Goal: Task Accomplishment & Management: Manage account settings

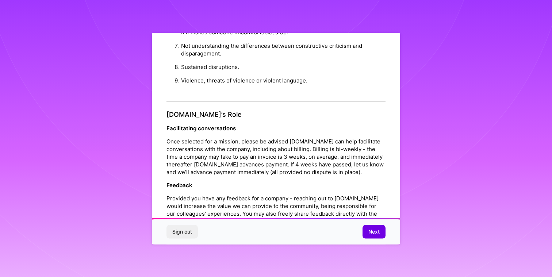
scroll to position [793, 0]
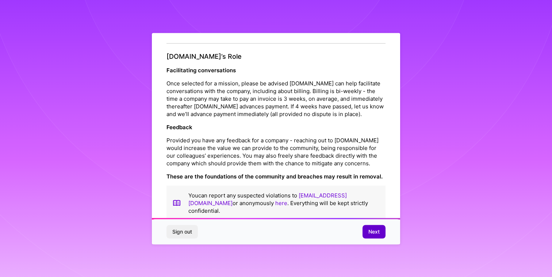
click at [374, 229] on span "Next" at bounding box center [373, 231] width 11 height 7
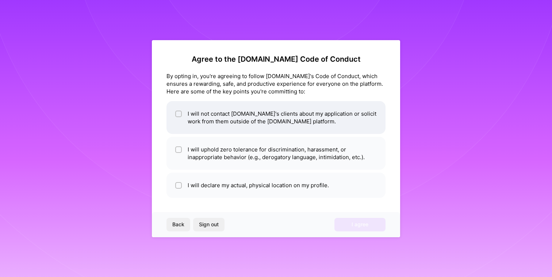
click at [255, 114] on li "I will not contact [DOMAIN_NAME]'s clients about my application or solicit work…" at bounding box center [275, 117] width 219 height 33
checkbox input "true"
click at [470, 95] on div "Agree to the A.Team Code of Conduct By opting in, you're agreeing to follow A.T…" at bounding box center [276, 138] width 552 height 277
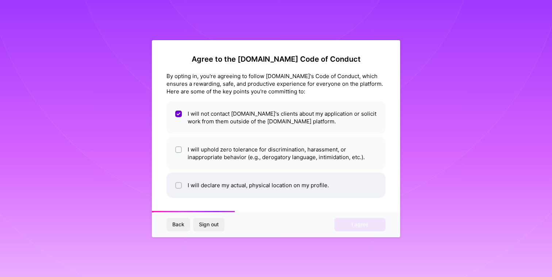
click at [286, 189] on li "I will declare my actual, physical location on my profile." at bounding box center [275, 185] width 219 height 25
checkbox input "true"
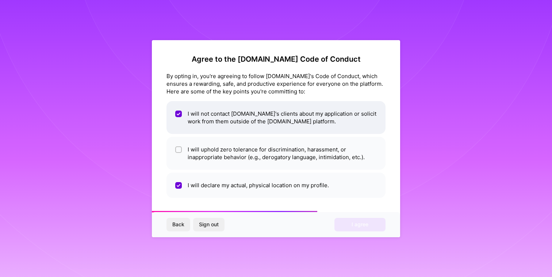
click at [298, 130] on li "I will not contact A.Team's clients about my application or solicit work from t…" at bounding box center [275, 117] width 219 height 33
checkbox input "false"
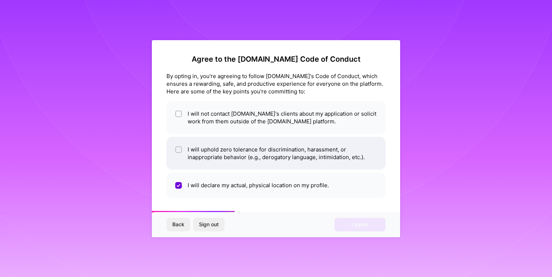
click at [288, 145] on li "I will uphold zero tolerance for discrimination, harassment, or inappropriate b…" at bounding box center [275, 153] width 219 height 33
checkbox input "true"
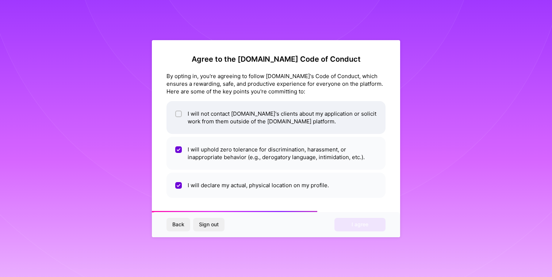
click at [289, 119] on li "I will not contact A.Team's clients about my application or solicit work from t…" at bounding box center [275, 117] width 219 height 33
checkbox input "true"
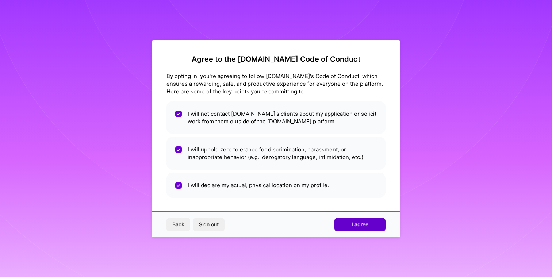
click at [360, 224] on span "I agree" at bounding box center [360, 224] width 17 height 7
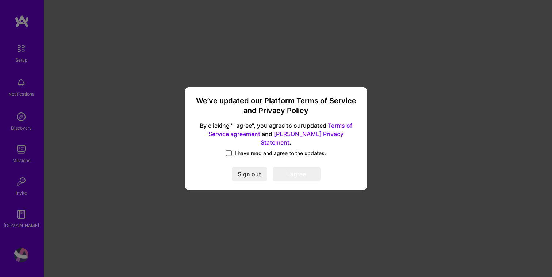
click at [231, 150] on span at bounding box center [229, 153] width 6 height 6
click at [0, 0] on input "I have read and agree to the updates." at bounding box center [0, 0] width 0 height 0
click at [299, 172] on button "I agree" at bounding box center [297, 174] width 48 height 15
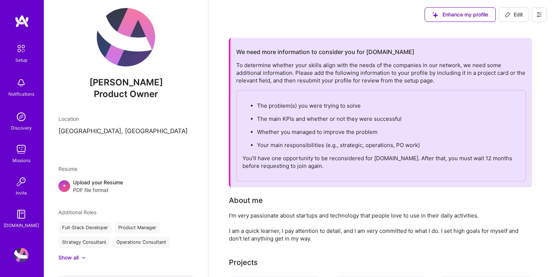
scroll to position [5, 0]
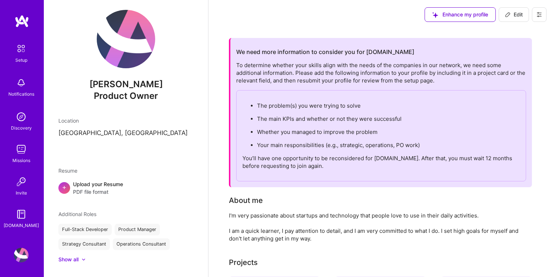
click at [22, 119] on img at bounding box center [21, 117] width 15 height 15
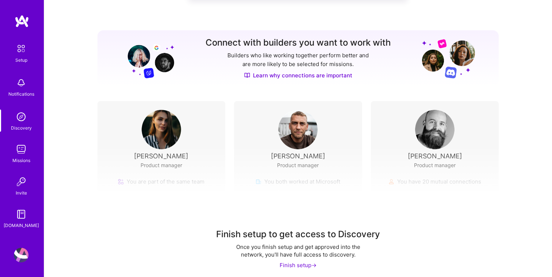
scroll to position [72, 0]
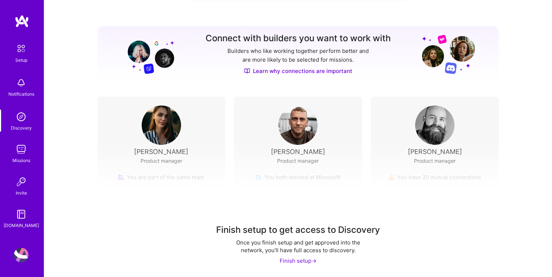
click at [303, 263] on div "Finish setup ->" at bounding box center [298, 261] width 37 height 8
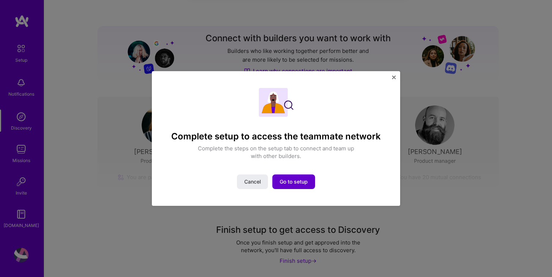
click at [299, 184] on span "Go to setup" at bounding box center [294, 181] width 28 height 7
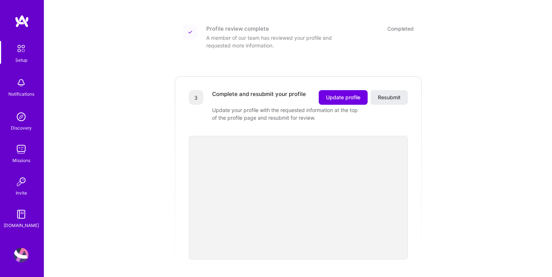
scroll to position [154, 0]
click at [485, 157] on div "Getting started as an A.Team Builder Complete the steps below to request to joi…" at bounding box center [298, 143] width 453 height 585
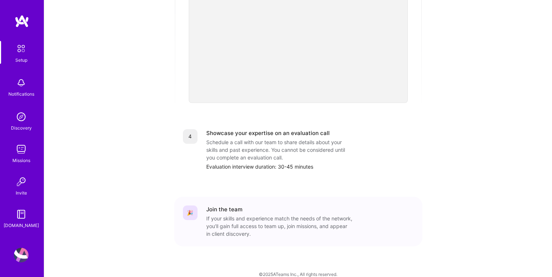
scroll to position [311, 0]
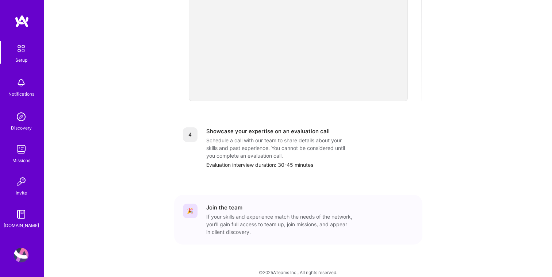
click at [21, 180] on img at bounding box center [21, 181] width 15 height 15
click at [18, 89] on img at bounding box center [21, 83] width 15 height 15
click at [19, 127] on div "Discovery" at bounding box center [21, 128] width 21 height 8
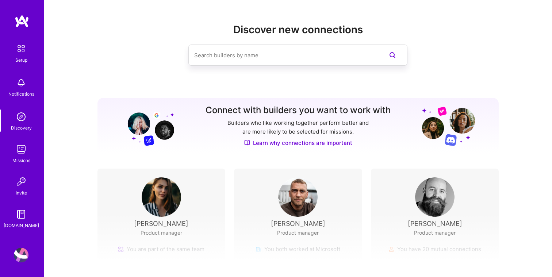
click at [19, 129] on div "Discovery" at bounding box center [21, 128] width 21 height 8
click at [338, 233] on div "Finish setup to get access to Discovery Once you finish setup and get approved …" at bounding box center [298, 281] width 508 height 136
click at [262, 57] on input at bounding box center [283, 55] width 178 height 19
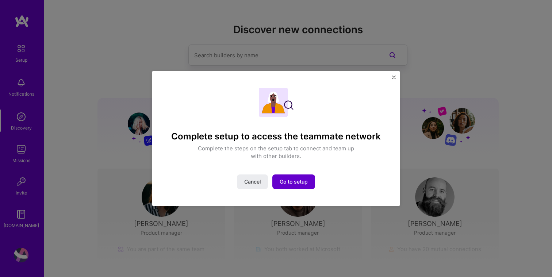
click at [293, 182] on span "Go to setup" at bounding box center [294, 181] width 28 height 7
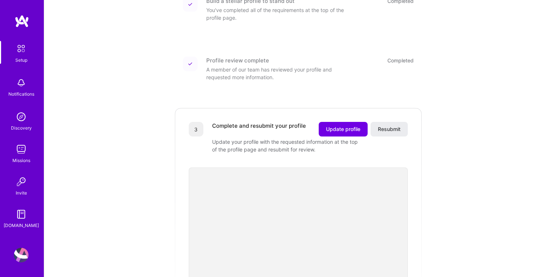
scroll to position [120, 0]
click at [342, 126] on span "Update profile" at bounding box center [343, 129] width 34 height 7
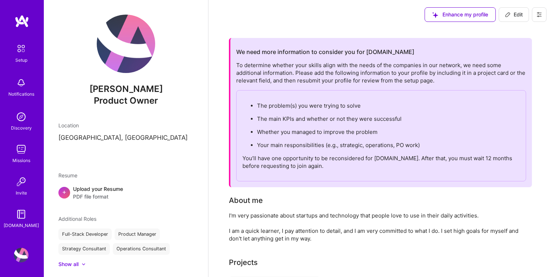
click at [407, 114] on ul "The problem(s) you were trying to solve The main KPIs and whether or not they w…" at bounding box center [380, 125] width 277 height 47
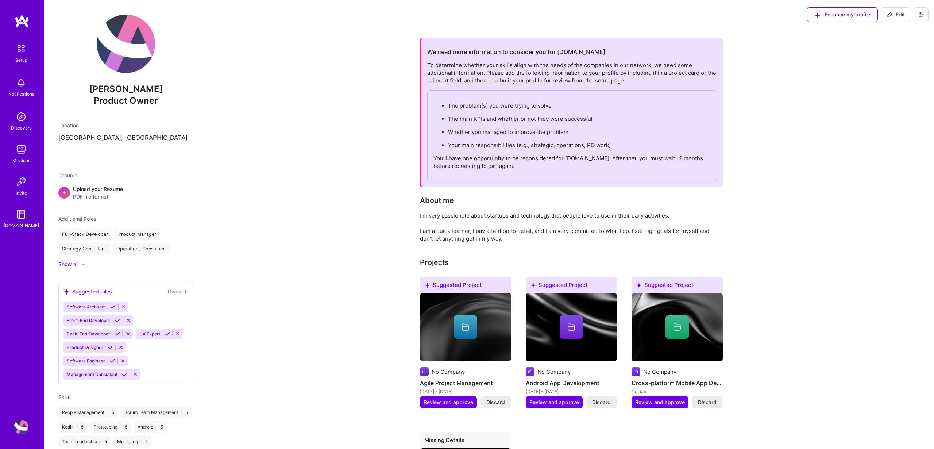
click at [446, 219] on div "I'm very passionate about startups and technology that people love to use in th…" at bounding box center [566, 227] width 292 height 31
click at [525, 230] on div "I'm very passionate about startups and technology that people love to use in th…" at bounding box center [566, 227] width 292 height 31
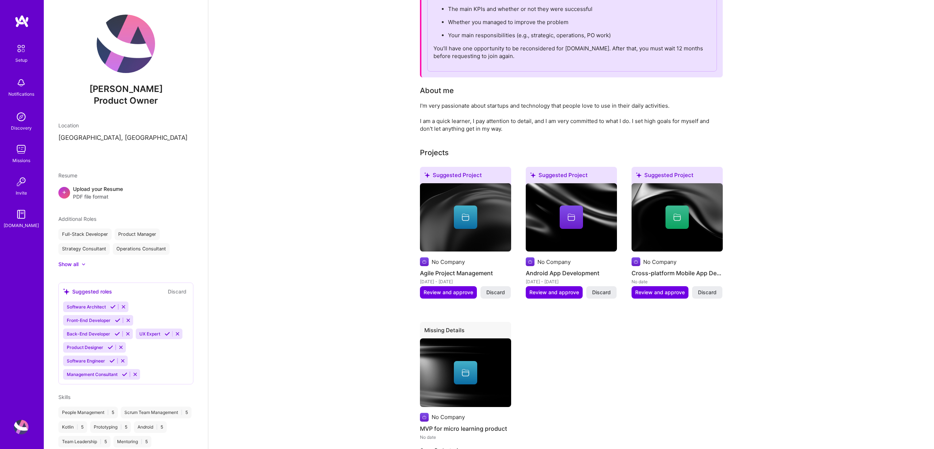
scroll to position [110, 0]
click at [59, 196] on div "+ Upload your Resume PDF file format" at bounding box center [125, 192] width 135 height 15
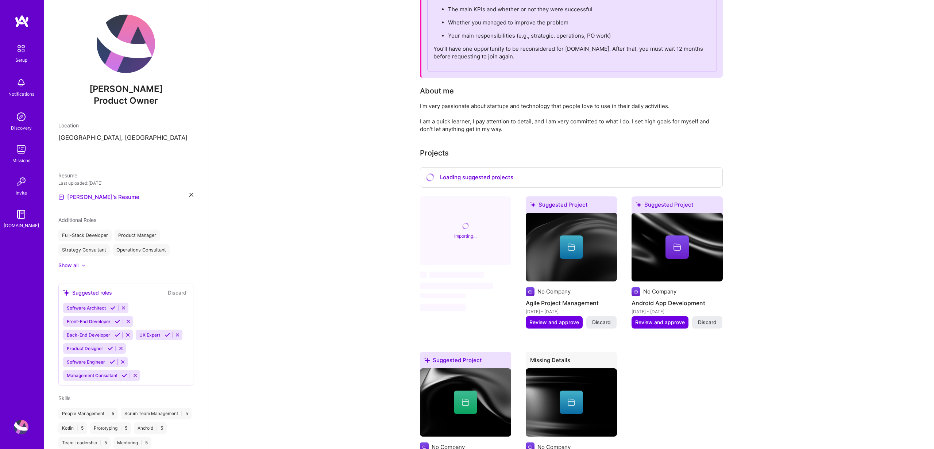
click at [144, 235] on div "Product Manager" at bounding box center [137, 236] width 45 height 12
click at [79, 264] on div at bounding box center [79, 265] width 3 height 7
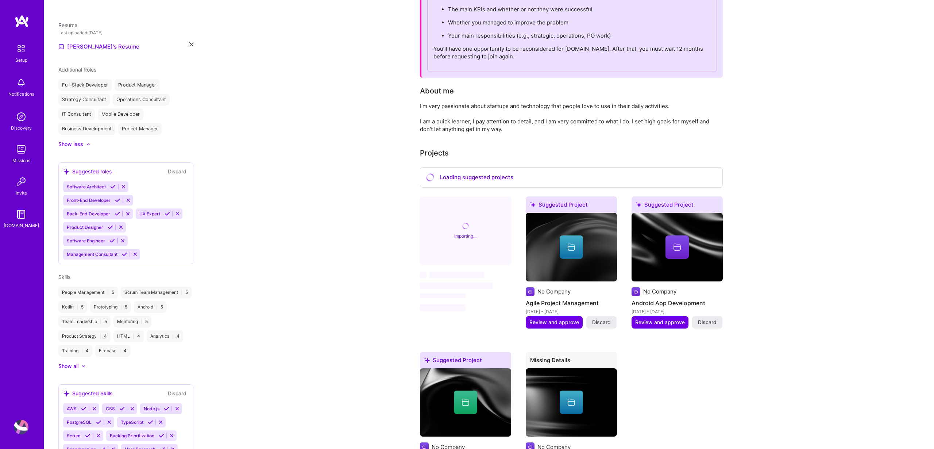
scroll to position [0, 0]
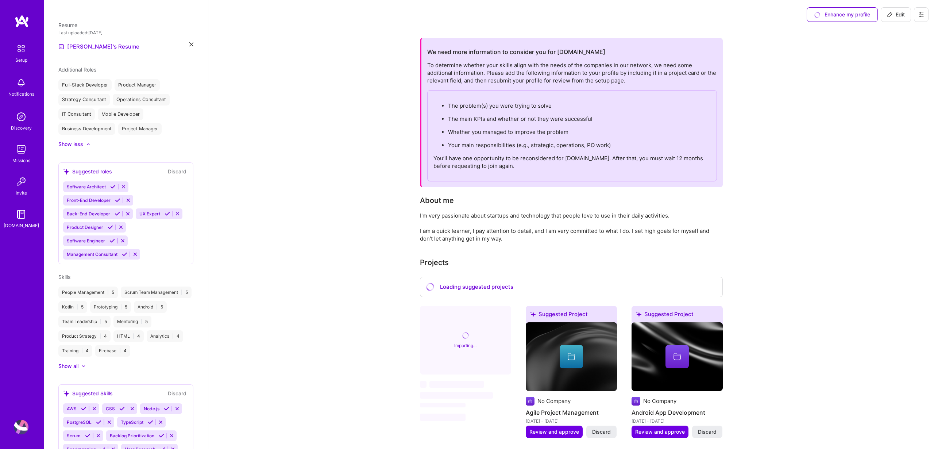
click at [552, 12] on span "Edit" at bounding box center [896, 14] width 18 height 7
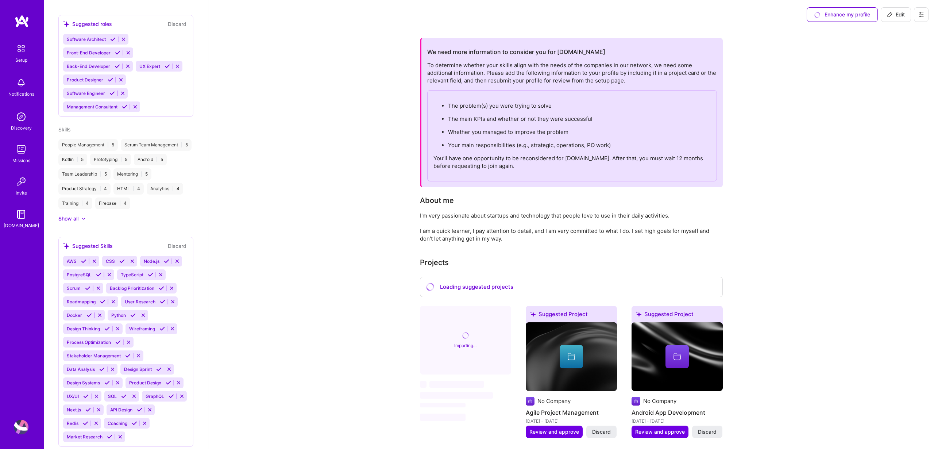
select select "US"
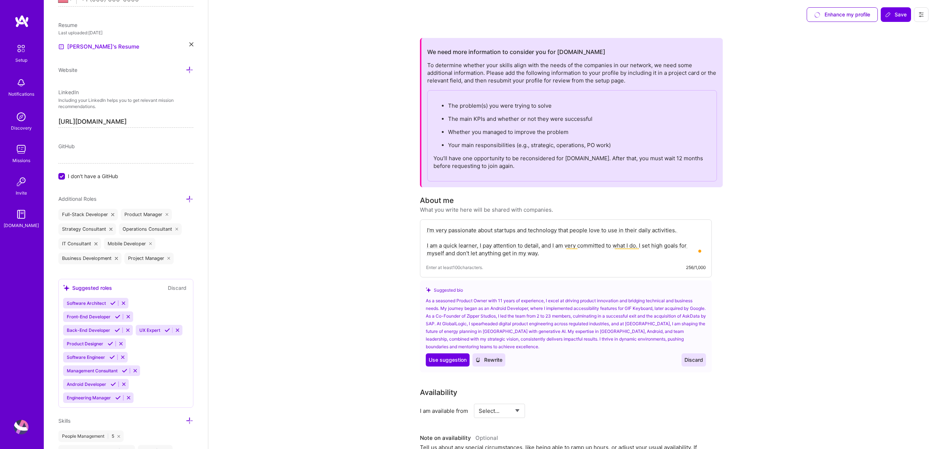
scroll to position [28, 0]
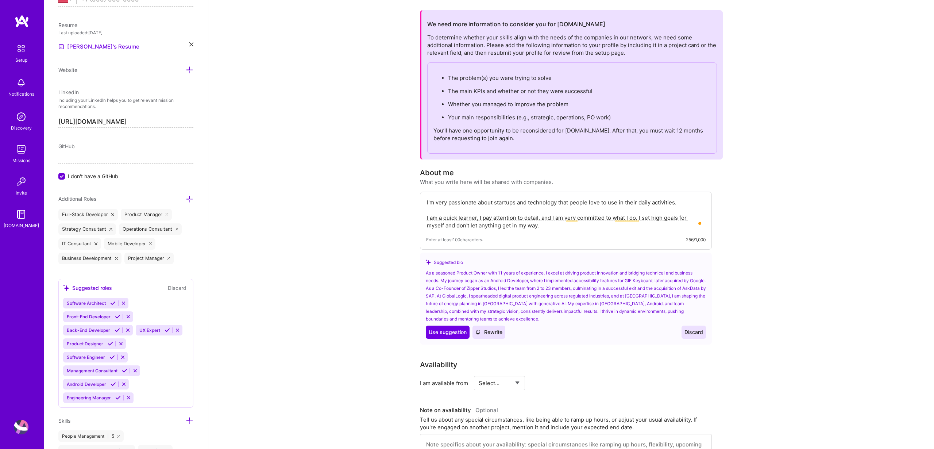
click at [543, 215] on textarea "I'm very passionate about startups and technology that people love to use in th…" at bounding box center [566, 214] width 280 height 32
paste textarea "Product Manager with 11 years of experience in B2B SaaS, energy and other highl…"
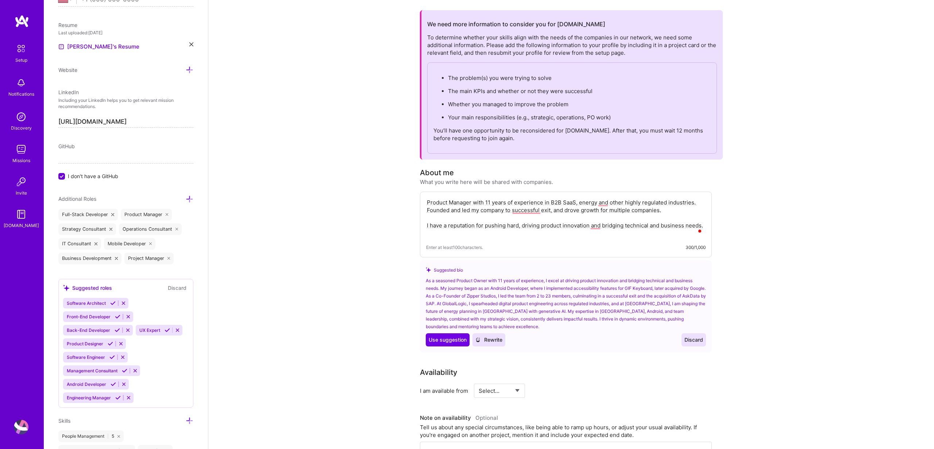
click at [552, 200] on textarea "Product Manager with 11 years of experience in B2B SaaS, energy and other highl…" at bounding box center [566, 218] width 280 height 40
click at [552, 228] on textarea "Product Manager with 11 years of experience in B2B SaaS and other highly regula…" at bounding box center [566, 218] width 280 height 40
click at [494, 209] on textarea "Product Manager with 11 years of experience in B2B SaaS and other highly regula…" at bounding box center [566, 218] width 280 height 40
type textarea "Product Manager with 11 years of experience in B2B SaaS and other highly regula…"
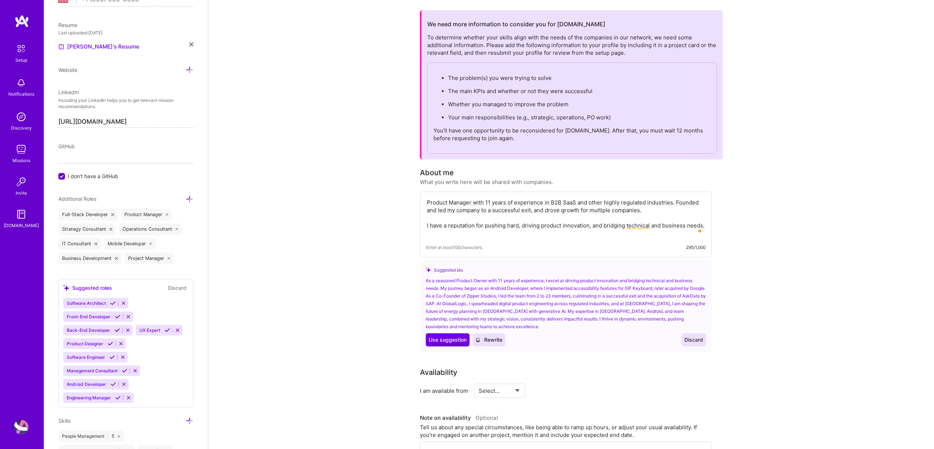
click at [552, 277] on span "Discard" at bounding box center [694, 339] width 19 height 7
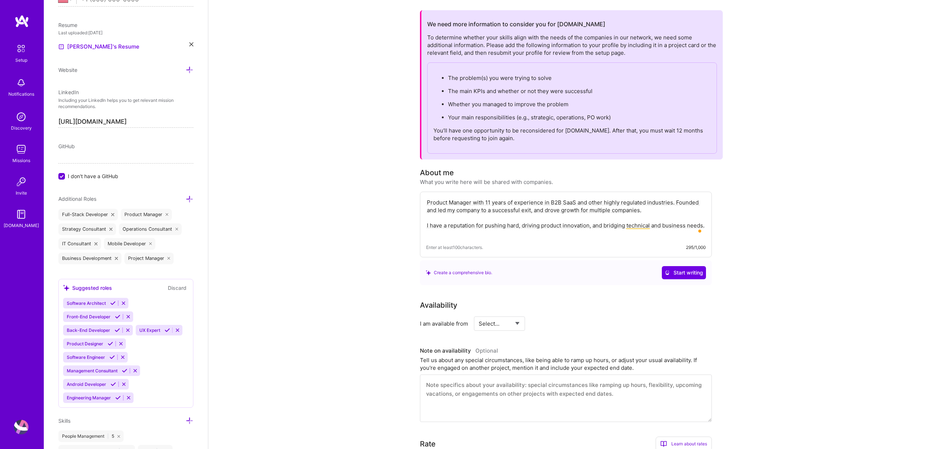
click at [510, 277] on select "Select... Right Now Future Date Not Available" at bounding box center [500, 323] width 42 height 19
select select "Right Now"
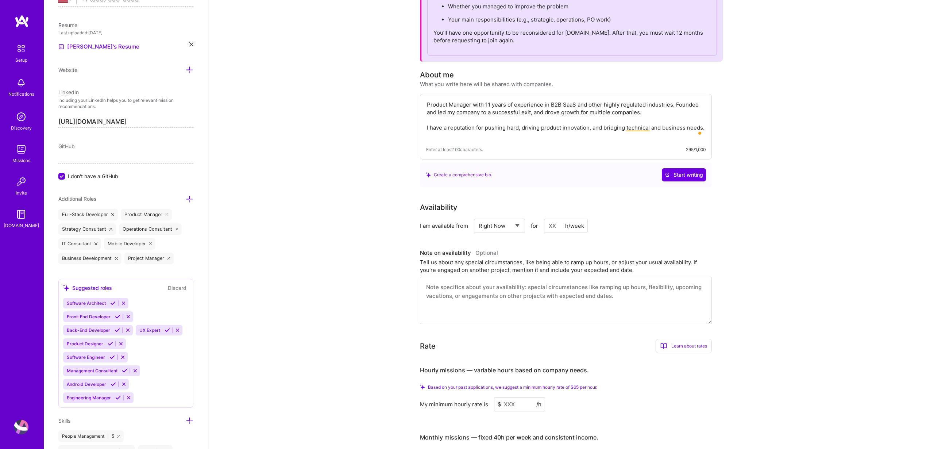
click at [552, 227] on input at bounding box center [566, 226] width 44 height 14
type input "40"
click at [435, 277] on textarea "To enrich screen reader interactions, please activate Accessibility in Grammarl…" at bounding box center [566, 300] width 292 height 47
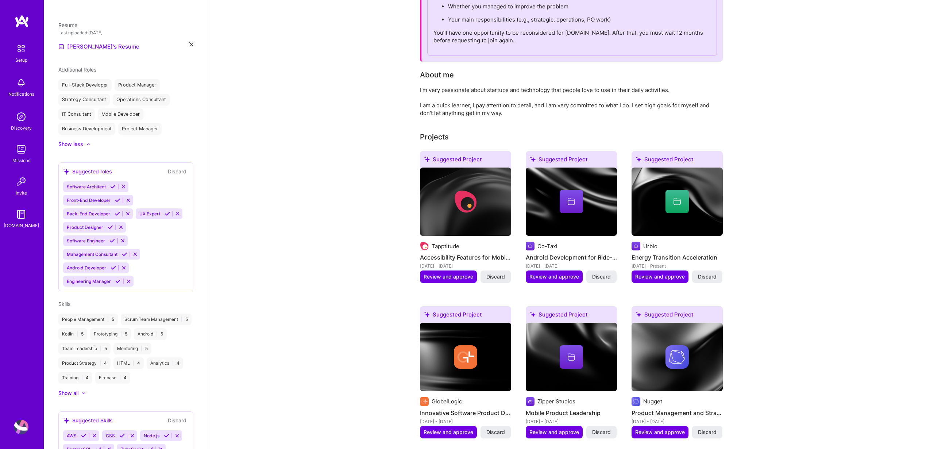
scroll to position [0, 0]
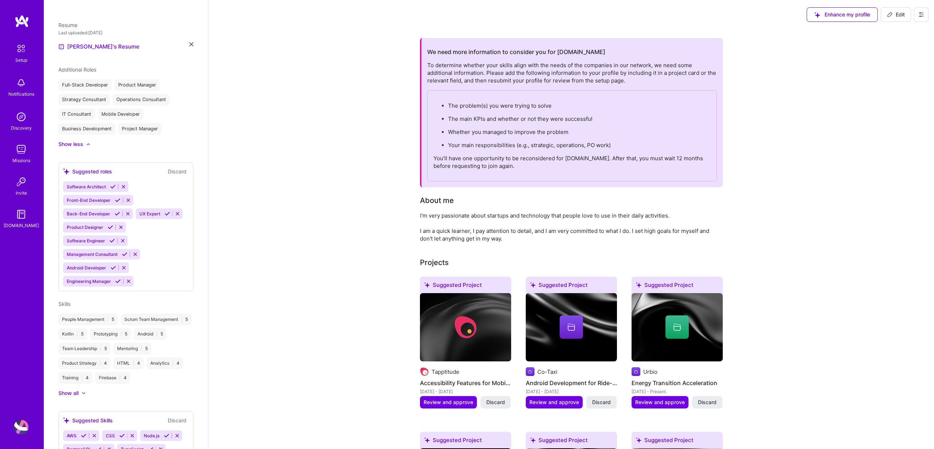
click at [552, 18] on span "Edit" at bounding box center [896, 14] width 18 height 7
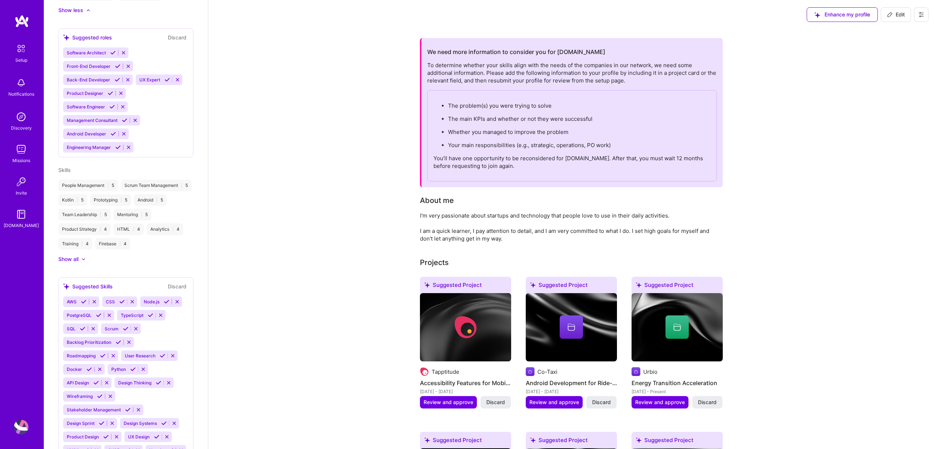
select select "US"
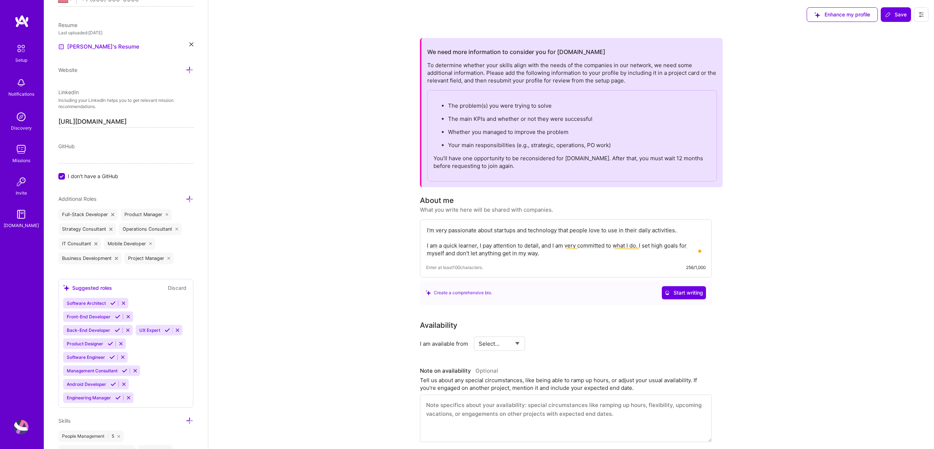
click at [549, 253] on textarea "I'm very passionate about startups and technology that people love to use in th…" at bounding box center [566, 242] width 280 height 32
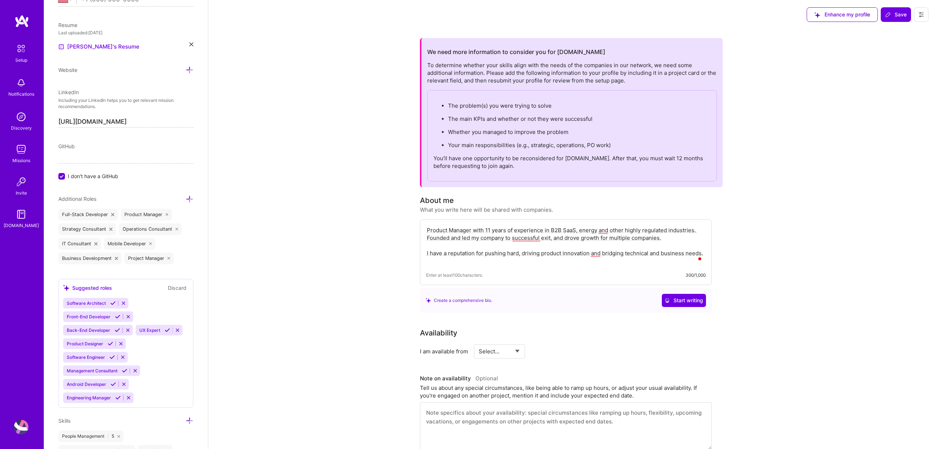
click at [552, 229] on textarea "Product Manager with 11 years of experience in B2B SaaS, energy and other highl…" at bounding box center [566, 246] width 280 height 40
click at [504, 238] on textarea "Product Manager with 11 years of experience in B2B SaaS and other highly regula…" at bounding box center [566, 246] width 280 height 40
click at [552, 252] on textarea "Product Manager with 11 years of experience in B2B SaaS and other highly regula…" at bounding box center [566, 246] width 280 height 40
type textarea "Product Manager with 11 years of experience in B2B SaaS and other highly regula…"
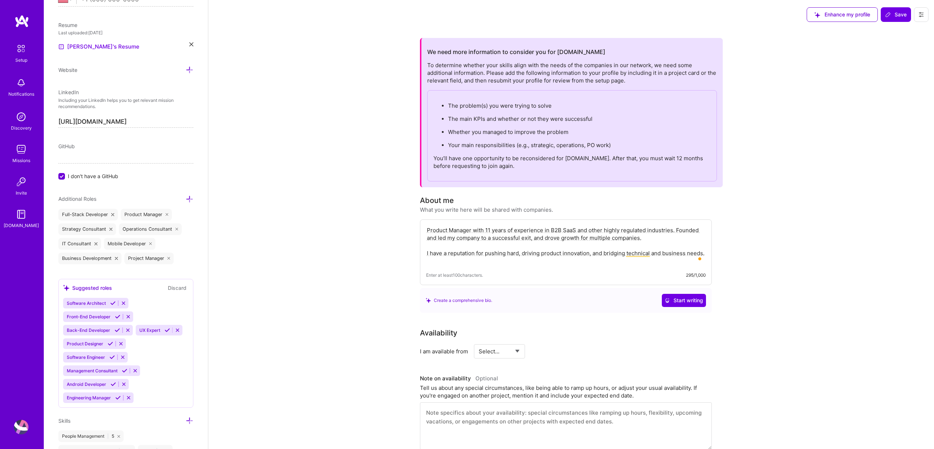
click at [488, 277] on div "Create a comprehensive bio." at bounding box center [459, 300] width 66 height 8
click at [491, 277] on select "Select... Right Now Future Date Not Available" at bounding box center [500, 351] width 42 height 19
select select "Right Now"
click at [552, 277] on input at bounding box center [566, 351] width 44 height 14
type input "40"
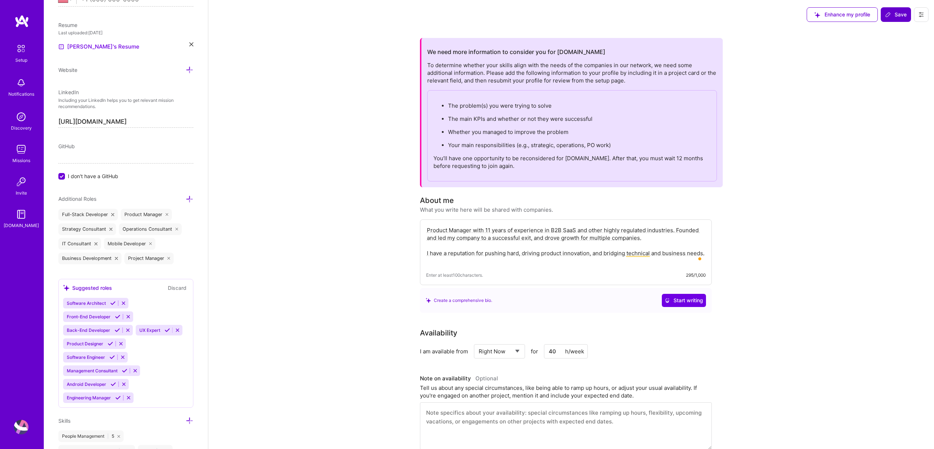
click at [552, 16] on icon at bounding box center [889, 15] width 6 height 6
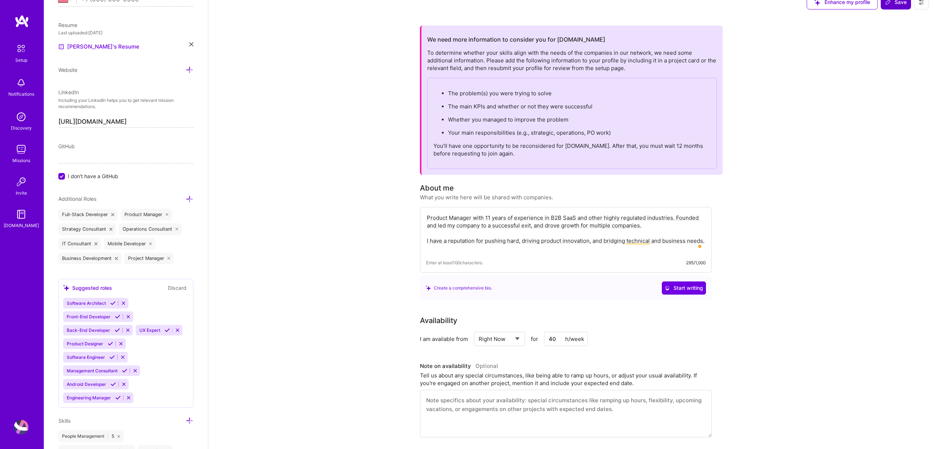
click at [552, 6] on button "Save" at bounding box center [896, 2] width 30 height 15
click at [552, 277] on input "40" at bounding box center [566, 339] width 44 height 14
click at [552, 277] on div "I am available from Select... Right Now Future Date Not Available for h/week" at bounding box center [566, 339] width 292 height 14
click at [552, 277] on div "Tell us about any special circumstances, like being able to ramp up hours, or a…" at bounding box center [566, 379] width 292 height 15
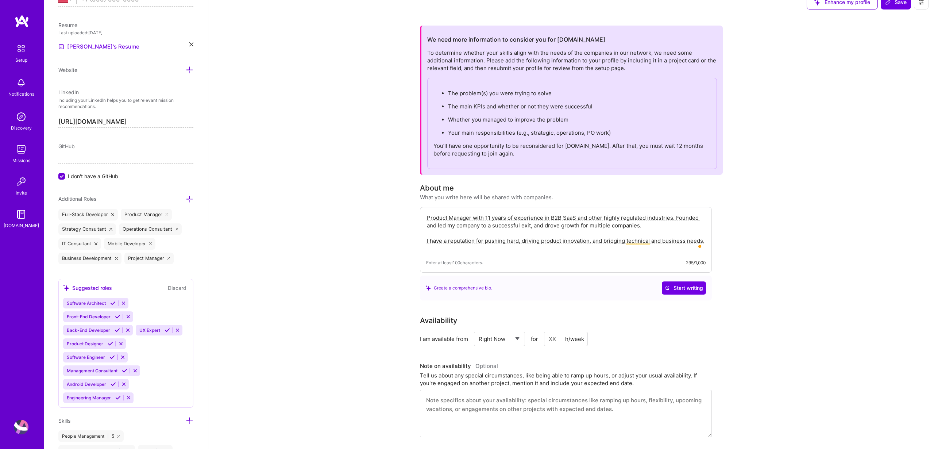
click at [552, 277] on input at bounding box center [566, 339] width 44 height 14
type input "50"
click at [552, 3] on span "Save" at bounding box center [897, 2] width 22 height 7
click at [552, 277] on input "50" at bounding box center [566, 339] width 44 height 14
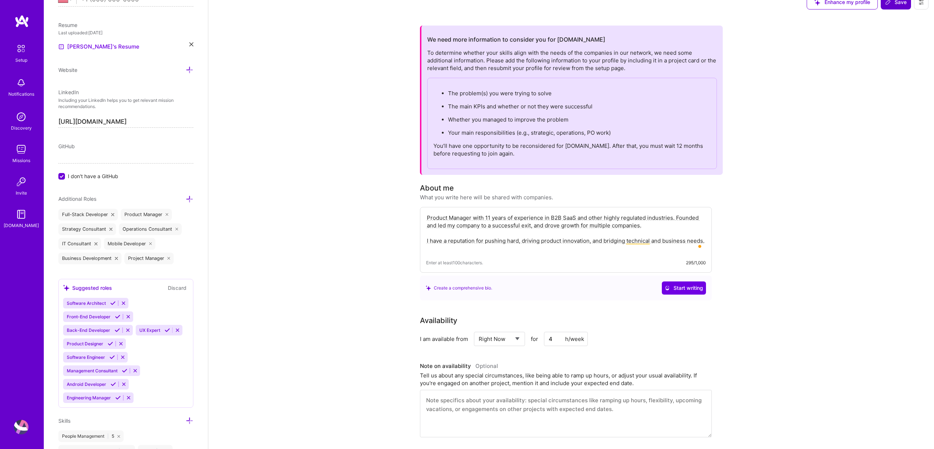
click at [552, 7] on button "Save" at bounding box center [896, 2] width 30 height 15
click at [552, 277] on input "4" at bounding box center [566, 339] width 44 height 14
type input "40"
click at [552, 7] on button "Save" at bounding box center [896, 2] width 30 height 15
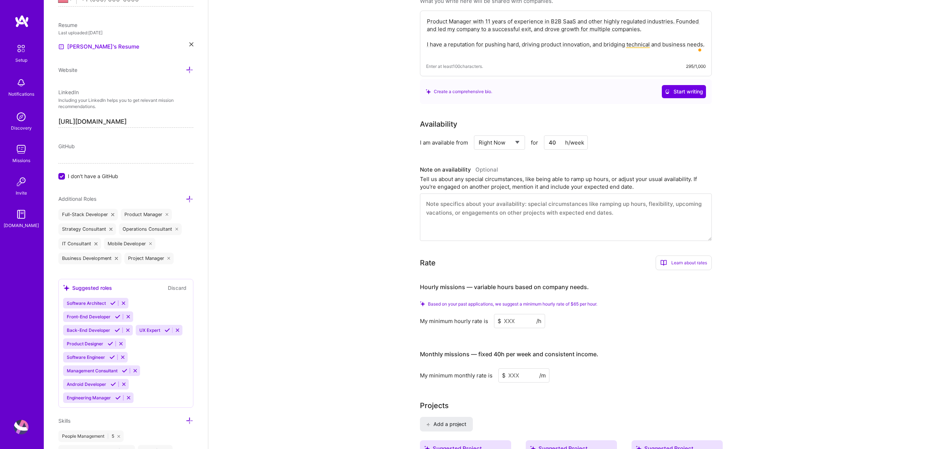
scroll to position [215, 0]
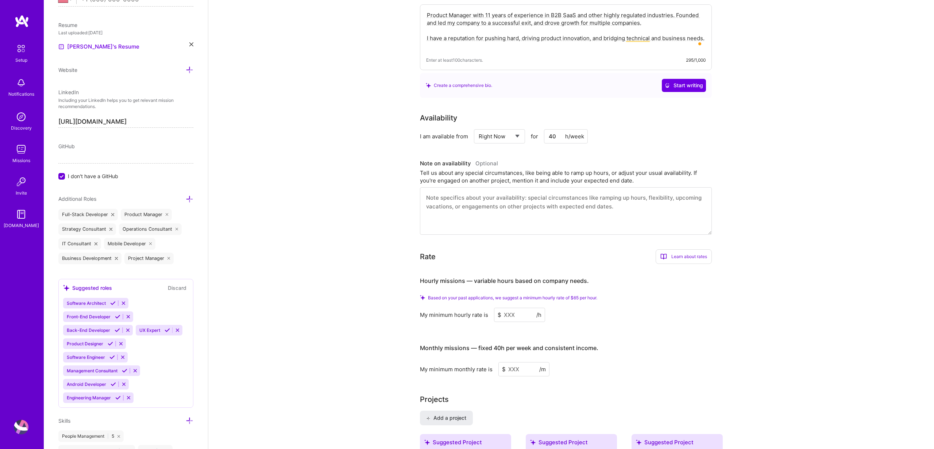
click at [520, 277] on input at bounding box center [519, 315] width 51 height 14
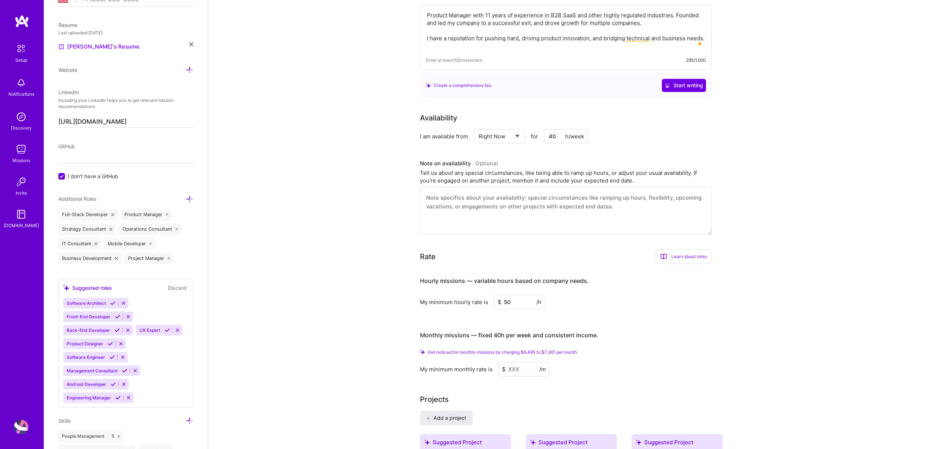
type input "50"
click at [512, 277] on input at bounding box center [524, 369] width 51 height 14
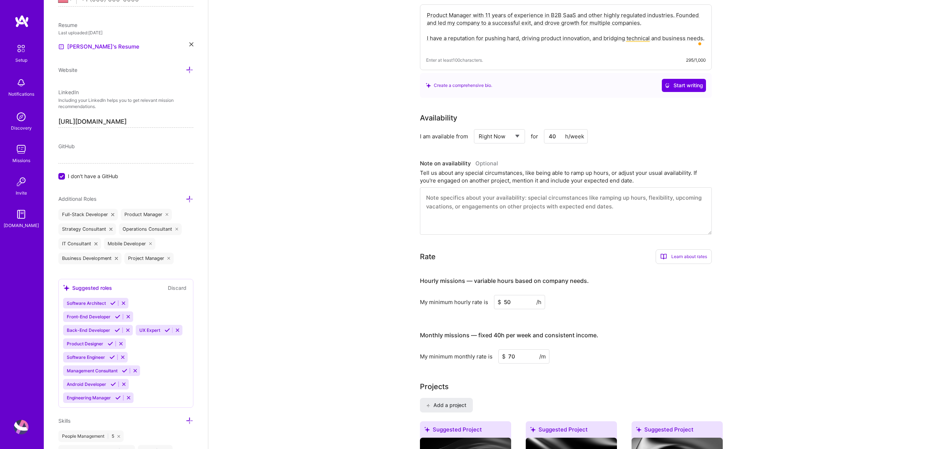
type input "7"
type input "7000"
click at [552, 277] on h3 "Monthly missions — fixed 40h per week and consistent income." at bounding box center [566, 335] width 292 height 23
click at [518, 277] on input "7000" at bounding box center [524, 356] width 51 height 14
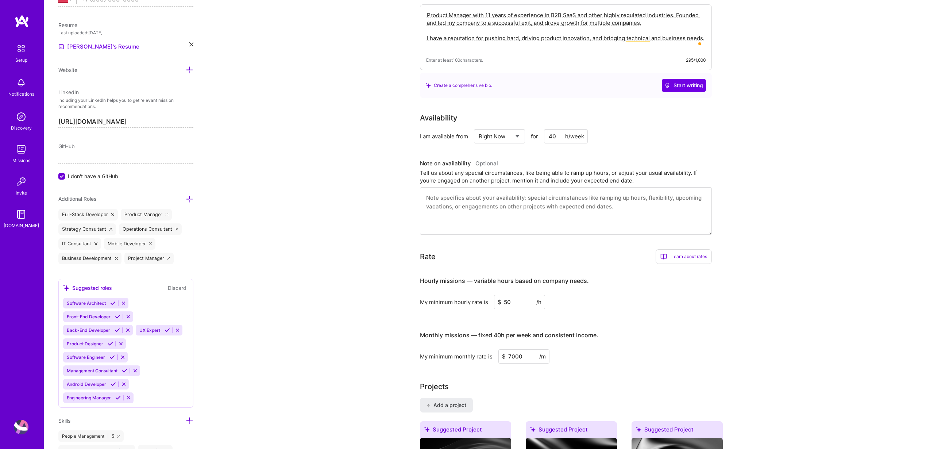
click at [518, 277] on input "7000" at bounding box center [524, 356] width 51 height 14
click at [552, 277] on h3 "Monthly missions — fixed 40h per week and consistent income." at bounding box center [566, 335] width 292 height 23
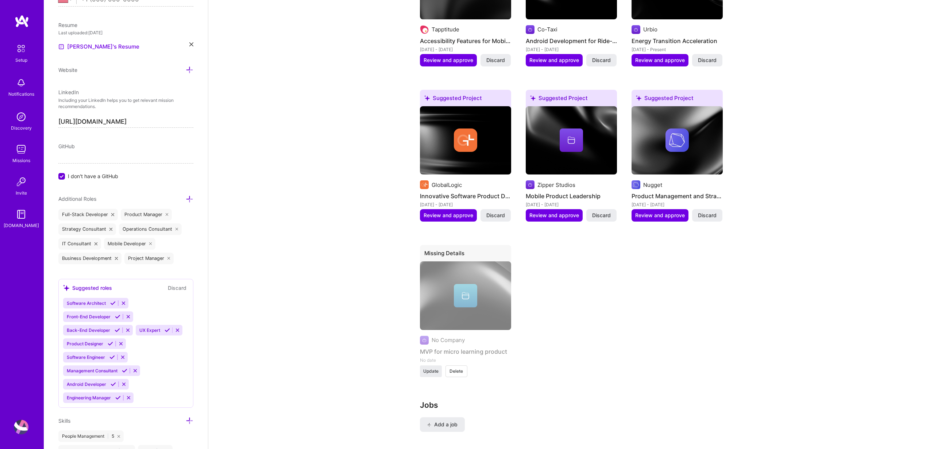
scroll to position [701, 0]
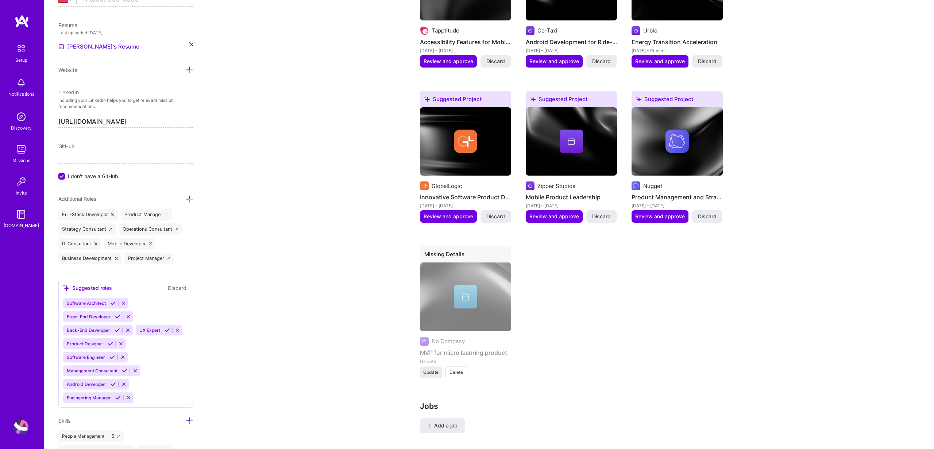
click at [464, 277] on div "No Company MVP for micro learning product No date Update Delete" at bounding box center [465, 313] width 91 height 103
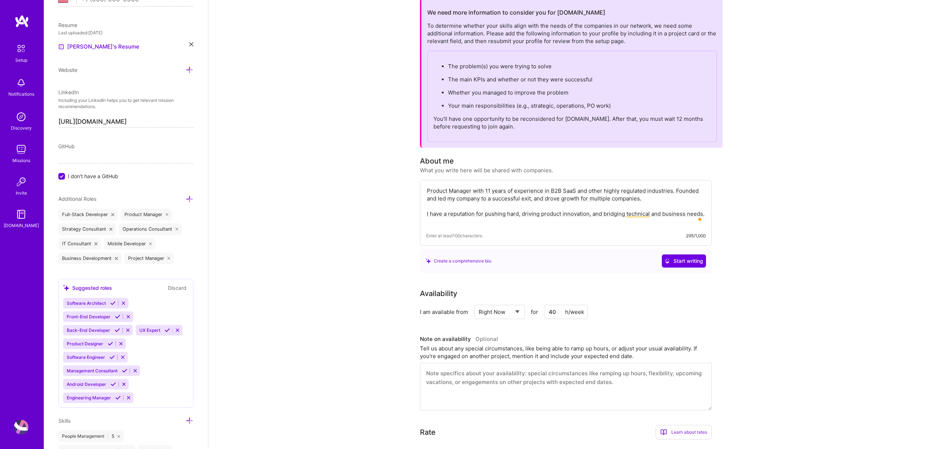
scroll to position [0, 0]
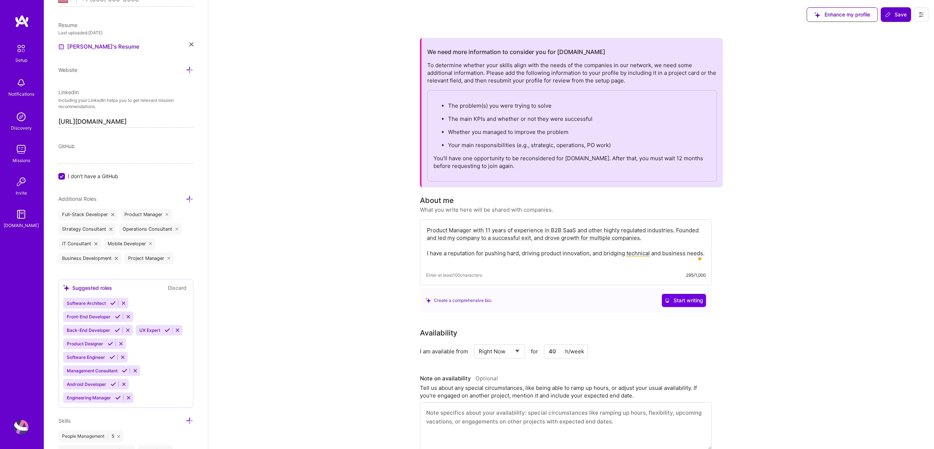
click at [552, 14] on span "Save" at bounding box center [897, 14] width 22 height 7
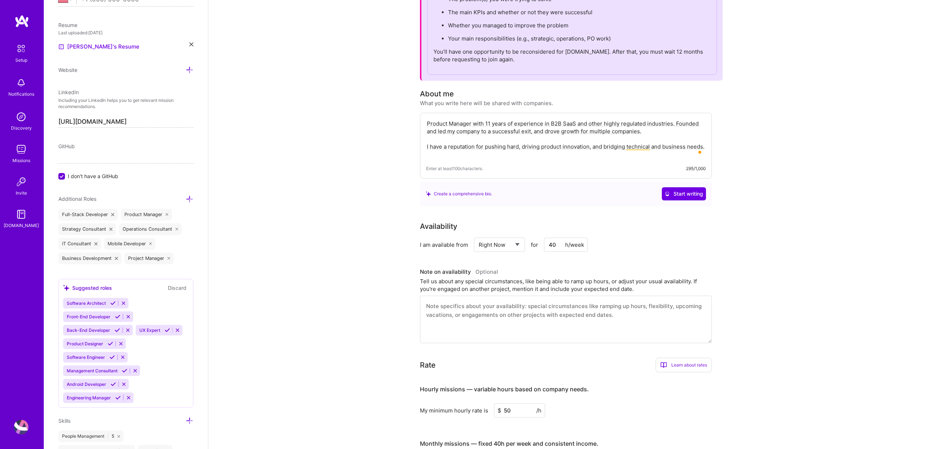
scroll to position [107, 0]
click at [552, 241] on input "40" at bounding box center [566, 244] width 44 height 14
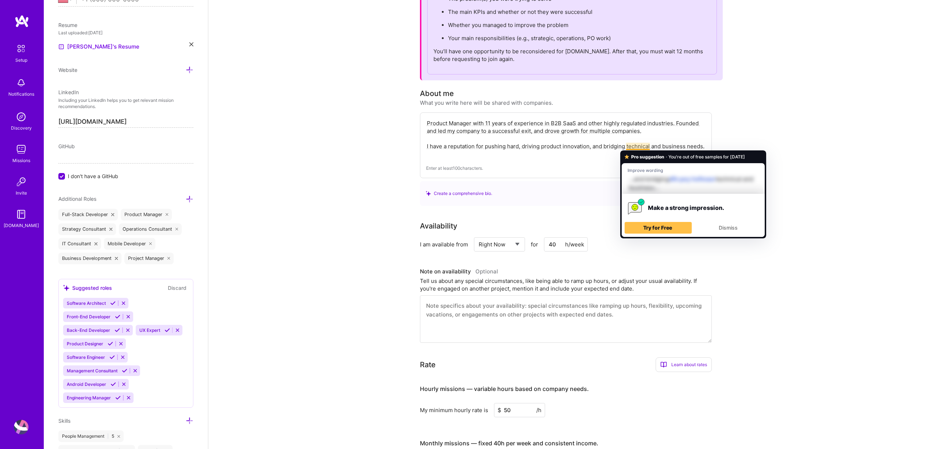
click at [552, 150] on div "Pro suggestion · You're out of free samples for today Improve wording …and brid…" at bounding box center [694, 194] width 146 height 88
click at [552, 229] on div "Dismiss" at bounding box center [728, 228] width 61 height 12
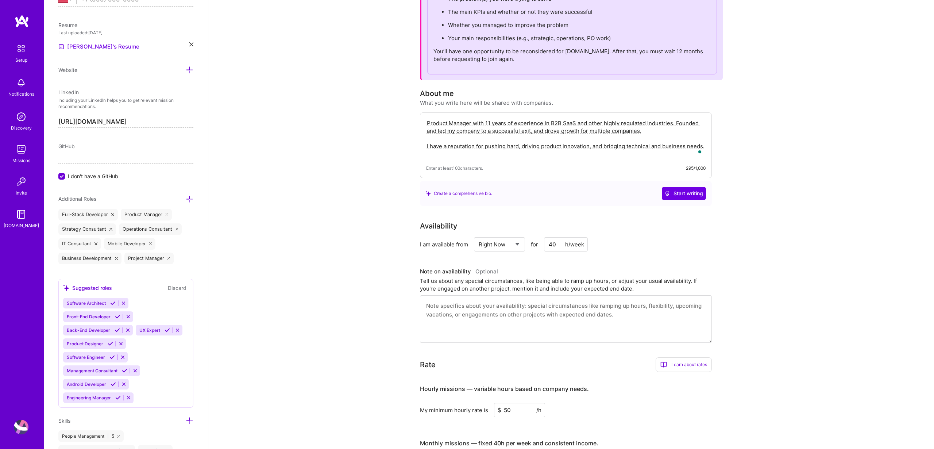
click at [552, 261] on div "Availability I am available from Select... Right Now Future Date Not Available …" at bounding box center [571, 281] width 303 height 122
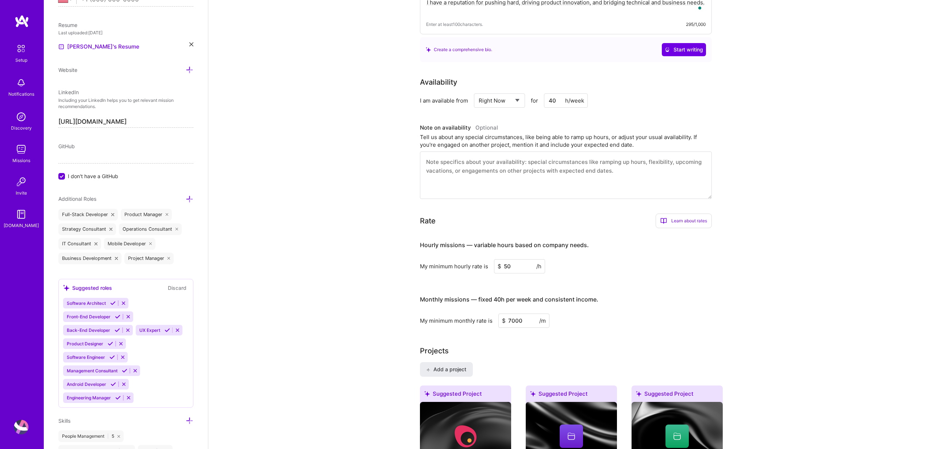
scroll to position [0, 0]
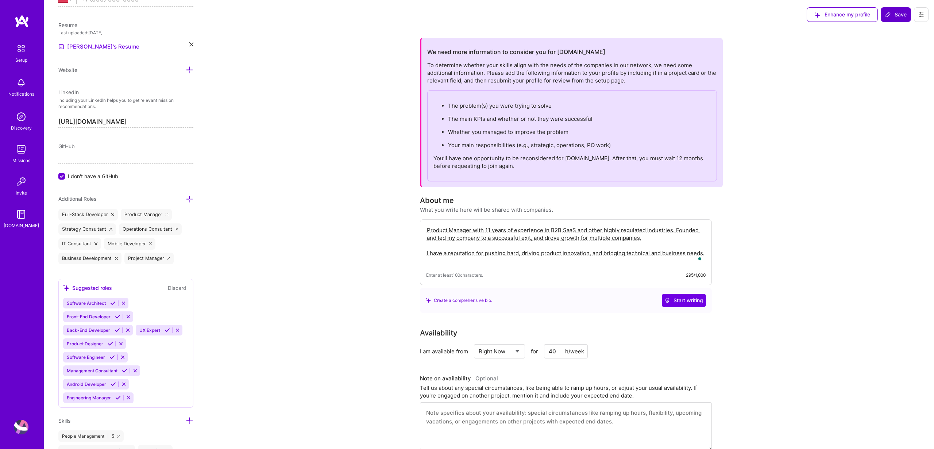
click at [552, 13] on span "Save" at bounding box center [897, 14] width 22 height 7
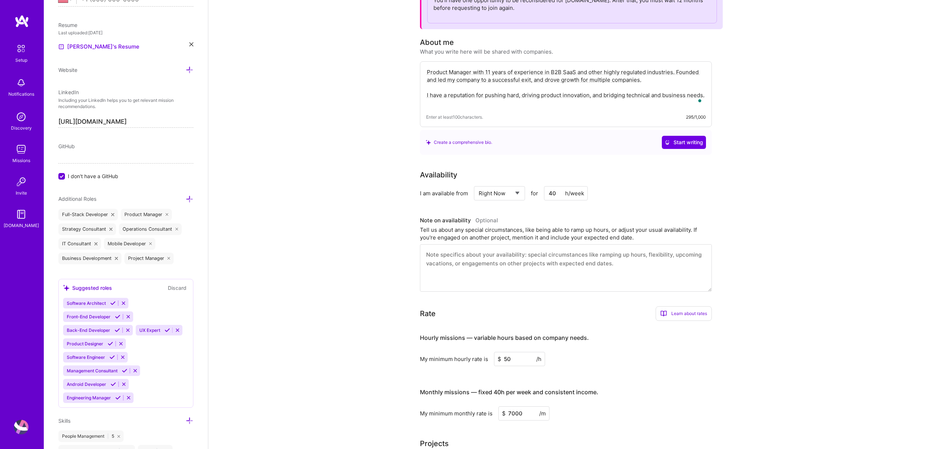
scroll to position [159, 0]
click at [552, 277] on span "workingHours.utcOffset: Unknown number value" at bounding box center [849, 425] width 126 height 8
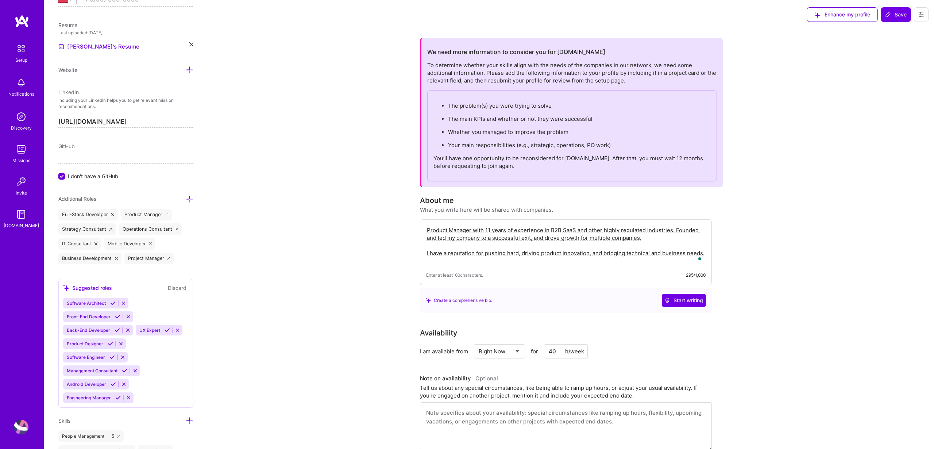
click at [478, 263] on textarea "Product Manager with 11 years of experience in B2B SaaS and other highly regula…" at bounding box center [566, 246] width 280 height 40
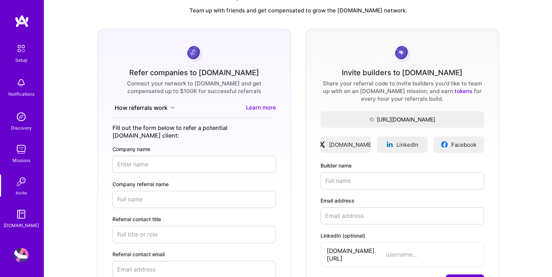
scroll to position [5, 0]
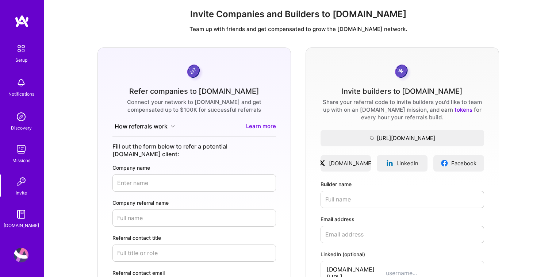
click at [454, 110] on link "tokens" at bounding box center [463, 109] width 18 height 7
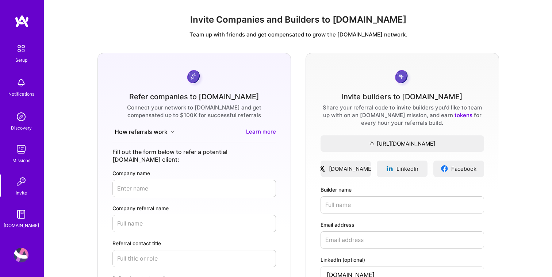
click at [459, 33] on p "Team up with friends and get compensated to grow the A.Team network." at bounding box center [298, 35] width 496 height 8
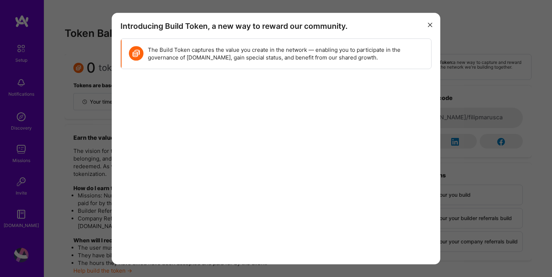
click at [451, 138] on div "Introducing Build Token, a new way to reward our community. The Build Token cap…" at bounding box center [276, 138] width 552 height 277
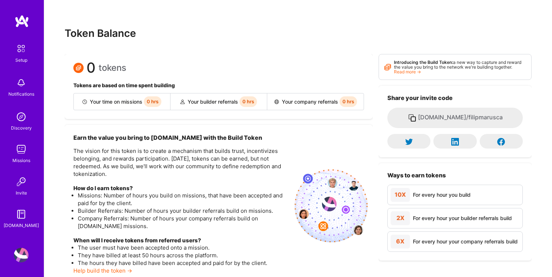
click at [160, 177] on p "The vision for this token is to create a mechanism that builds trust, incentivi…" at bounding box center [180, 162] width 215 height 31
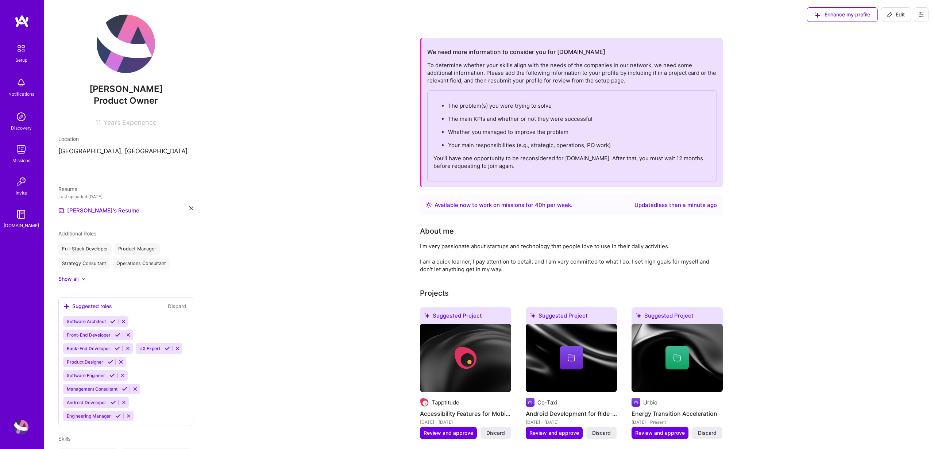
click at [645, 203] on div "Updated less than a minute ago" at bounding box center [676, 205] width 82 height 9
click at [892, 16] on icon at bounding box center [890, 15] width 6 height 6
select select "US"
select select "Right Now"
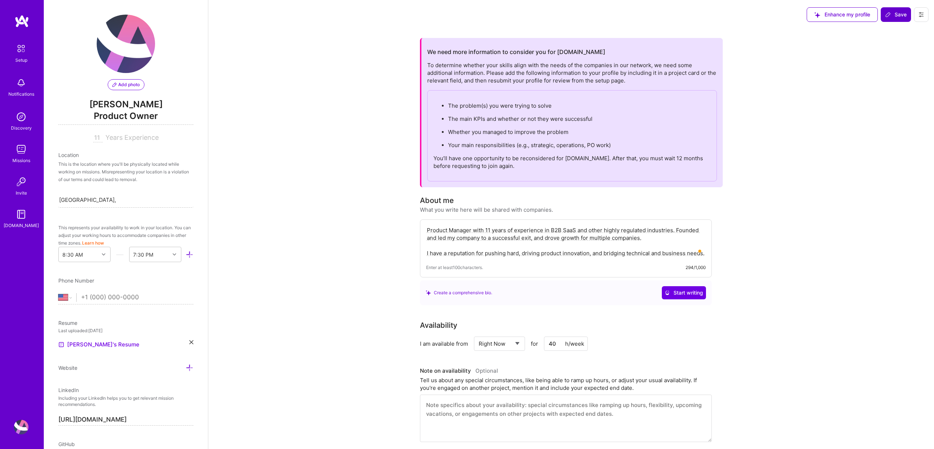
type textarea "Product Manager with 11 years of experience in B2B SaaS and other highly regula…"
click at [889, 15] on icon at bounding box center [889, 15] width 6 height 6
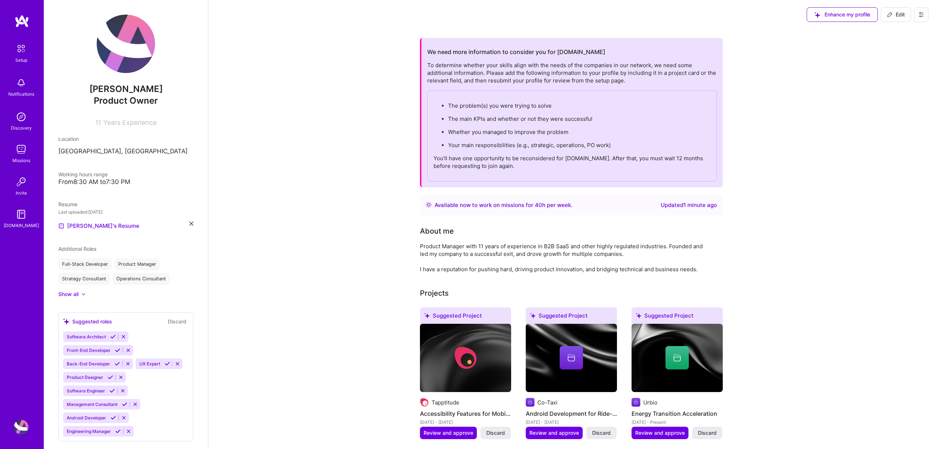
click at [895, 15] on span "Edit" at bounding box center [896, 14] width 18 height 7
select select "US"
select select "Right Now"
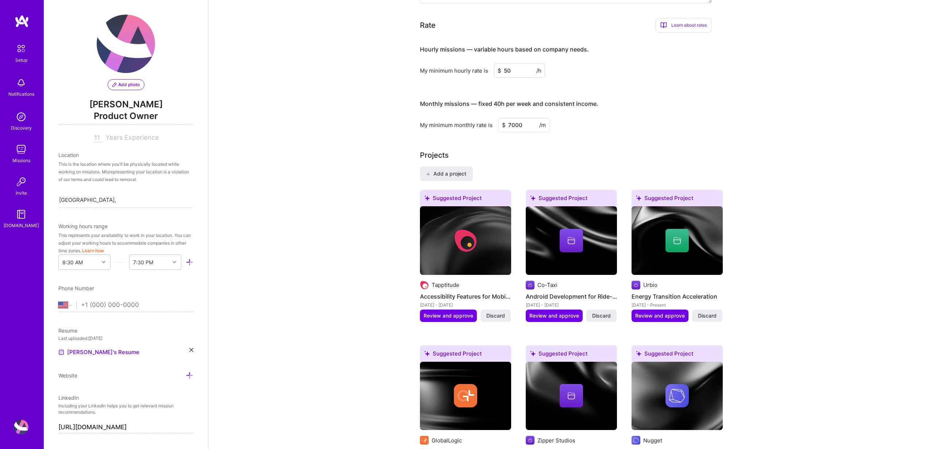
scroll to position [499, 0]
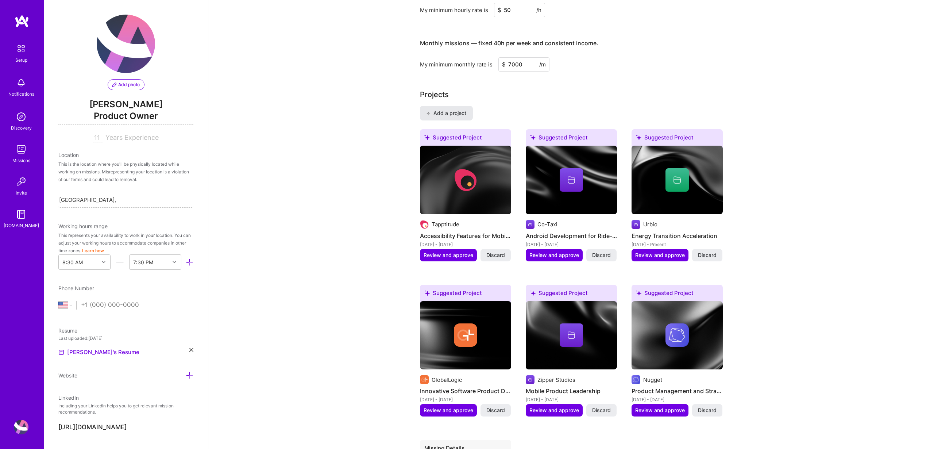
click at [441, 108] on button "Add a project" at bounding box center [446, 113] width 53 height 15
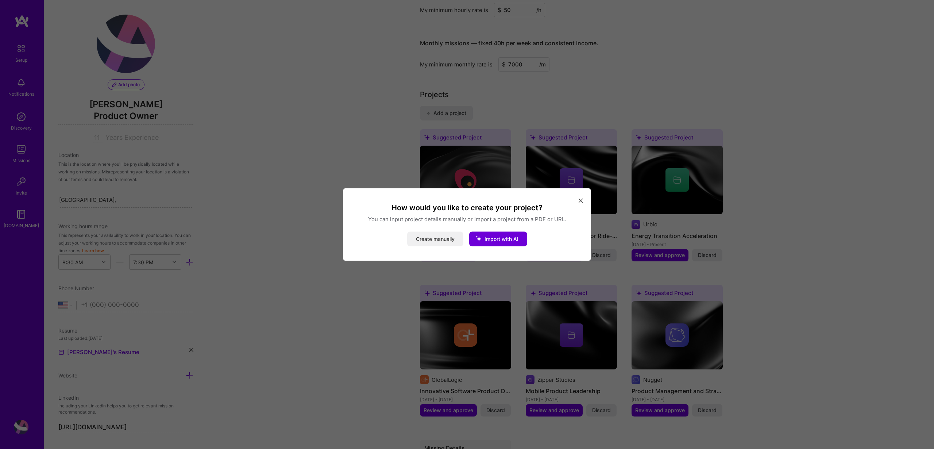
click at [439, 242] on button "Create manually" at bounding box center [435, 239] width 56 height 15
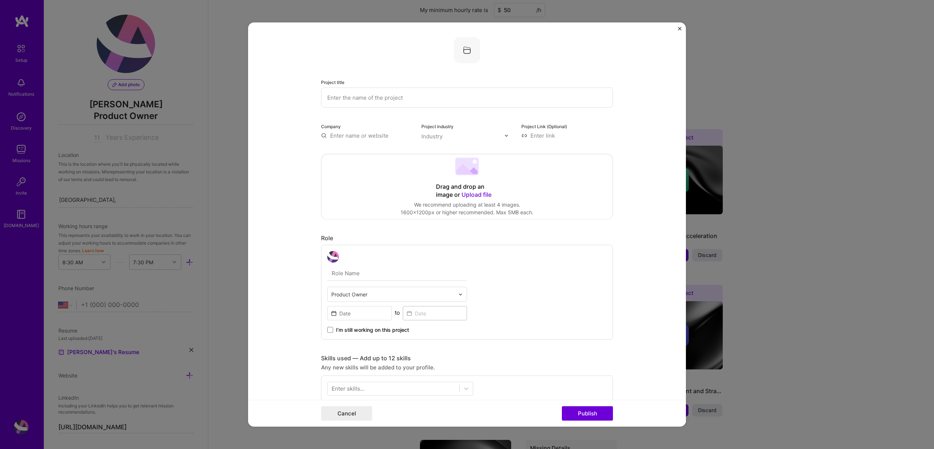
click at [393, 101] on input "text" at bounding box center [467, 98] width 292 height 20
type input "Urbio"
click at [375, 137] on input "text" at bounding box center [367, 136] width 92 height 8
type input "Urbio"
click at [388, 153] on div "Add company Urbio" at bounding box center [376, 152] width 110 height 19
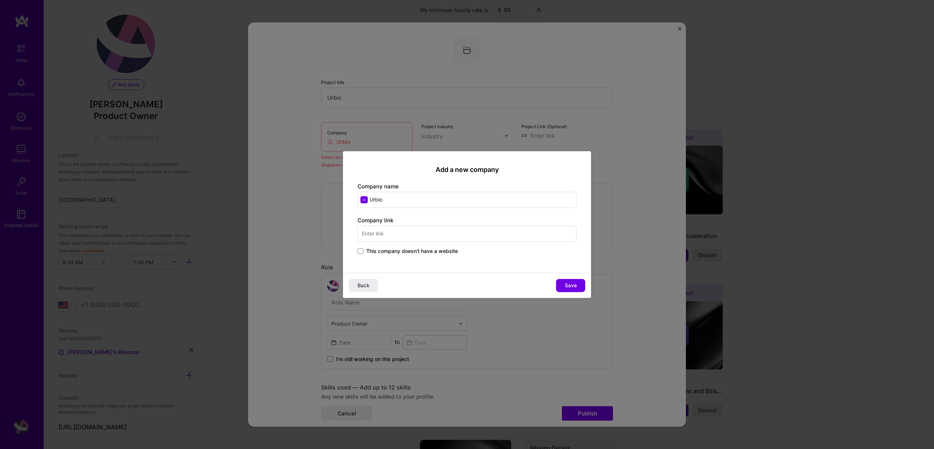
click at [396, 235] on input "text" at bounding box center [467, 234] width 219 height 16
type input "urb.io"
click at [575, 287] on span "Save" at bounding box center [571, 285] width 12 height 7
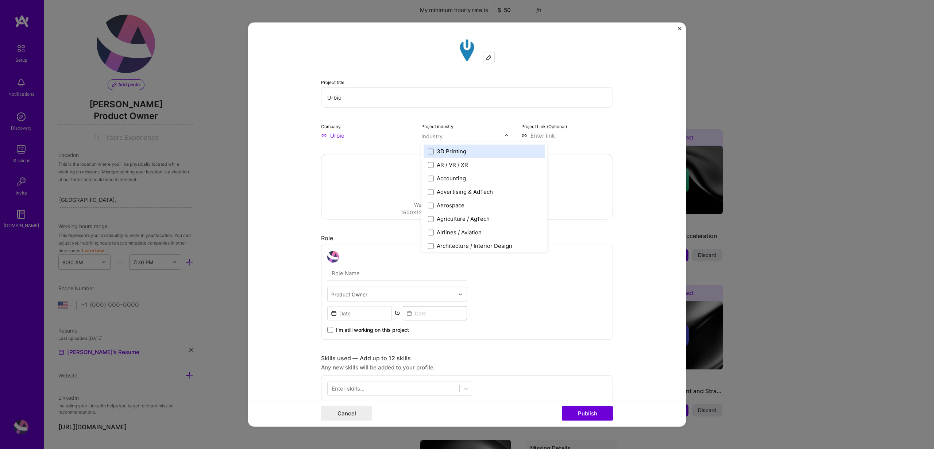
click at [455, 139] on input "text" at bounding box center [463, 137] width 83 height 8
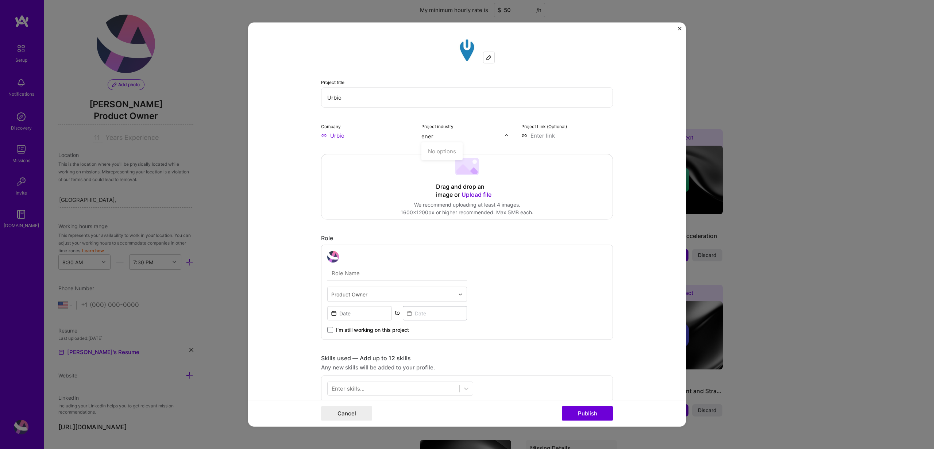
type input "energ"
type input "artifi"
click at [468, 149] on div "Artifical Intelligence / Machine Learning" at bounding box center [488, 151] width 103 height 8
click at [636, 119] on form "Project title Urbio Company Urbio Project industry option Artifical Intelligenc…" at bounding box center [467, 225] width 438 height 404
click at [392, 272] on input "text" at bounding box center [397, 273] width 140 height 15
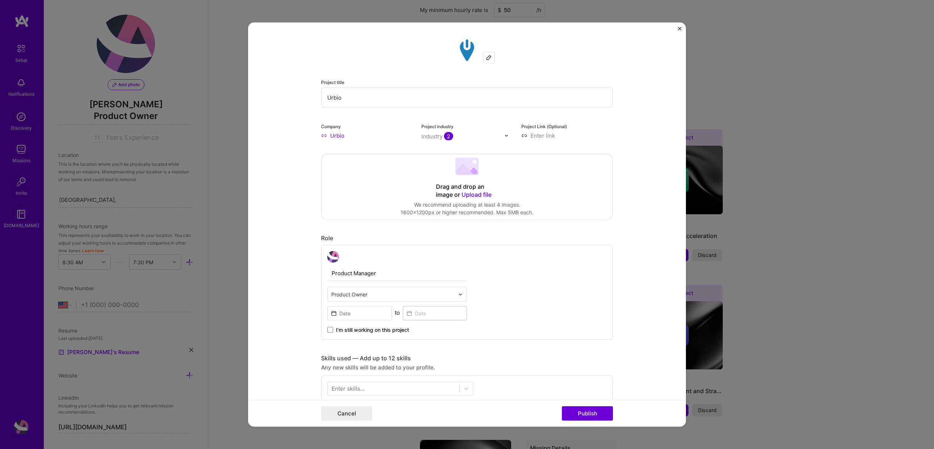
type input "Product Manager"
click at [379, 296] on input "text" at bounding box center [392, 295] width 123 height 8
type input "product"
click at [410, 343] on div "Product Manager" at bounding box center [397, 341] width 135 height 14
click at [367, 308] on input at bounding box center [359, 313] width 65 height 14
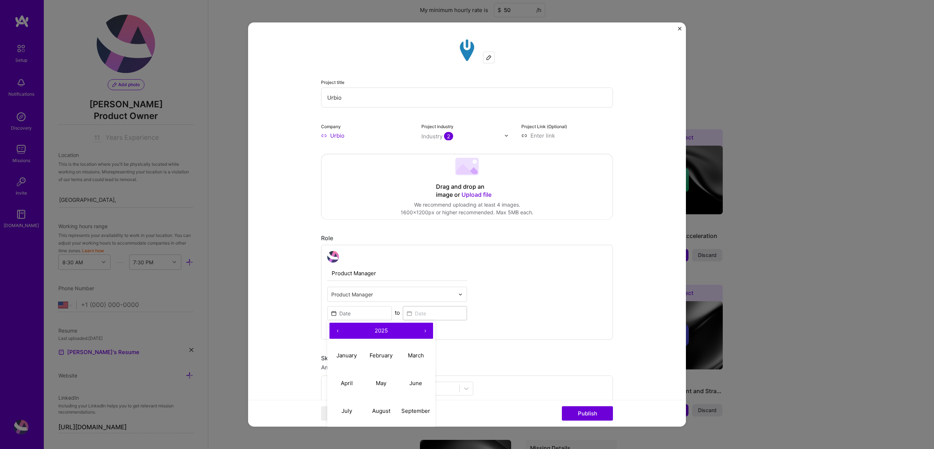
click at [334, 270] on input "Product Manager" at bounding box center [397, 273] width 140 height 15
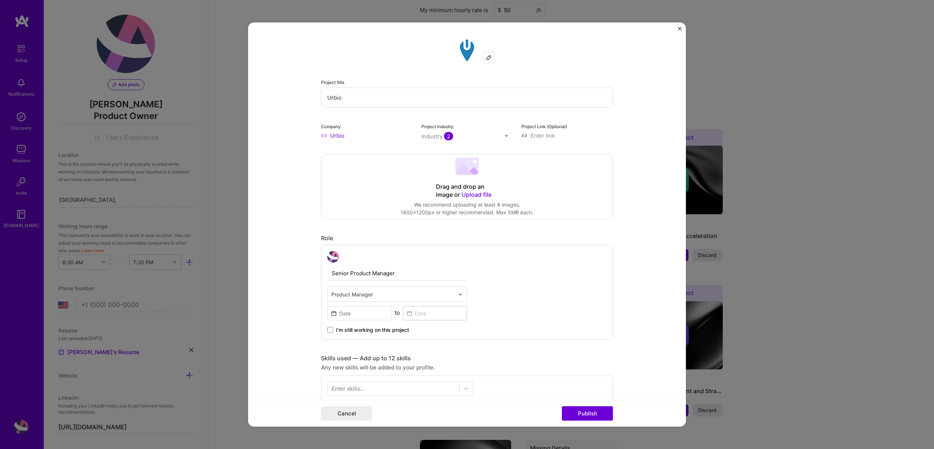
type input "Senior Product Manager"
click at [347, 315] on input at bounding box center [359, 313] width 65 height 14
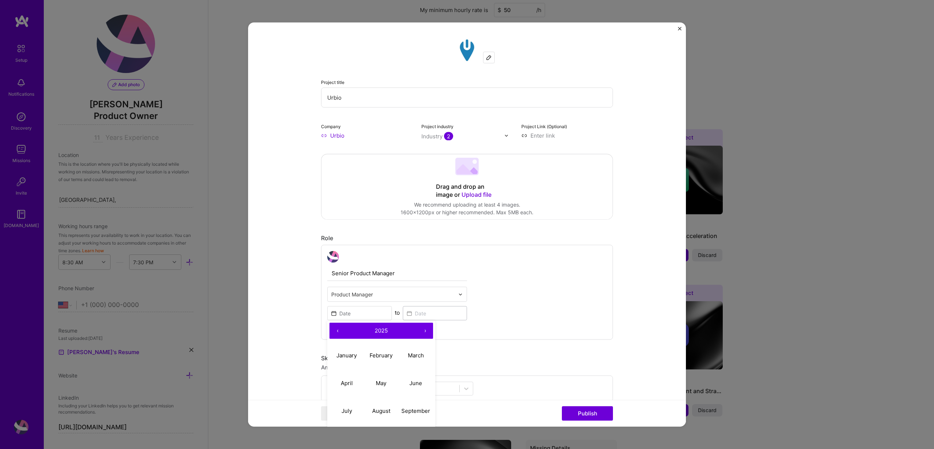
click at [336, 334] on button "‹" at bounding box center [338, 331] width 16 height 16
click at [349, 347] on button "January" at bounding box center [347, 355] width 35 height 28
type input "[DATE]"
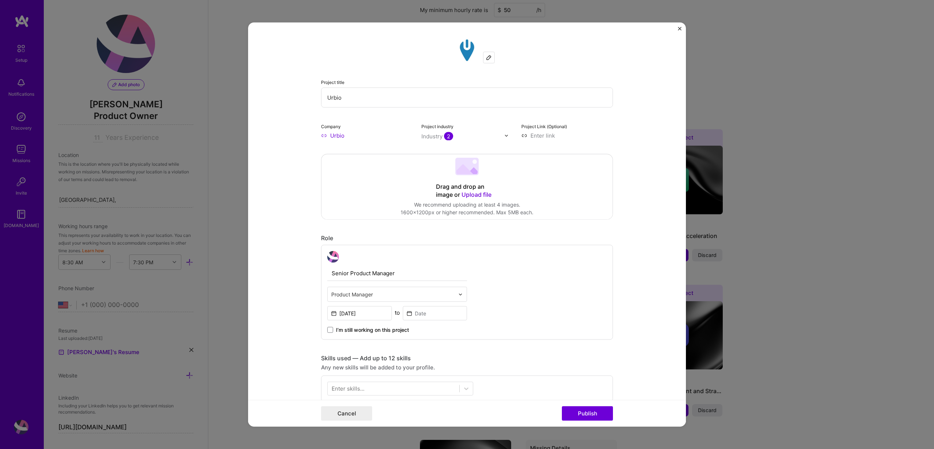
click at [344, 332] on span "I’m still working on this project" at bounding box center [372, 329] width 73 height 7
click at [0, 0] on input "I’m still working on this project" at bounding box center [0, 0] width 0 height 0
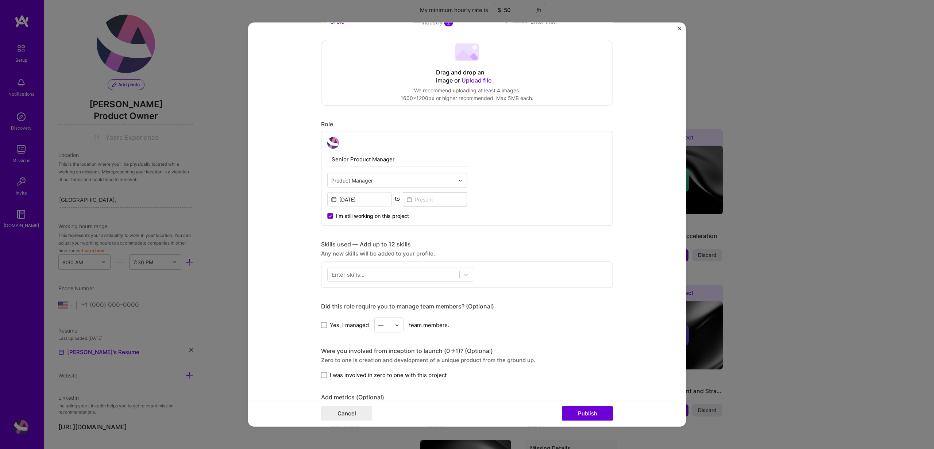
scroll to position [114, 0]
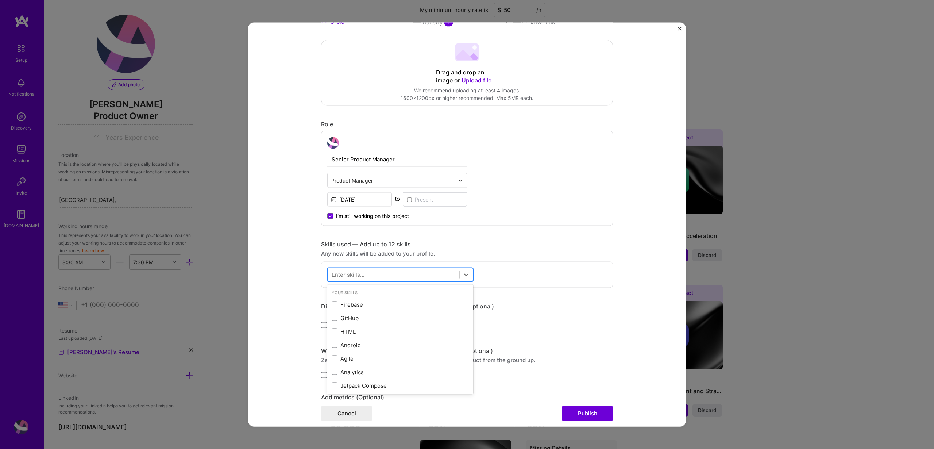
click at [334, 279] on div at bounding box center [394, 275] width 132 height 12
click at [349, 315] on div "GitHub" at bounding box center [400, 318] width 137 height 8
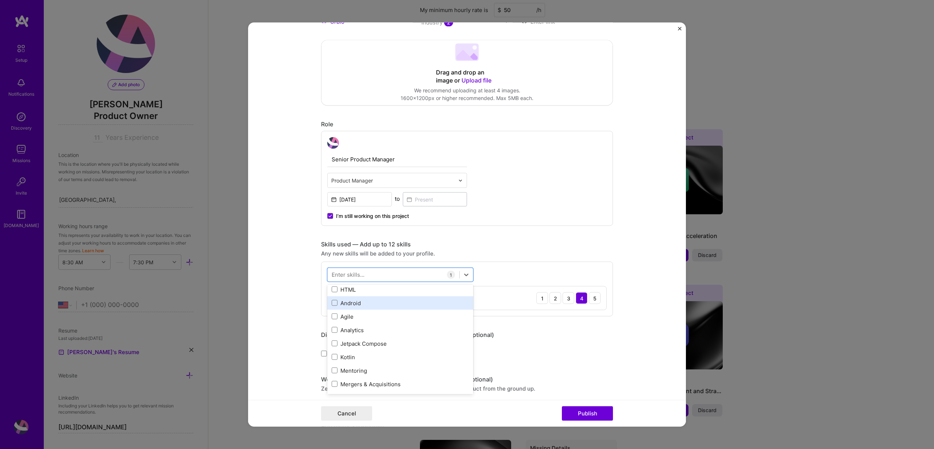
scroll to position [41, 0]
click at [366, 333] on div "Analytics" at bounding box center [400, 331] width 137 height 8
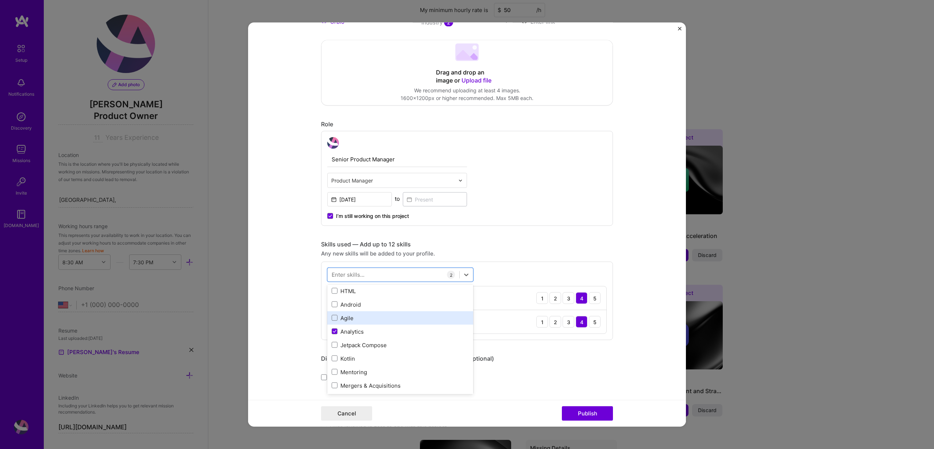
click at [360, 324] on div "Agile" at bounding box center [400, 318] width 146 height 14
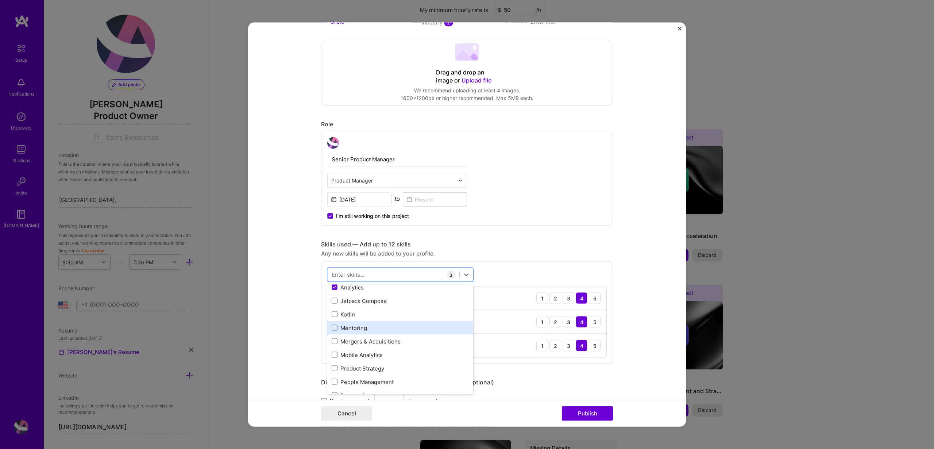
click at [354, 329] on div "Mentoring" at bounding box center [400, 328] width 137 height 8
click at [352, 365] on div "Product Strategy" at bounding box center [400, 368] width 137 height 8
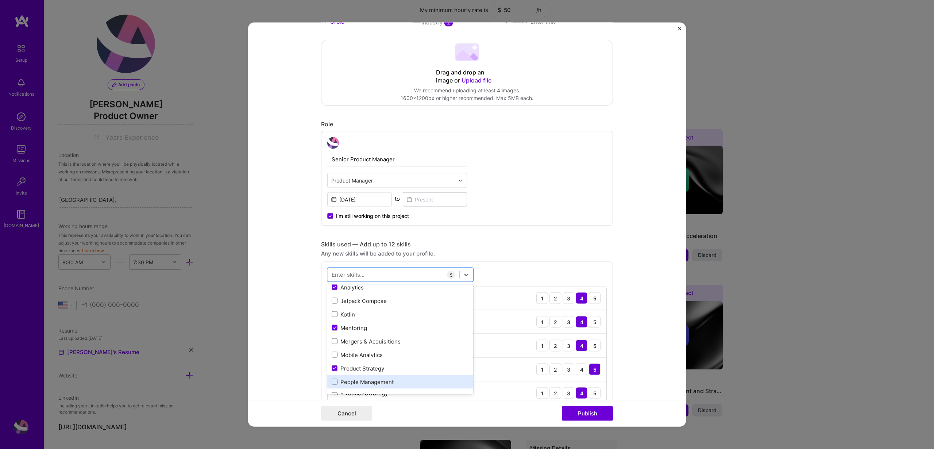
click at [352, 382] on div "People Management" at bounding box center [400, 382] width 137 height 8
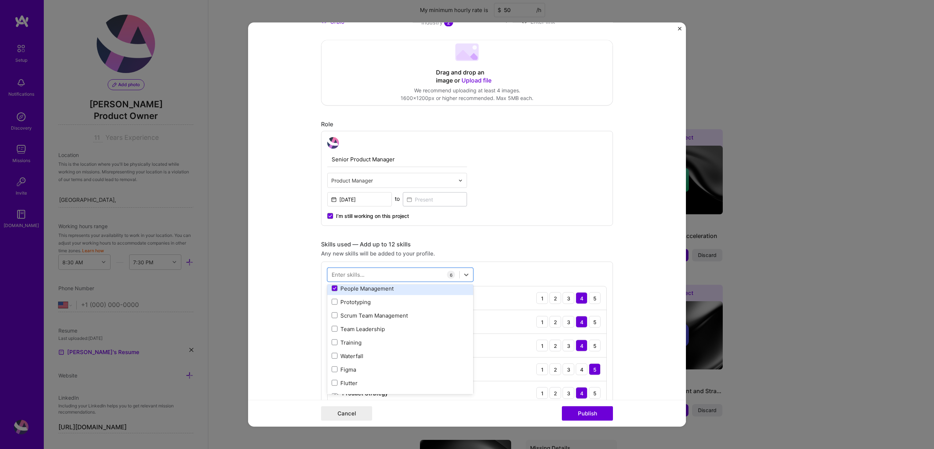
scroll to position [177, 0]
click at [348, 306] on div "Prototyping" at bounding box center [400, 303] width 137 height 8
click at [352, 328] on div "Team Leadership" at bounding box center [400, 330] width 137 height 8
click at [352, 314] on div "Scrum Team Management" at bounding box center [400, 316] width 137 height 8
click at [350, 365] on div "Figma" at bounding box center [400, 371] width 146 height 14
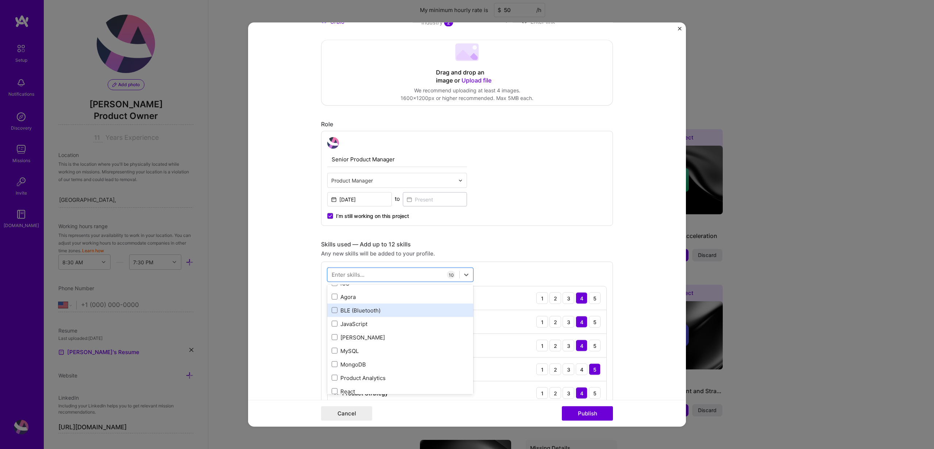
scroll to position [307, 0]
click at [349, 323] on div "JavaScript" at bounding box center [400, 321] width 137 height 8
click at [350, 337] on div "[PERSON_NAME]" at bounding box center [400, 335] width 137 height 8
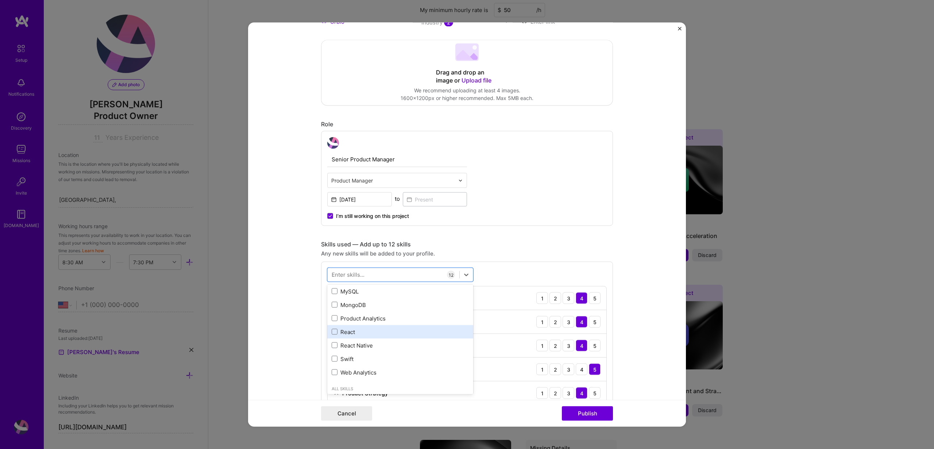
click at [379, 334] on div "React" at bounding box center [400, 332] width 137 height 8
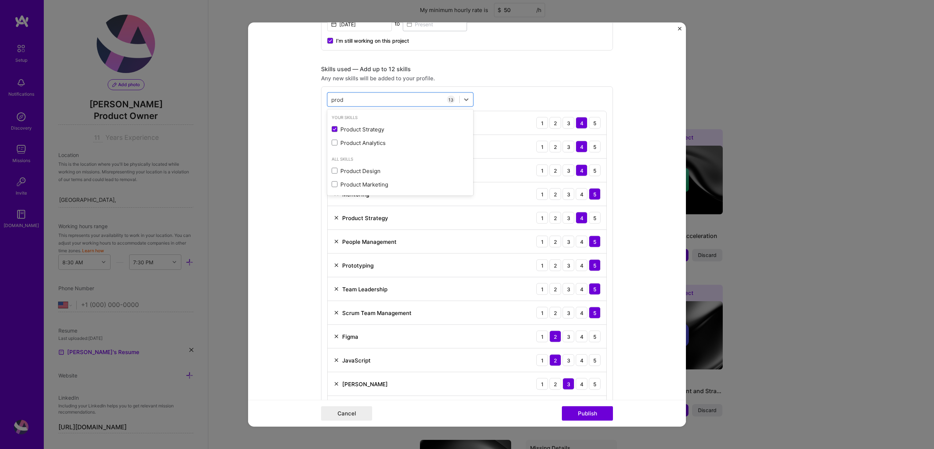
scroll to position [0, 0]
click at [375, 142] on div "Product Analytics" at bounding box center [400, 143] width 137 height 8
click at [374, 168] on div "Product Design" at bounding box center [400, 171] width 137 height 8
type input "product"
click at [303, 96] on form "Project title Urbio Company Urbio Project industry Industry 2 Project Link (Opt…" at bounding box center [467, 225] width 438 height 404
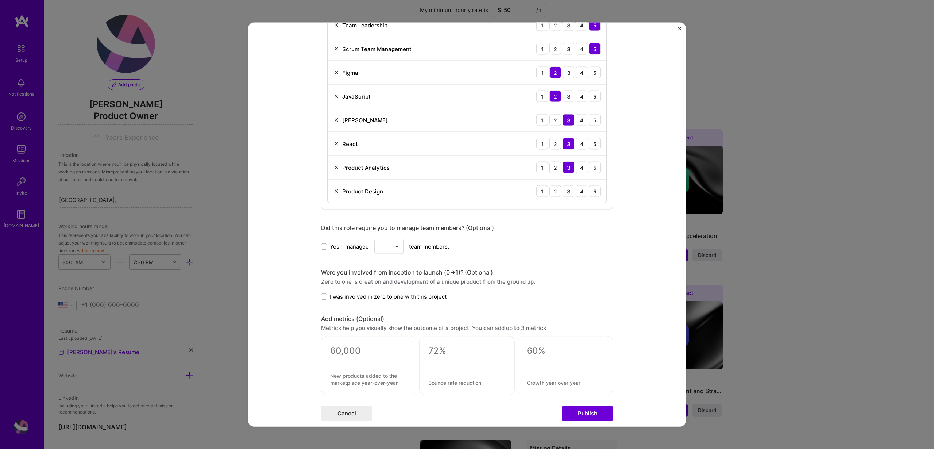
scroll to position [565, 0]
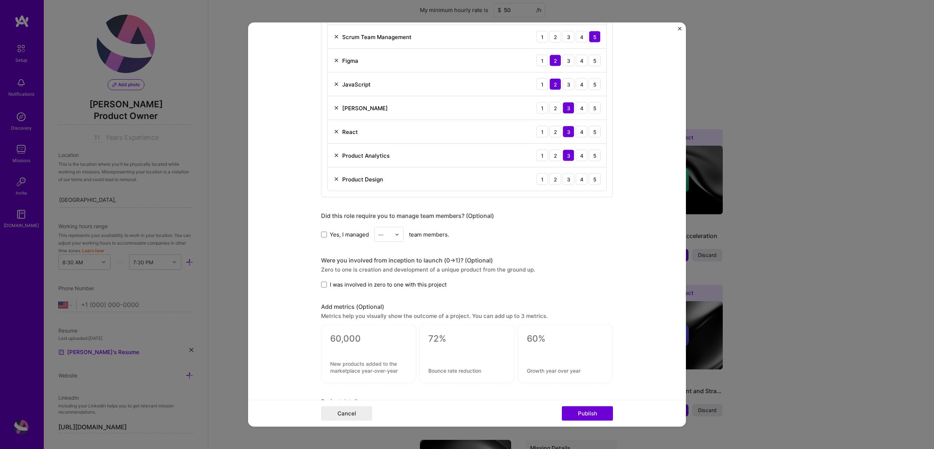
click at [397, 236] on img at bounding box center [397, 234] width 4 height 4
click at [387, 323] on div "6" at bounding box center [389, 322] width 25 height 14
click at [324, 287] on span at bounding box center [324, 284] width 6 height 6
click at [0, 0] on input "I was involved in zero to one with this project" at bounding box center [0, 0] width 0 height 0
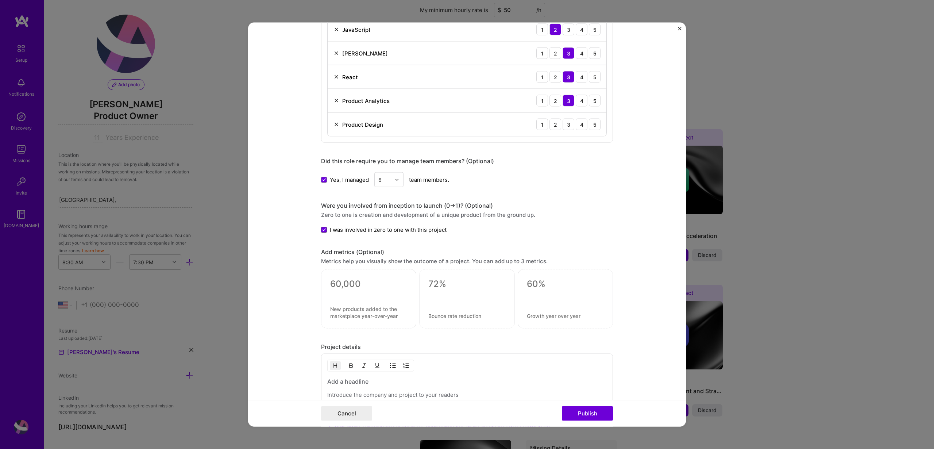
scroll to position [621, 0]
click at [347, 282] on textarea at bounding box center [368, 282] width 77 height 11
click at [339, 308] on textarea at bounding box center [368, 311] width 77 height 14
click at [299, 301] on form "Project title Urbio Company Urbio Project industry Industry 2 Project Link (Opt…" at bounding box center [467, 225] width 438 height 404
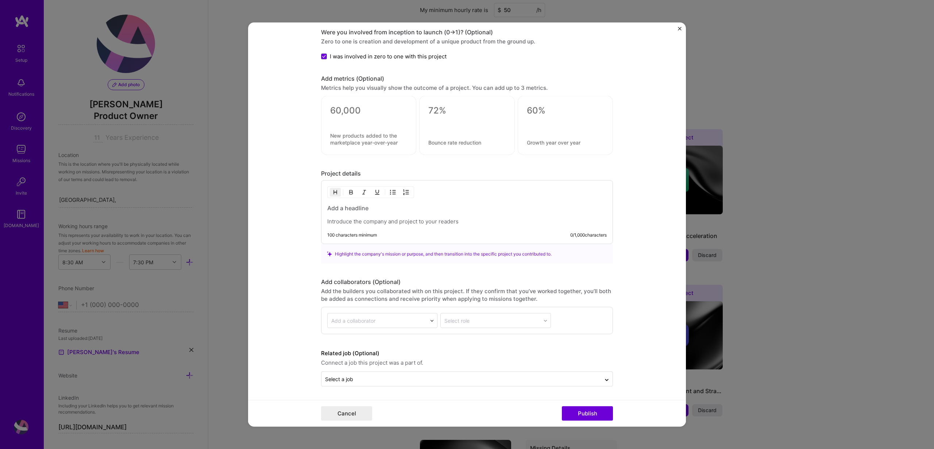
scroll to position [792, 0]
click at [333, 214] on div at bounding box center [467, 216] width 280 height 21
click at [380, 209] on h3 "To enrich screen reader interactions, please activate Accessibility in Grammarl…" at bounding box center [467, 210] width 280 height 8
click at [385, 222] on p "To enrich screen reader interactions, please activate Accessibility in Grammarl…" at bounding box center [467, 222] width 280 height 7
click at [366, 210] on h3 "To enrich screen reader interactions, please activate Accessibility in Grammarl…" at bounding box center [467, 210] width 280 height 8
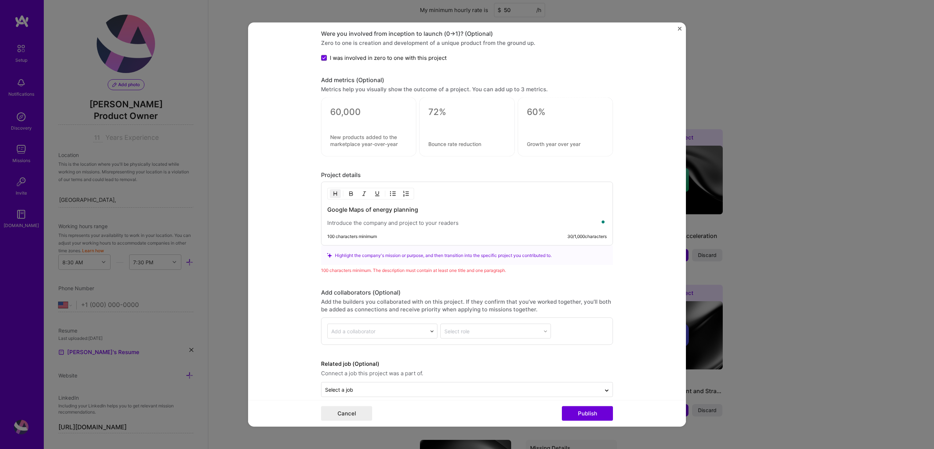
click at [349, 230] on div "Google Maps of energy planning 100 characters minimum 30 / 1,000 characters" at bounding box center [467, 214] width 292 height 64
click at [349, 225] on p "To enrich screen reader interactions, please activate Accessibility in Grammarl…" at bounding box center [467, 222] width 280 height 7
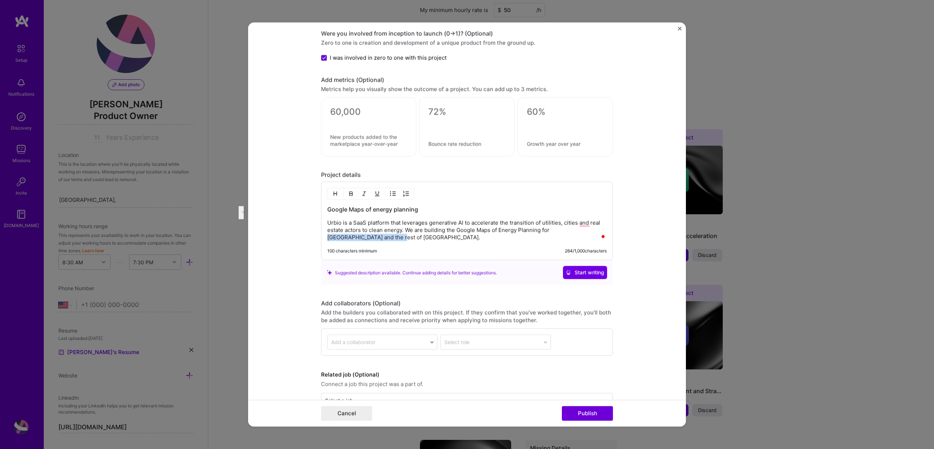
drag, startPoint x: 551, startPoint y: 231, endPoint x: 343, endPoint y: 236, distance: 207.4
click at [343, 236] on p "Urbio is a SaaS platform that leverages generative AI to accelerate the transit…" at bounding box center [467, 230] width 280 height 22
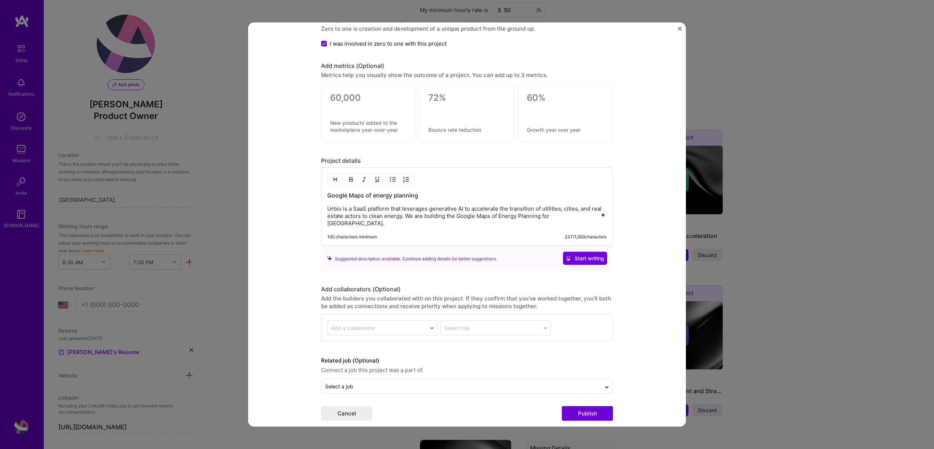
scroll to position [806, 0]
click at [400, 382] on input "text" at bounding box center [461, 386] width 272 height 8
click at [657, 318] on form "Project title Urbio Company Urbio Project industry Industry 2 Project Link (Opt…" at bounding box center [467, 225] width 438 height 404
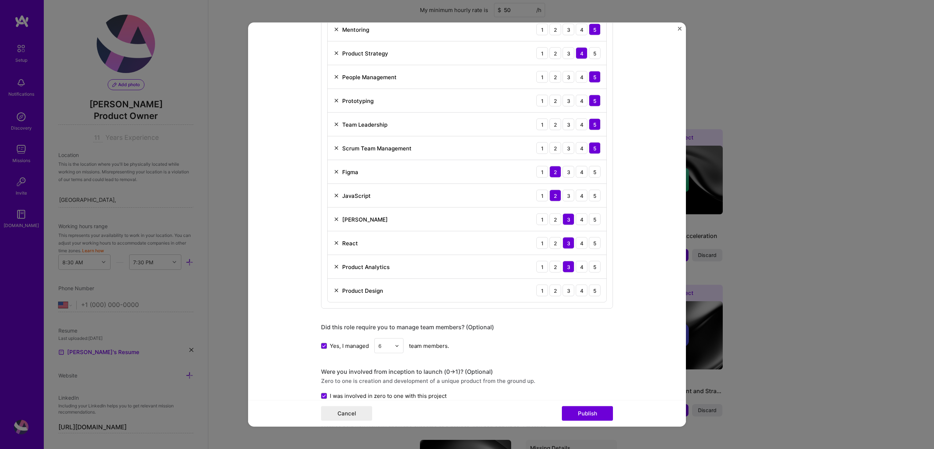
scroll to position [448, 0]
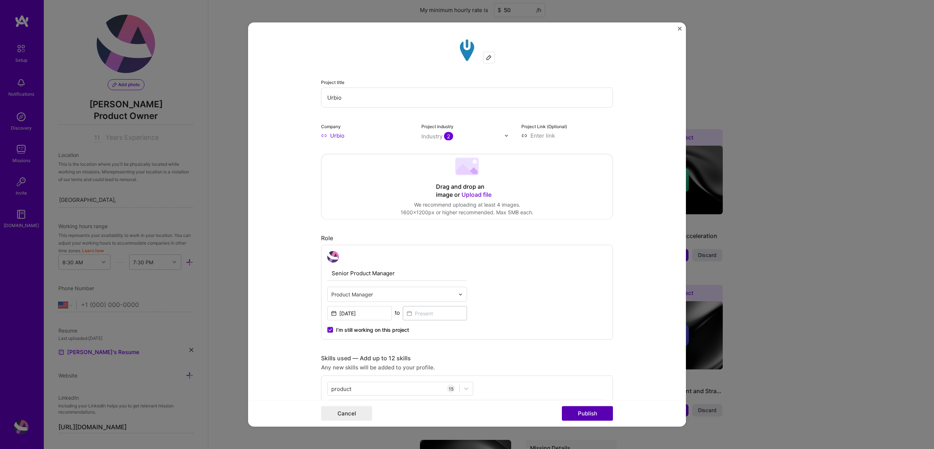
click at [593, 412] on button "Publish" at bounding box center [587, 413] width 51 height 15
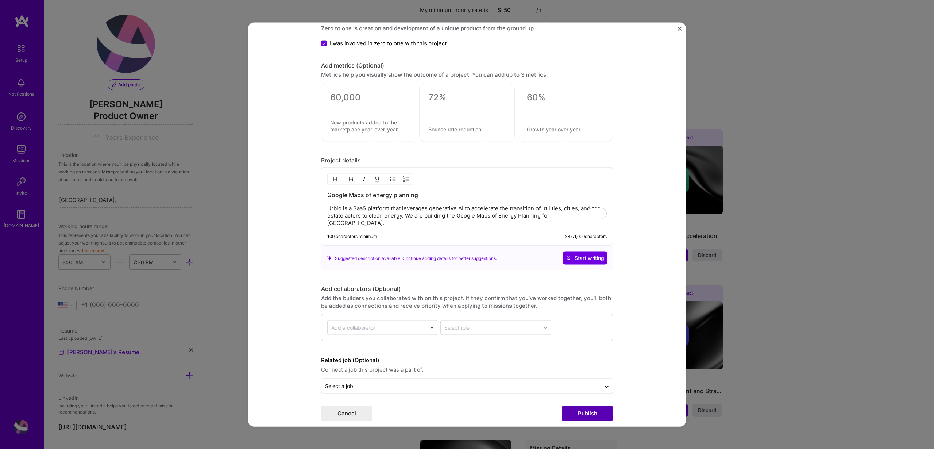
click at [577, 410] on button "Publish" at bounding box center [587, 413] width 51 height 15
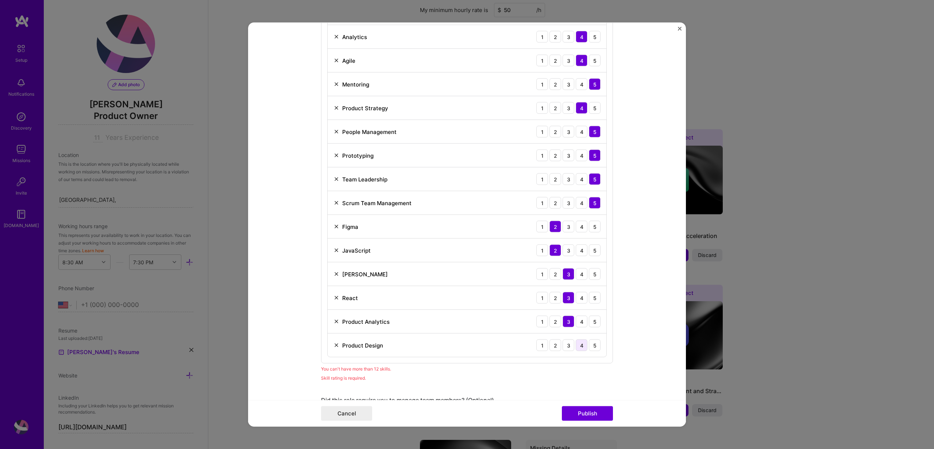
click at [580, 341] on div "4" at bounding box center [582, 345] width 12 height 12
click at [587, 412] on button "Publish" at bounding box center [587, 413] width 51 height 15
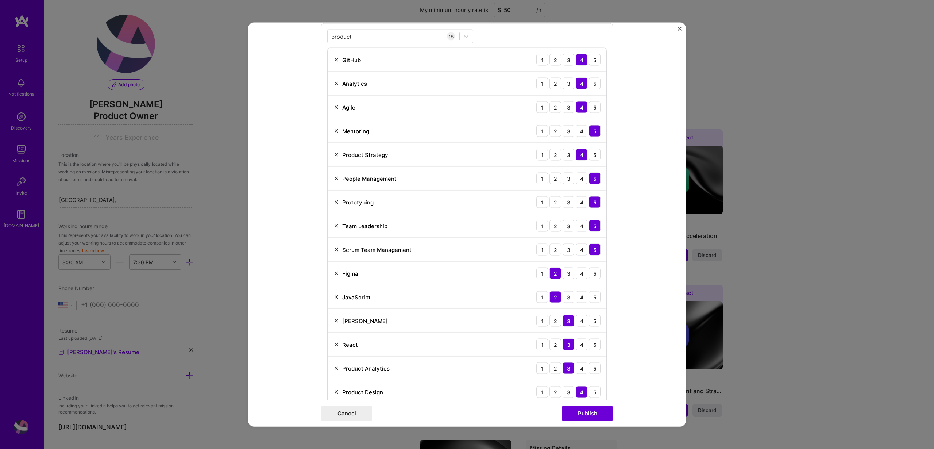
click at [335, 250] on img at bounding box center [337, 250] width 6 height 6
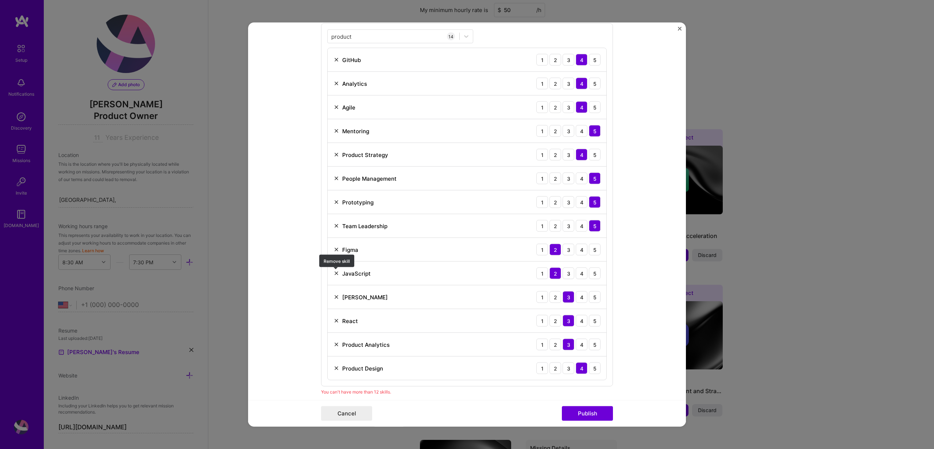
click at [335, 273] on img at bounding box center [337, 273] width 6 height 6
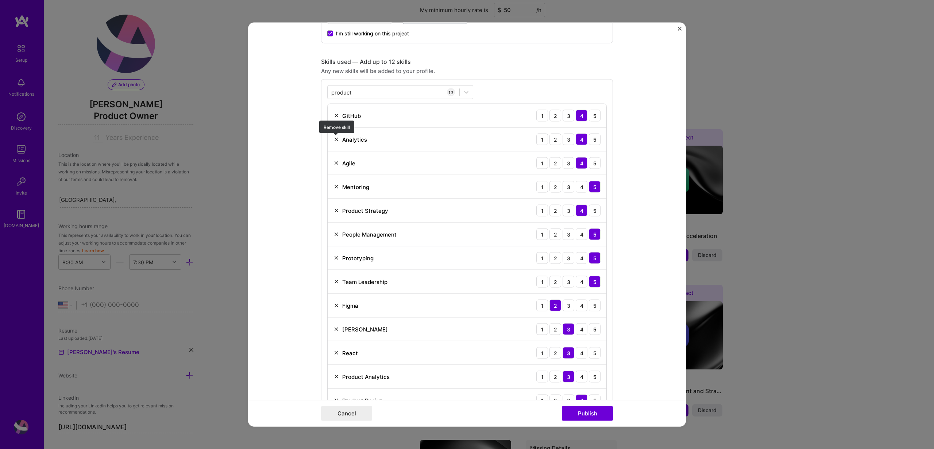
click at [335, 141] on img at bounding box center [337, 140] width 6 height 6
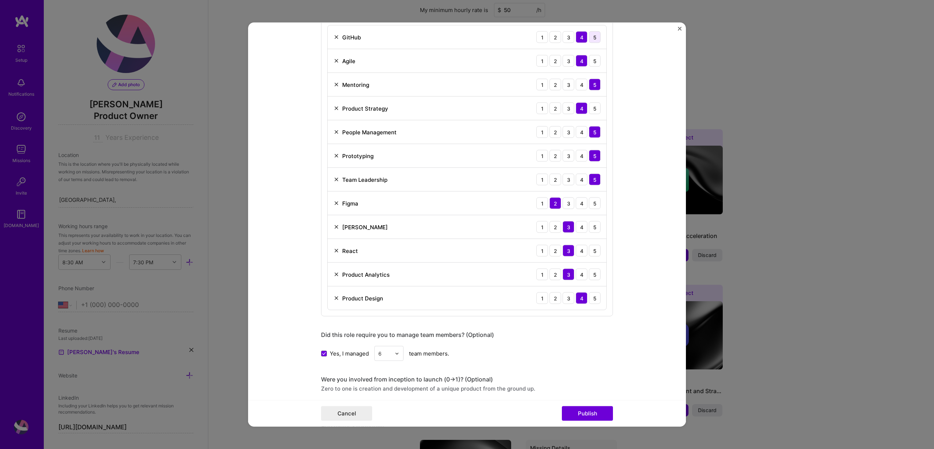
click at [594, 41] on div "5" at bounding box center [595, 37] width 12 height 12
click at [586, 413] on button "Publish" at bounding box center [587, 413] width 51 height 15
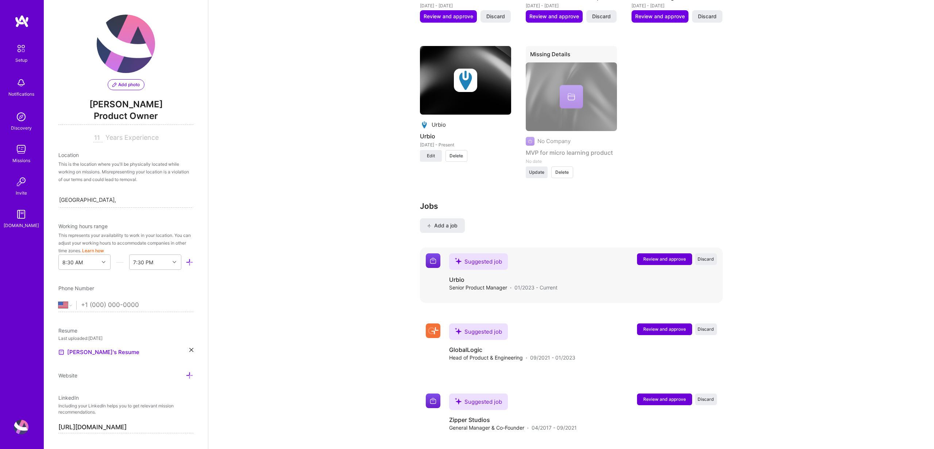
click at [653, 270] on div "Suggested job Urbio Senior Product Manager · 01/2023 - Current Review and appro…" at bounding box center [583, 272] width 268 height 38
click at [561, 289] on div "Suggested job Urbio Senior Product Manager · 01/2023 - Current Review and appro…" at bounding box center [583, 272] width 268 height 38
click at [678, 260] on span "Review and approve" at bounding box center [665, 259] width 43 height 6
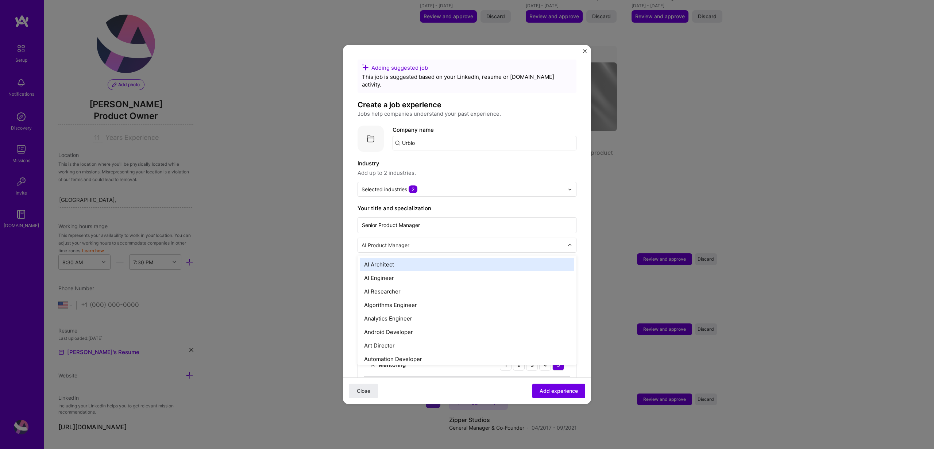
click at [470, 241] on div at bounding box center [464, 245] width 204 height 9
click at [583, 215] on form "Adding suggested job This job is suggested based on your LinkedIn, resume or A.…" at bounding box center [467, 392] width 248 height 667
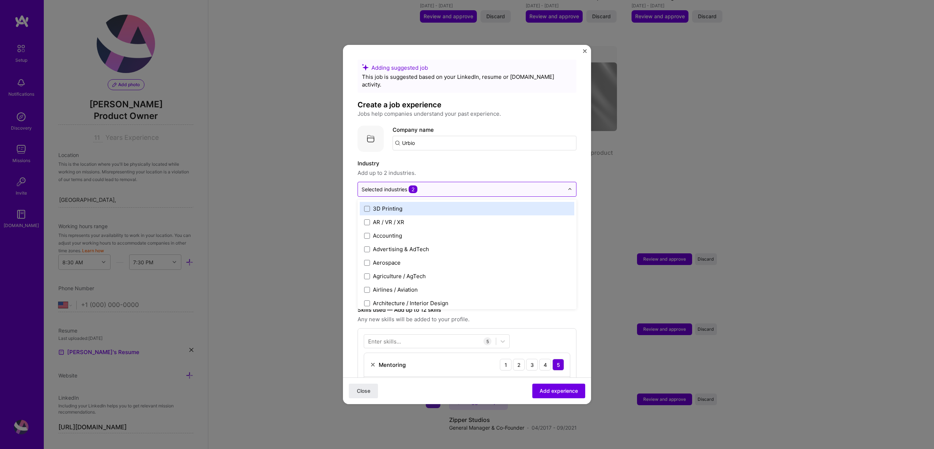
click at [478, 185] on input "text" at bounding box center [463, 189] width 203 height 8
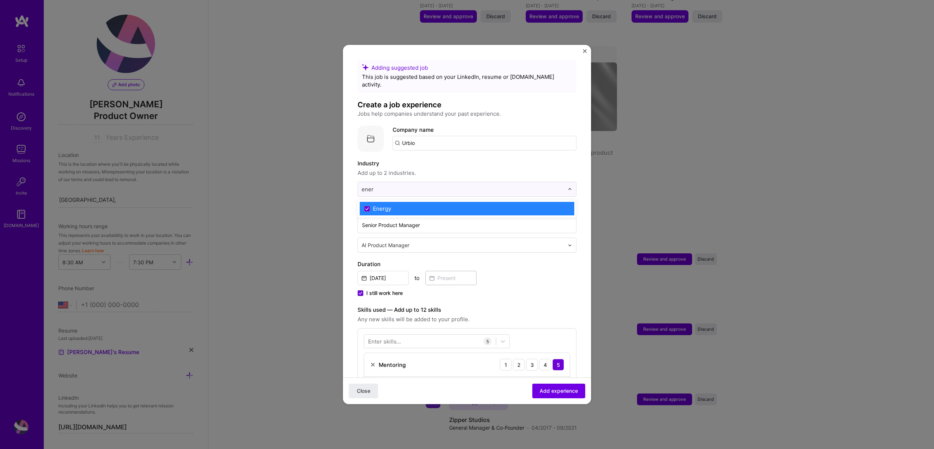
type input "energ"
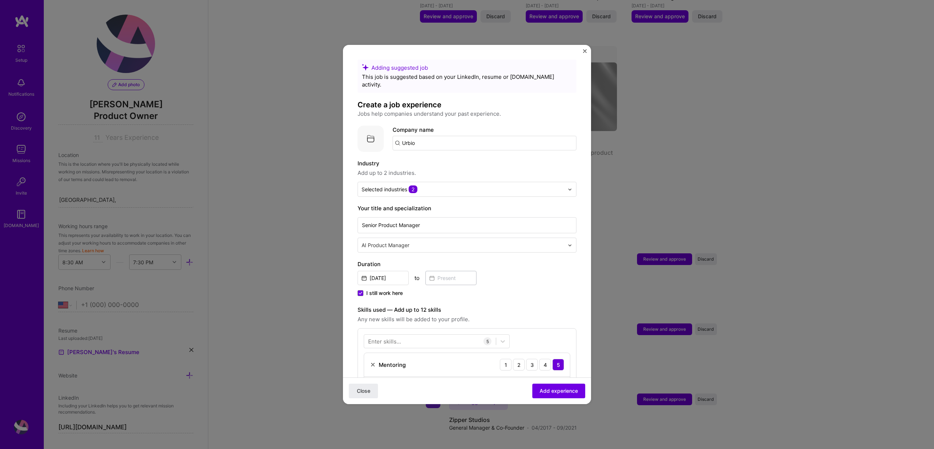
click at [448, 159] on label "Industry" at bounding box center [467, 163] width 219 height 9
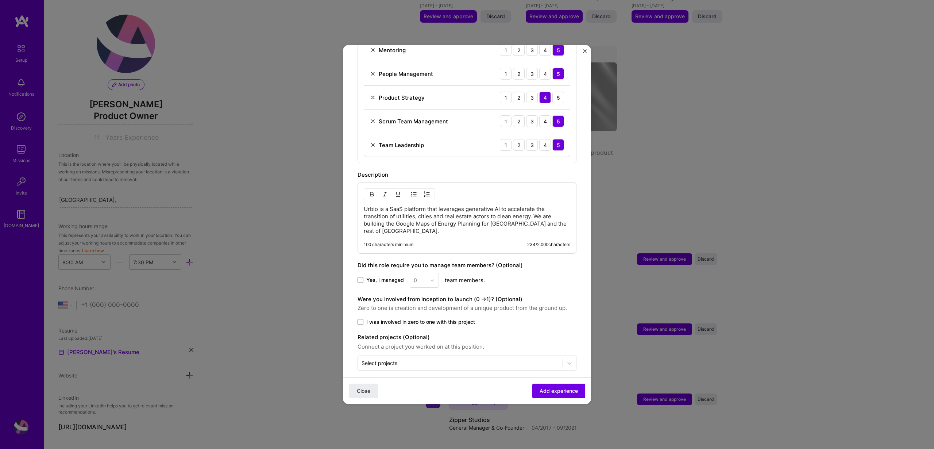
click at [418, 273] on div "0" at bounding box center [424, 280] width 29 height 15
click at [362, 277] on span at bounding box center [361, 280] width 6 height 6
click at [0, 0] on input "Yes, I managed" at bounding box center [0, 0] width 0 height 0
click at [431, 278] on img at bounding box center [432, 280] width 4 height 4
click at [422, 360] on div "6" at bounding box center [424, 367] width 25 height 14
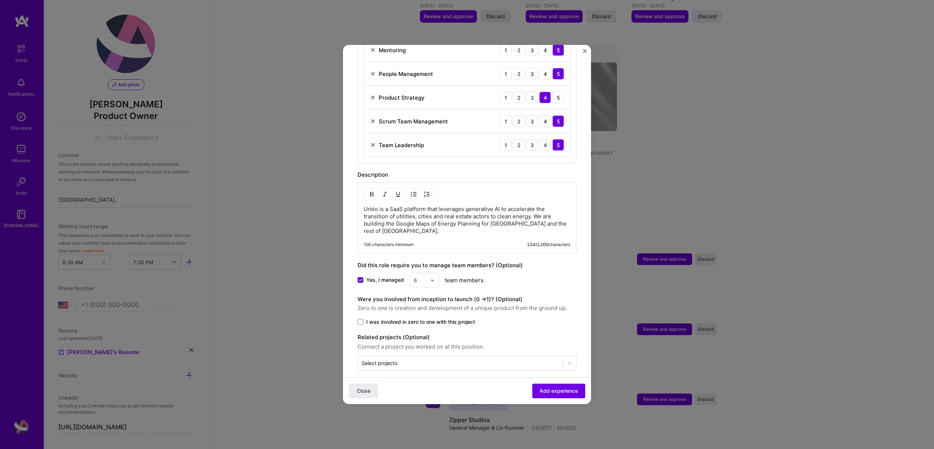
click at [425, 318] on span "I was involved in zero to one with this project" at bounding box center [420, 321] width 109 height 7
click at [0, 0] on input "I was involved in zero to one with this project" at bounding box center [0, 0] width 0 height 0
click at [568, 392] on span "Add experience" at bounding box center [559, 390] width 38 height 7
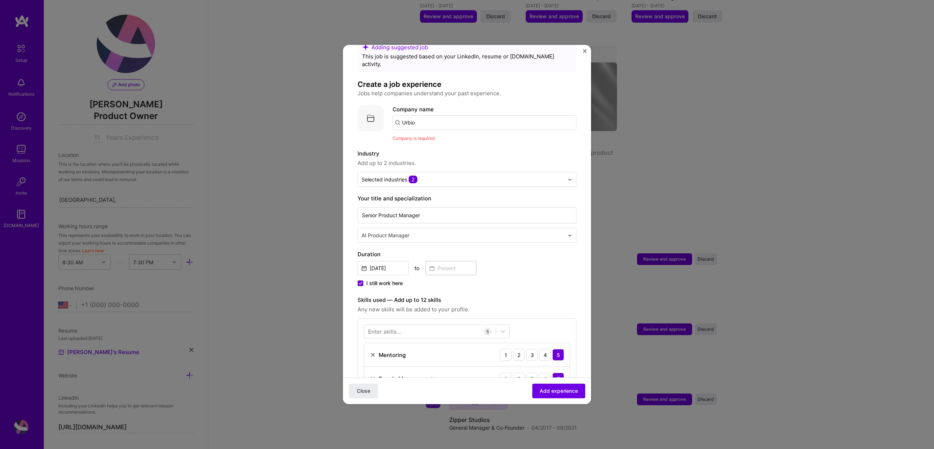
click at [451, 116] on input "Urbio" at bounding box center [485, 122] width 184 height 15
click at [419, 137] on span "Urbio" at bounding box center [422, 141] width 14 height 8
type input "Urbio"
click at [565, 393] on span "Add experience" at bounding box center [559, 390] width 38 height 7
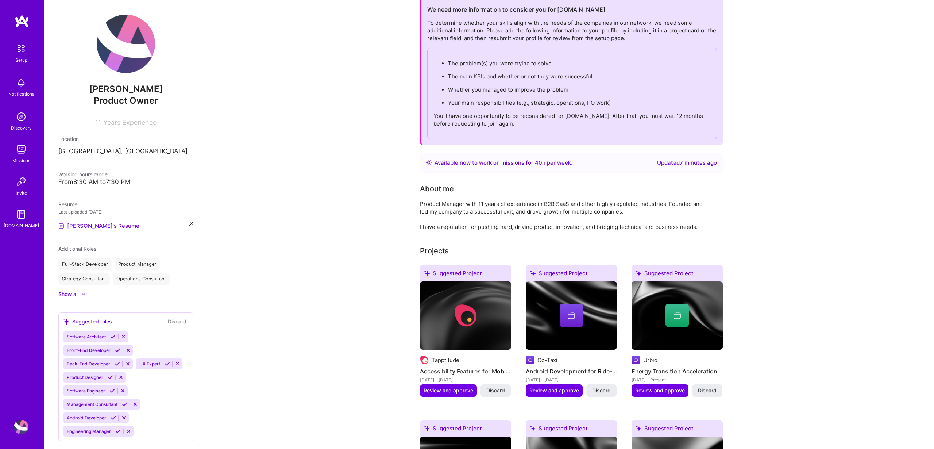
scroll to position [0, 0]
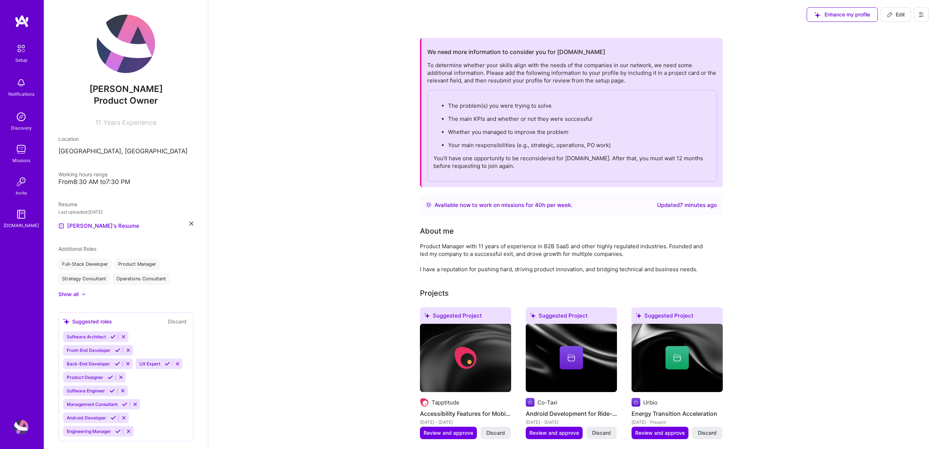
click at [146, 121] on span "Years Experience" at bounding box center [129, 123] width 53 height 8
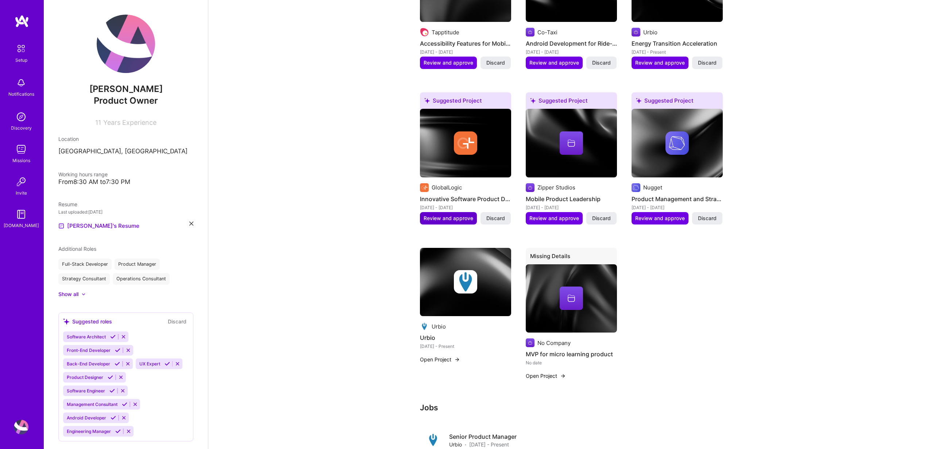
click at [466, 218] on span "Review and approve" at bounding box center [449, 218] width 50 height 7
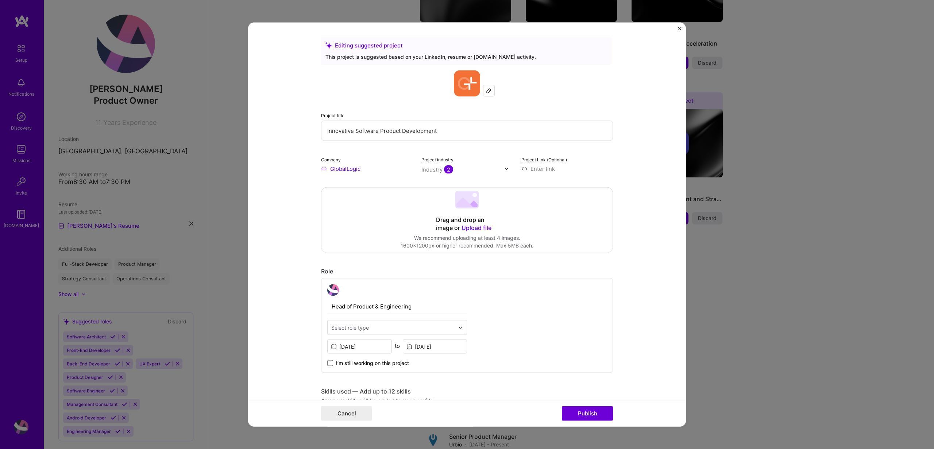
click at [376, 126] on input "Innovative Software Product Development" at bounding box center [467, 131] width 292 height 20
click at [371, 128] on input "Innovative Software Product Development" at bounding box center [467, 131] width 292 height 20
type input "Head of Product & Engineering"
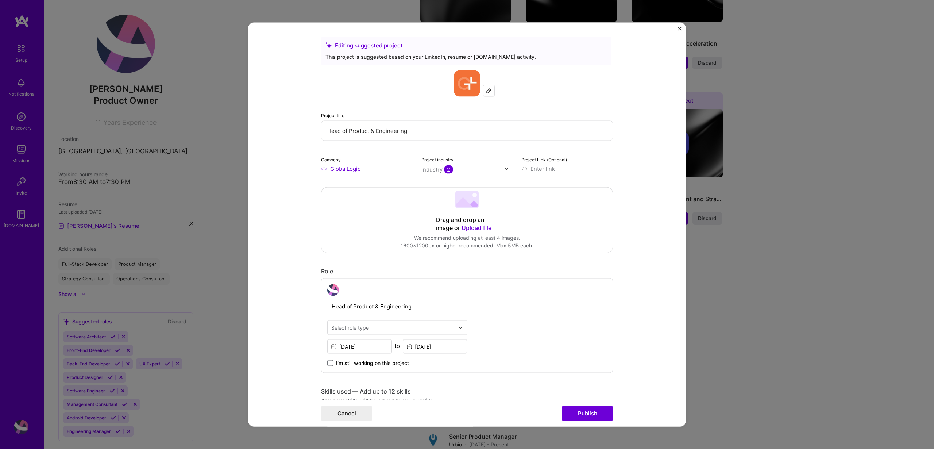
click at [649, 146] on form "Editing suggested project This project is suggested based on your LinkedIn, res…" at bounding box center [467, 225] width 438 height 404
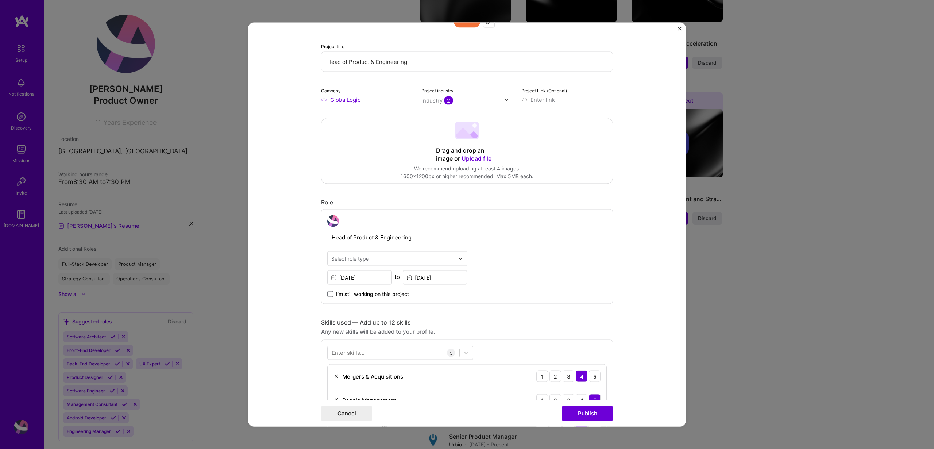
scroll to position [70, 0]
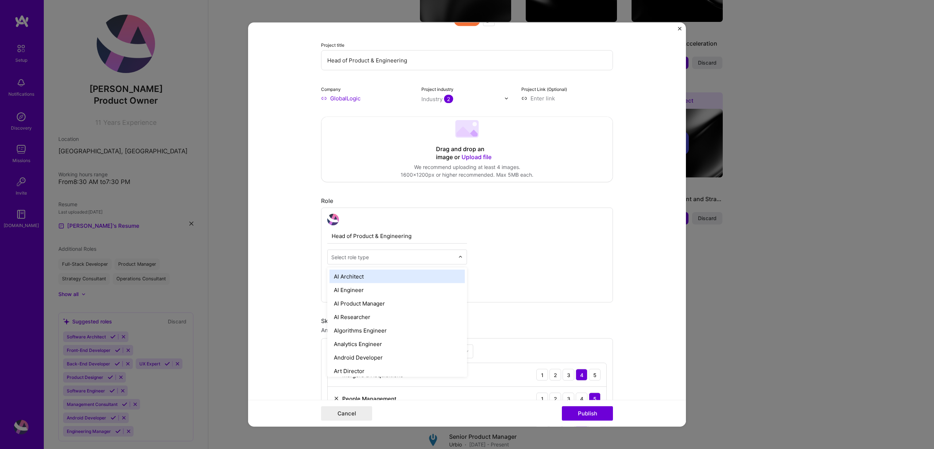
click at [396, 261] on input "text" at bounding box center [392, 257] width 123 height 8
click at [389, 253] on div at bounding box center [392, 257] width 123 height 9
type input "manager"
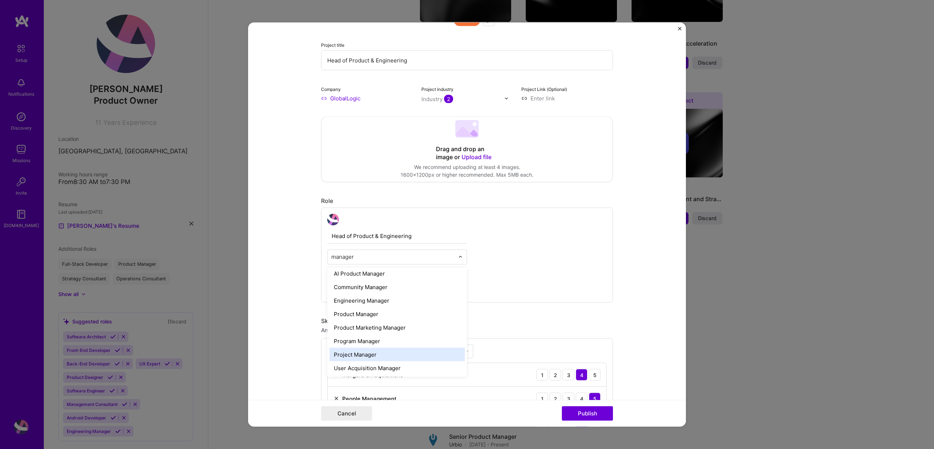
scroll to position [0, 0]
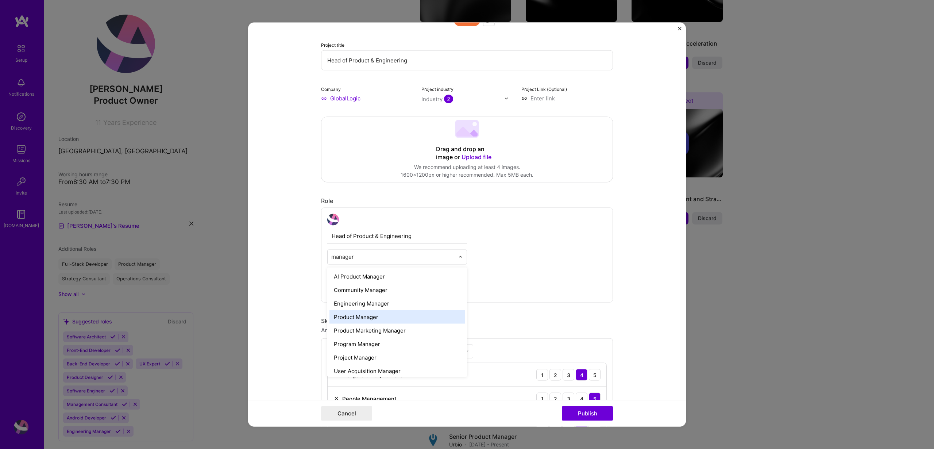
click at [403, 315] on div "Product Manager" at bounding box center [397, 317] width 135 height 14
click at [563, 324] on div "Skills used — Add up to 12 skills" at bounding box center [467, 321] width 292 height 8
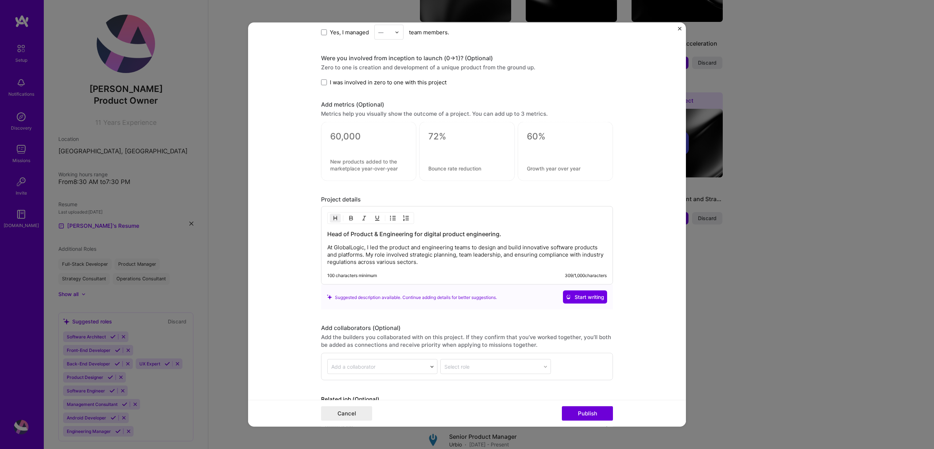
scroll to position [563, 0]
click at [424, 84] on span "I was involved in zero to one with this project" at bounding box center [388, 83] width 117 height 8
click at [0, 0] on input "I was involved in zero to one with this project" at bounding box center [0, 0] width 0 height 0
click at [426, 263] on p "At GlobalLogic, I led the product and engineering teams to design and build inn…" at bounding box center [467, 255] width 280 height 22
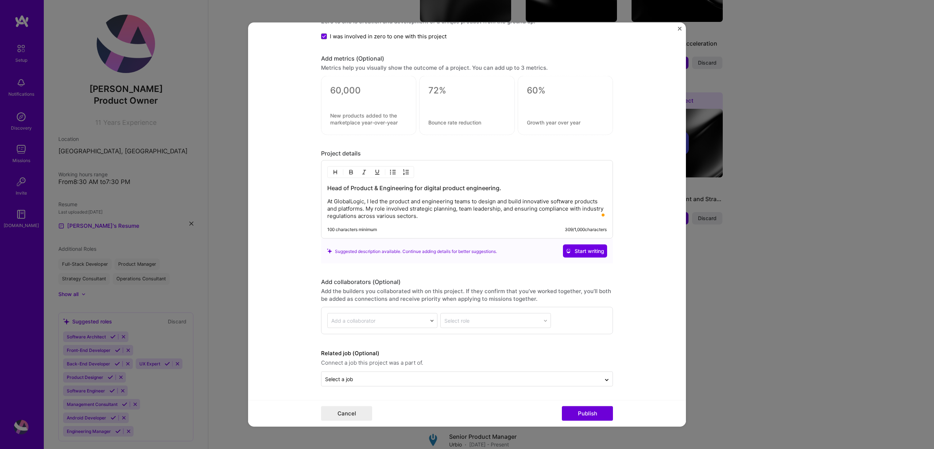
scroll to position [609, 0]
click at [430, 219] on p "At GlobalLogic, I led the product and engineering teams to design and build inn…" at bounding box center [467, 209] width 280 height 22
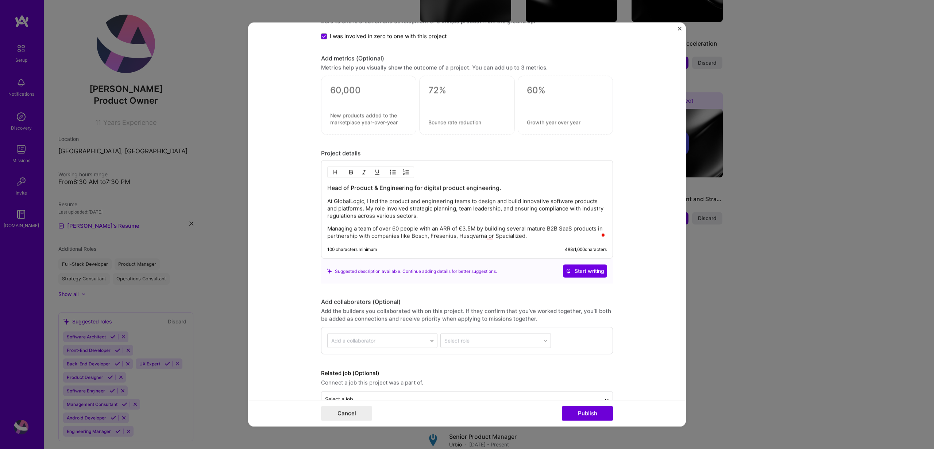
click at [345, 228] on p "Managing a team of over 60 people with an ARR of €3.5M by building several matu…" at bounding box center [467, 232] width 280 height 15
click at [415, 231] on p "I managed a team of over 60 people with an ARR of €3.5M by building several mat…" at bounding box center [467, 232] width 280 height 15
click at [546, 235] on p "I managed a team of over 60 engineers and designers with an ARR of €3.5M by bui…" at bounding box center [467, 232] width 280 height 15
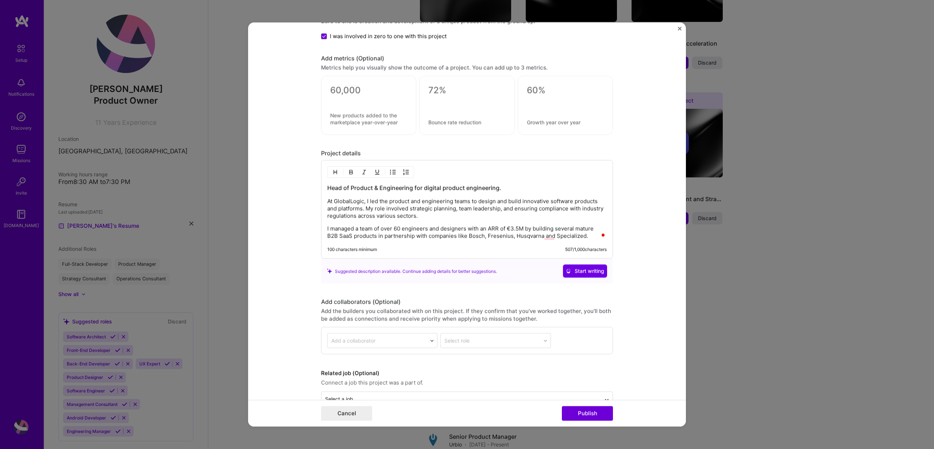
click at [387, 204] on p "At GlobalLogic, I led the product and engineering teams to design and build inn…" at bounding box center [467, 209] width 280 height 22
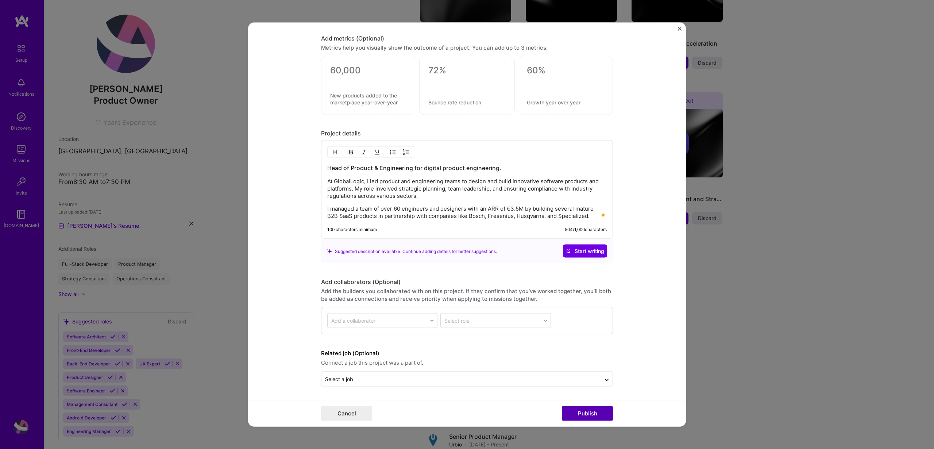
click at [576, 416] on button "Publish" at bounding box center [587, 413] width 51 height 15
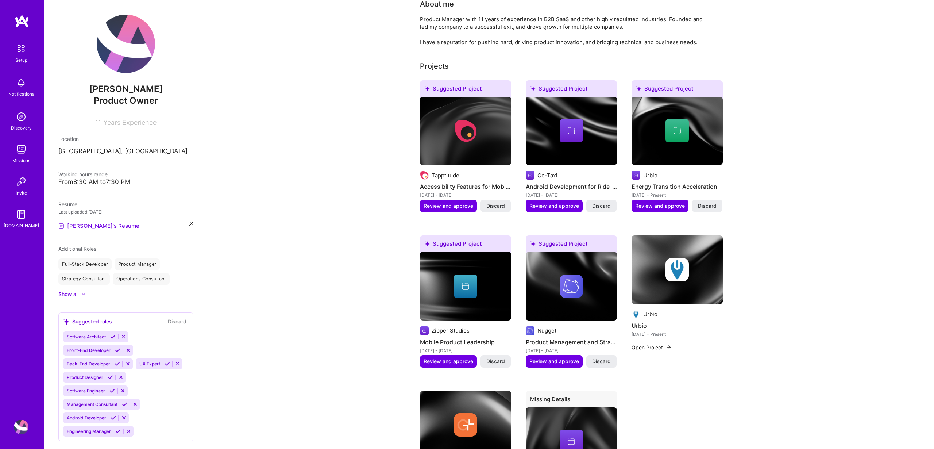
scroll to position [302, 0]
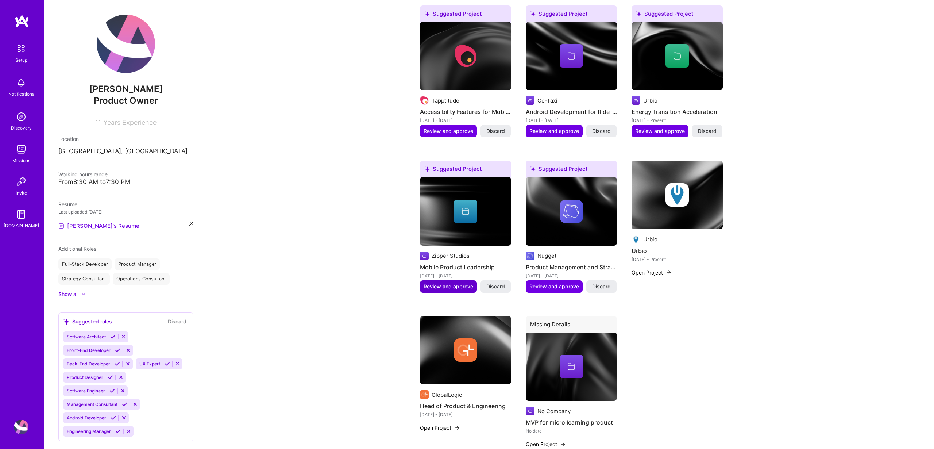
click at [466, 288] on span "Review and approve" at bounding box center [449, 286] width 50 height 7
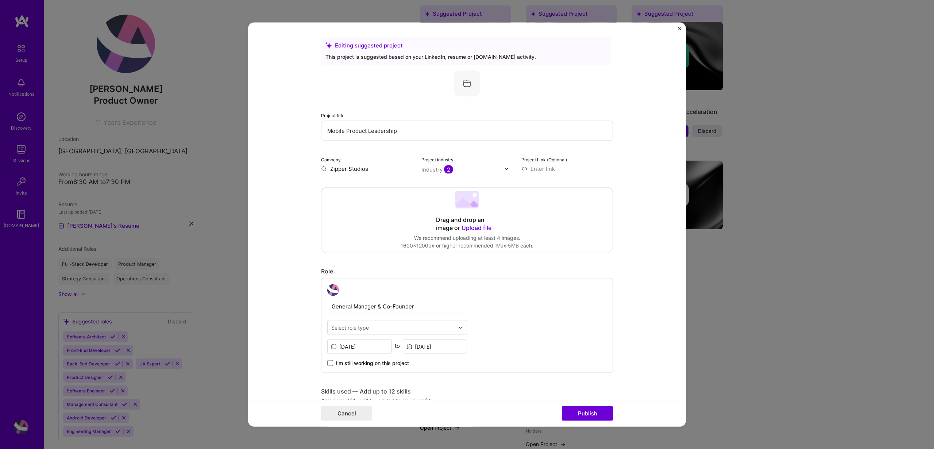
click at [376, 133] on input "Mobile Product Leadership" at bounding box center [467, 131] width 292 height 20
type input "CEO"
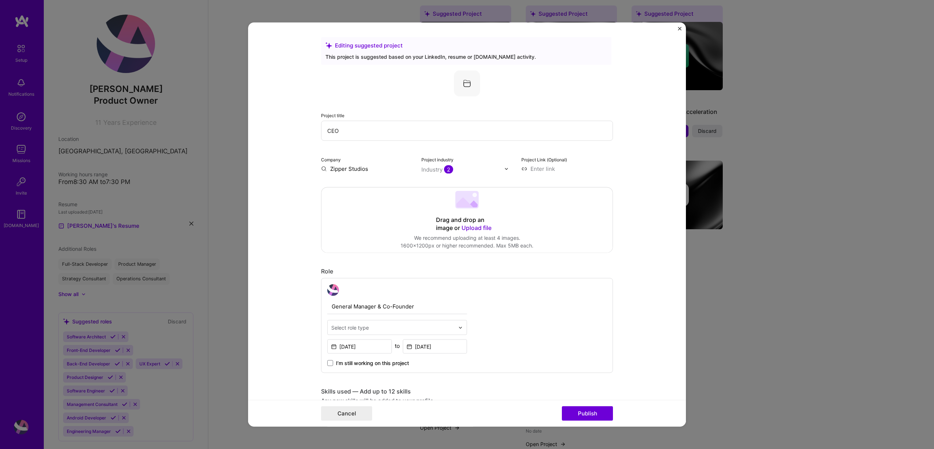
click at [361, 333] on div "Select role type" at bounding box center [393, 327] width 131 height 14
type input "ceo"
type input "product"
click at [384, 376] on div "Product Manager" at bounding box center [397, 374] width 135 height 14
click at [531, 341] on div "General Manager & Co-Founder option Product Manager, selected. Select is focuse…" at bounding box center [467, 325] width 292 height 95
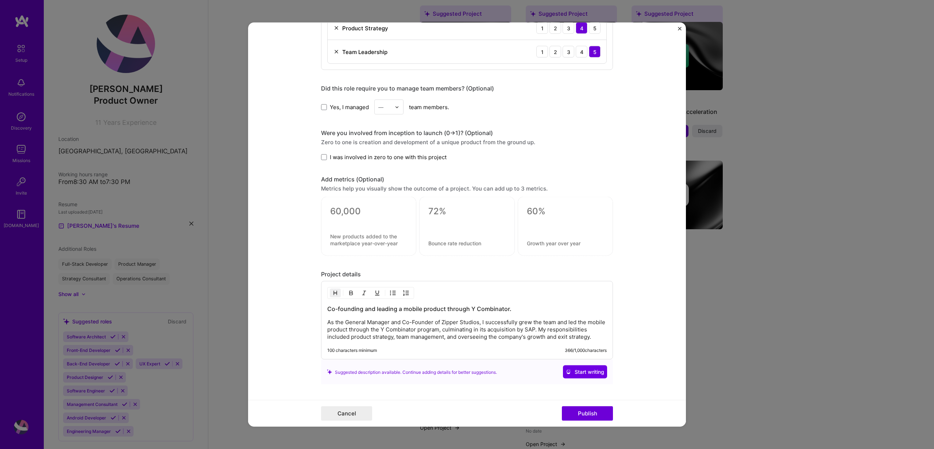
scroll to position [481, 0]
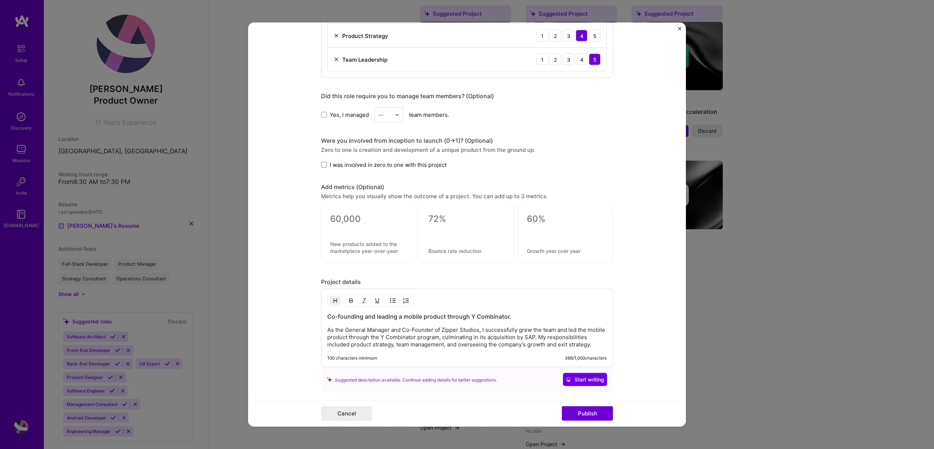
click at [334, 112] on span "Yes, I managed" at bounding box center [349, 115] width 39 height 8
click at [0, 0] on input "Yes, I managed" at bounding box center [0, 0] width 0 height 0
click at [393, 116] on div "—" at bounding box center [385, 115] width 20 height 14
type input "23"
click at [384, 134] on div "23" at bounding box center [389, 134] width 25 height 14
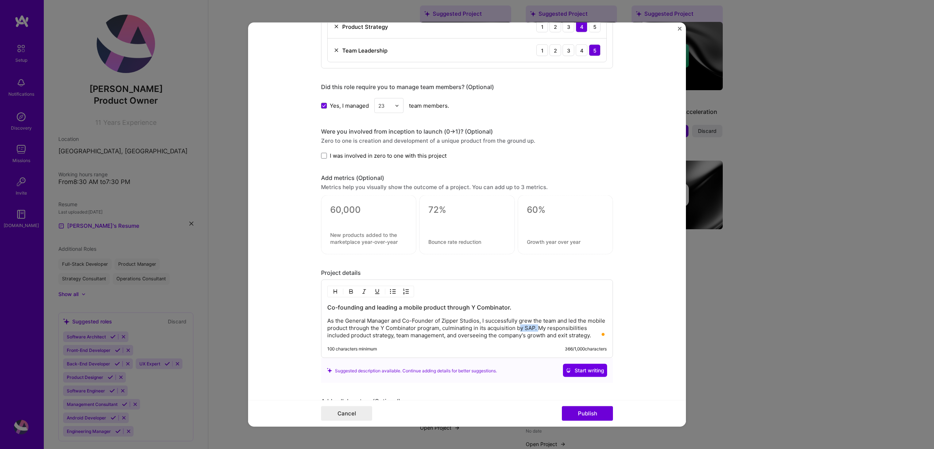
scroll to position [490, 0]
drag, startPoint x: 557, startPoint y: 329, endPoint x: 553, endPoint y: 329, distance: 4.0
click at [553, 329] on p "As the General Manager and Co-Founder of Zipper Studios, I successfully grew th…" at bounding box center [467, 328] width 280 height 22
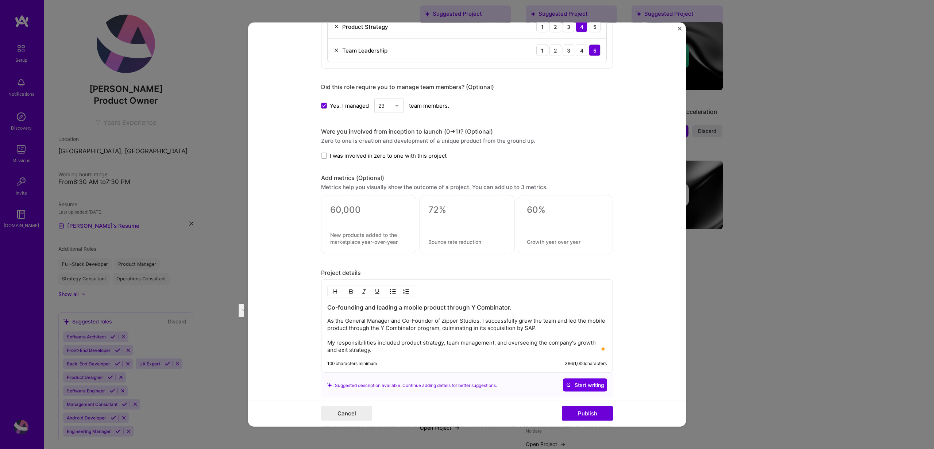
drag, startPoint x: 564, startPoint y: 328, endPoint x: 519, endPoint y: 323, distance: 45.2
click at [519, 323] on p "As the General Manager and Co-Founder of Zipper Studios, I successfully grew th…" at bounding box center [467, 335] width 280 height 37
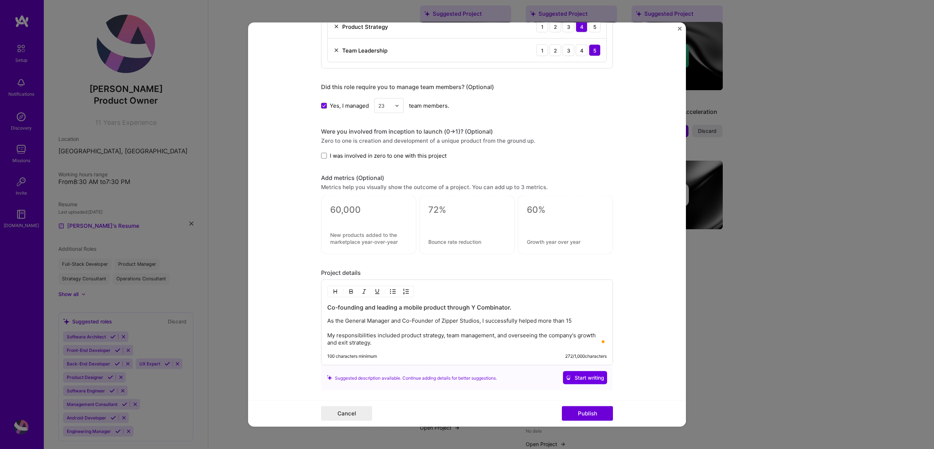
click at [484, 320] on p "As the General Manager and Co-Founder of Zipper Studios, I successfully helped …" at bounding box center [467, 331] width 280 height 29
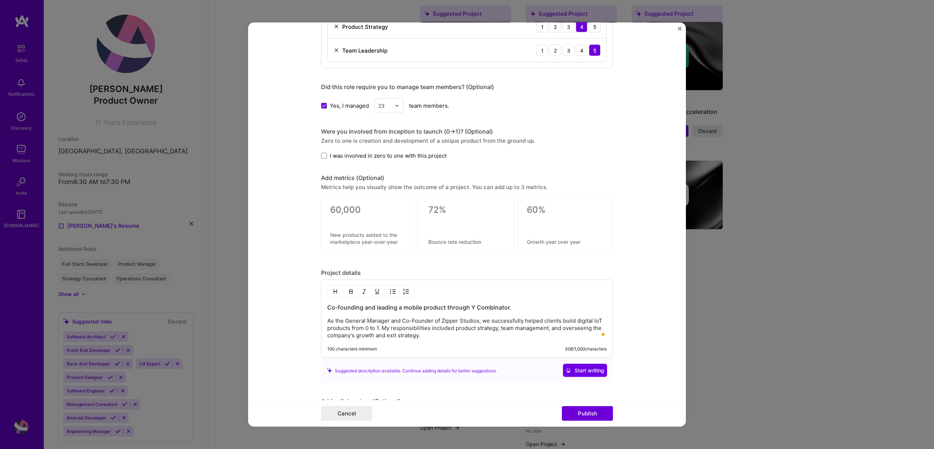
click at [503, 338] on p "As the General Manager and Co-Founder of Zipper Studios, we successfully helped…" at bounding box center [467, 328] width 280 height 22
click at [507, 328] on p "As the General Manager and Co-Founder of Zipper Studios, we successfully helped…" at bounding box center [467, 328] width 280 height 22
click at [499, 331] on p "As the General Manager and Co-Founder of Zipper Studios, we successfully helped…" at bounding box center [467, 328] width 280 height 22
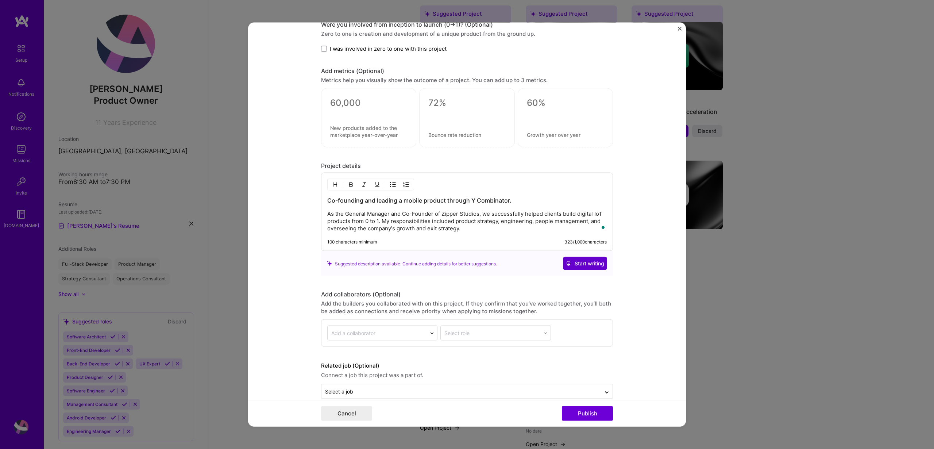
scroll to position [598, 0]
click at [601, 413] on button "Publish" at bounding box center [587, 413] width 51 height 15
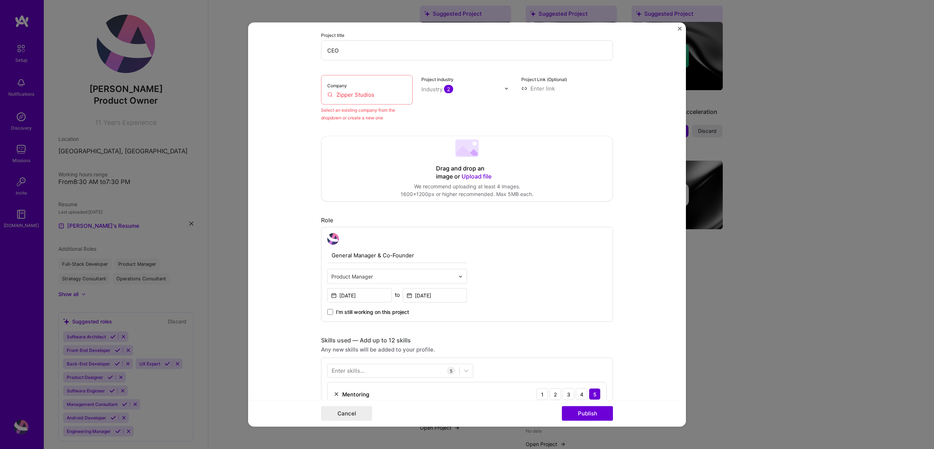
scroll to position [48, 0]
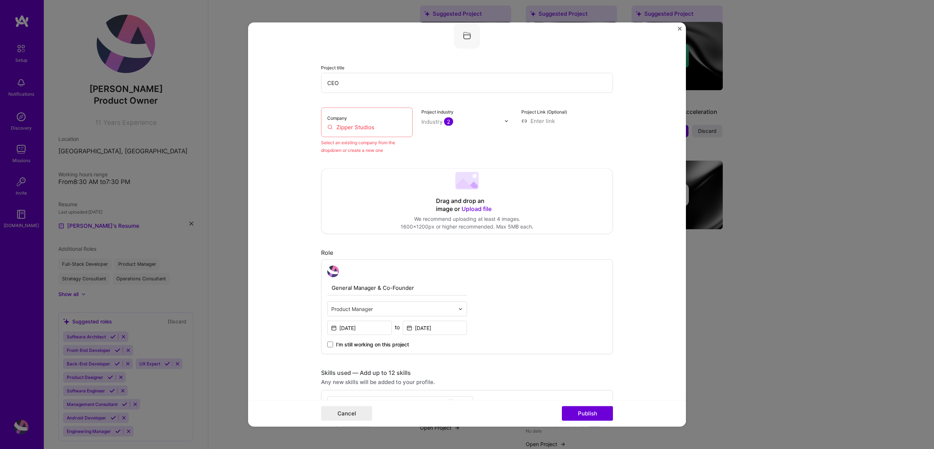
click at [385, 123] on div "Company Zipper Studios" at bounding box center [367, 123] width 92 height 30
click at [378, 126] on input "Zipper Studios" at bounding box center [366, 127] width 79 height 8
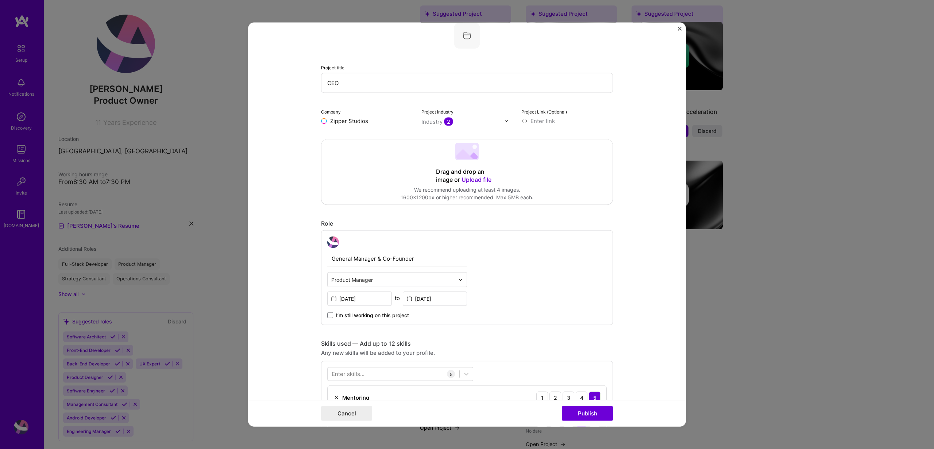
type input "Zipper Studios"
click at [388, 134] on div "Zipper Studios" at bounding box center [384, 137] width 45 height 13
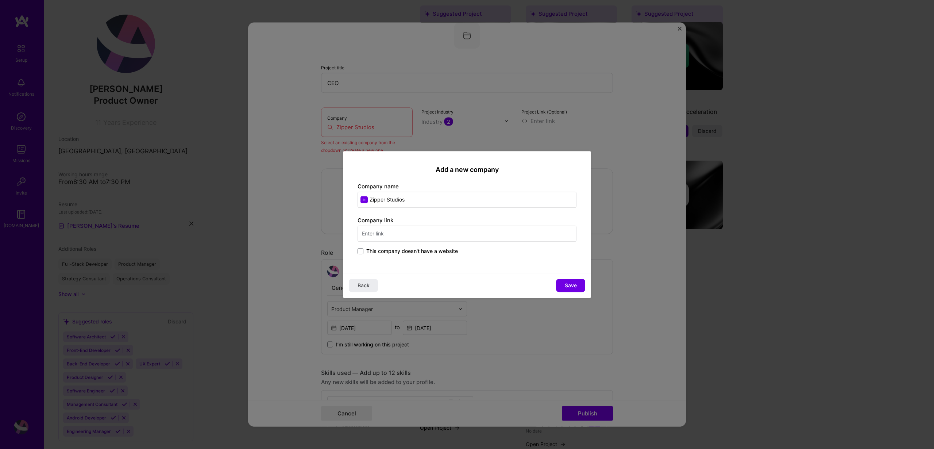
click at [399, 231] on input "text" at bounding box center [467, 234] width 219 height 16
click at [434, 249] on span "This company doesn't have a website" at bounding box center [412, 250] width 92 height 7
click at [0, 0] on input "This company doesn't have a website" at bounding box center [0, 0] width 0 height 0
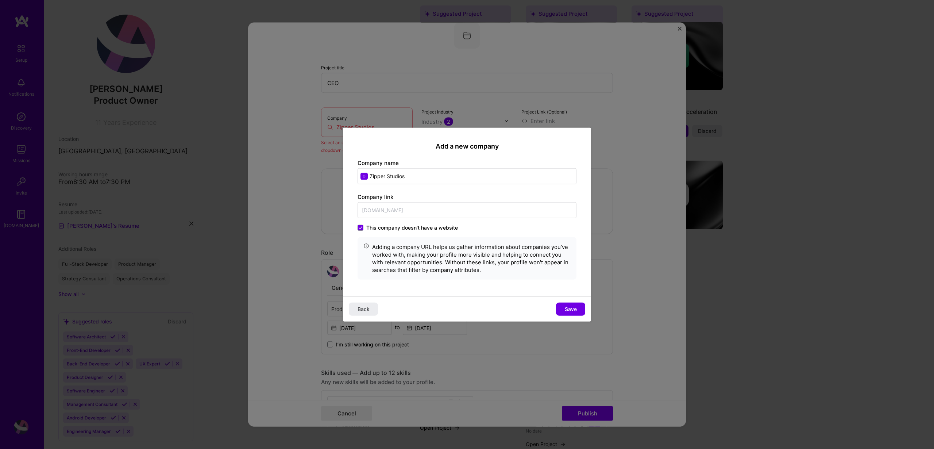
click at [429, 228] on span "This company doesn't have a website" at bounding box center [412, 227] width 92 height 7
click at [0, 0] on input "This company doesn't have a website" at bounding box center [0, 0] width 0 height 0
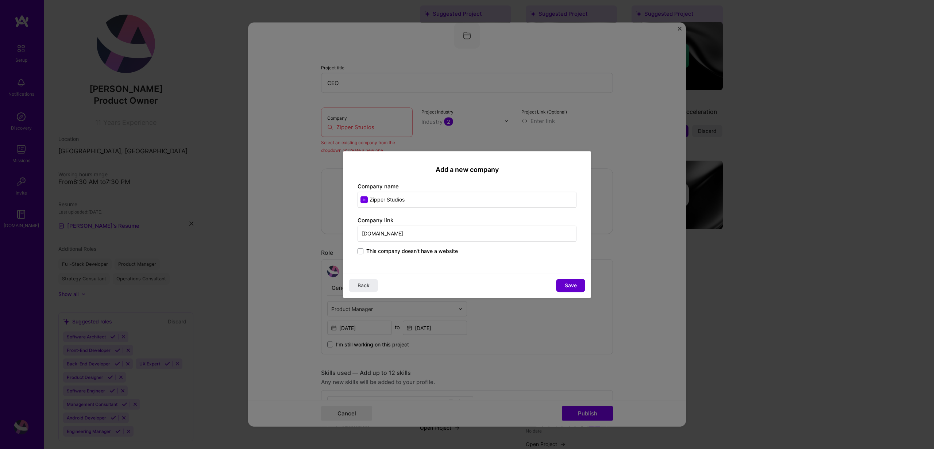
click at [574, 284] on span "Save" at bounding box center [571, 285] width 12 height 7
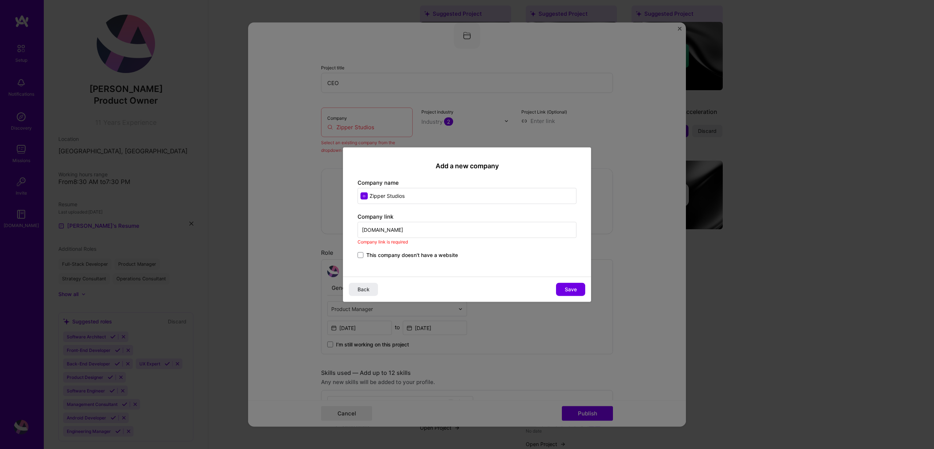
click at [436, 230] on input "zipperstudios.co" at bounding box center [467, 230] width 219 height 16
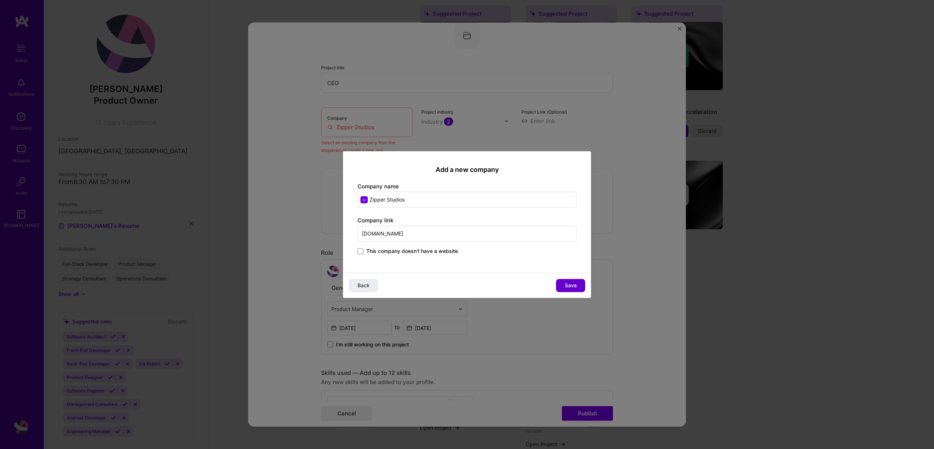
click at [570, 284] on span "Save" at bounding box center [571, 285] width 12 height 7
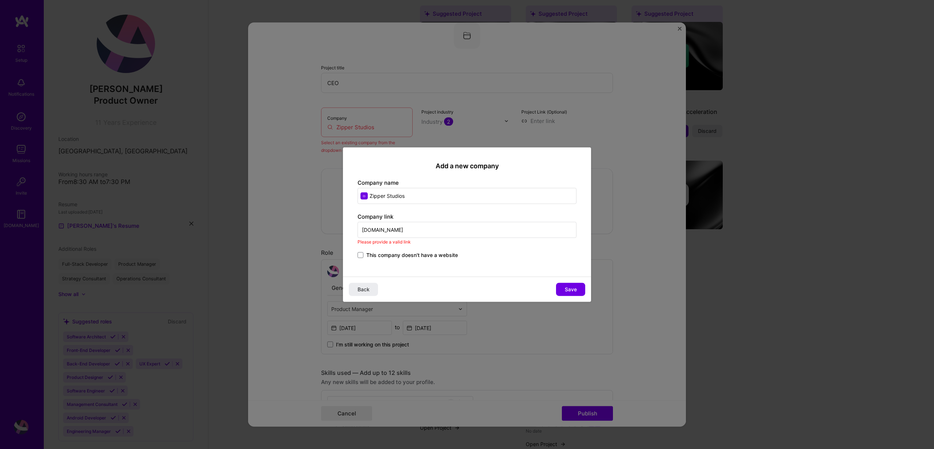
click at [406, 227] on input "zipperstudios.co" at bounding box center [467, 230] width 219 height 16
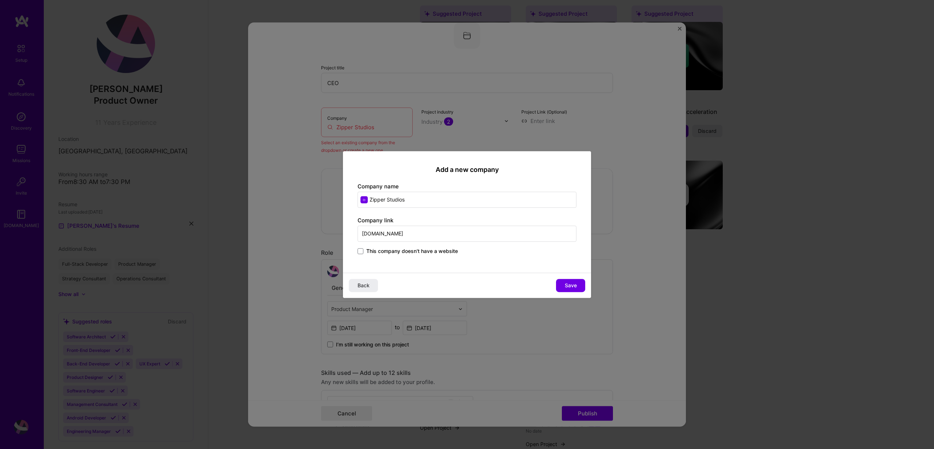
type input "zipperstudios.co"
click at [396, 251] on span "This company doesn't have a website" at bounding box center [412, 250] width 92 height 7
click at [0, 0] on input "This company doesn't have a website" at bounding box center [0, 0] width 0 height 0
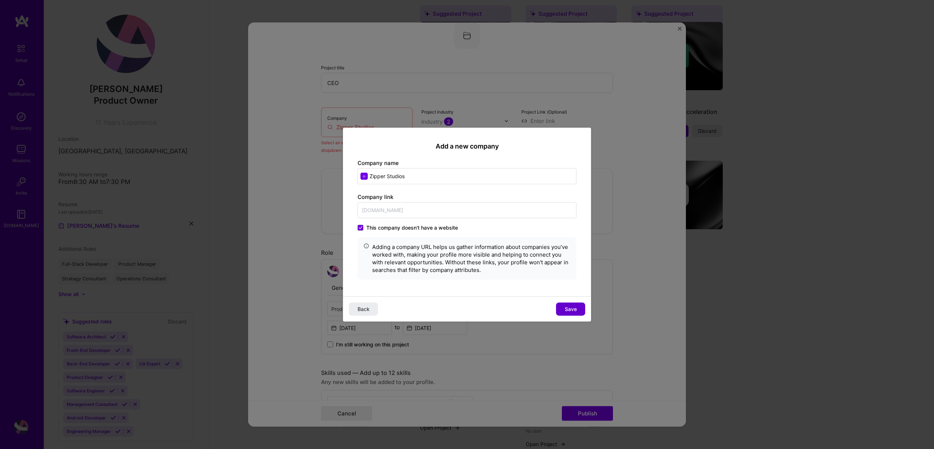
click at [572, 305] on span "Save" at bounding box center [571, 308] width 12 height 7
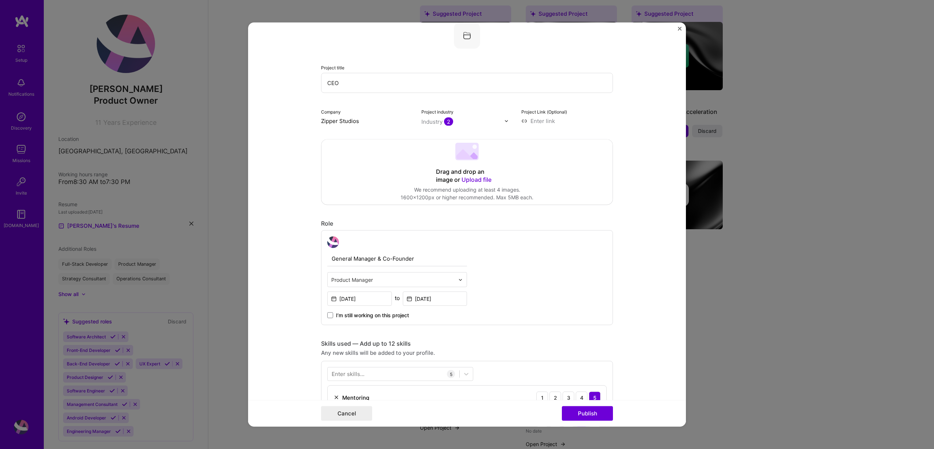
click at [485, 162] on div "Drag and drop an image or Upload file Upload file We recommend uploading at lea…" at bounding box center [467, 172] width 291 height 65
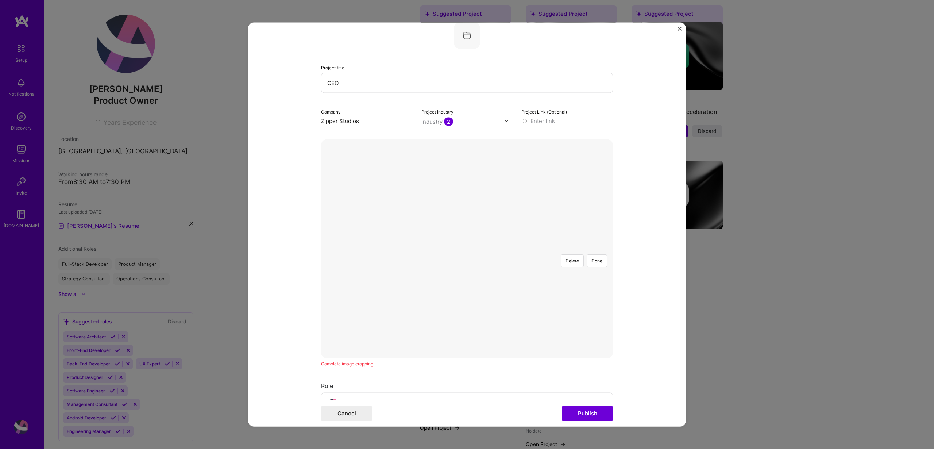
click at [490, 269] on div at bounding box center [503, 285] width 73 height 55
click at [444, 119] on div "Industry 2" at bounding box center [438, 122] width 32 height 8
type input "soft"
click at [669, 271] on form "Editing suggested project This project is suggested based on your LinkedIn, res…" at bounding box center [467, 225] width 438 height 404
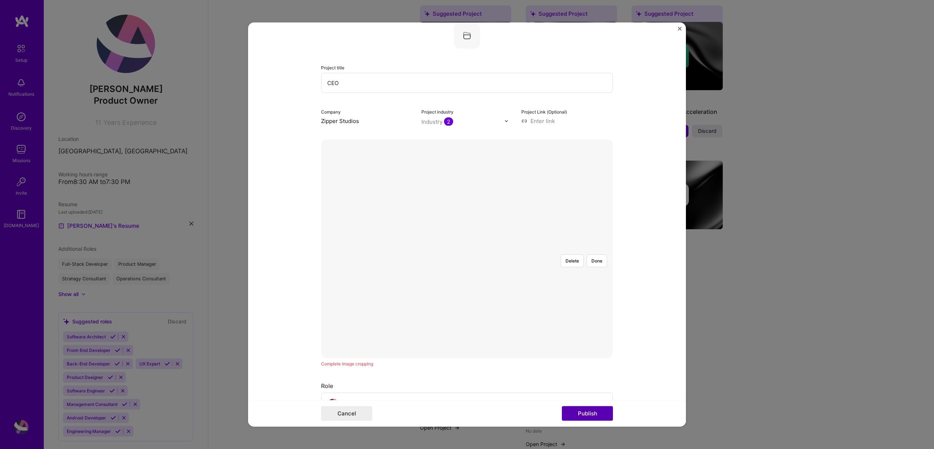
click at [596, 416] on button "Publish" at bounding box center [587, 413] width 51 height 15
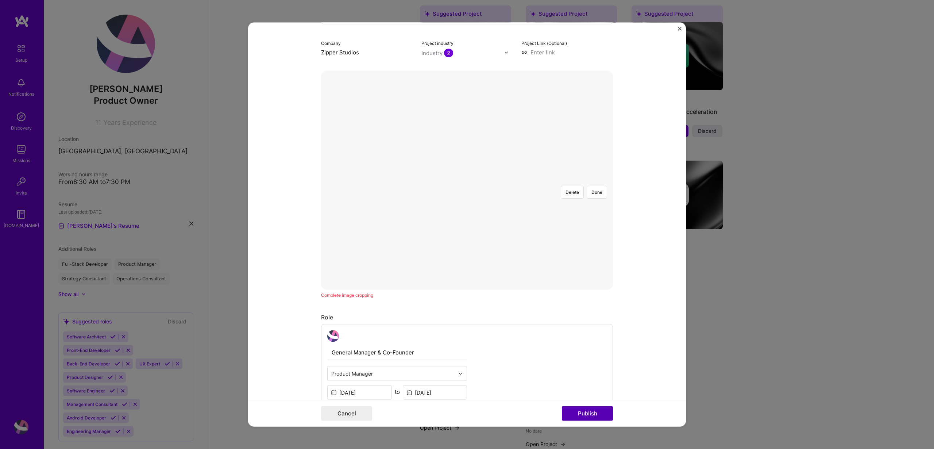
scroll to position [165, 0]
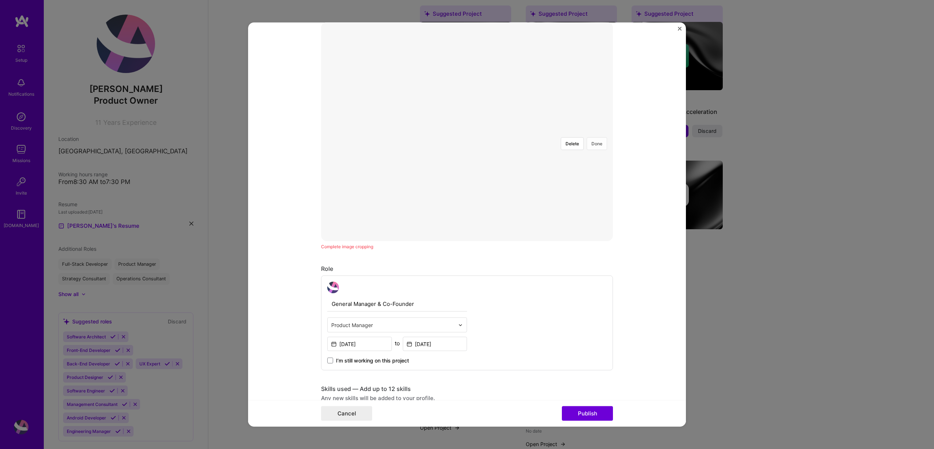
click at [597, 138] on button "Done" at bounding box center [597, 144] width 20 height 13
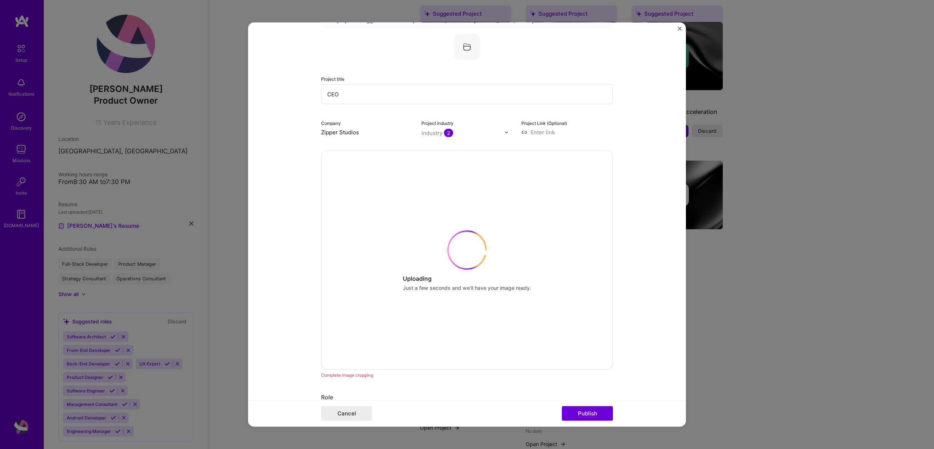
scroll to position [0, 0]
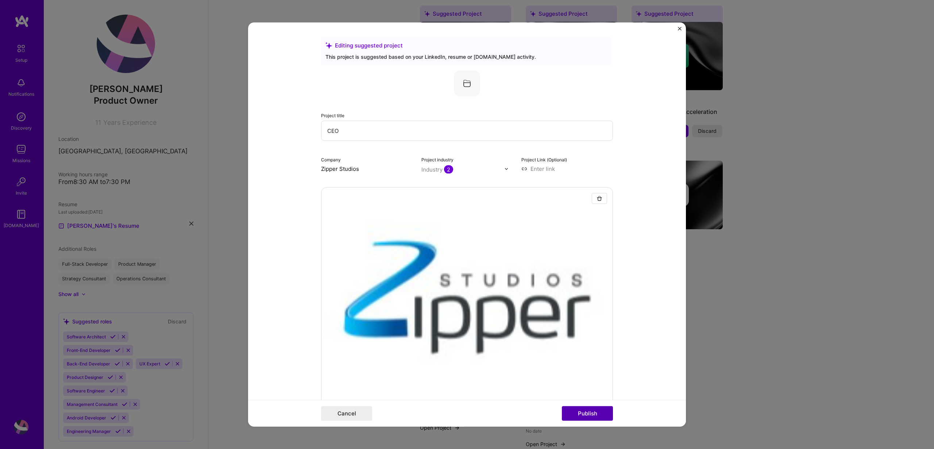
click at [586, 417] on button "Publish" at bounding box center [587, 413] width 51 height 15
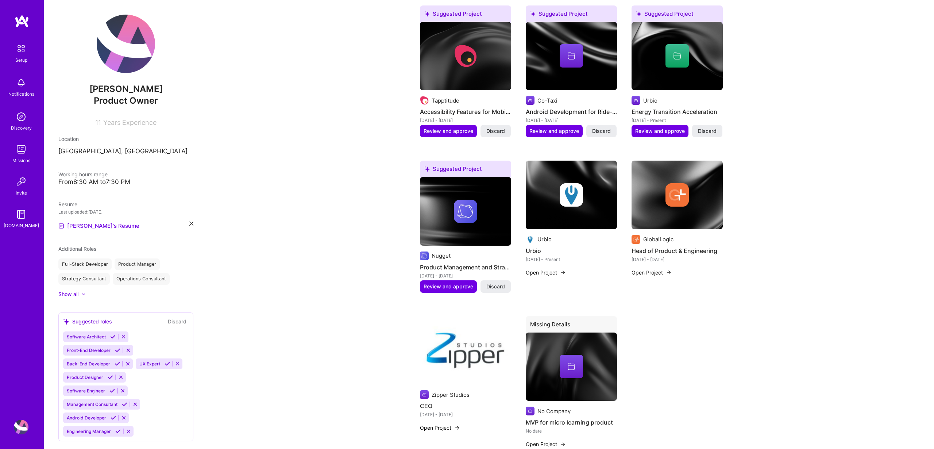
click at [544, 274] on button "Open Project" at bounding box center [546, 273] width 40 height 8
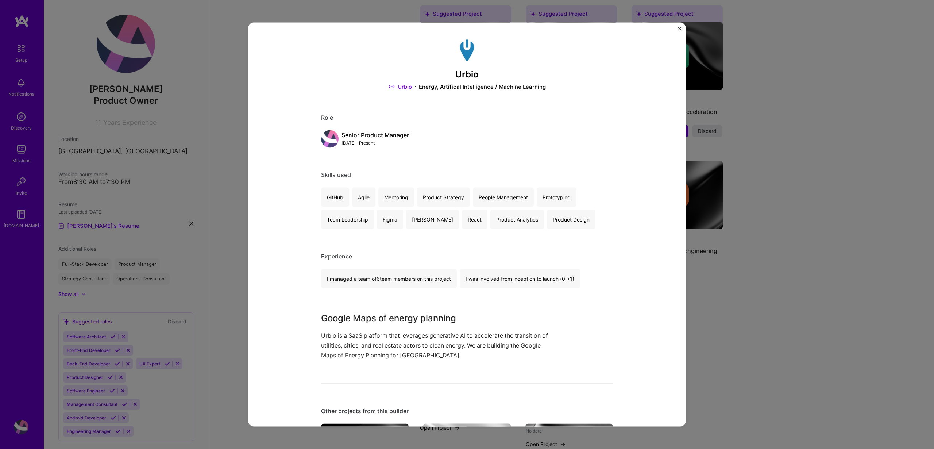
click at [466, 74] on h3 "Urbio" at bounding box center [467, 74] width 292 height 11
click at [478, 85] on div "Energy, Artifical Intelligence / Machine Learning" at bounding box center [482, 86] width 127 height 8
click at [359, 281] on div "I managed a team of 6 team members on this project" at bounding box center [389, 278] width 136 height 19
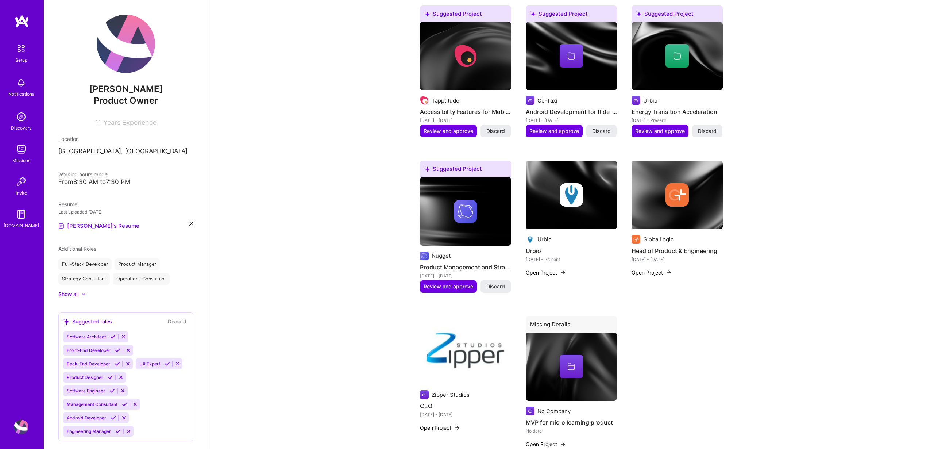
click at [673, 244] on div "GlobalLogic Head of Product & Engineering Sep 2021 - Jan 2023" at bounding box center [677, 249] width 91 height 28
click at [673, 202] on img at bounding box center [677, 194] width 23 height 23
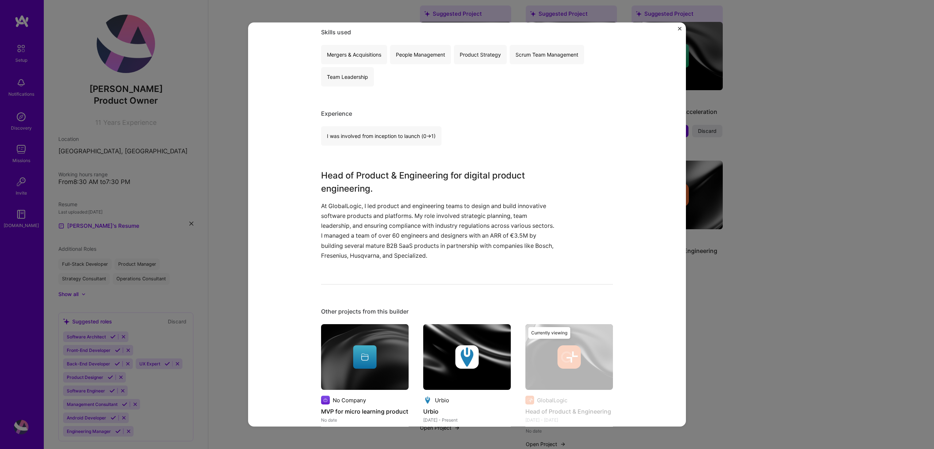
scroll to position [312, 0]
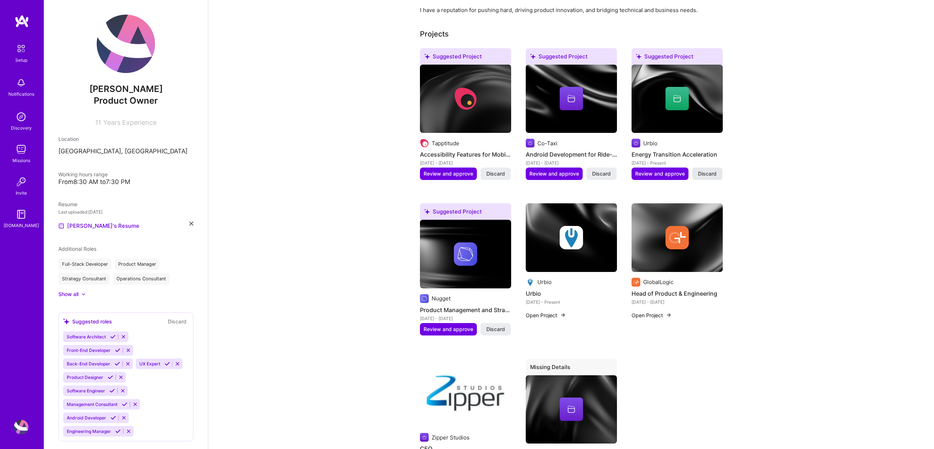
scroll to position [232, 0]
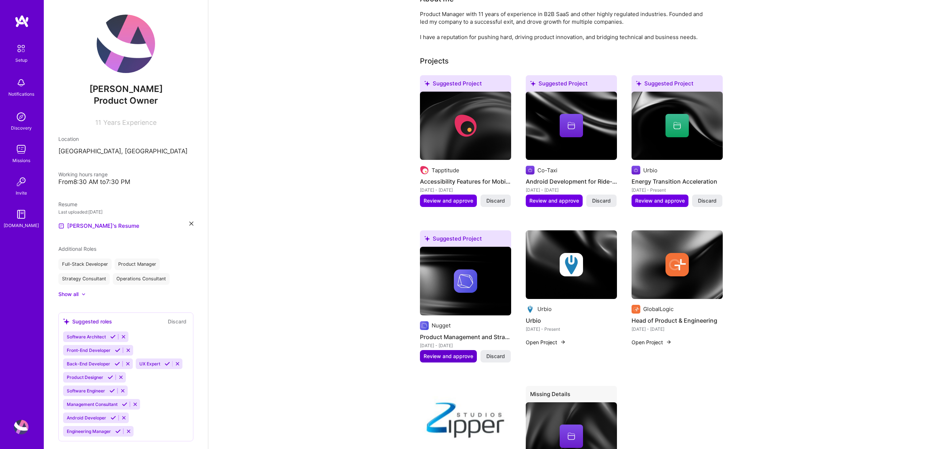
click at [462, 357] on span "Review and approve" at bounding box center [449, 356] width 50 height 7
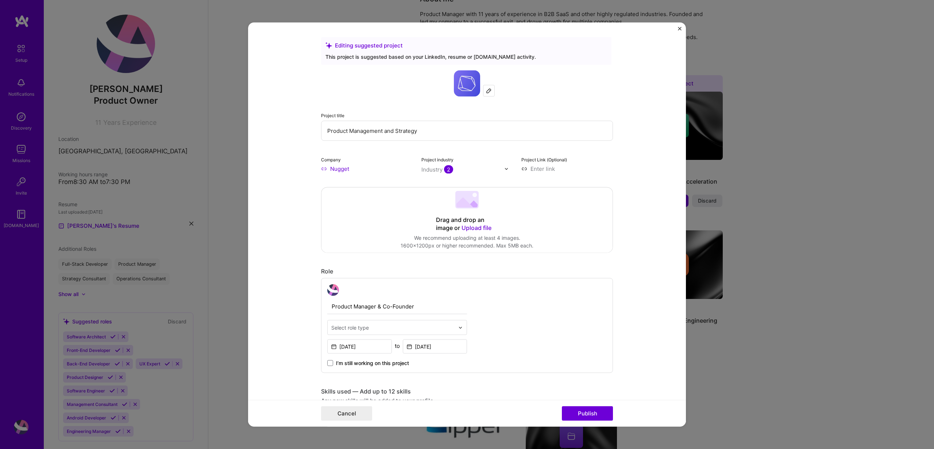
click at [410, 133] on input "Product Management and Strategy" at bounding box center [467, 131] width 292 height 20
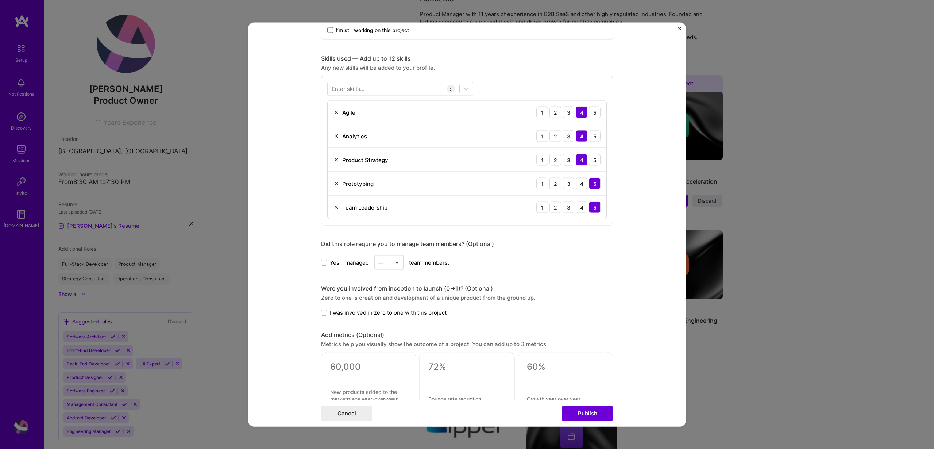
scroll to position [334, 0]
type input "E-learning platform with short-form content"
click at [330, 265] on span "Yes, I managed" at bounding box center [349, 261] width 39 height 8
click at [0, 0] on input "Yes, I managed" at bounding box center [0, 0] width 0 height 0
click at [398, 263] on img at bounding box center [397, 261] width 4 height 4
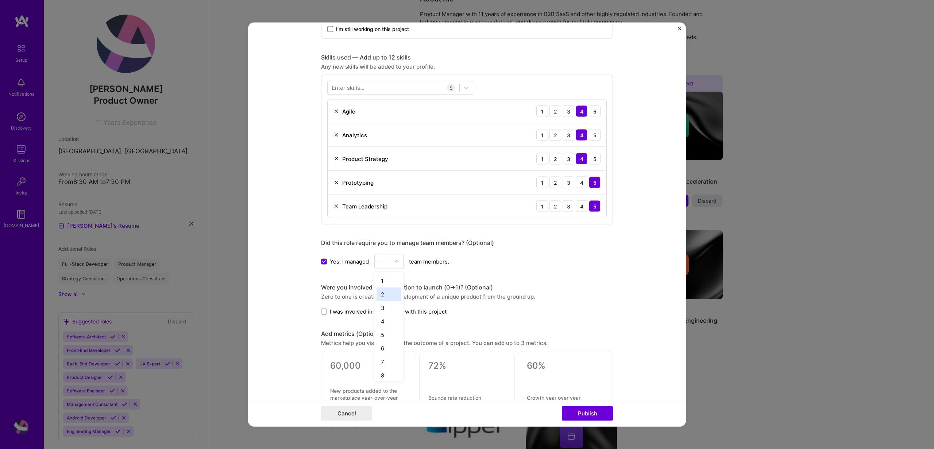
click at [389, 292] on div "2" at bounding box center [389, 295] width 25 height 14
click at [389, 312] on span "I was involved in zero to one with this project" at bounding box center [388, 312] width 117 height 8
click at [0, 0] on input "I was involved in zero to one with this project" at bounding box center [0, 0] width 0 height 0
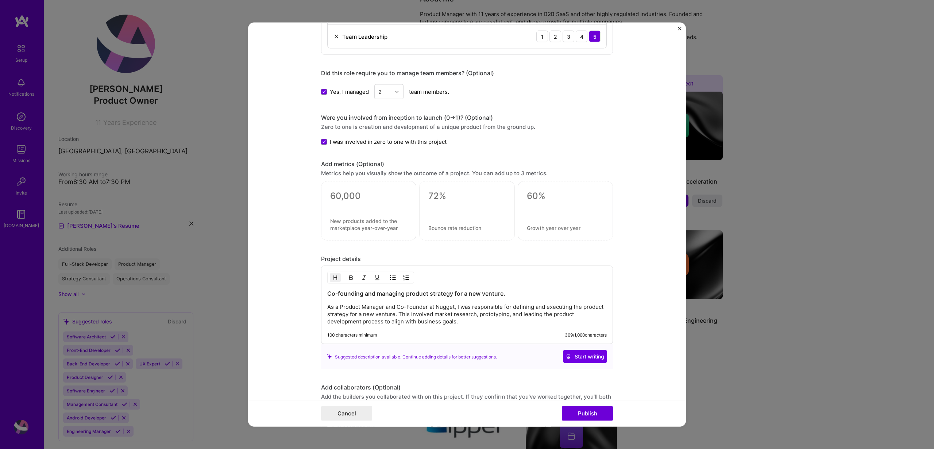
scroll to position [610, 0]
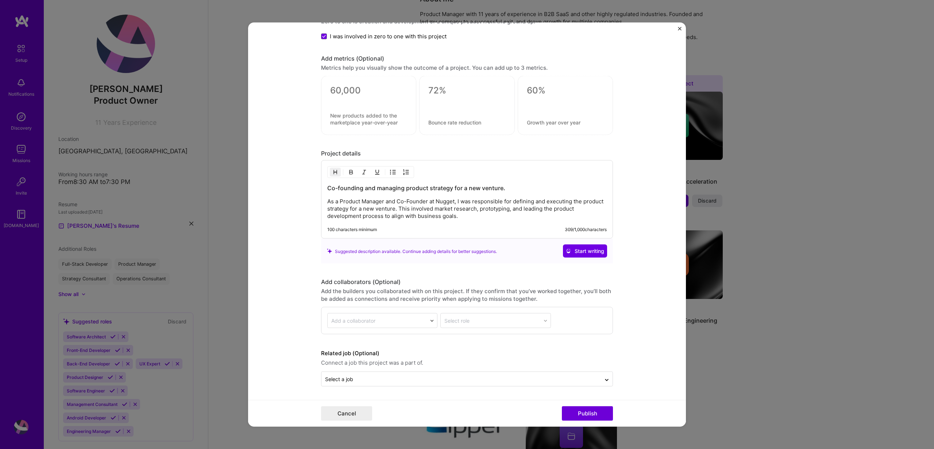
drag, startPoint x: 596, startPoint y: 412, endPoint x: 525, endPoint y: 314, distance: 121.0
click at [527, 316] on form "Editing suggested project This project is suggested based on your LinkedIn, res…" at bounding box center [467, 225] width 438 height 404
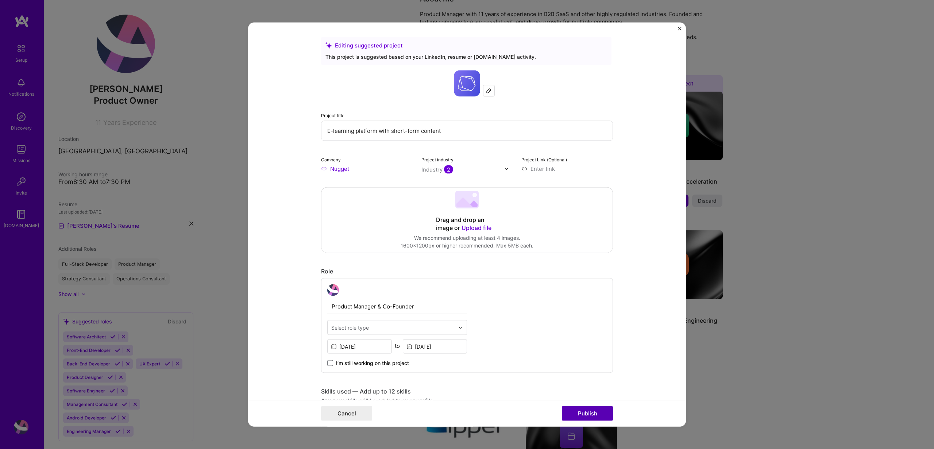
click at [596, 412] on button "Publish" at bounding box center [587, 413] width 51 height 15
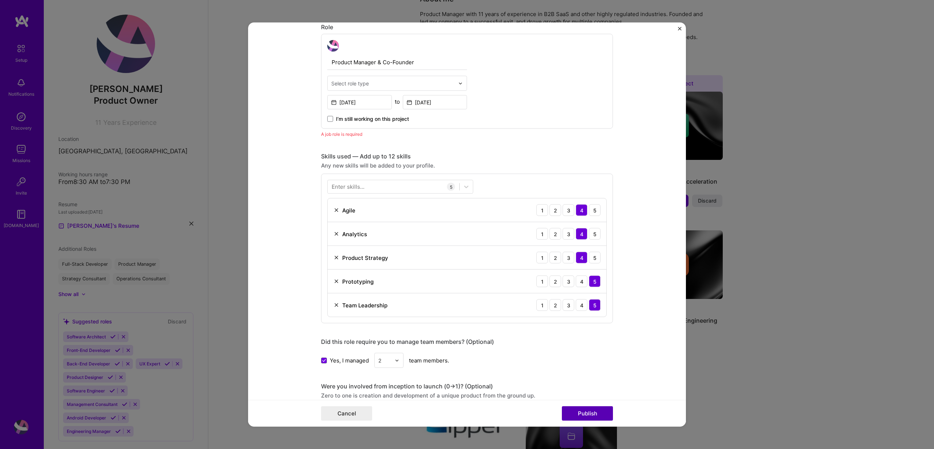
scroll to position [245, 0]
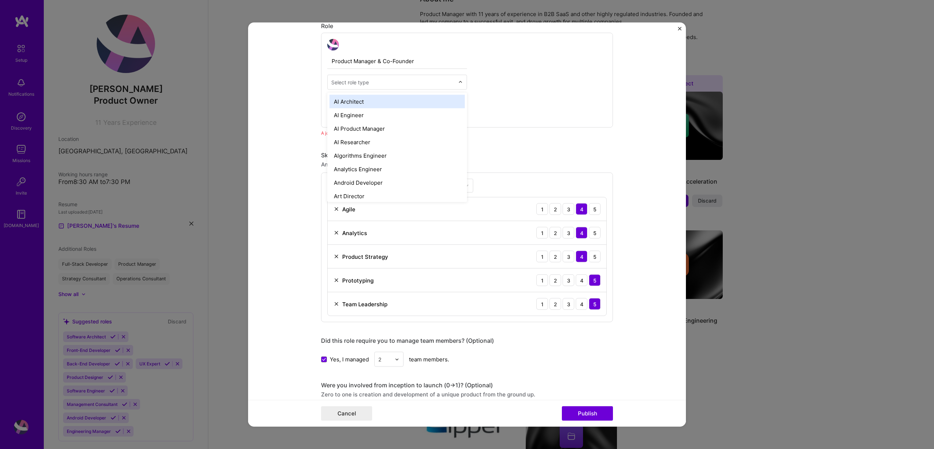
click at [391, 77] on div "Select role type" at bounding box center [393, 82] width 131 height 14
type input "product"
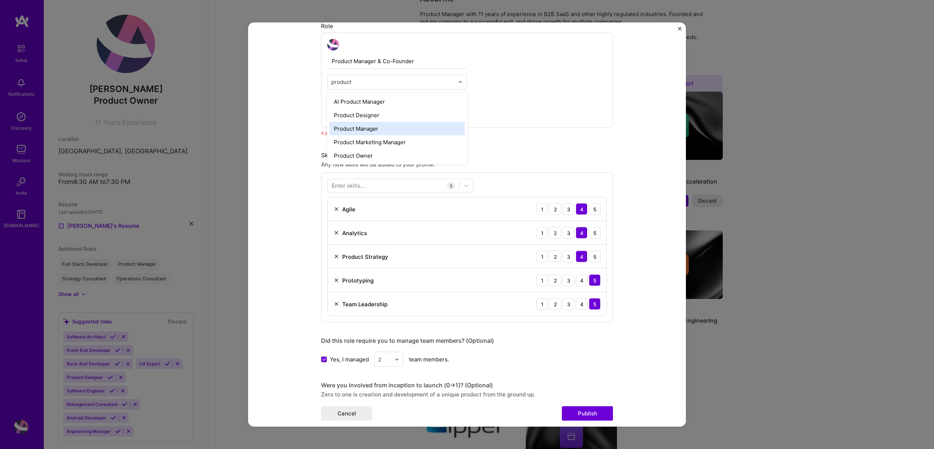
click at [387, 130] on div "Product Manager" at bounding box center [397, 129] width 135 height 14
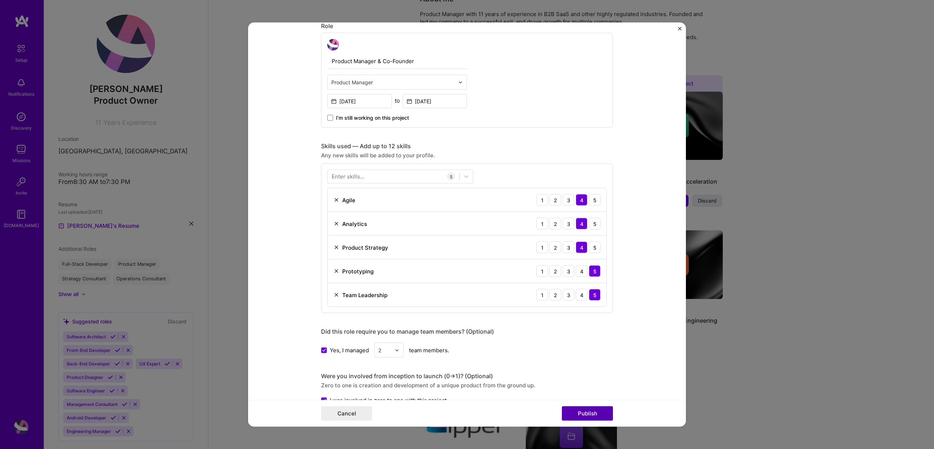
click at [581, 414] on button "Publish" at bounding box center [587, 413] width 51 height 15
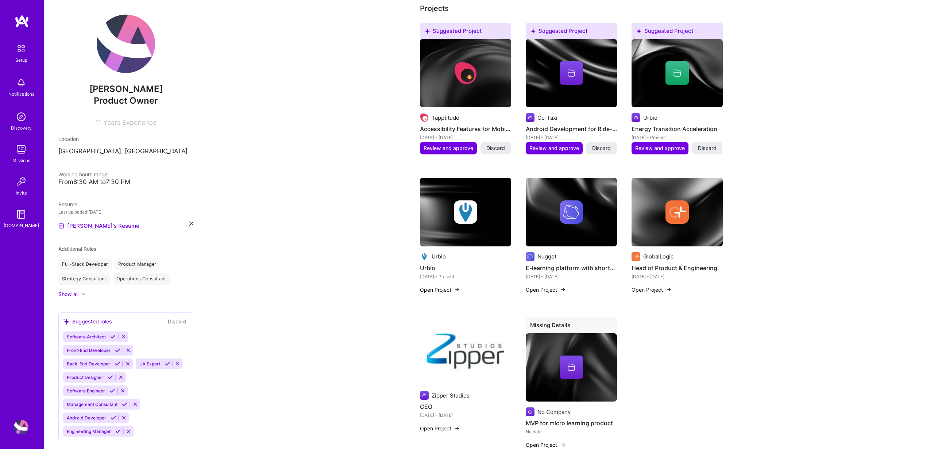
scroll to position [284, 0]
click at [451, 150] on span "Review and approve" at bounding box center [449, 148] width 50 height 7
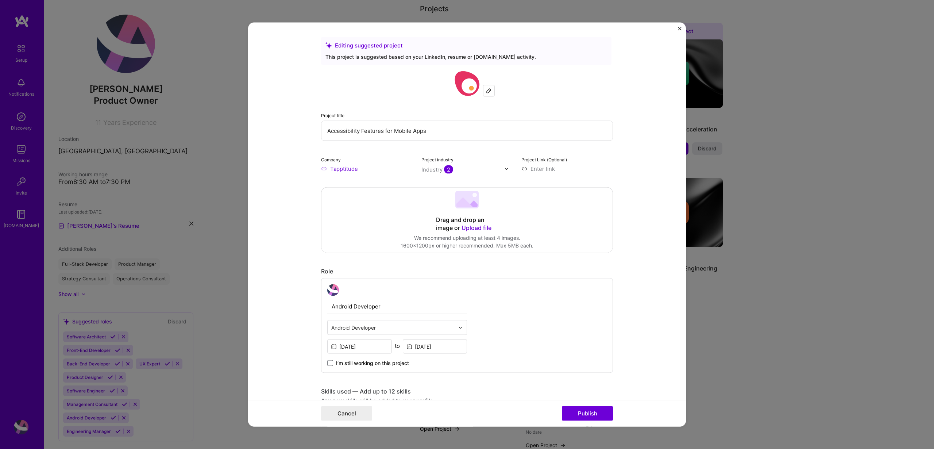
click at [400, 133] on input "Accessibility Features for Mobile Apps" at bounding box center [467, 131] width 292 height 20
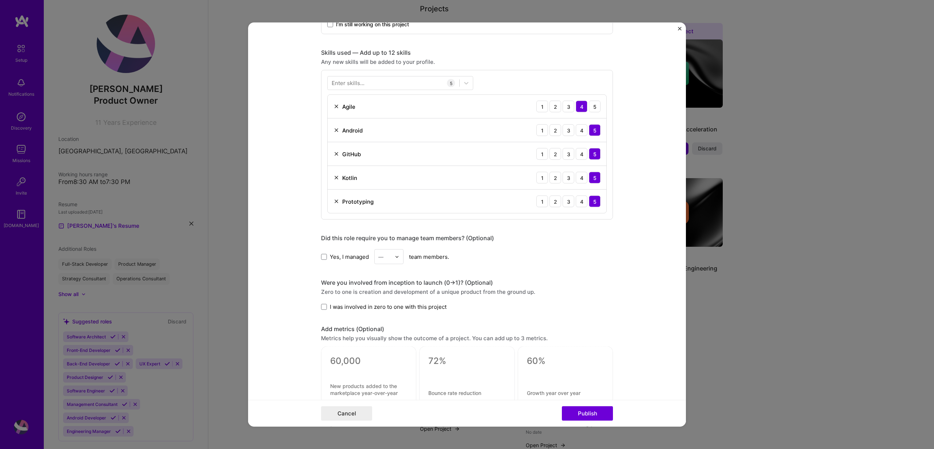
scroll to position [338, 0]
type input "Developong mobile apps"
click at [366, 81] on div at bounding box center [394, 83] width 132 height 12
click at [348, 142] on div "Java" at bounding box center [400, 141] width 137 height 8
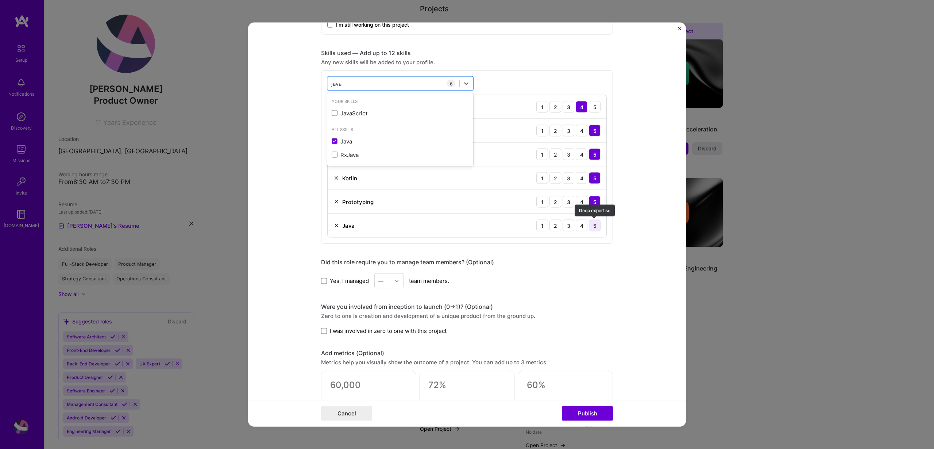
type input "java"
click at [592, 224] on div "5" at bounding box center [595, 226] width 12 height 12
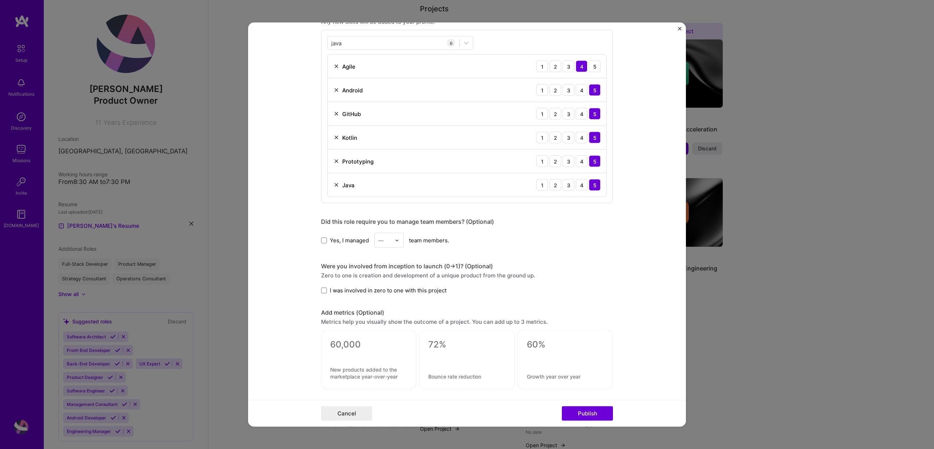
scroll to position [379, 0]
click at [339, 289] on span "I was involved in zero to one with this project" at bounding box center [388, 290] width 117 height 8
click at [0, 0] on input "I was involved in zero to one with this project" at bounding box center [0, 0] width 0 height 0
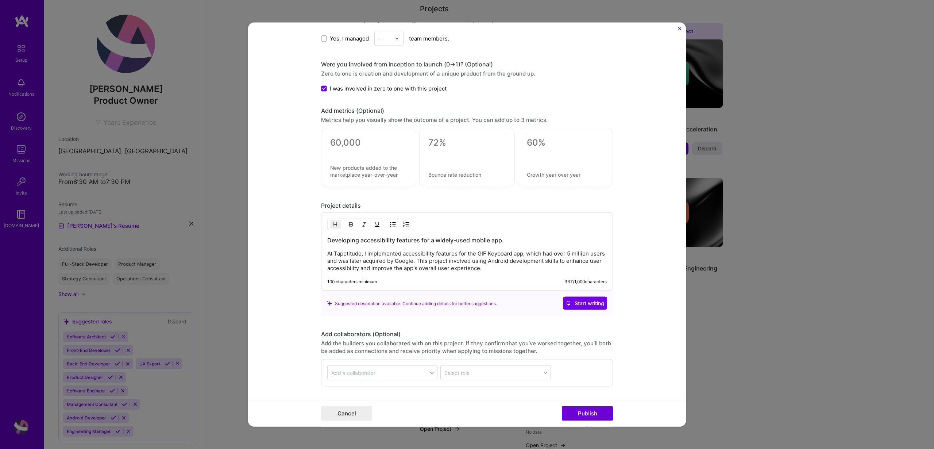
scroll to position [633, 0]
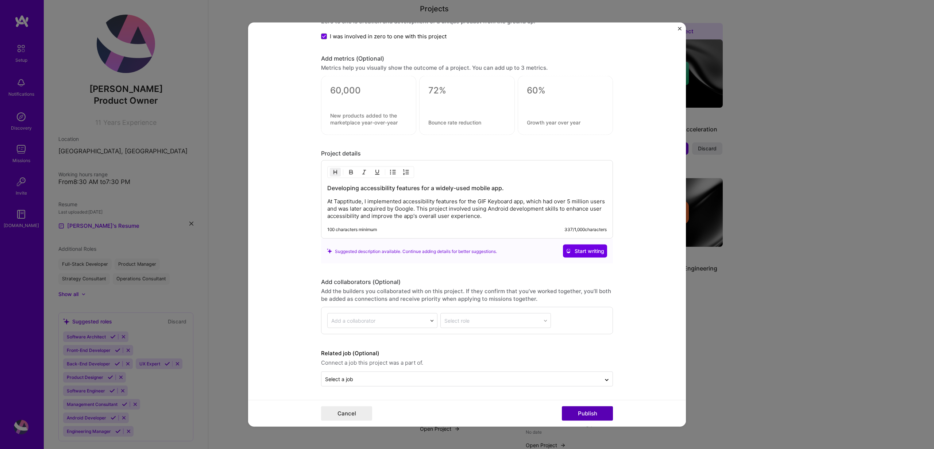
click at [580, 411] on button "Publish" at bounding box center [587, 413] width 51 height 15
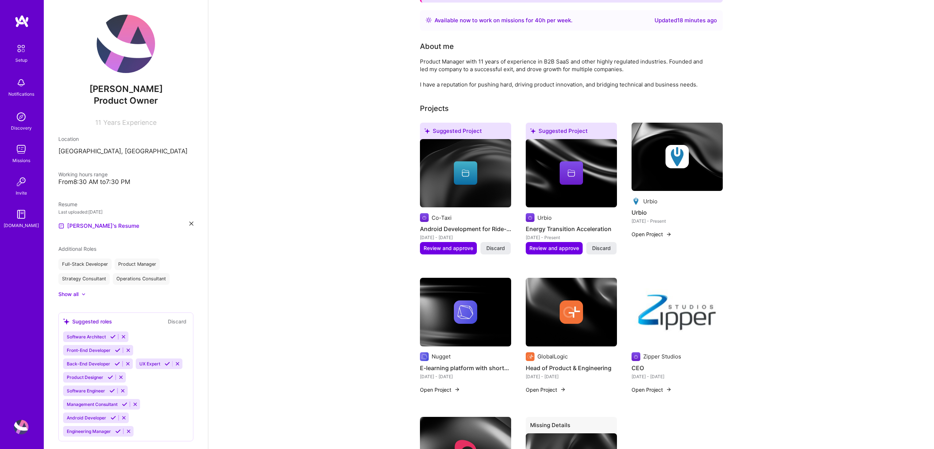
scroll to position [178, 0]
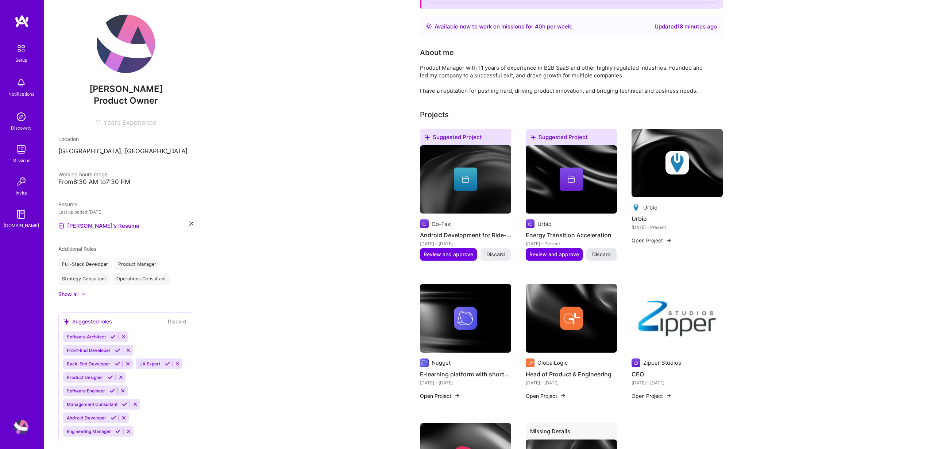
click at [608, 254] on span "Discard" at bounding box center [601, 254] width 19 height 7
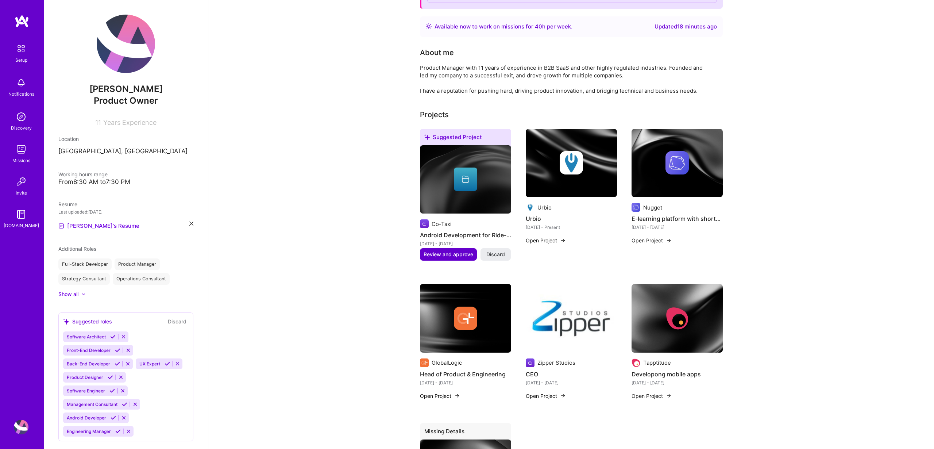
click at [453, 254] on span "Review and approve" at bounding box center [449, 254] width 50 height 7
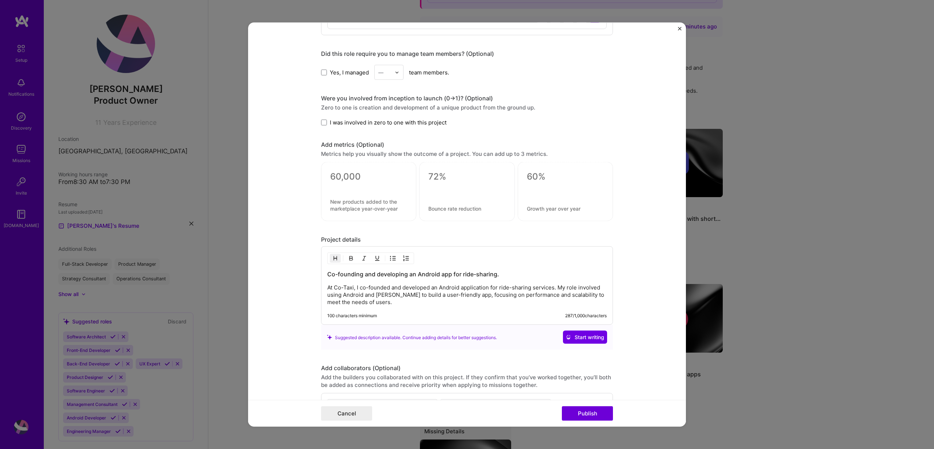
scroll to position [522, 0]
click at [443, 291] on p "At Co-Taxi, I co-founded and developed an Android application for ride-sharing …" at bounding box center [467, 296] width 280 height 22
click at [398, 297] on p "At Co-Taxi, I co-founded and developed a mobile application for ride-sharing se…" at bounding box center [467, 296] width 280 height 22
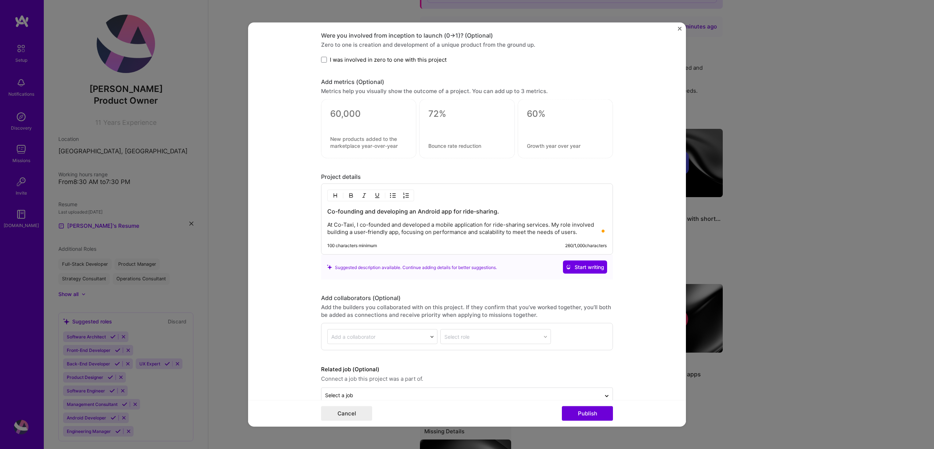
scroll to position [549, 0]
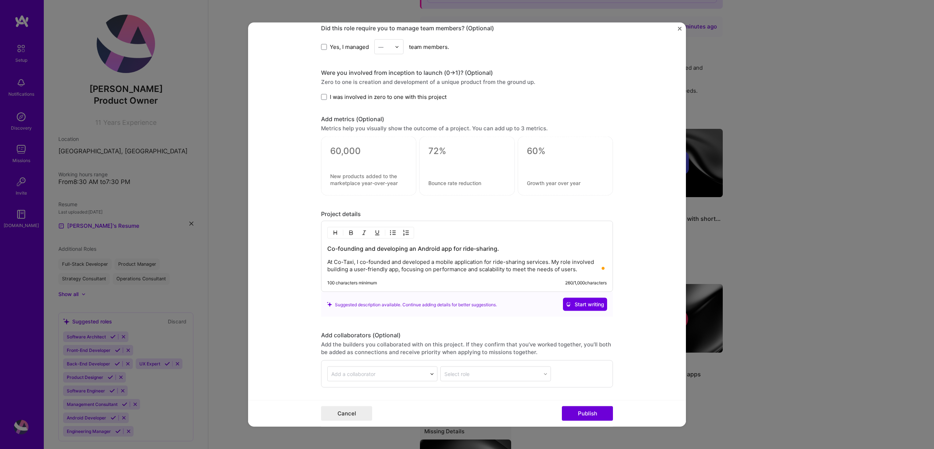
click at [437, 99] on span "I was involved in zero to one with this project" at bounding box center [388, 97] width 117 height 8
click at [0, 0] on input "I was involved in zero to one with this project" at bounding box center [0, 0] width 0 height 0
click at [594, 410] on button "Publish" at bounding box center [587, 413] width 51 height 15
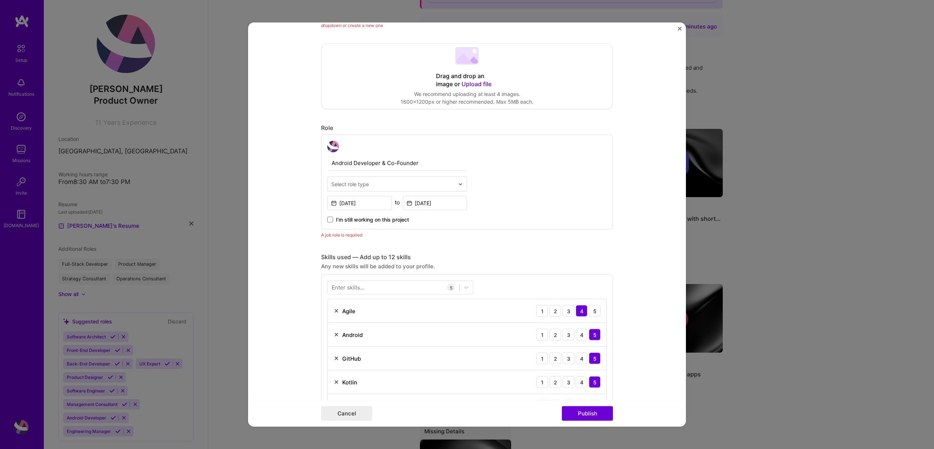
scroll to position [0, 0]
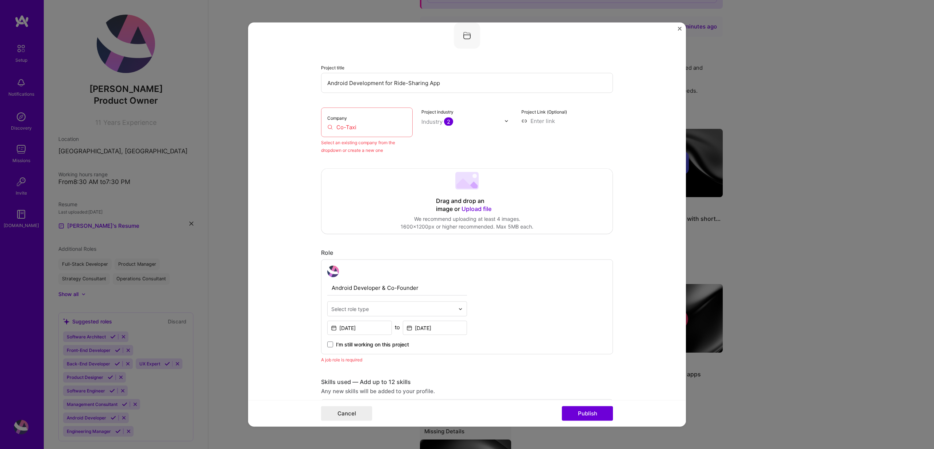
click at [374, 127] on input "Co-Taxi" at bounding box center [366, 127] width 79 height 8
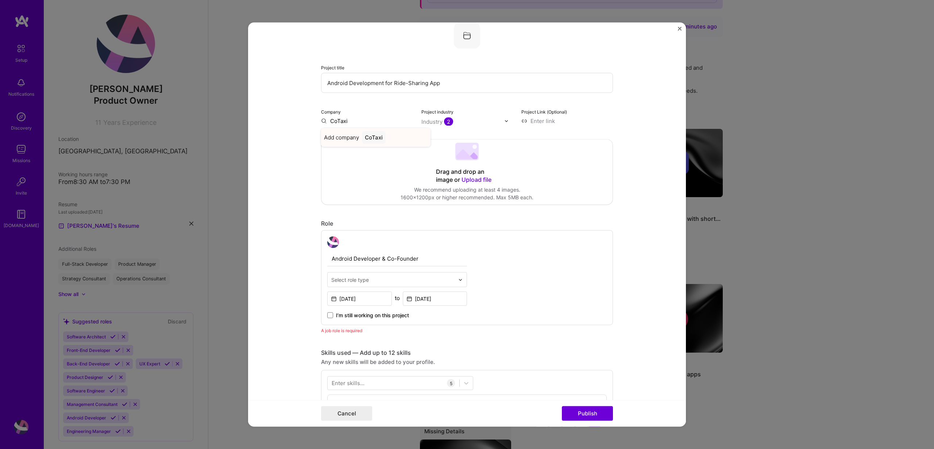
type input "CoTaxi"
click at [339, 138] on span "Add company" at bounding box center [341, 138] width 35 height 8
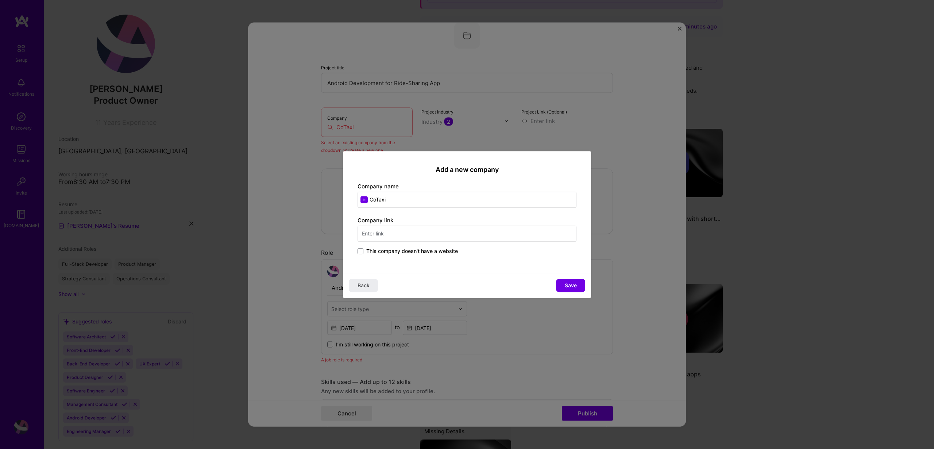
click at [381, 259] on div "Add a new company Company name CoTaxi Company link This company doesn't have a …" at bounding box center [467, 212] width 248 height 122
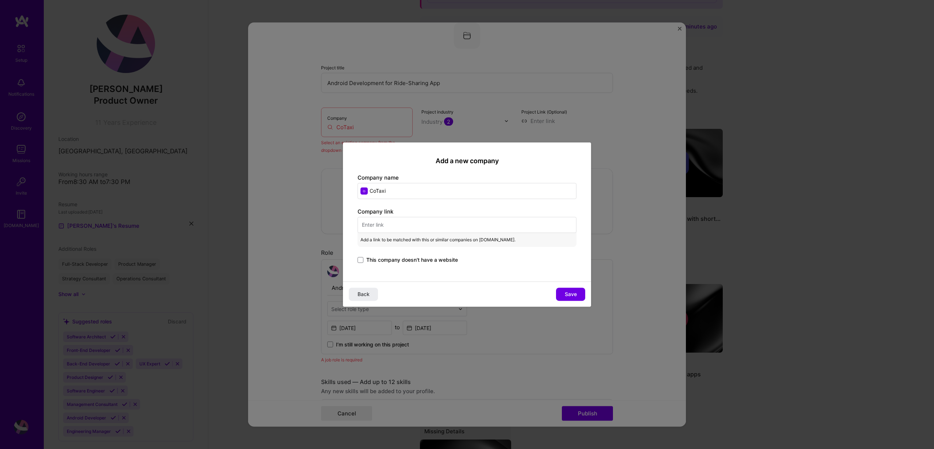
click at [384, 249] on div "Company link Add a link to be matched with this or similar companies on A.Team.…" at bounding box center [467, 236] width 219 height 57
click at [377, 257] on span "This company doesn't have a website" at bounding box center [412, 259] width 92 height 7
click at [0, 0] on input "This company doesn't have a website" at bounding box center [0, 0] width 0 height 0
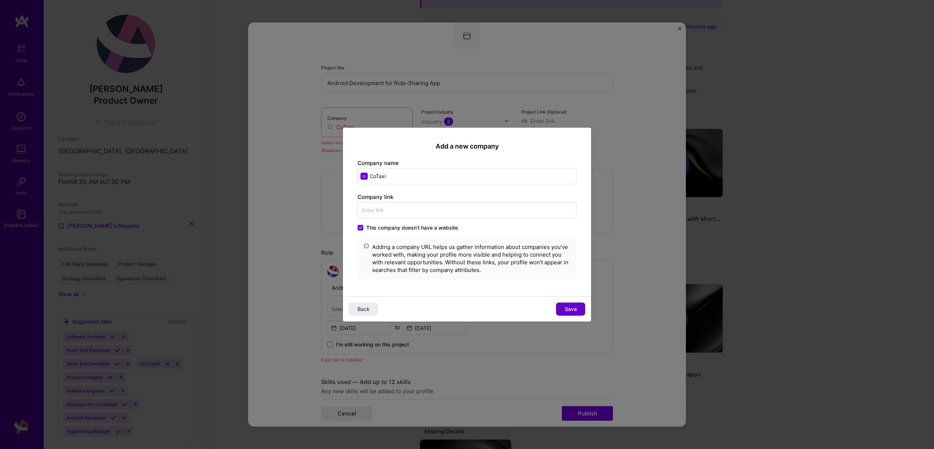
click at [574, 304] on button "Save" at bounding box center [570, 308] width 29 height 13
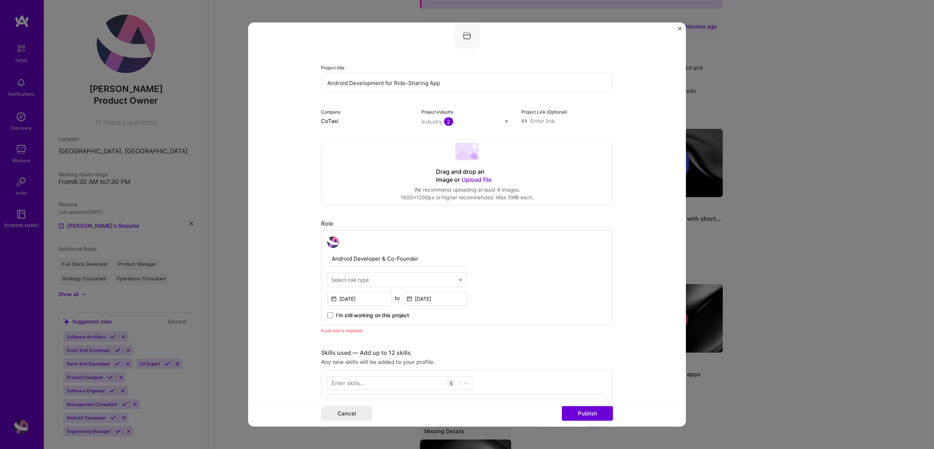
click at [368, 260] on input "Android Developer & Co-Founder" at bounding box center [397, 258] width 140 height 15
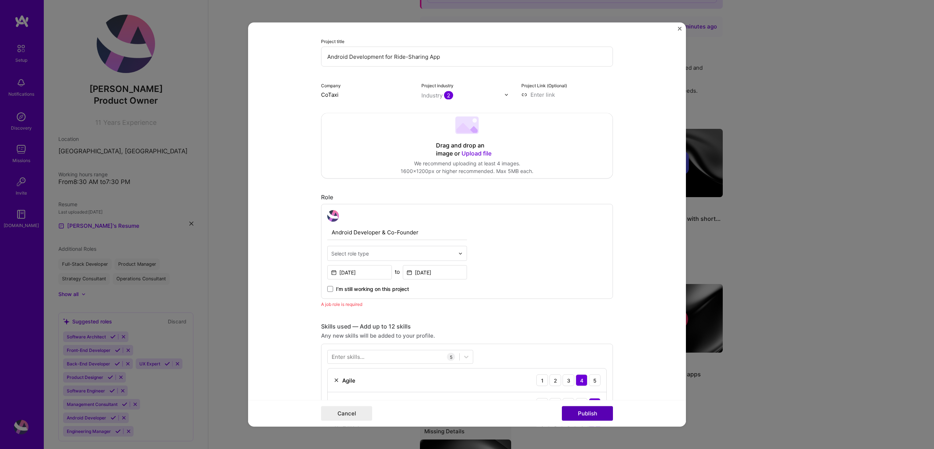
click at [594, 416] on button "Publish" at bounding box center [587, 413] width 51 height 15
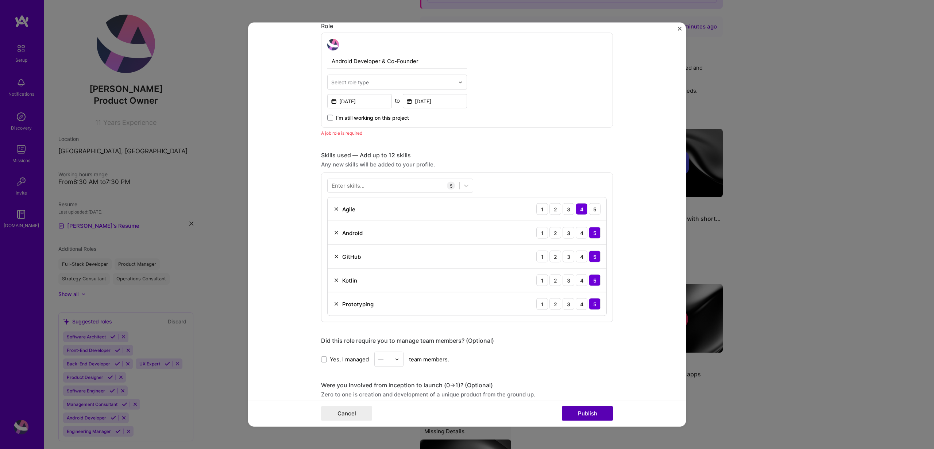
click at [594, 414] on button "Publish" at bounding box center [587, 413] width 51 height 15
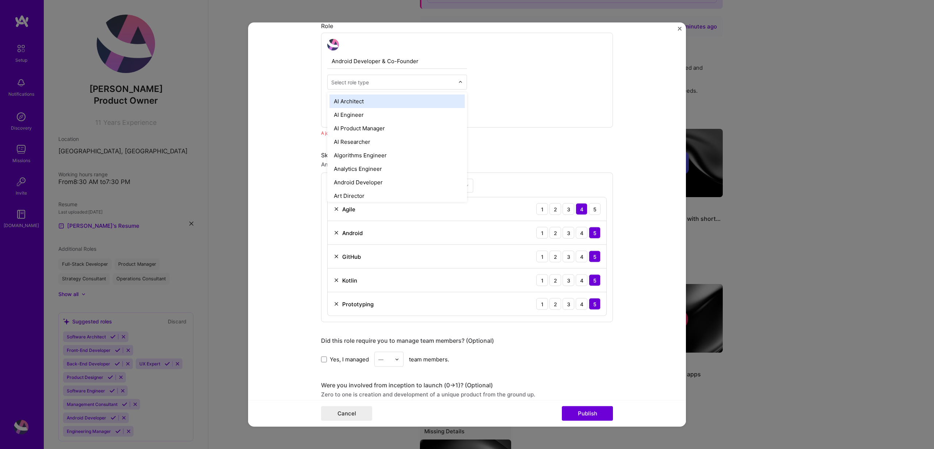
click at [354, 81] on div "Select role type" at bounding box center [350, 82] width 38 height 8
type input "android"
click at [376, 104] on div "Android Developer" at bounding box center [397, 102] width 135 height 14
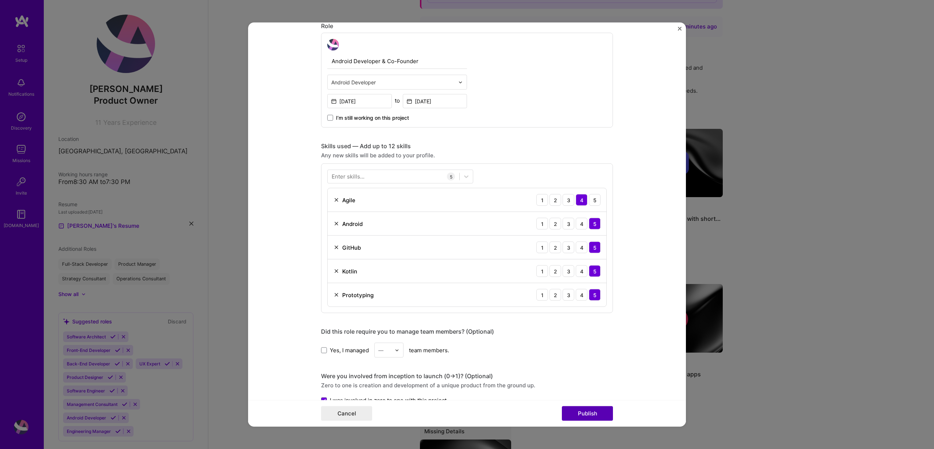
click at [578, 416] on button "Publish" at bounding box center [587, 413] width 51 height 15
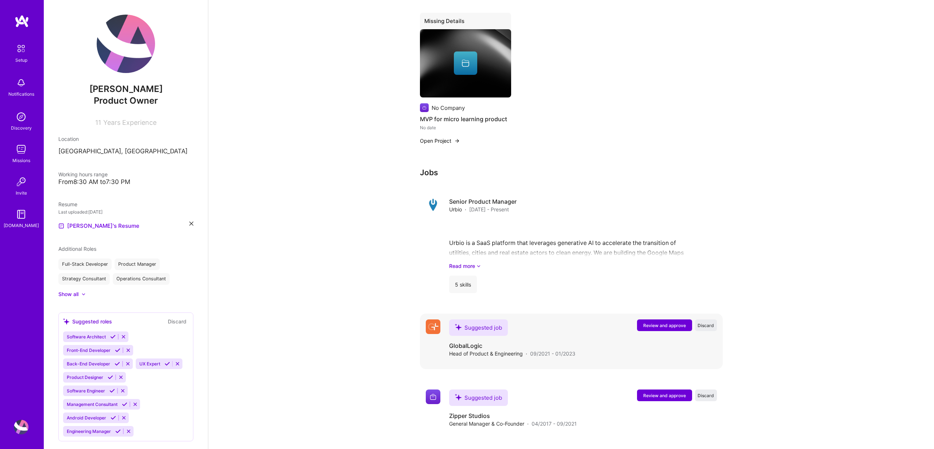
click at [668, 327] on span "Review and approve" at bounding box center [665, 325] width 43 height 6
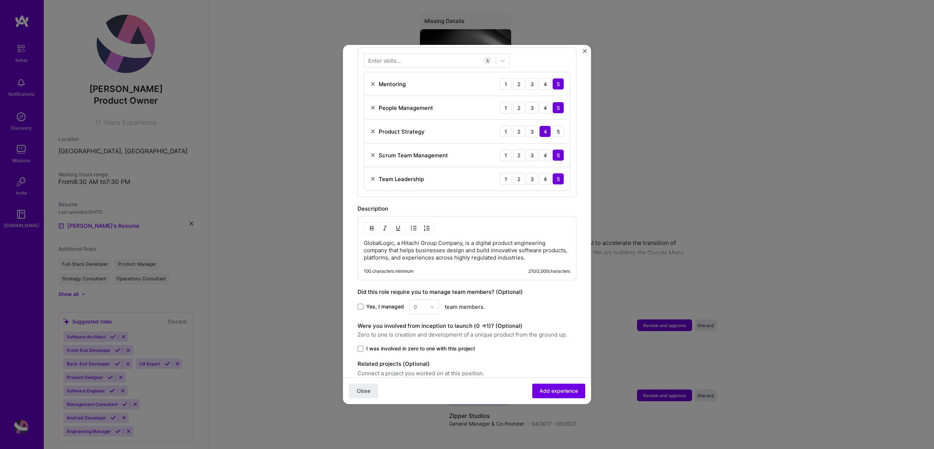
click at [414, 345] on span "I was involved in zero to one with this project" at bounding box center [420, 348] width 109 height 7
click at [0, 0] on input "I was involved in zero to one with this project" at bounding box center [0, 0] width 0 height 0
click at [369, 303] on span "Yes, I managed" at bounding box center [385, 306] width 38 height 7
click at [0, 0] on input "Yes, I managed" at bounding box center [0, 0] width 0 height 0
click at [414, 303] on div "0" at bounding box center [415, 307] width 3 height 8
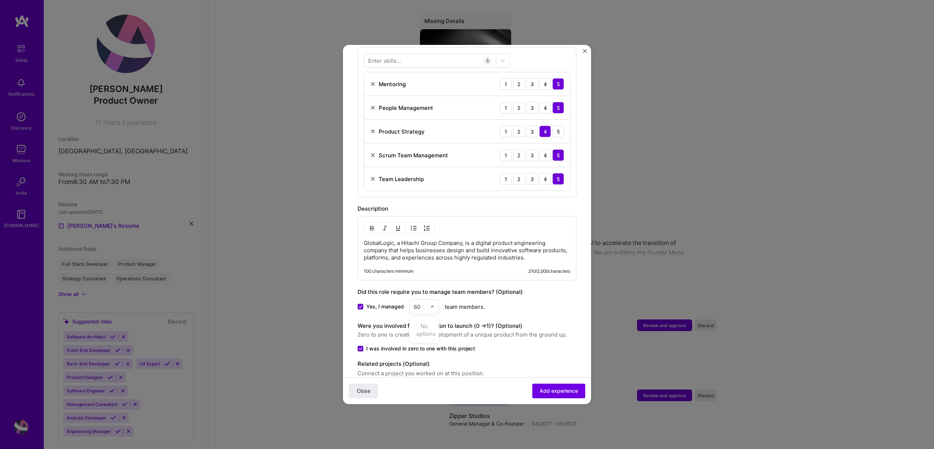
type input "60"
click at [525, 302] on div "Yes, I managed 0 team members." at bounding box center [467, 306] width 219 height 15
click at [426, 301] on div "0" at bounding box center [420, 307] width 20 height 14
click at [423, 398] on div "25" at bounding box center [424, 405] width 25 height 14
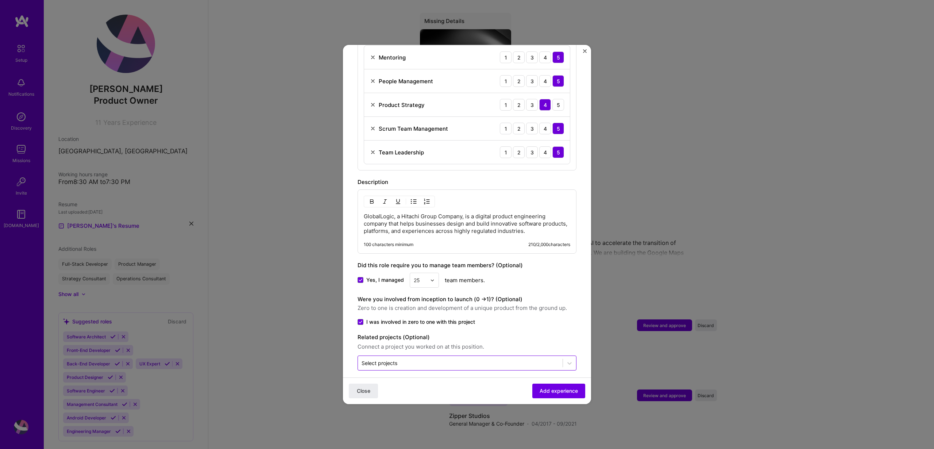
click at [480, 359] on input "text" at bounding box center [460, 363] width 197 height 8
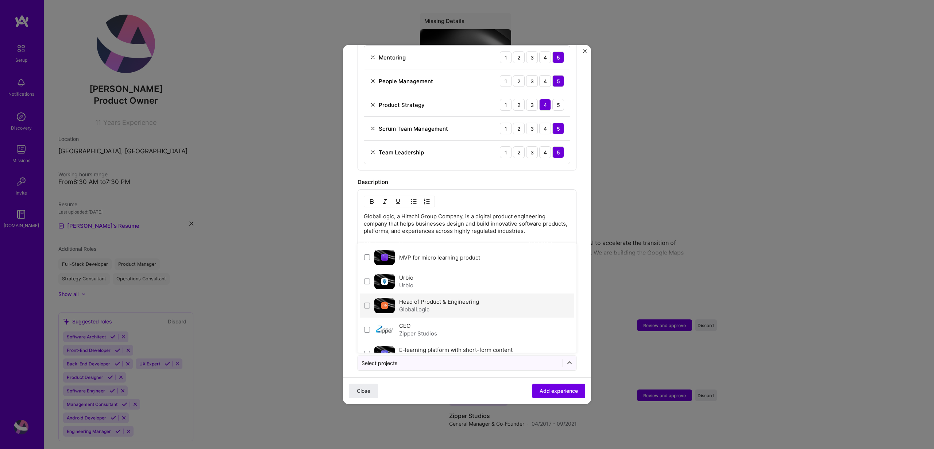
click at [469, 298] on label "Head of Product & Engineering" at bounding box center [439, 301] width 80 height 7
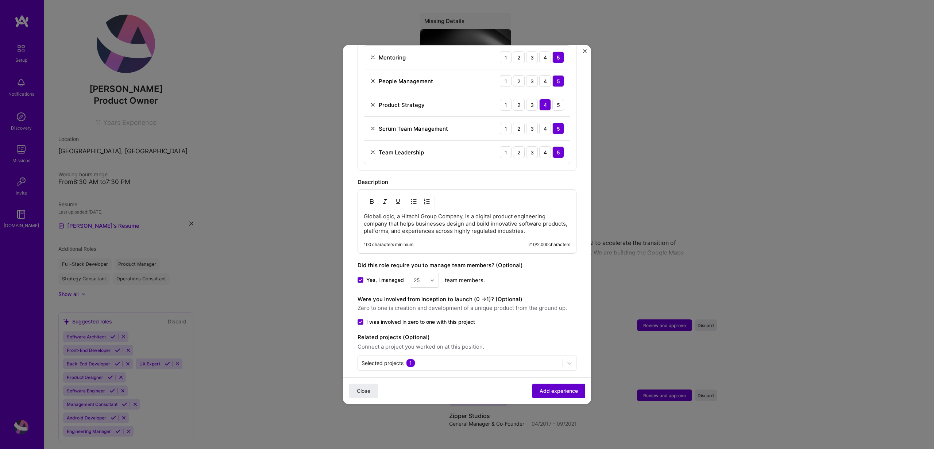
click at [563, 390] on span "Add experience" at bounding box center [559, 390] width 38 height 7
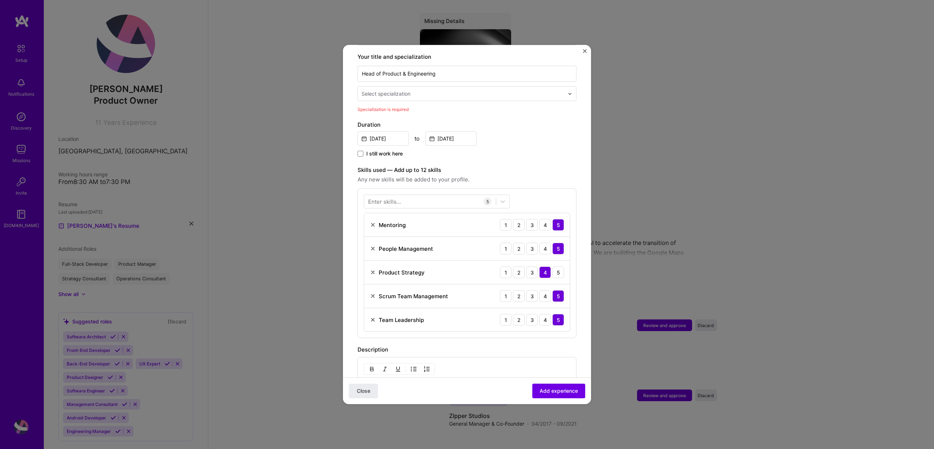
click at [410, 90] on div "Select specialization" at bounding box center [386, 94] width 49 height 8
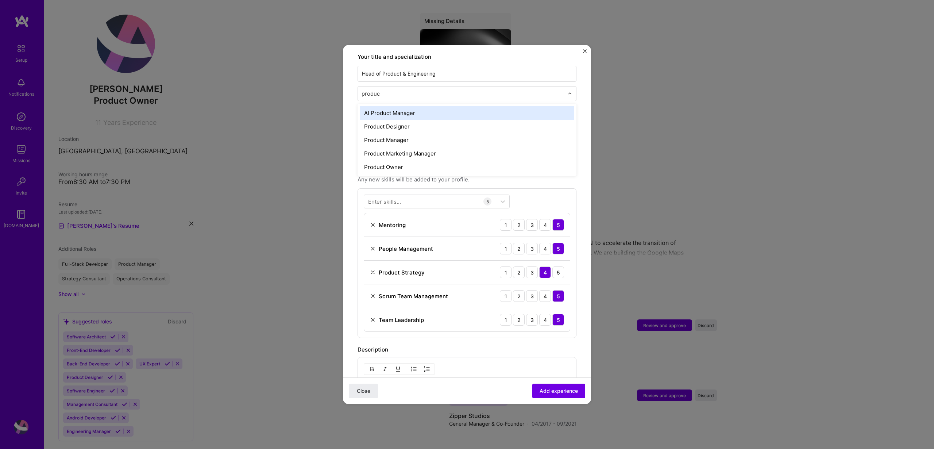
type input "product"
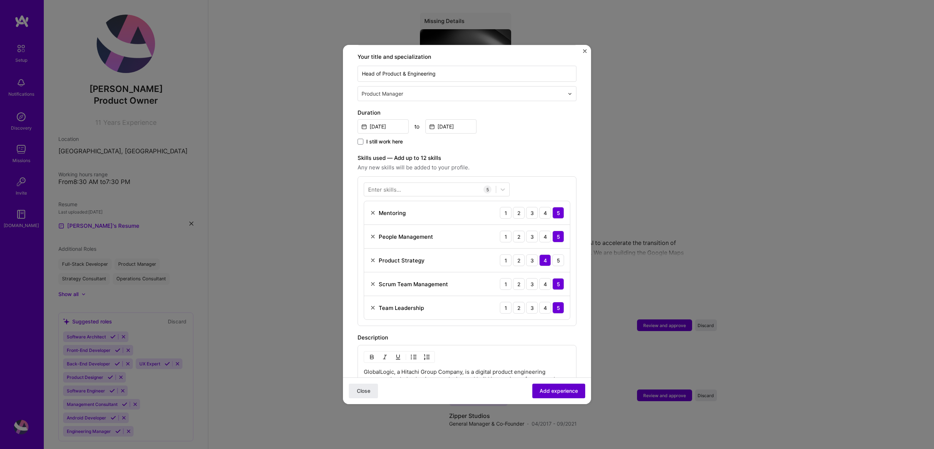
click at [568, 388] on span "Add experience" at bounding box center [559, 390] width 38 height 7
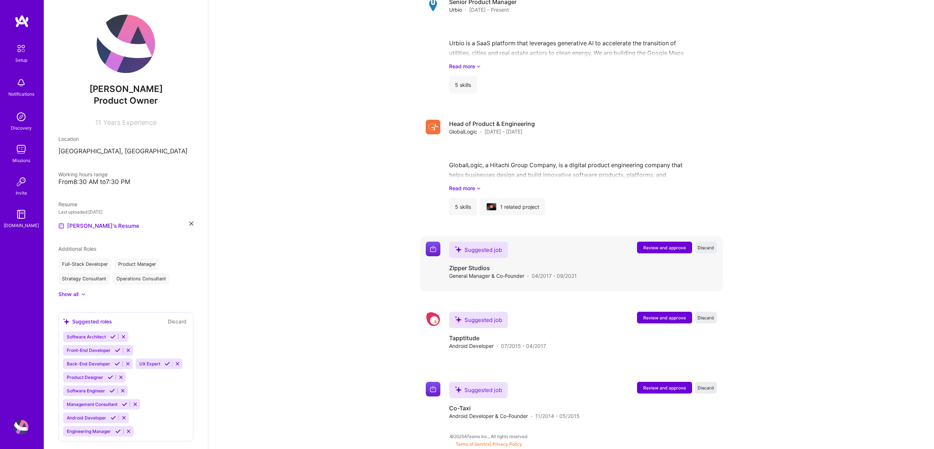
click at [663, 246] on span "Review and approve" at bounding box center [665, 248] width 43 height 6
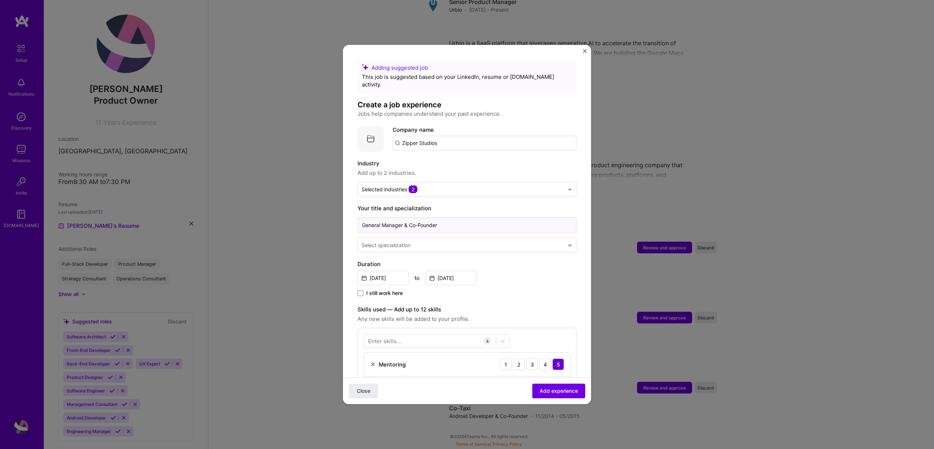
click at [453, 217] on input "General Manager & Co-Founder" at bounding box center [467, 225] width 219 height 16
type input "CEO"
click at [522, 289] on div "I still work here" at bounding box center [467, 293] width 219 height 8
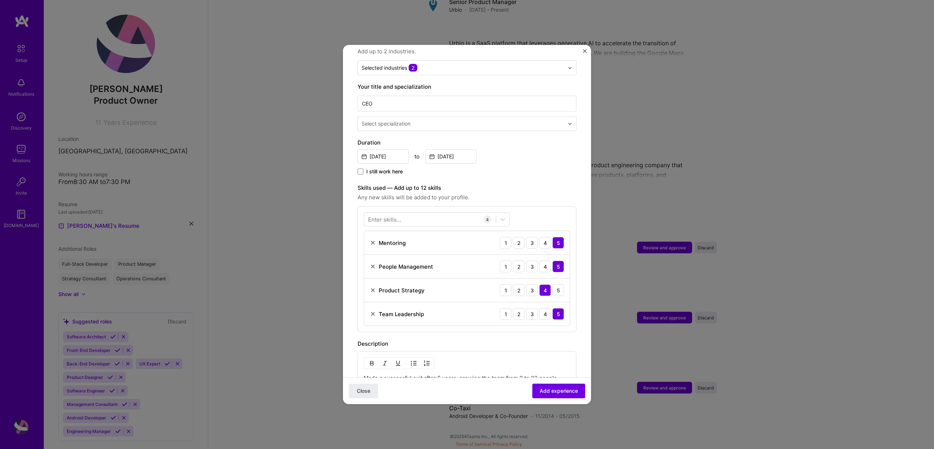
scroll to position [122, 0]
click at [408, 213] on div at bounding box center [430, 219] width 132 height 12
click at [385, 285] on div "Android" at bounding box center [436, 289] width 137 height 8
type input "a"
click at [549, 184] on label "Skills used — Add up to 12 skills" at bounding box center [467, 187] width 219 height 9
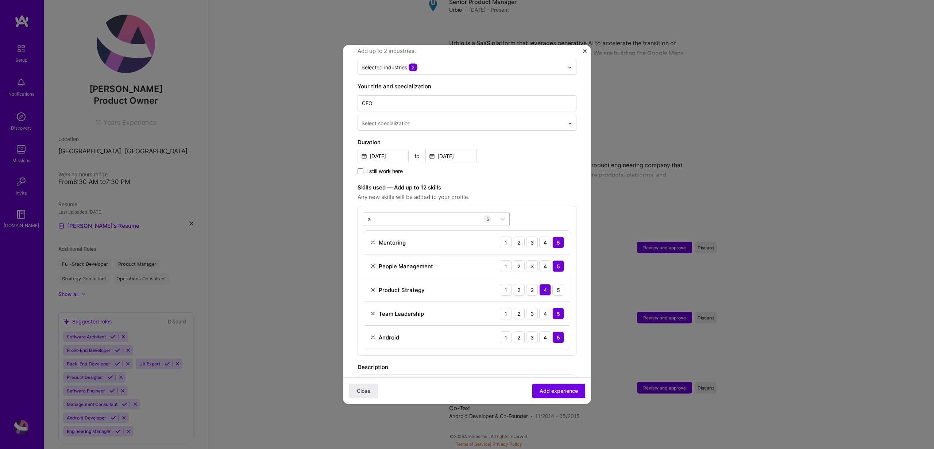
click at [418, 213] on div "a a" at bounding box center [430, 219] width 132 height 12
type input "mobil"
click at [410, 245] on div "Mergers & Acquisitions" at bounding box center [436, 249] width 137 height 8
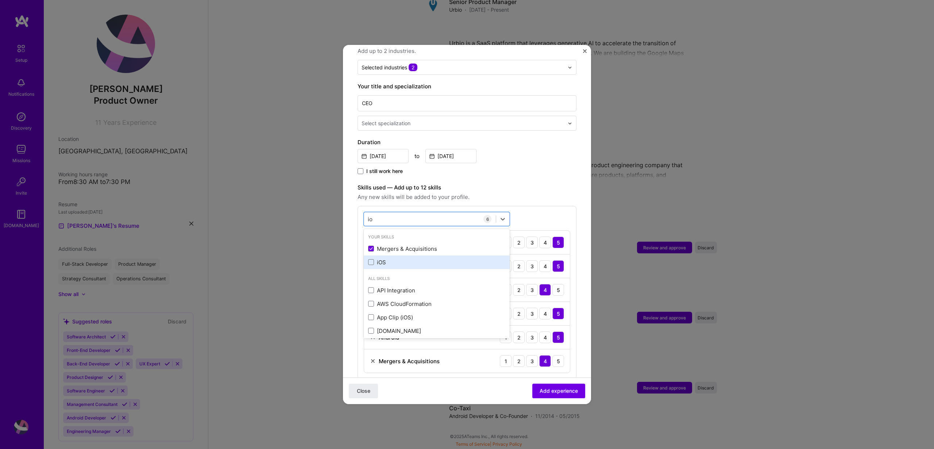
click at [398, 258] on div "iOS" at bounding box center [436, 262] width 137 height 8
type input "io"
click at [523, 169] on div "Adding suggested job This job is suggested based on your LinkedIn, resume or A.…" at bounding box center [467, 270] width 219 height 665
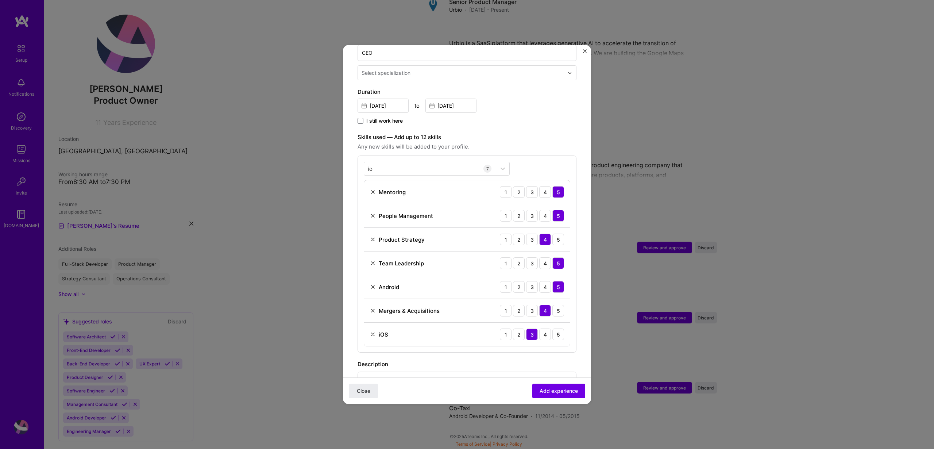
scroll to position [343, 0]
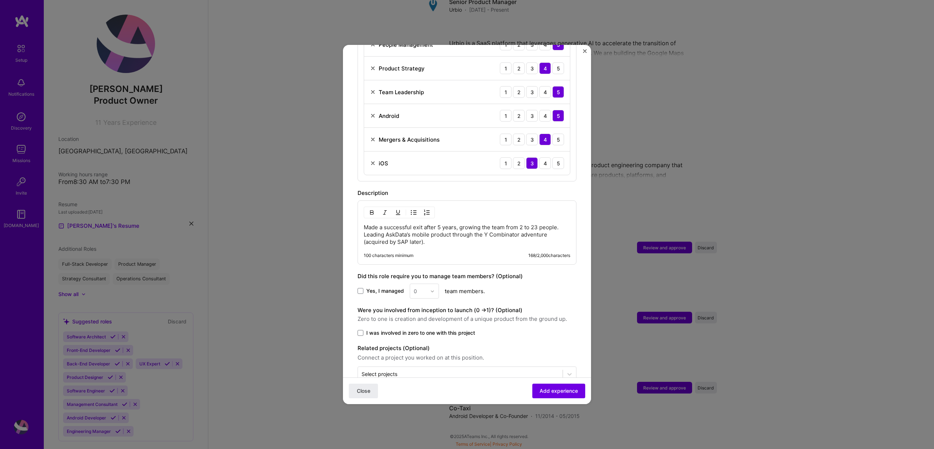
click at [418, 235] on p "Made a successful exit after 5 years, growing the team from 2 to 23 people. Lea…" at bounding box center [467, 235] width 207 height 22
click at [438, 235] on p "Made a successful exit after 5 years, growing the team from 2 to 23 people. Lea…" at bounding box center [467, 235] width 207 height 22
click at [419, 284] on div "0" at bounding box center [424, 291] width 29 height 15
click at [430, 284] on div "0" at bounding box center [424, 291] width 29 height 15
click at [377, 287] on span "Yes, I managed" at bounding box center [385, 290] width 38 height 7
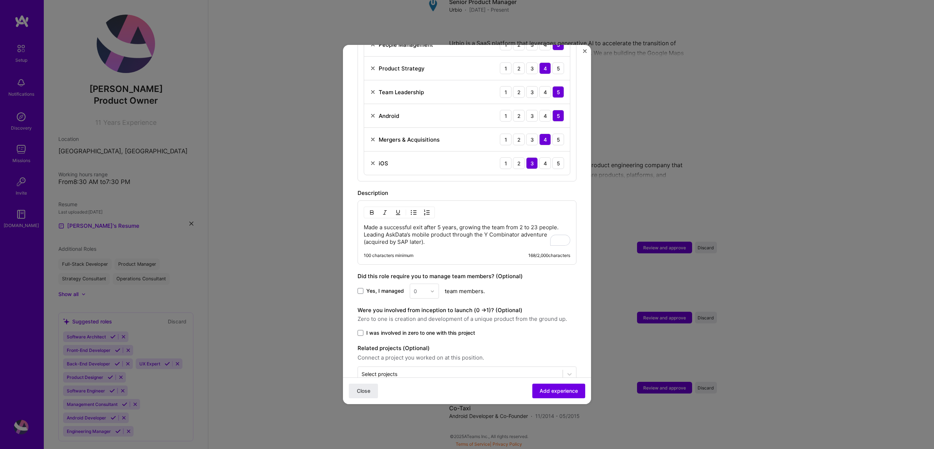
click at [0, 0] on input "Yes, I managed" at bounding box center [0, 0] width 0 height 0
click at [433, 286] on div at bounding box center [434, 291] width 8 height 14
type input "23"
click at [418, 304] on div "23" at bounding box center [424, 311] width 25 height 14
click at [372, 329] on span "I was involved in zero to one with this project" at bounding box center [420, 332] width 109 height 7
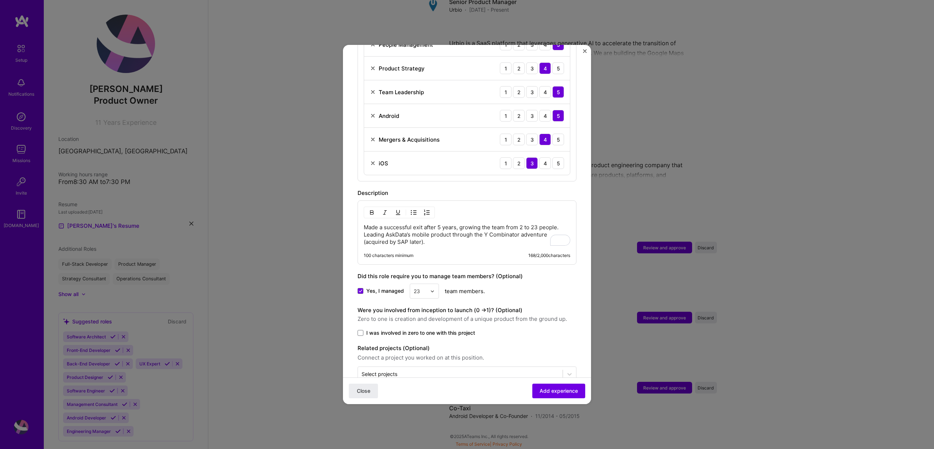
click at [0, 0] on input "I was involved in zero to one with this project" at bounding box center [0, 0] width 0 height 0
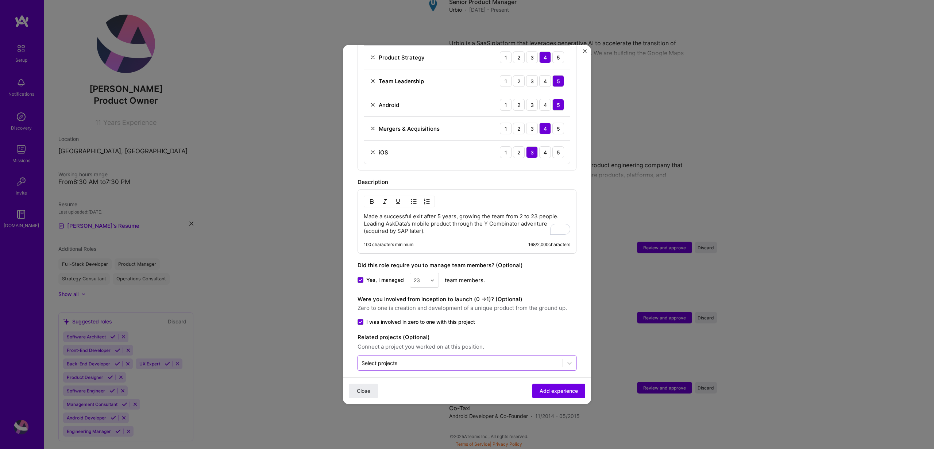
click at [419, 359] on input "text" at bounding box center [460, 363] width 197 height 8
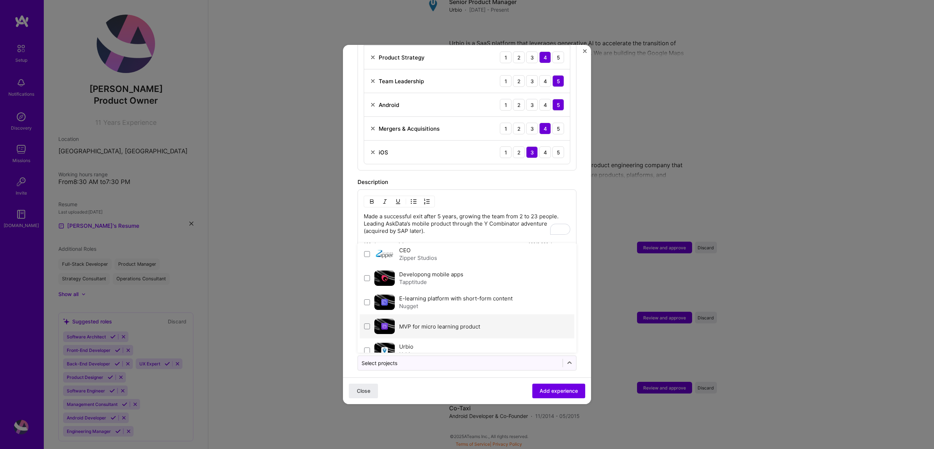
scroll to position [27, 0]
click at [441, 248] on div "CEO Zipper Studios" at bounding box center [467, 254] width 215 height 24
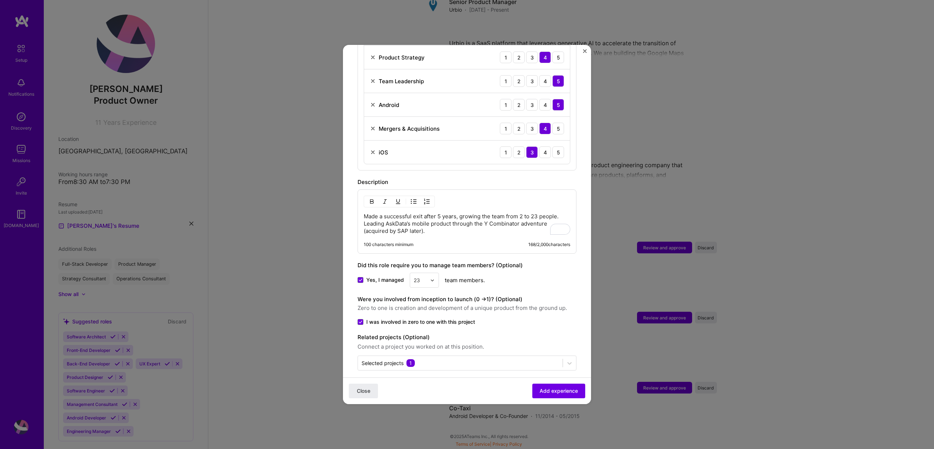
click at [527, 388] on div "Close Add experience" at bounding box center [467, 390] width 248 height 27
click at [541, 388] on span "Add experience" at bounding box center [559, 390] width 38 height 7
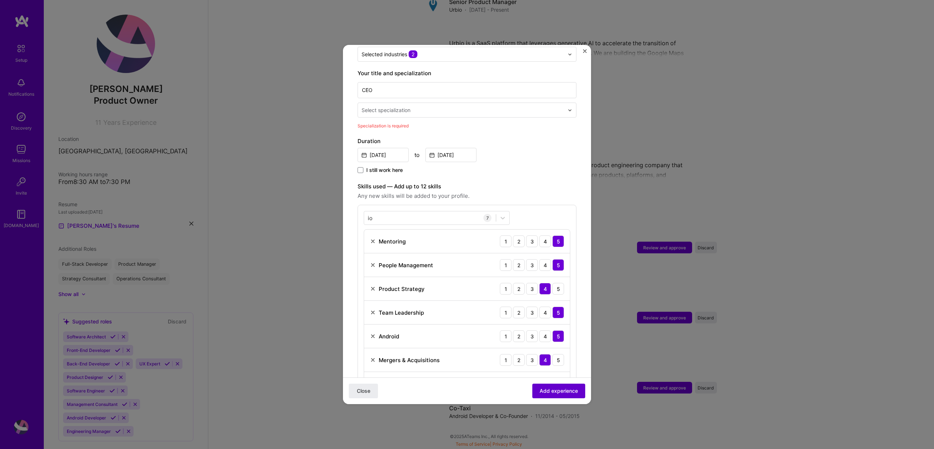
scroll to position [73, 0]
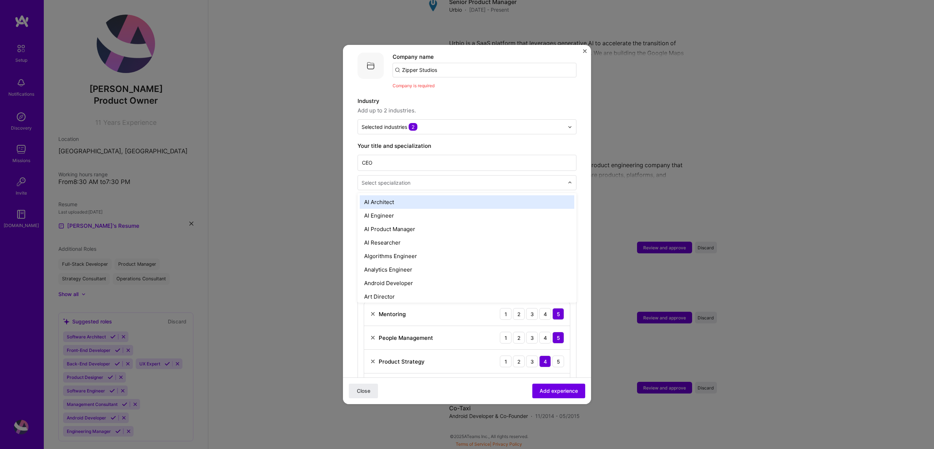
click at [407, 179] on div "Select specialization" at bounding box center [386, 183] width 49 height 8
type input "a"
type input "produ"
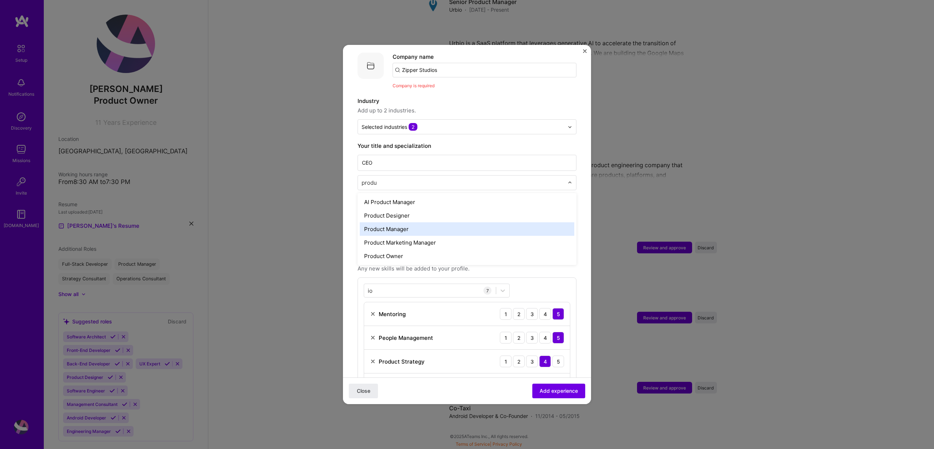
click at [416, 222] on div "Product Manager" at bounding box center [467, 229] width 215 height 14
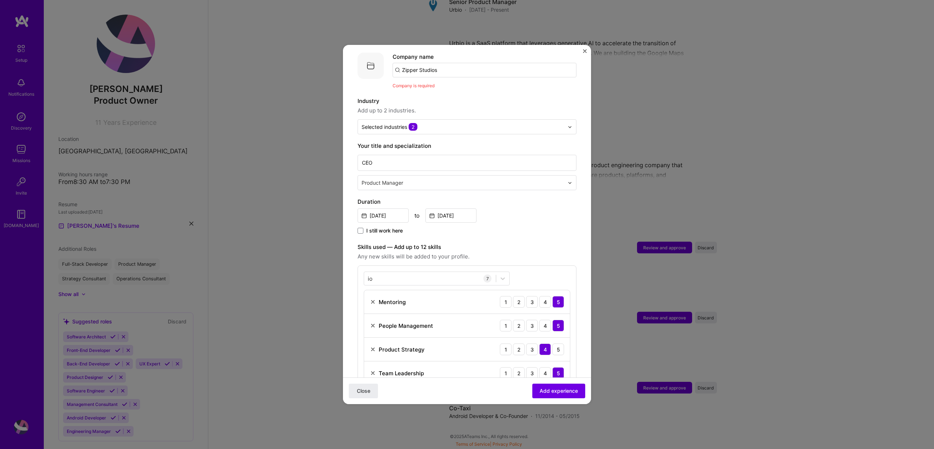
click at [450, 63] on input "Zipper Studios" at bounding box center [485, 70] width 184 height 15
click at [446, 63] on input "Zipper Studios" at bounding box center [485, 70] width 184 height 15
type input "Zipper Studios"
click at [448, 84] on div "Zipper Studios" at bounding box center [456, 90] width 45 height 13
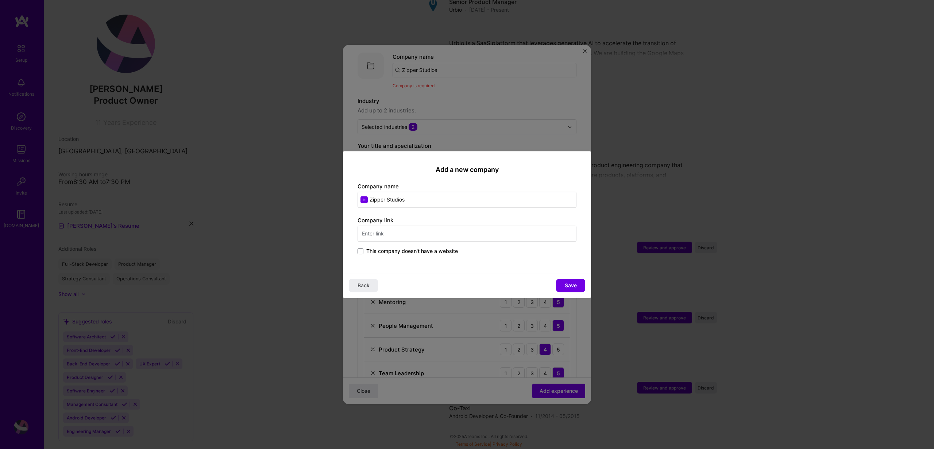
click at [405, 248] on span "This company doesn't have a website" at bounding box center [412, 250] width 92 height 7
click at [0, 0] on input "This company doesn't have a website" at bounding box center [0, 0] width 0 height 0
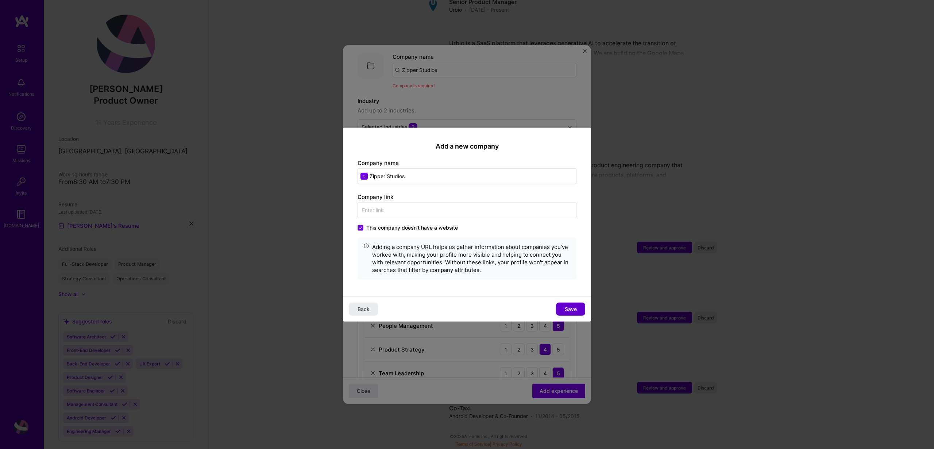
click at [572, 310] on span "Save" at bounding box center [571, 308] width 12 height 7
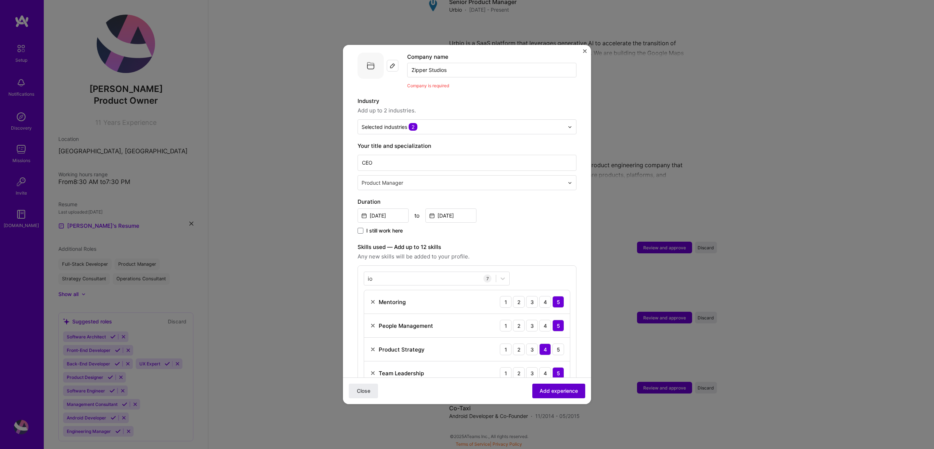
click at [568, 391] on span "Add experience" at bounding box center [559, 390] width 38 height 7
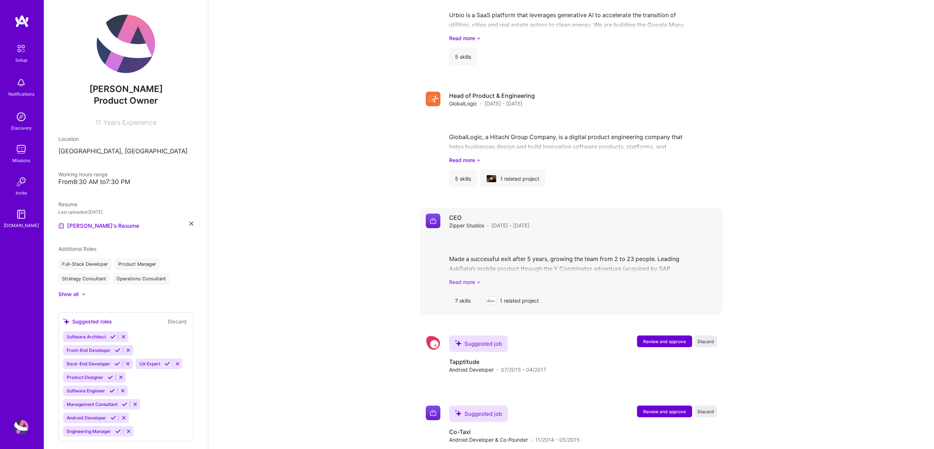
scroll to position [824, 0]
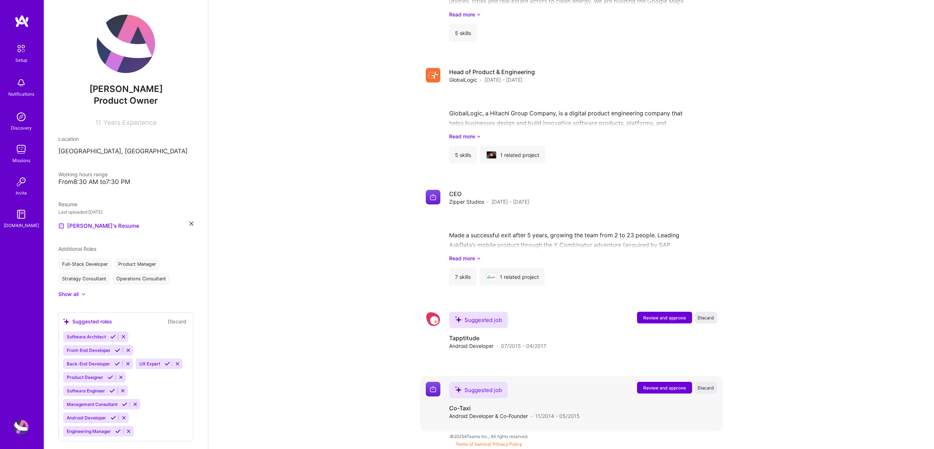
click at [670, 386] on span "Review and approve" at bounding box center [665, 388] width 43 height 6
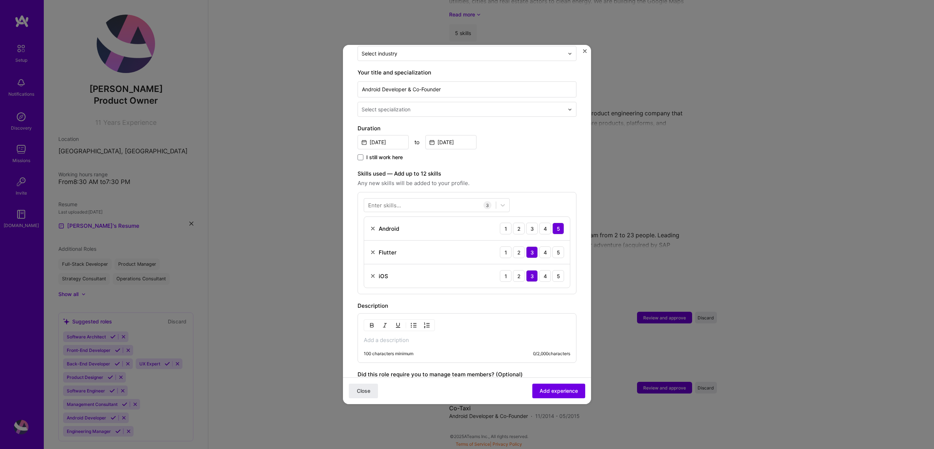
scroll to position [137, 0]
click at [372, 248] on img at bounding box center [373, 251] width 6 height 6
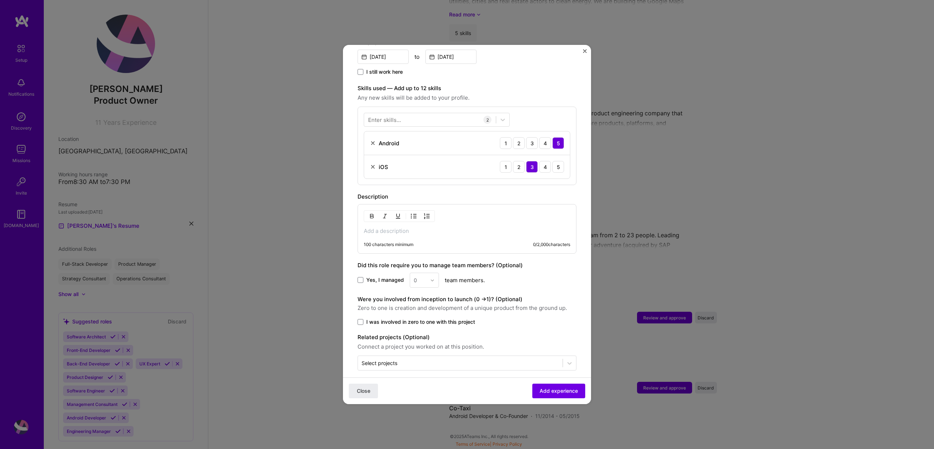
scroll to position [220, 0]
click at [394, 115] on div at bounding box center [430, 121] width 132 height 12
click at [422, 146] on div "Product Strategy" at bounding box center [436, 150] width 137 height 8
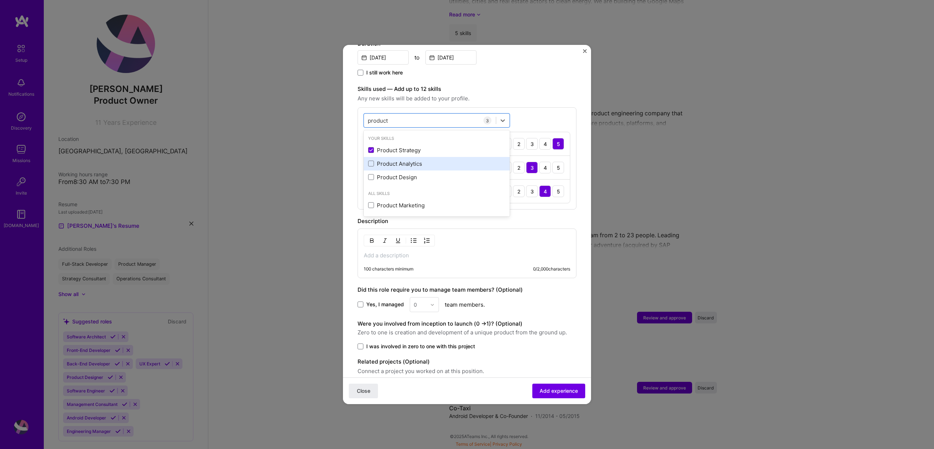
click at [418, 160] on div "Product Analytics" at bounding box center [436, 164] width 137 height 8
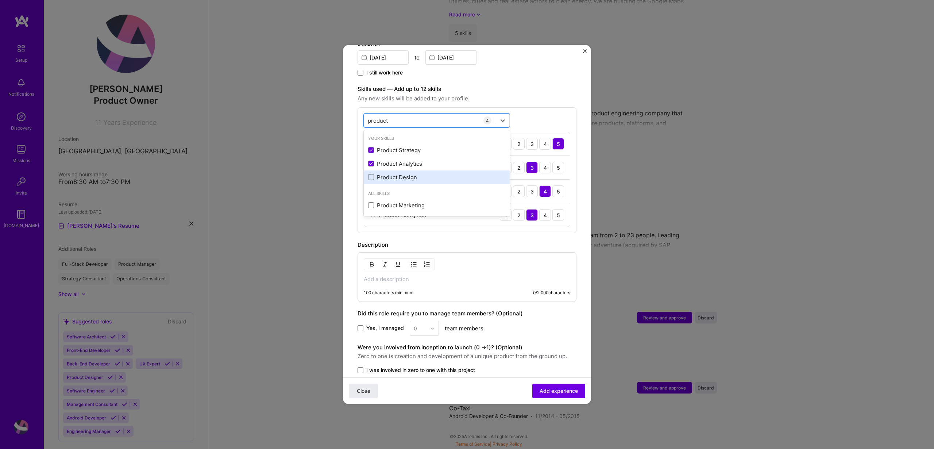
click at [431, 175] on div "Product Design" at bounding box center [437, 177] width 146 height 14
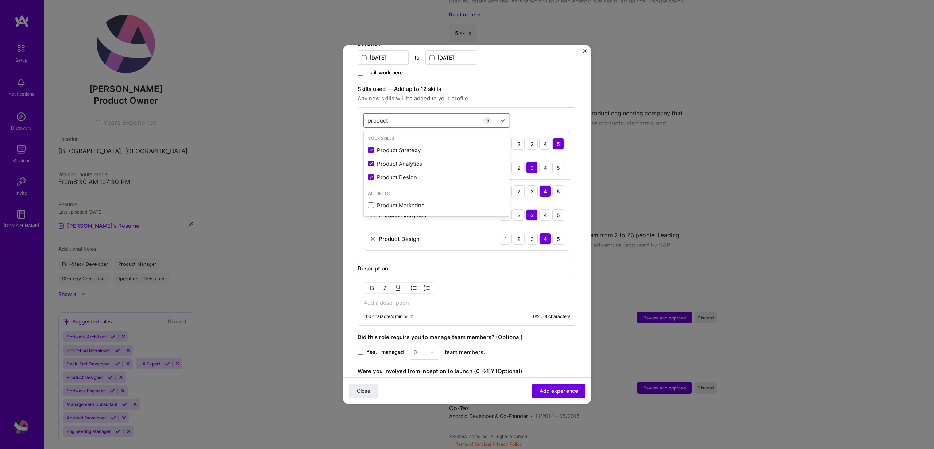
type input "product"
click at [565, 264] on div "Description" at bounding box center [467, 268] width 219 height 9
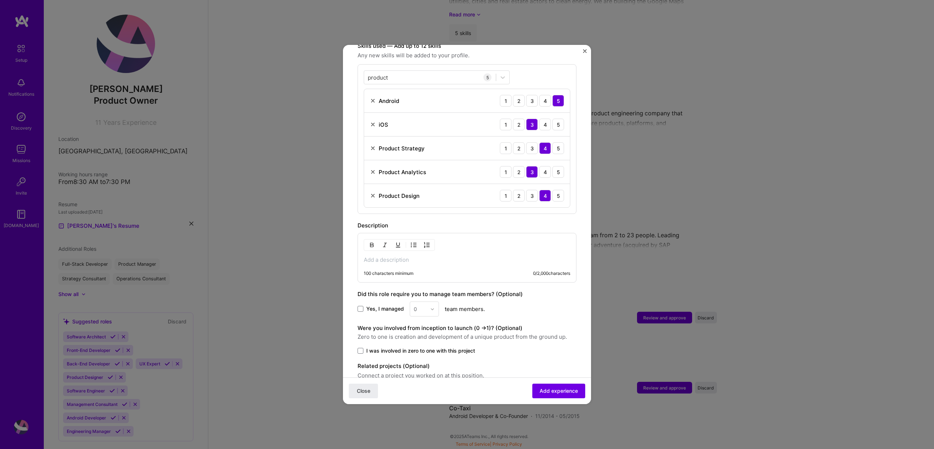
scroll to position [292, 0]
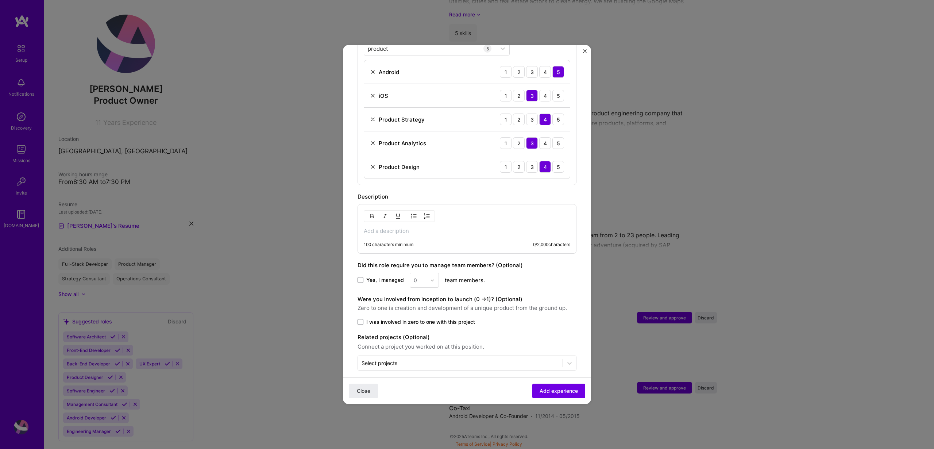
click at [453, 227] on p at bounding box center [467, 230] width 207 height 7
click at [387, 318] on span "I was involved in zero to one with this project" at bounding box center [420, 321] width 109 height 7
click at [0, 0] on input "I was involved in zero to one with this project" at bounding box center [0, 0] width 0 height 0
click at [554, 389] on span "Add experience" at bounding box center [559, 390] width 38 height 7
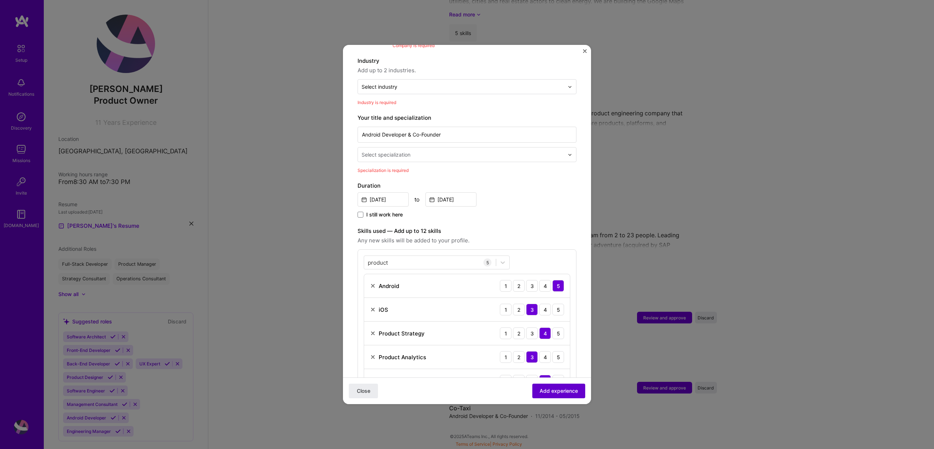
scroll to position [73, 0]
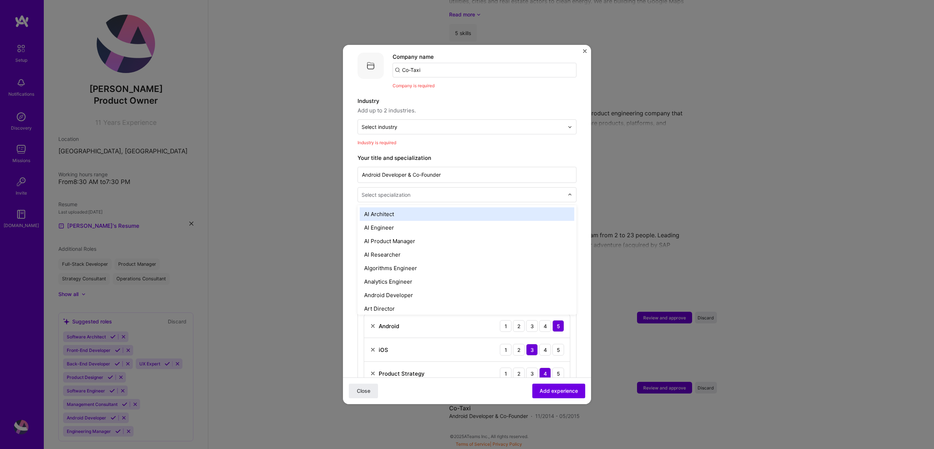
click at [422, 191] on input "text" at bounding box center [464, 195] width 204 height 8
type input "android"
click at [412, 207] on div "Android Developer" at bounding box center [467, 214] width 215 height 14
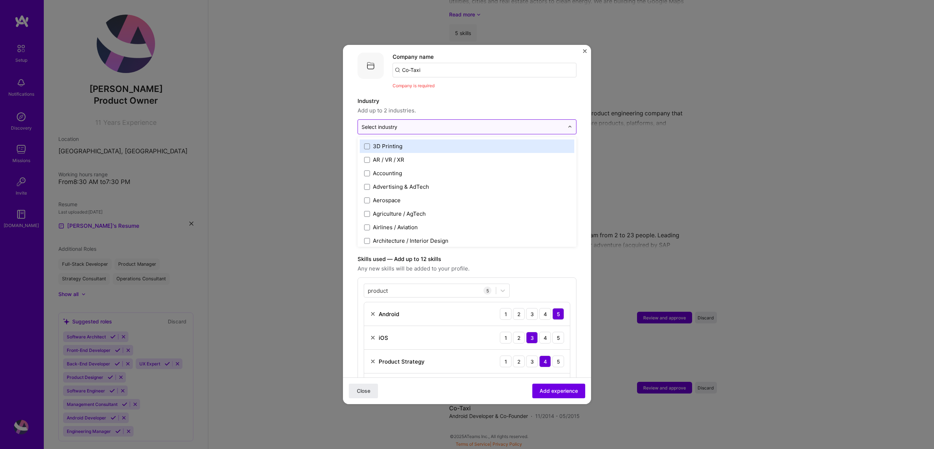
click at [403, 120] on div "Select industry 0" at bounding box center [463, 127] width 210 height 14
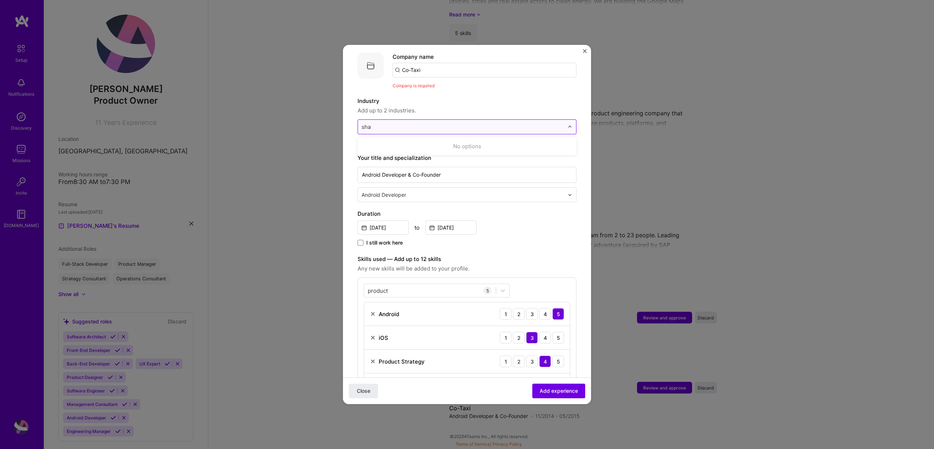
type input "shar"
type input "ride"
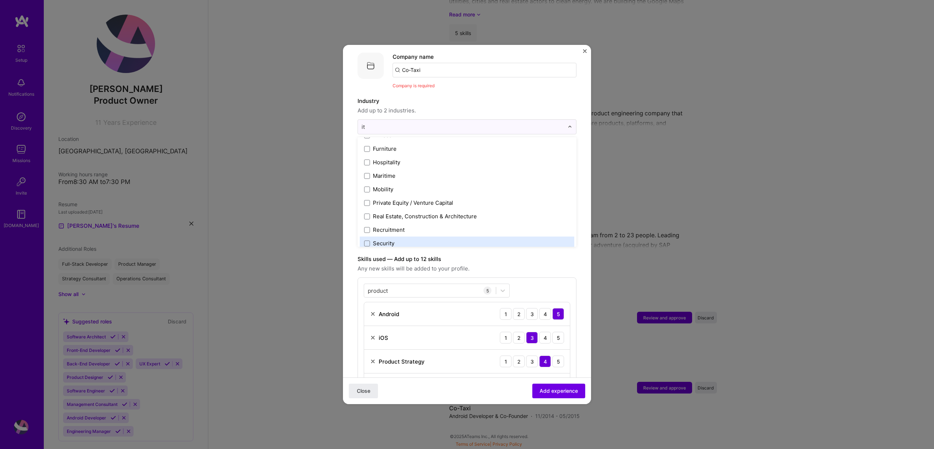
scroll to position [97, 0]
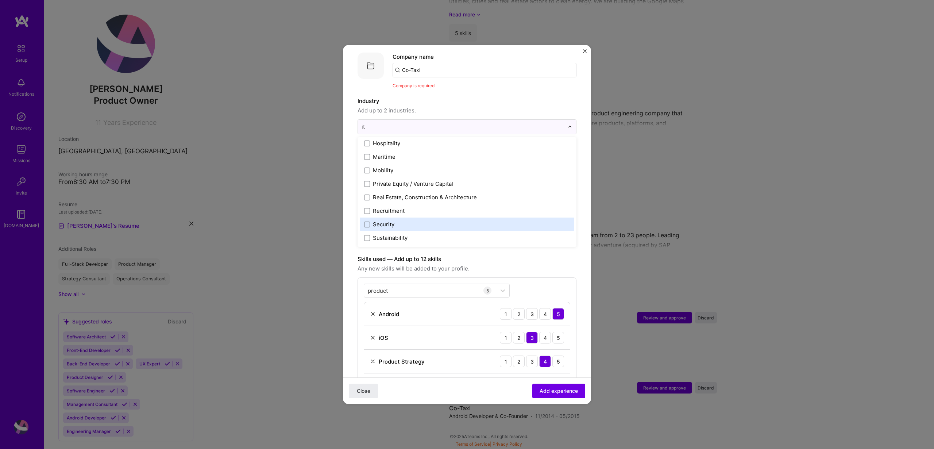
type input "i"
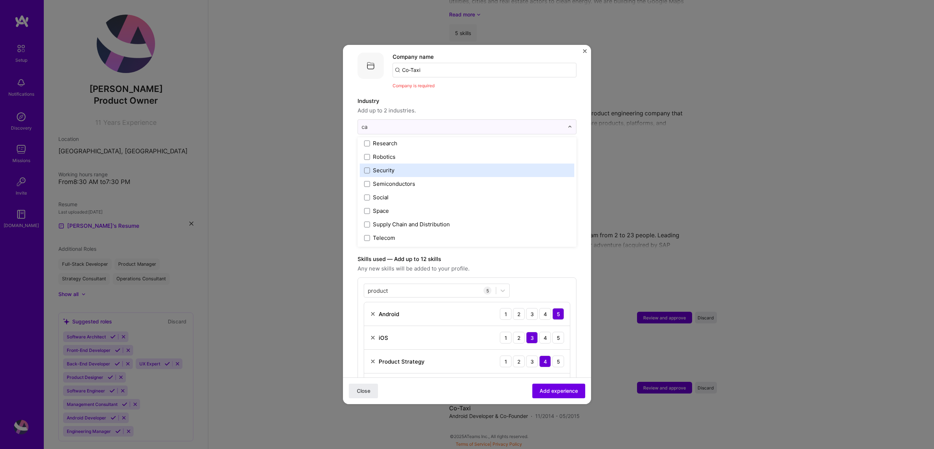
scroll to position [0, 0]
type input "car"
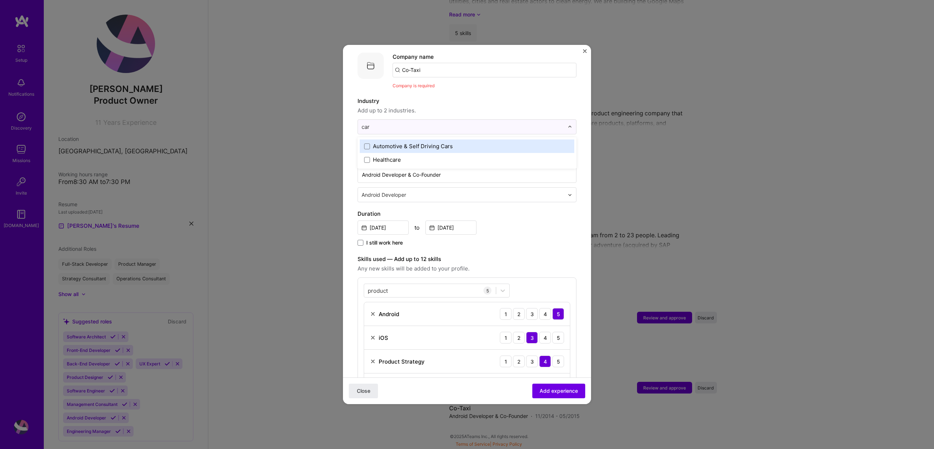
click at [423, 142] on div "Automotive & Self Driving Cars" at bounding box center [413, 146] width 80 height 8
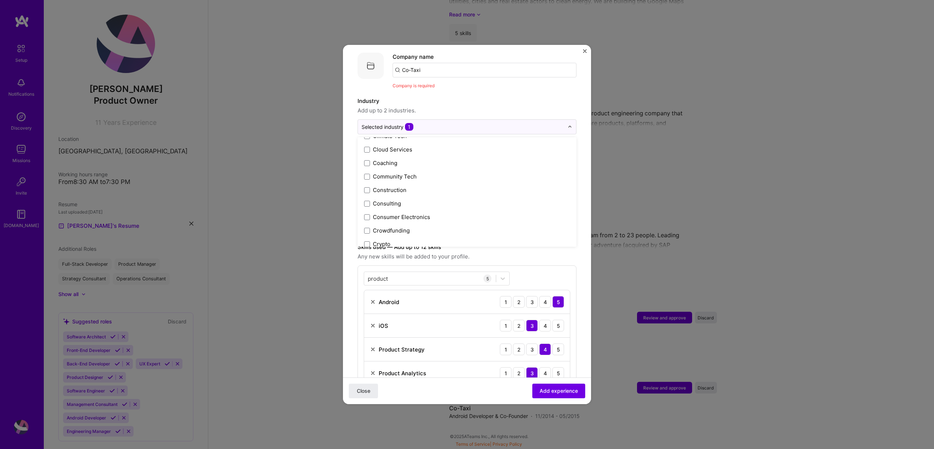
scroll to position [718, 0]
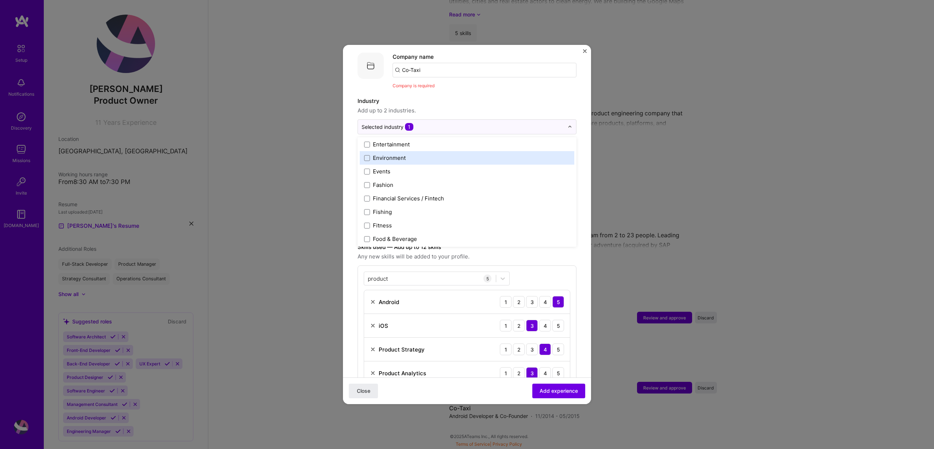
click at [576, 180] on div "Adding suggested job This job is suggested based on your LinkedIn, resume or A.…" at bounding box center [467, 299] width 219 height 626
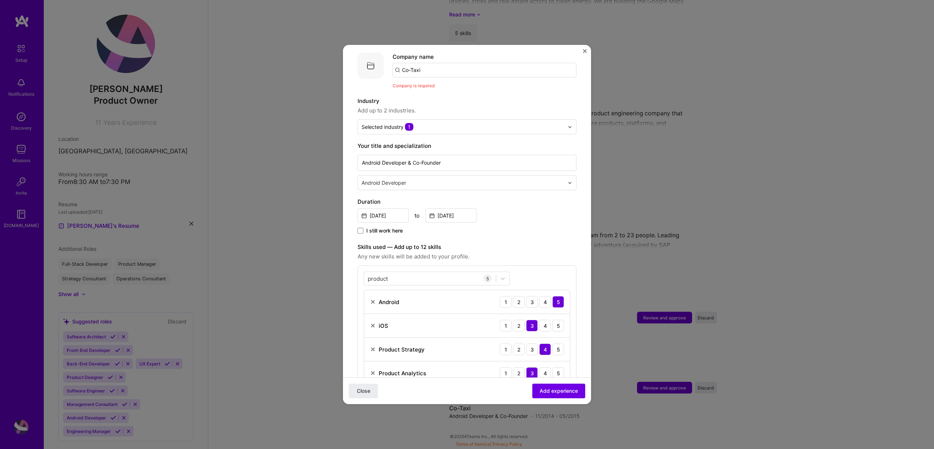
scroll to position [113, 0]
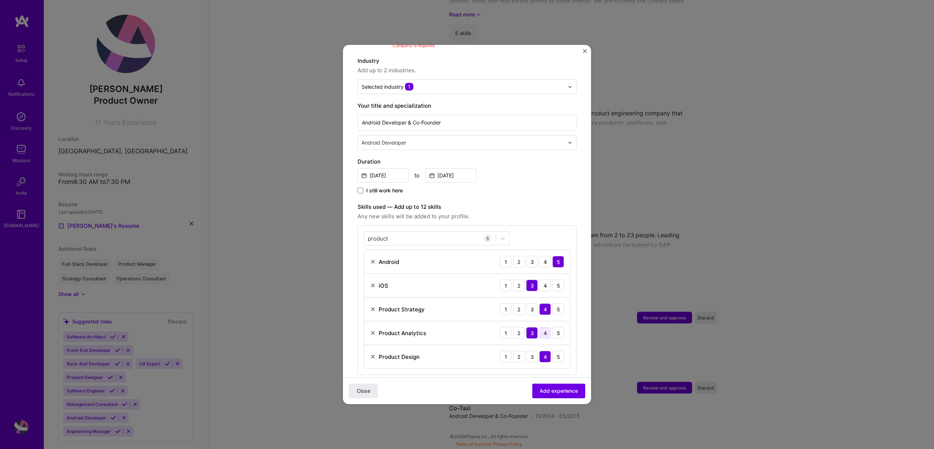
click at [539, 329] on div "4" at bounding box center [545, 333] width 12 height 12
click at [560, 395] on button "Add experience" at bounding box center [559, 391] width 53 height 15
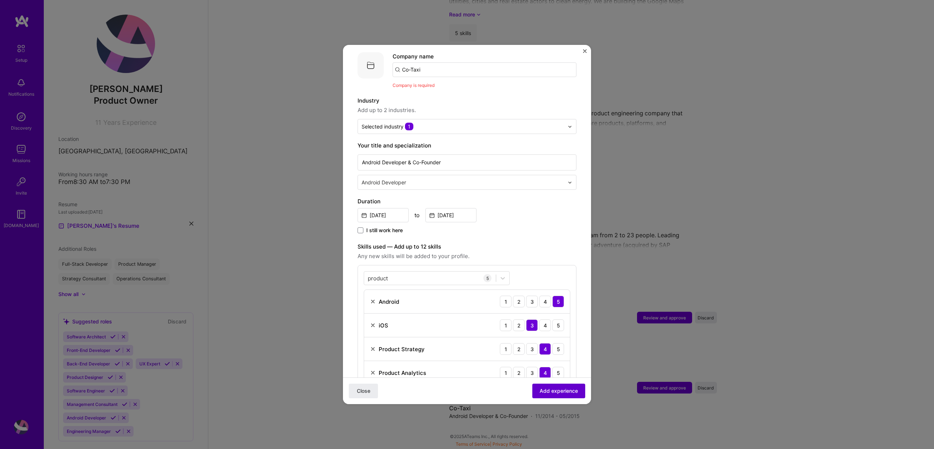
scroll to position [73, 0]
click at [425, 71] on div "Company name Co-Taxi Company is required" at bounding box center [485, 71] width 184 height 37
click at [426, 67] on input "Co-Taxi" at bounding box center [485, 70] width 184 height 15
click at [434, 65] on input "CoTaxi" at bounding box center [485, 70] width 184 height 15
type input "CoTaxi"
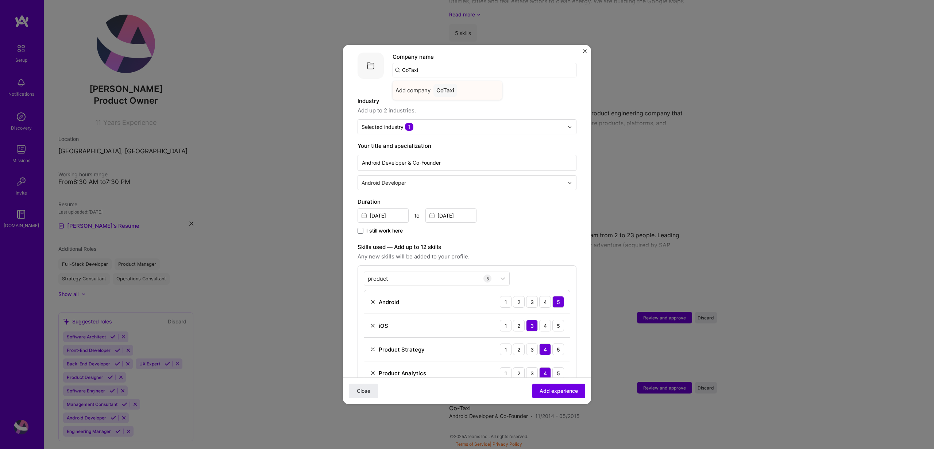
click at [438, 84] on div "CoTaxi" at bounding box center [446, 90] width 24 height 13
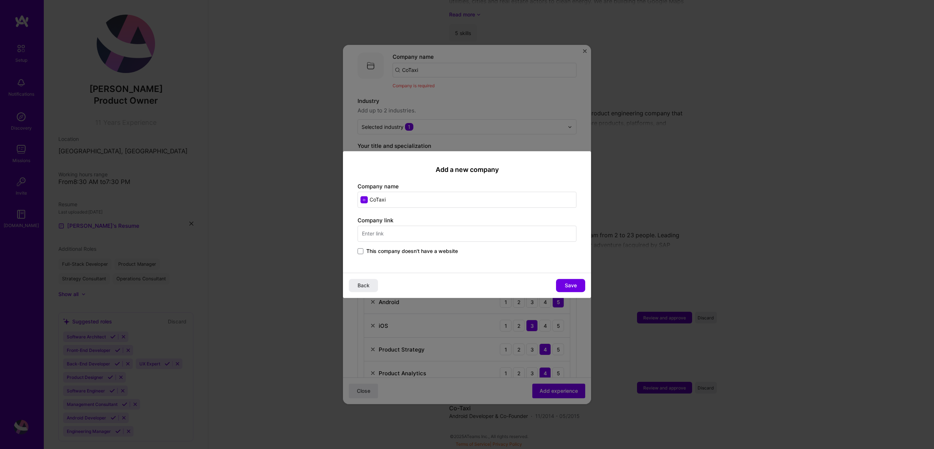
click at [401, 250] on span "This company doesn't have a website" at bounding box center [412, 250] width 92 height 7
click at [0, 0] on input "This company doesn't have a website" at bounding box center [0, 0] width 0 height 0
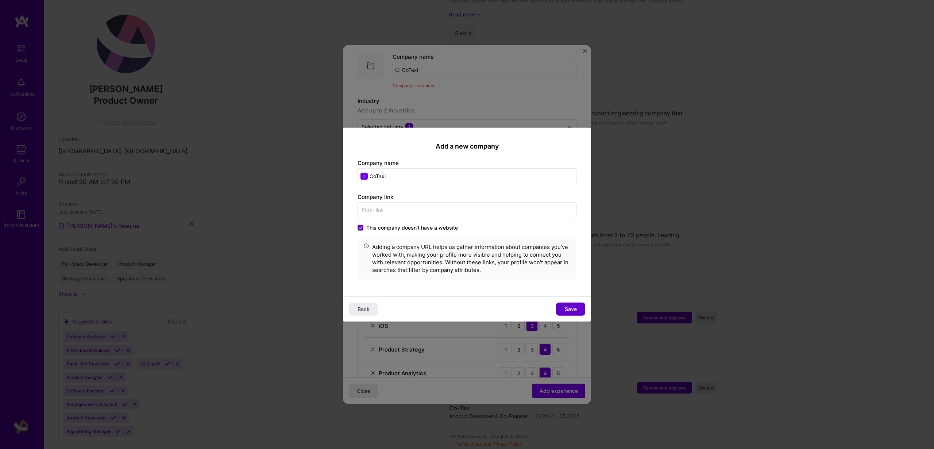
click at [567, 308] on span "Save" at bounding box center [571, 308] width 12 height 7
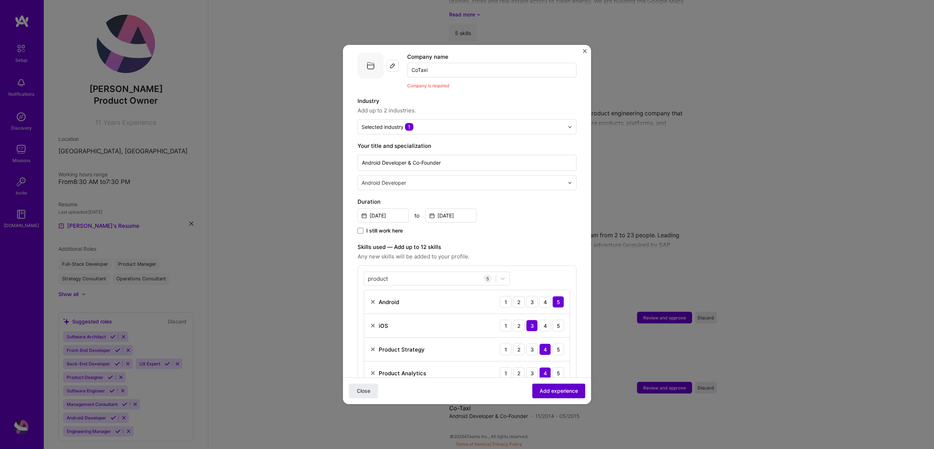
click at [569, 390] on span "Add experience" at bounding box center [559, 390] width 38 height 7
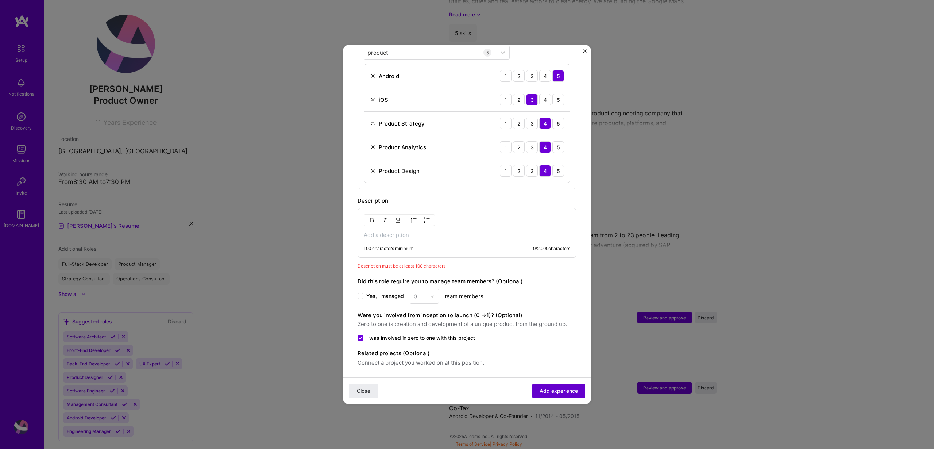
scroll to position [304, 0]
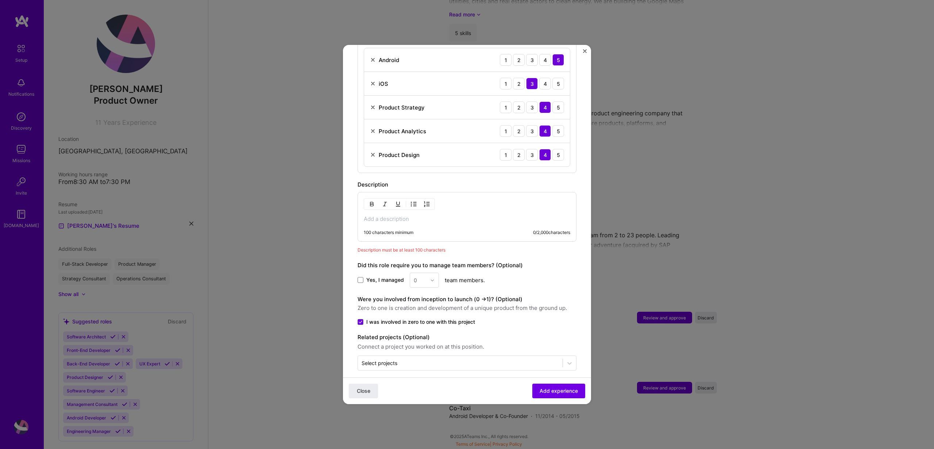
click at [438, 215] on p at bounding box center [467, 218] width 207 height 7
click at [466, 219] on div "100 characters minimum 0 / 2,000 characters" at bounding box center [467, 217] width 219 height 50
click at [376, 215] on p at bounding box center [467, 218] width 207 height 7
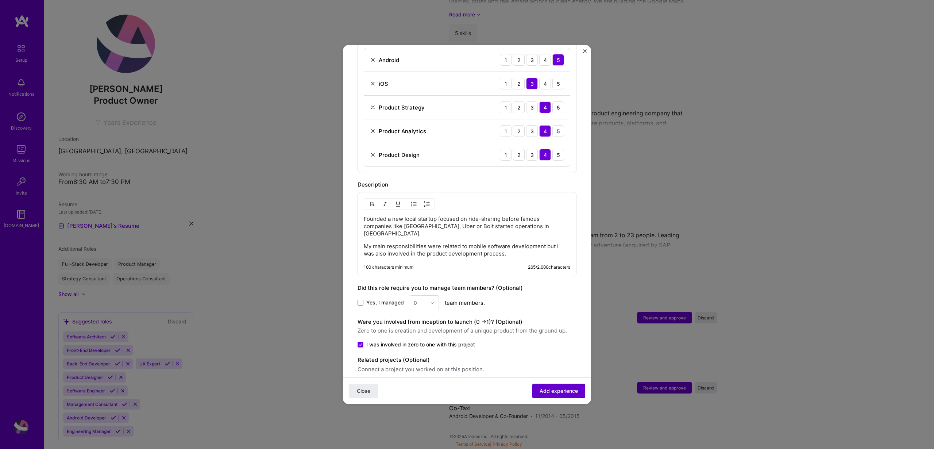
click at [553, 391] on span "Add experience" at bounding box center [559, 390] width 38 height 7
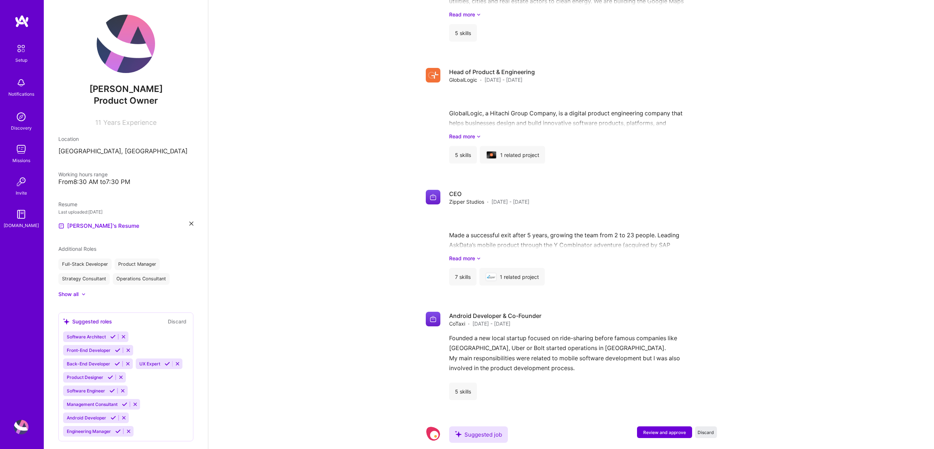
scroll to position [868, 0]
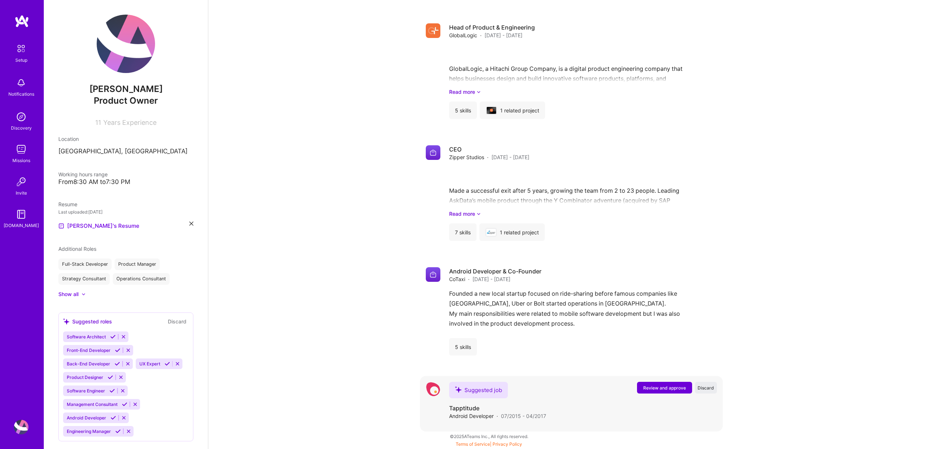
click at [663, 385] on span "Review and approve" at bounding box center [665, 388] width 43 height 6
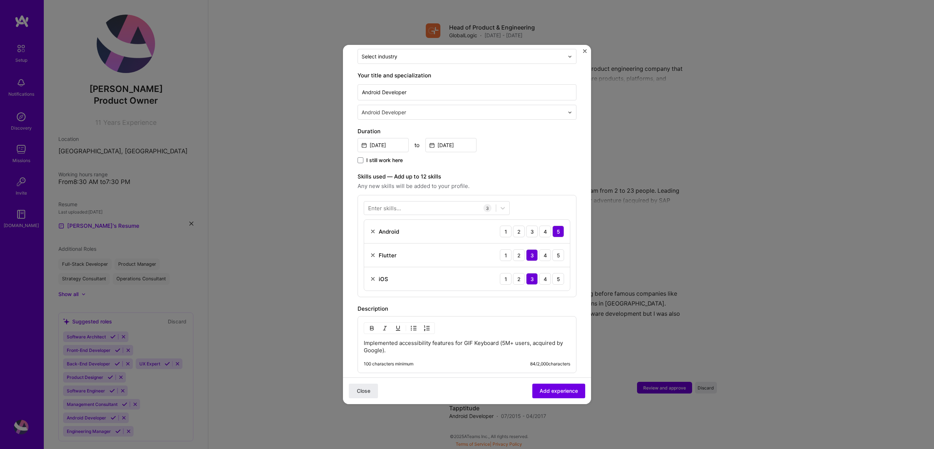
scroll to position [131, 0]
click at [371, 254] on img at bounding box center [373, 257] width 6 height 6
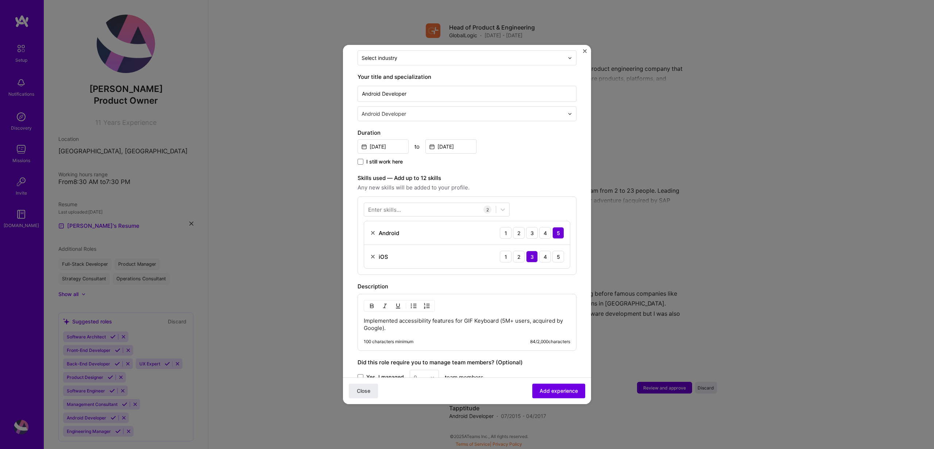
click at [371, 254] on img at bounding box center [373, 257] width 6 height 6
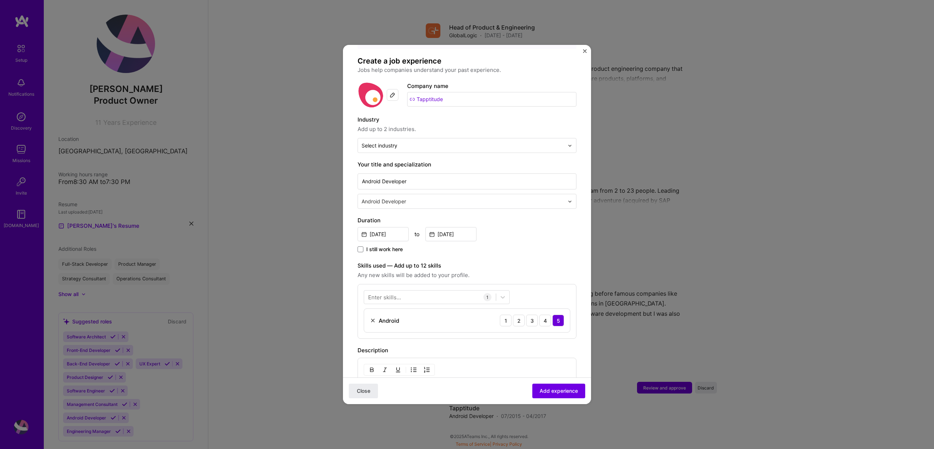
scroll to position [0, 0]
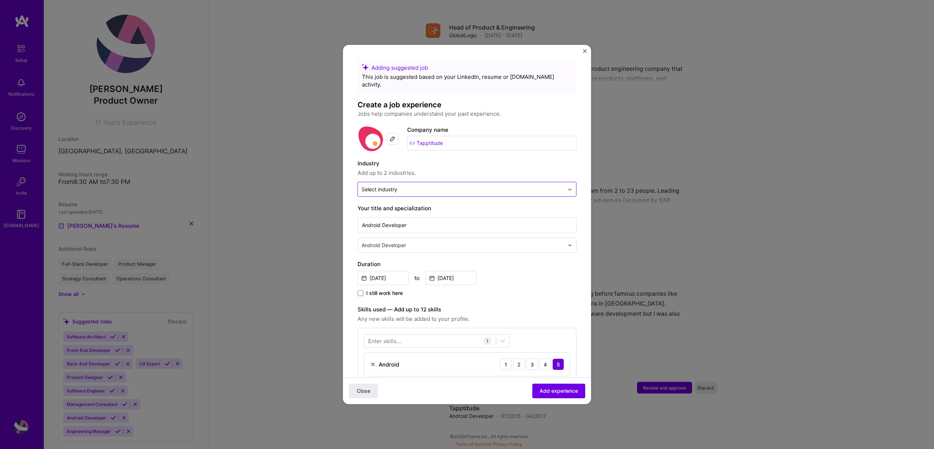
click at [413, 185] on input "text" at bounding box center [463, 189] width 203 height 8
type input "soft"
click at [412, 202] on div "Enterprise Software" at bounding box center [467, 209] width 215 height 14
click at [426, 159] on label "Industry" at bounding box center [467, 163] width 219 height 9
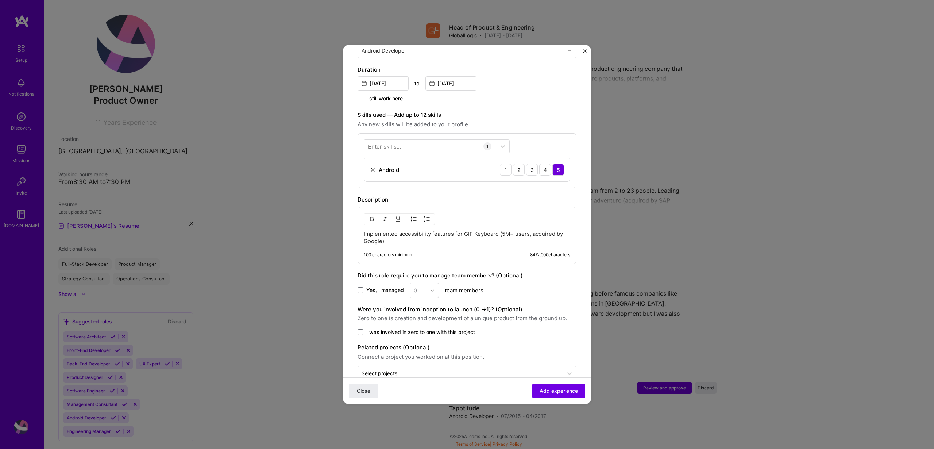
scroll to position [194, 0]
click at [461, 234] on p "Implemented accessibility features for GIF Keyboard (5M+ users, acquired by Goo…" at bounding box center [467, 238] width 207 height 15
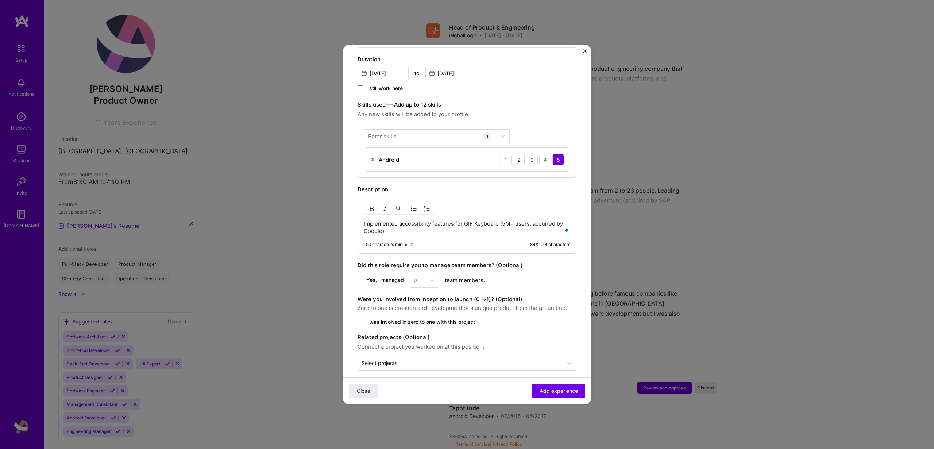
scroll to position [204, 0]
click at [453, 319] on span "I was involved in zero to one with this project" at bounding box center [420, 322] width 109 height 7
click at [0, 0] on input "I was involved in zero to one with this project" at bounding box center [0, 0] width 0 height 0
click at [453, 319] on span "I was involved in zero to one with this project" at bounding box center [420, 322] width 109 height 7
click at [0, 0] on input "I was involved in zero to one with this project" at bounding box center [0, 0] width 0 height 0
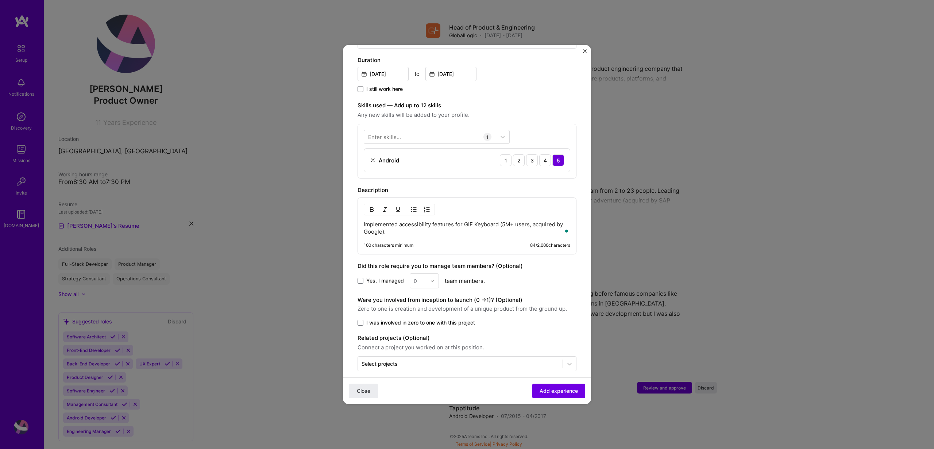
click at [450, 319] on span "I was involved in zero to one with this project" at bounding box center [420, 322] width 109 height 7
click at [0, 0] on input "I was involved in zero to one with this project" at bounding box center [0, 0] width 0 height 0
click at [571, 390] on span "Add experience" at bounding box center [559, 390] width 38 height 7
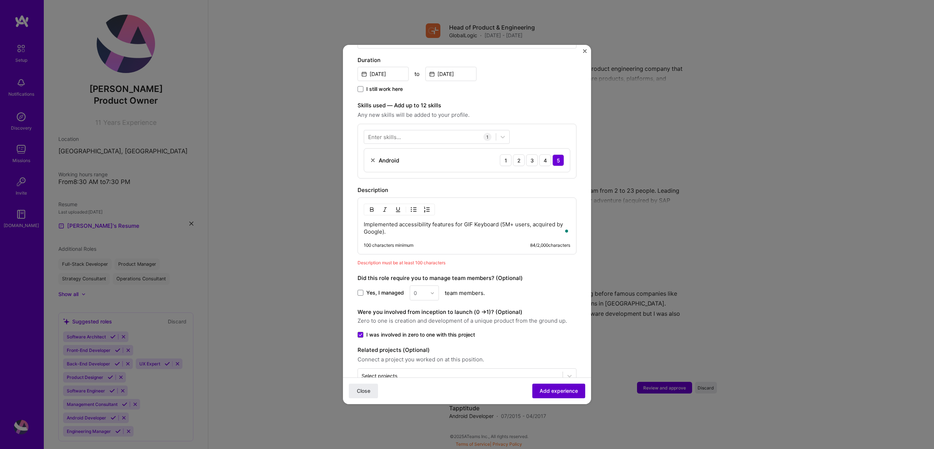
scroll to position [205, 0]
click at [429, 230] on div "Implemented accessibility features for GIF Keyboard (5M+ users, acquired by Goo…" at bounding box center [467, 225] width 219 height 57
click at [429, 221] on p "Implemented accessibility features for GIF Keyboard (5M+ users, acquired by Goo…" at bounding box center [467, 227] width 207 height 15
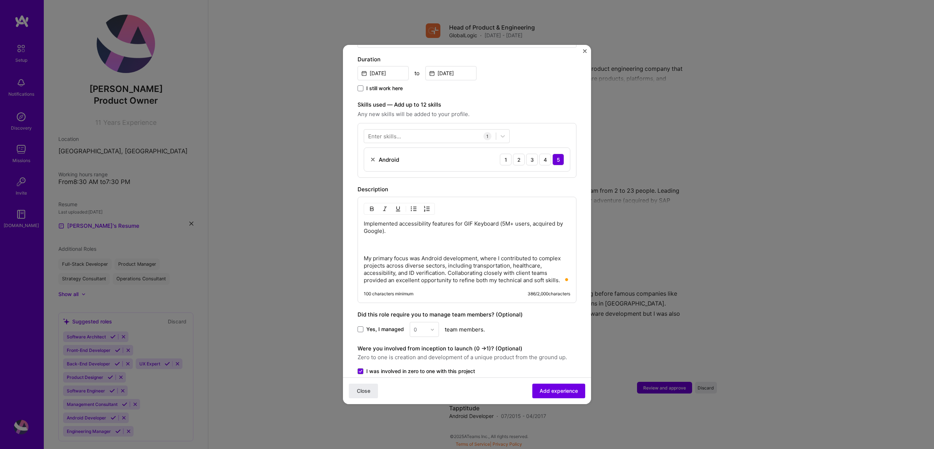
click at [458, 246] on div "Implemented accessibility features for GIF Keyboard (5M+ users, acquired by Goo…" at bounding box center [467, 252] width 207 height 64
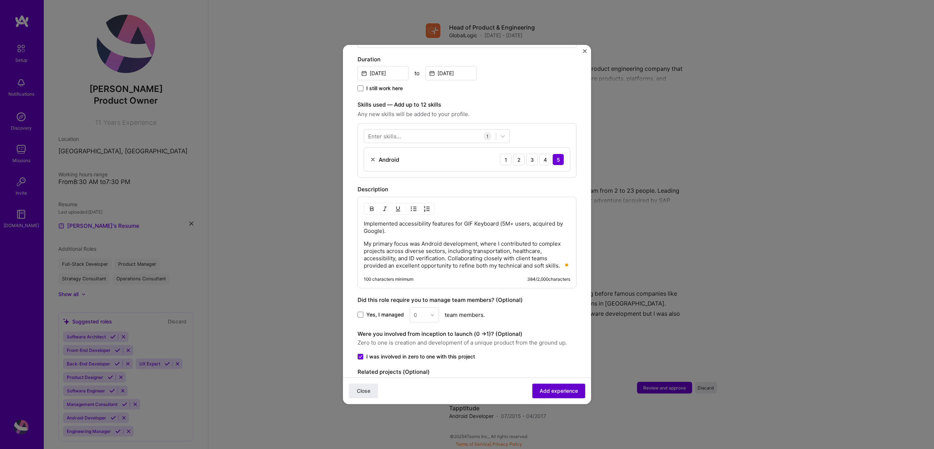
click at [562, 392] on span "Add experience" at bounding box center [559, 390] width 38 height 7
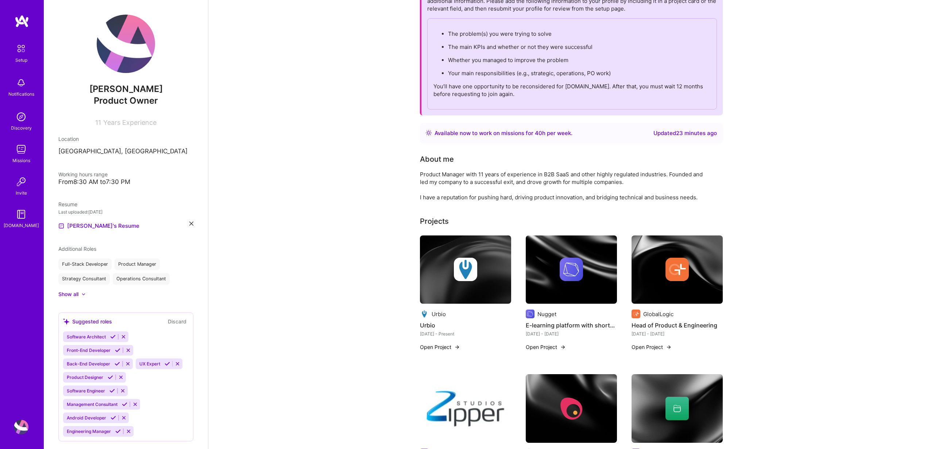
scroll to position [0, 0]
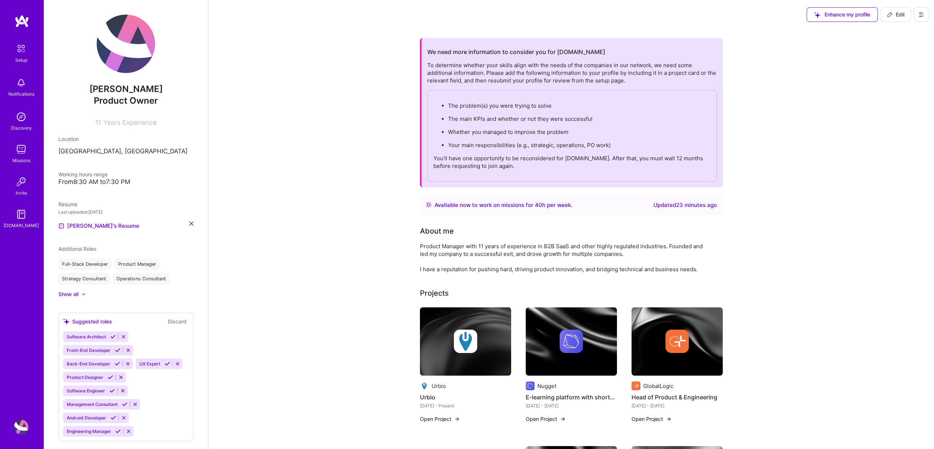
click at [923, 17] on icon at bounding box center [922, 15] width 6 height 6
click at [897, 16] on span "Edit" at bounding box center [896, 14] width 18 height 7
select select "US"
select select "Right Now"
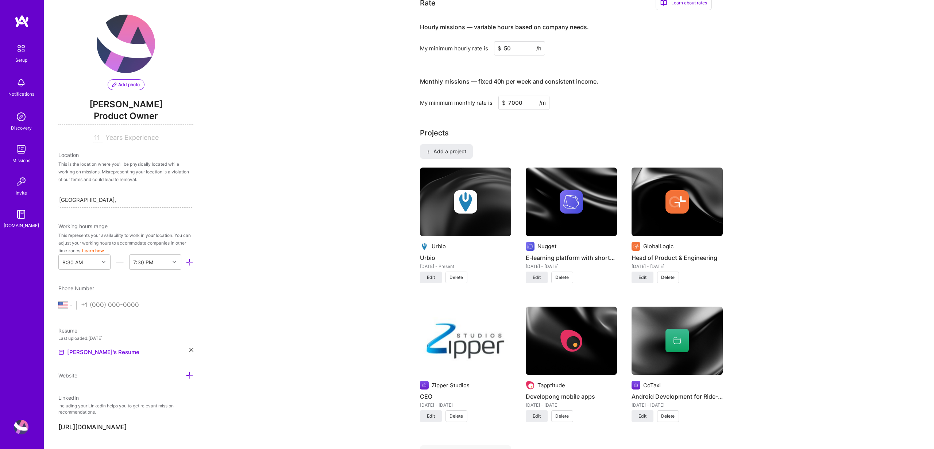
scroll to position [460, 0]
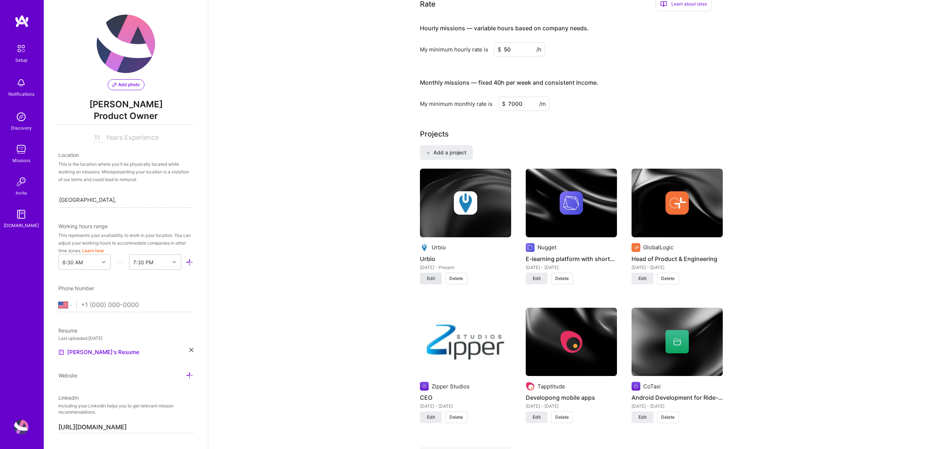
click at [428, 277] on span "Edit" at bounding box center [431, 278] width 8 height 7
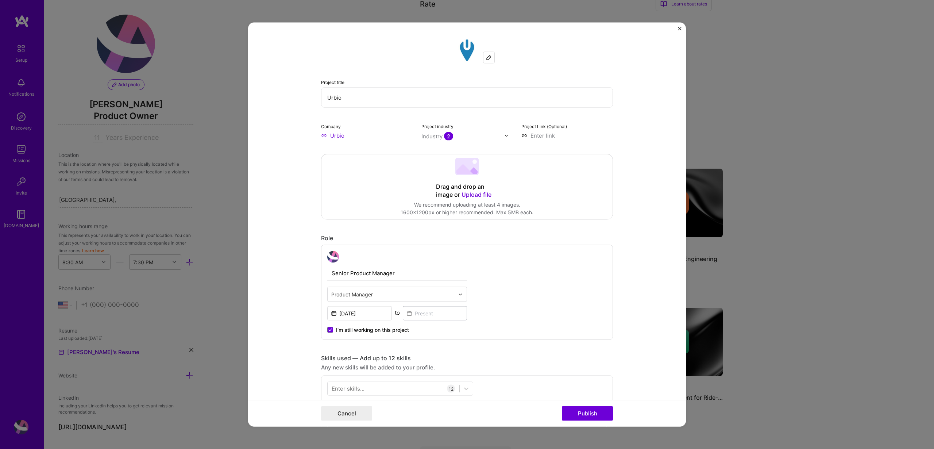
click at [365, 102] on input "Urbio" at bounding box center [467, 98] width 292 height 20
click at [382, 99] on input "text" at bounding box center [467, 98] width 292 height 20
click at [404, 102] on input "text" at bounding box center [467, 98] width 292 height 20
click at [356, 101] on input "text" at bounding box center [467, 98] width 292 height 20
click at [356, 100] on input "text" at bounding box center [467, 98] width 292 height 20
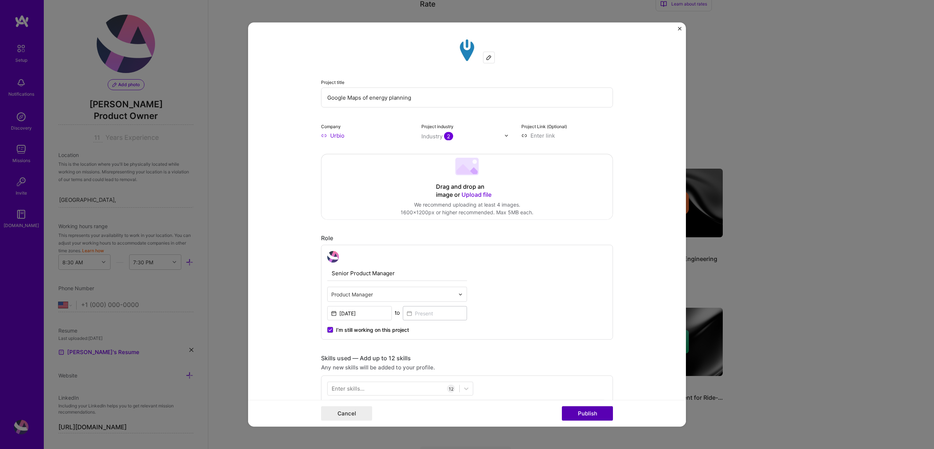
type input "Google Maps of energy planning"
click at [584, 410] on button "Publish" at bounding box center [587, 413] width 51 height 15
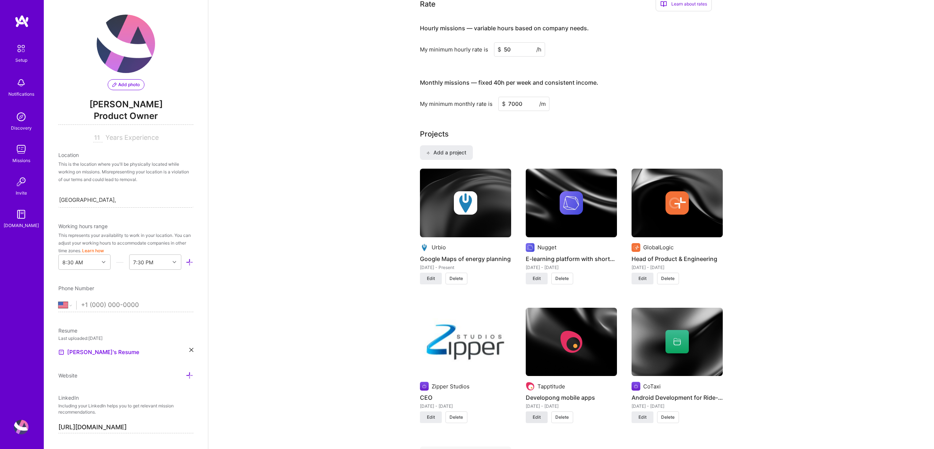
click at [539, 419] on span "Edit" at bounding box center [537, 417] width 8 height 7
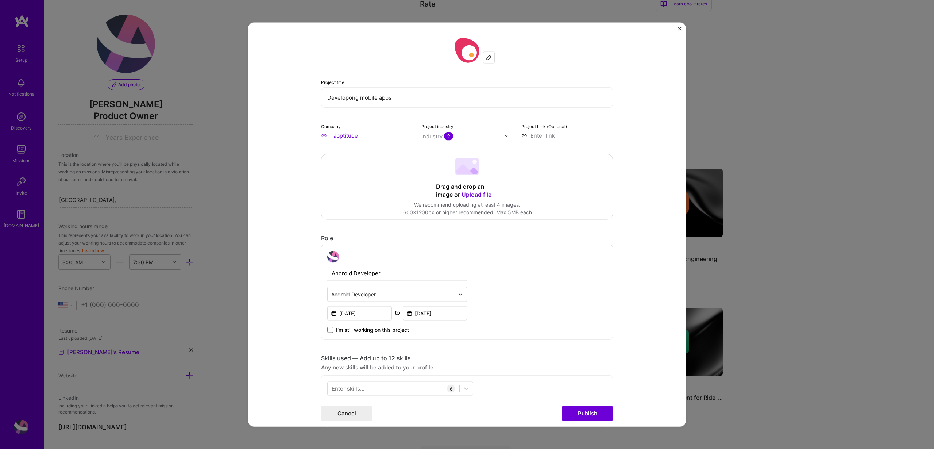
click at [350, 99] on input "Developong mobile apps" at bounding box center [467, 98] width 292 height 20
click at [367, 97] on input "Developing mobile apps" at bounding box center [467, 98] width 292 height 20
click at [339, 97] on input "Developing mobile apps" at bounding box center [467, 98] width 292 height 20
type input "Building mobile apps"
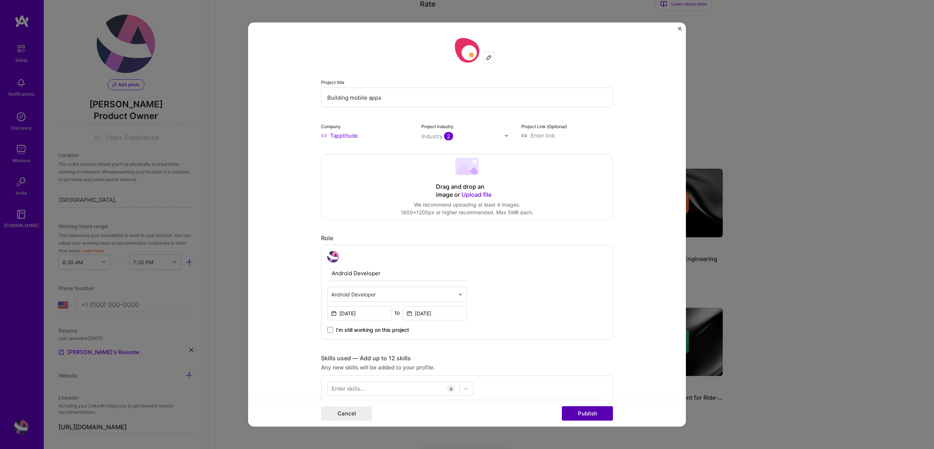
click at [591, 412] on button "Publish" at bounding box center [587, 413] width 51 height 15
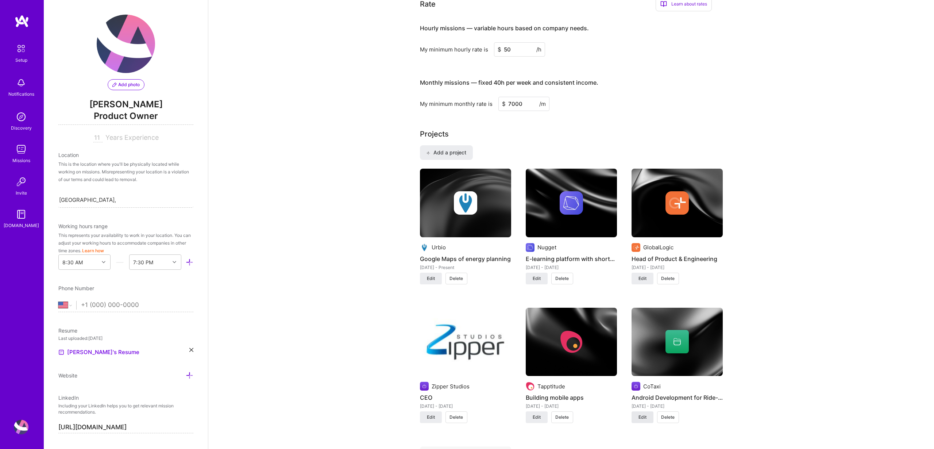
click at [642, 415] on span "Edit" at bounding box center [643, 417] width 8 height 7
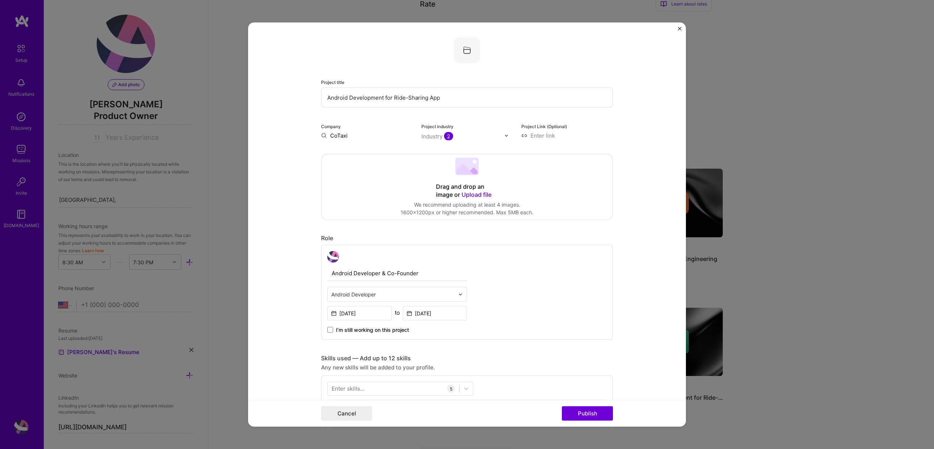
click at [393, 98] on input "Android Development for Ride-Sharing App" at bounding box center [467, 98] width 292 height 20
type input "Ride-Sharing App"
click at [598, 414] on button "Publish" at bounding box center [587, 413] width 51 height 15
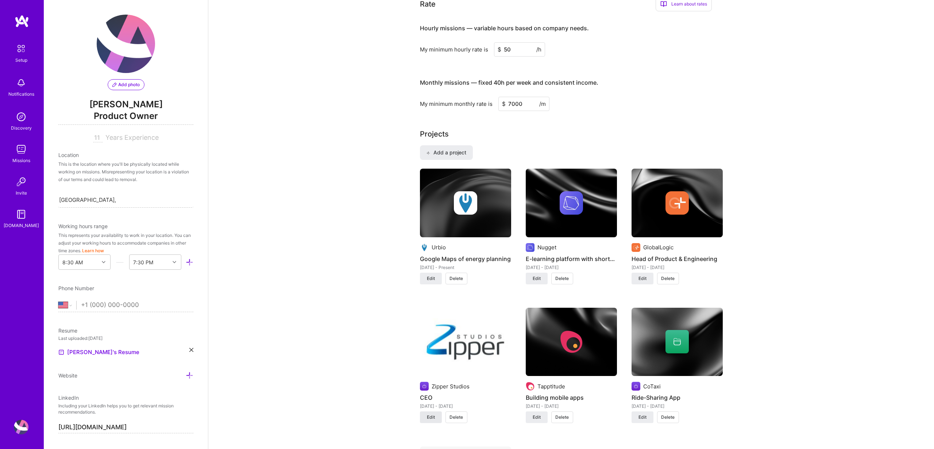
click at [427, 422] on button "Edit" at bounding box center [431, 417] width 22 height 12
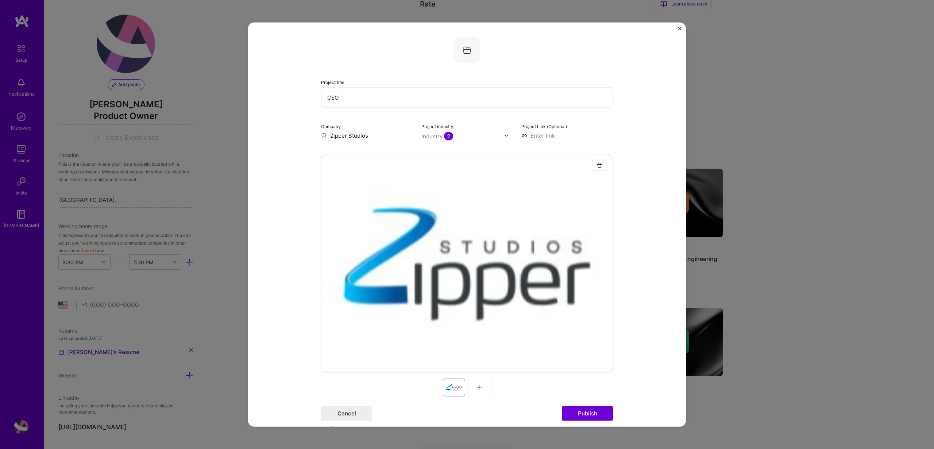
click at [341, 101] on input "CEO" at bounding box center [467, 98] width 292 height 20
type input "Building IoT apps"
click at [608, 414] on button "Publish" at bounding box center [587, 413] width 51 height 15
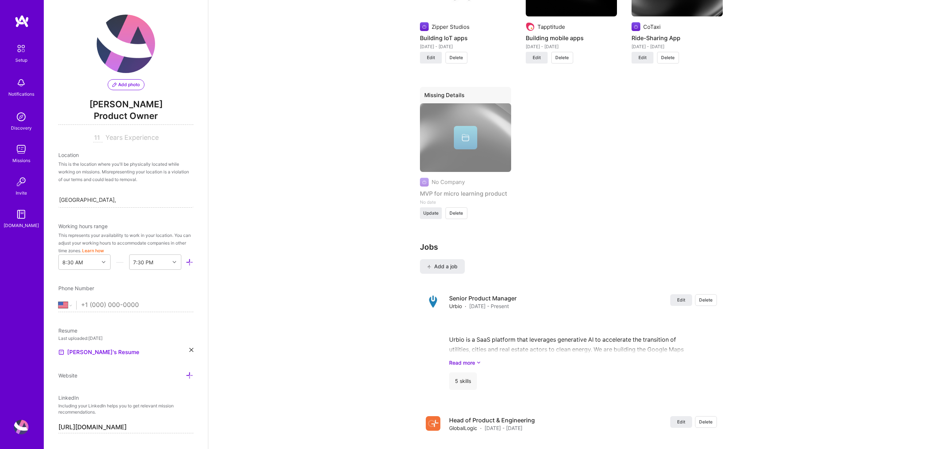
scroll to position [621, 0]
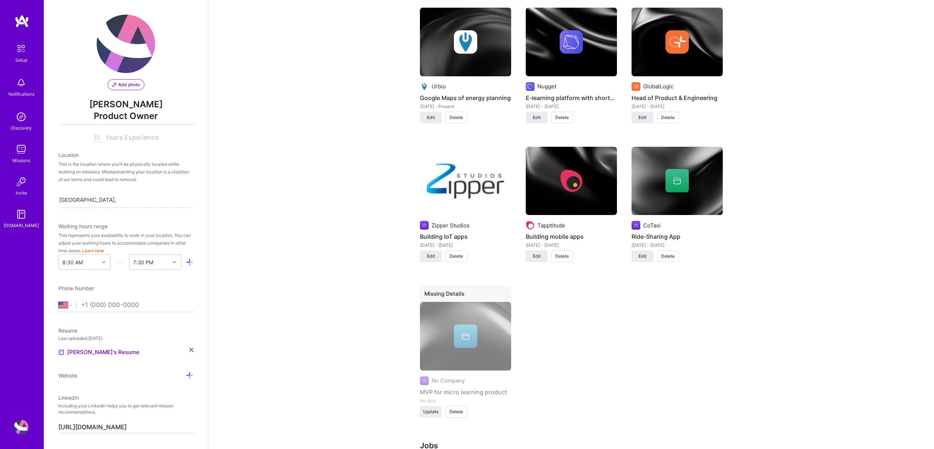
click at [462, 413] on span "Delete" at bounding box center [457, 411] width 14 height 7
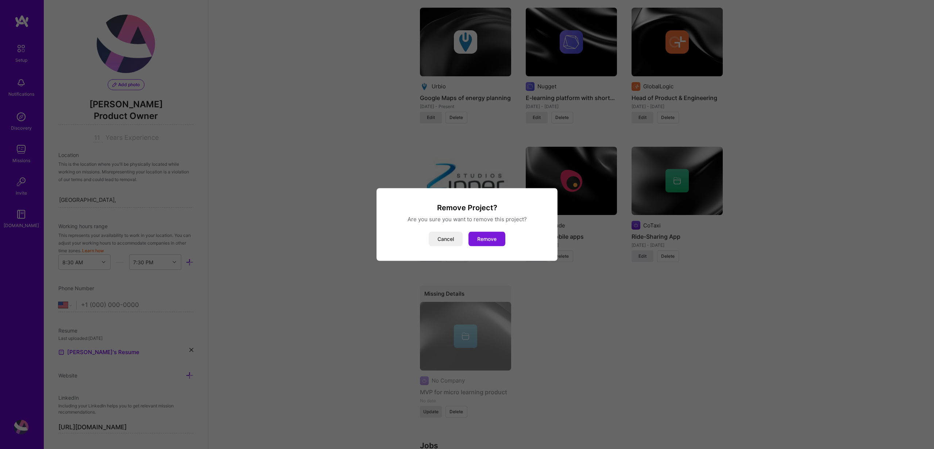
click at [483, 240] on button "Remove" at bounding box center [487, 239] width 37 height 15
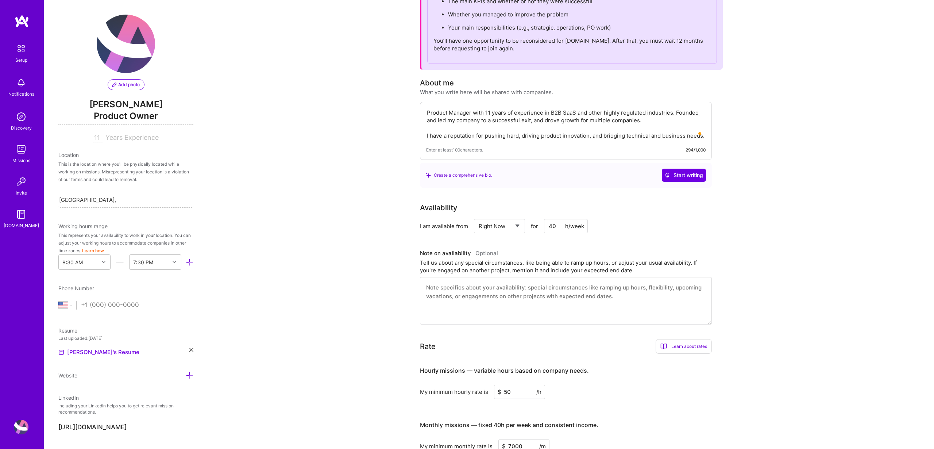
scroll to position [0, 0]
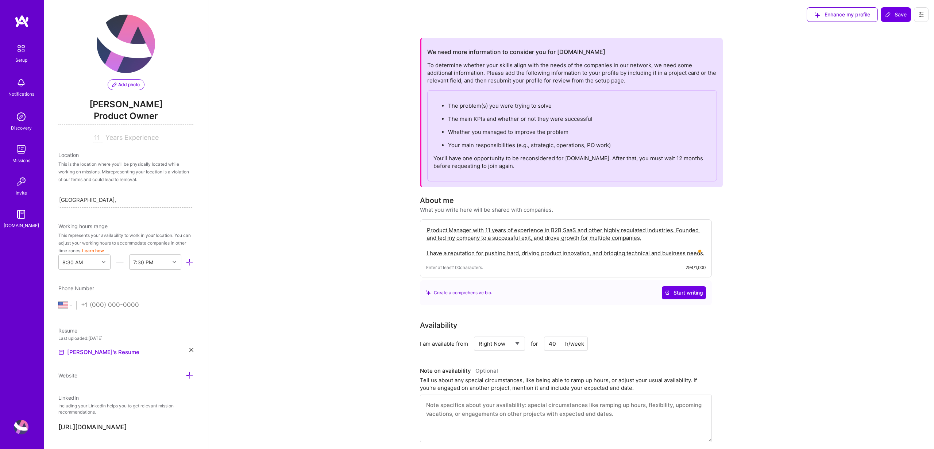
click at [95, 297] on input "tel" at bounding box center [137, 305] width 112 height 21
click at [72, 302] on select "Afghanistan Åland Islands Albania Algeria American Samoa Andorra Angola Anguill…" at bounding box center [67, 305] width 18 height 9
select select "RO"
type input "[PHONE_NUMBER]"
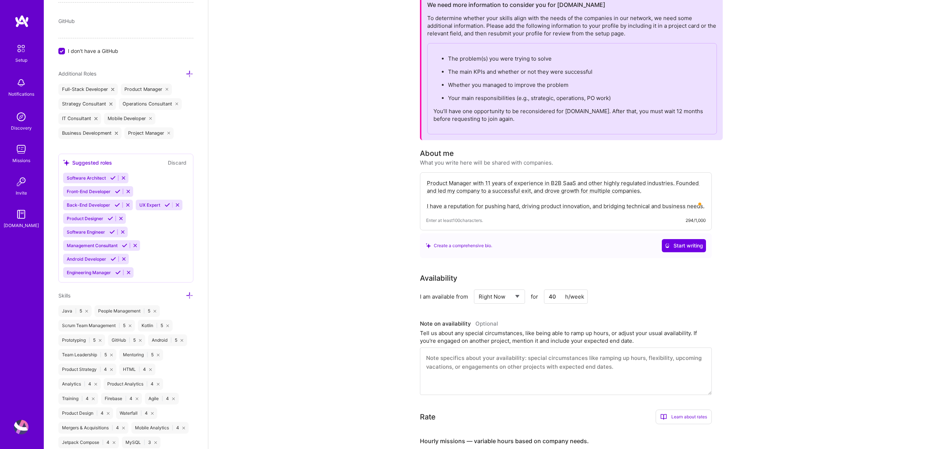
scroll to position [258, 0]
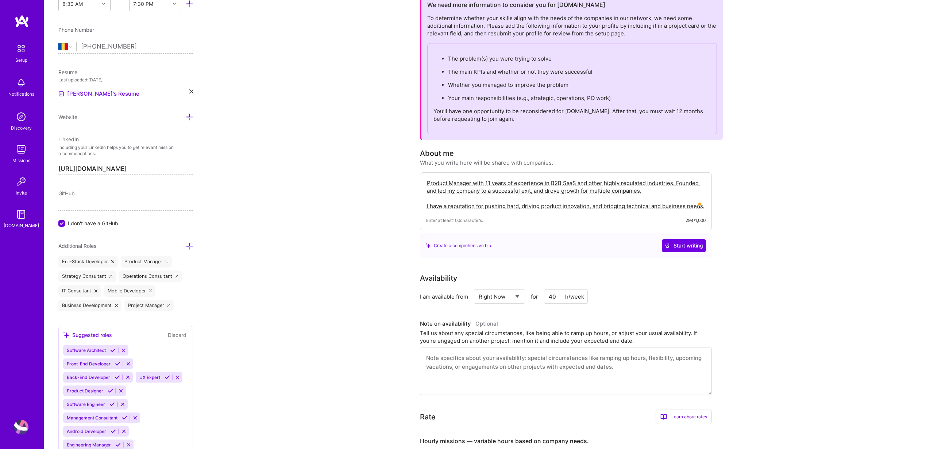
click at [94, 261] on div "Full-Stack Developer" at bounding box center [87, 262] width 59 height 12
click at [189, 246] on icon at bounding box center [190, 246] width 8 height 8
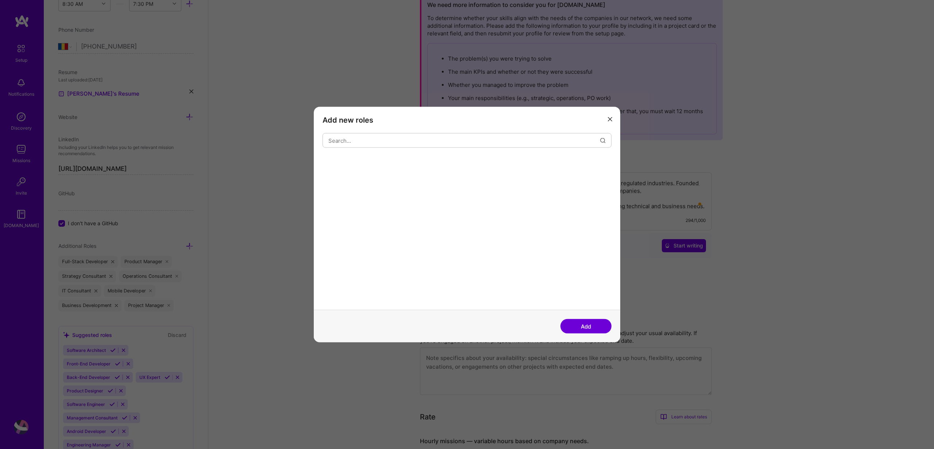
click at [189, 246] on div "Add new roles Add" at bounding box center [467, 224] width 934 height 449
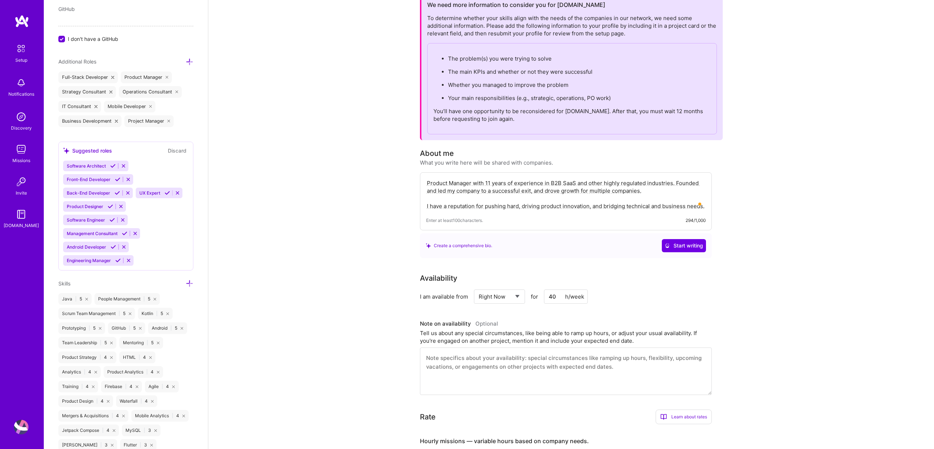
scroll to position [445, 0]
click at [118, 258] on icon at bounding box center [117, 257] width 5 height 5
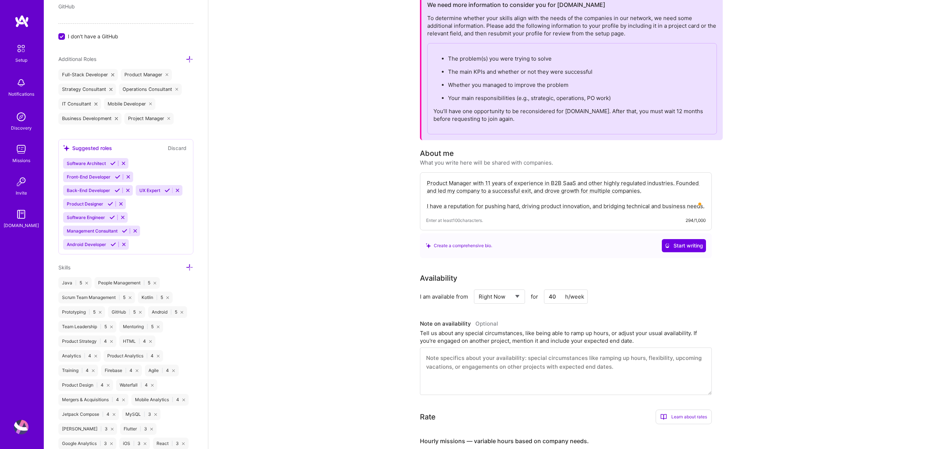
click at [114, 244] on icon at bounding box center [113, 244] width 5 height 5
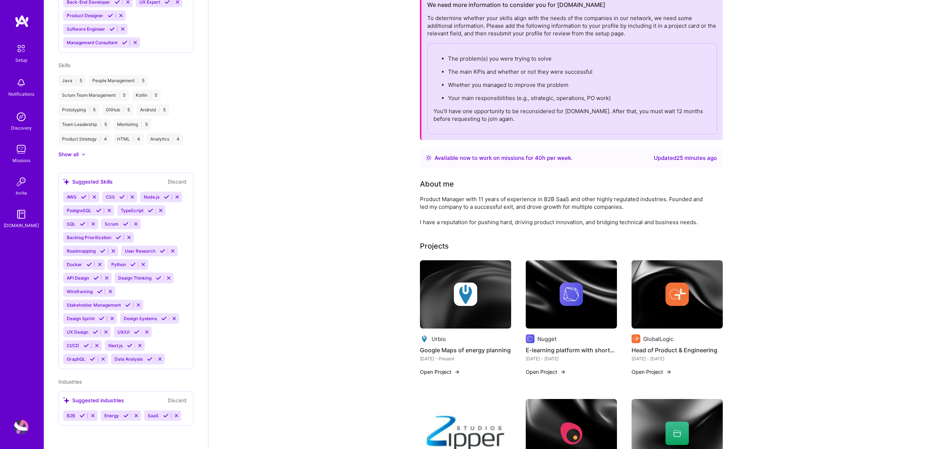
scroll to position [190, 0]
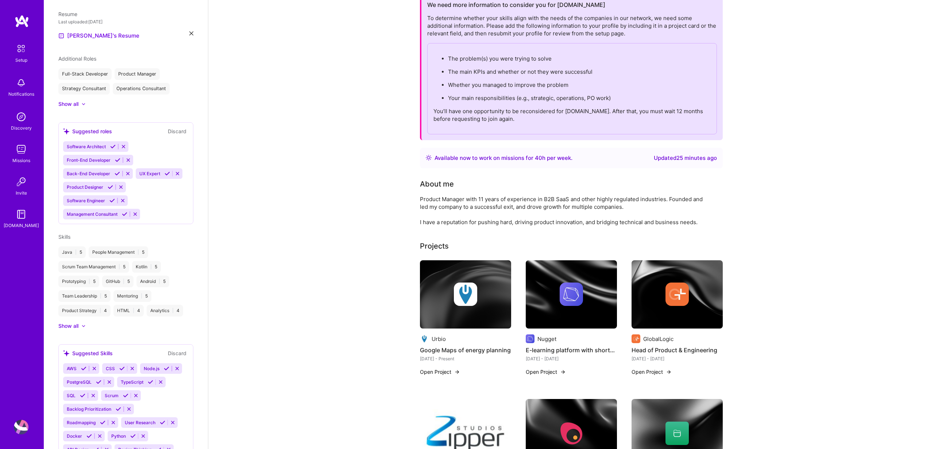
click at [123, 231] on div "Filip Marusca Product Owner 11 Years Experience Location Cluj-Napoca, Romania W…" at bounding box center [126, 224] width 164 height 449
click at [123, 215] on icon at bounding box center [124, 213] width 5 height 5
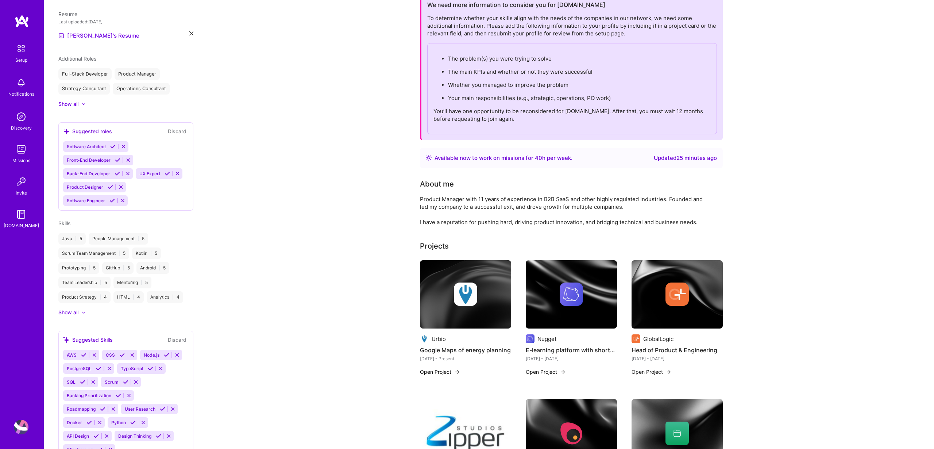
click at [112, 200] on icon at bounding box center [112, 200] width 5 height 5
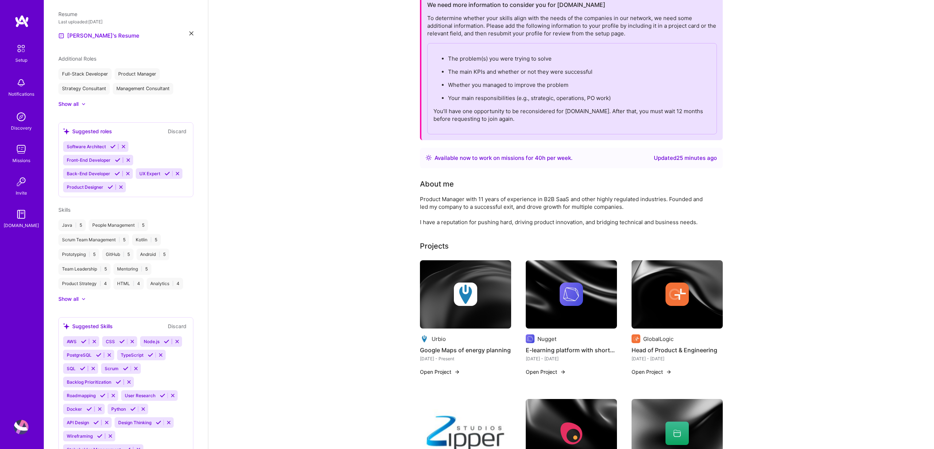
click at [110, 186] on icon at bounding box center [110, 186] width 5 height 5
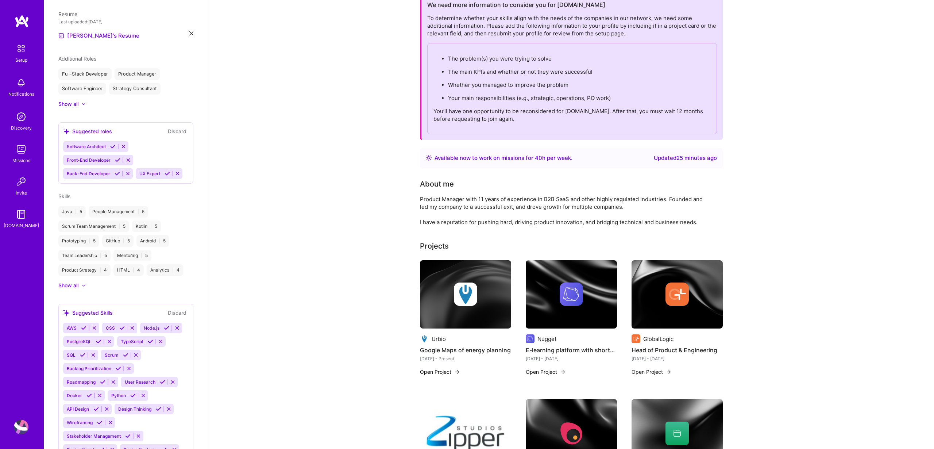
click at [117, 173] on icon at bounding box center [117, 173] width 5 height 5
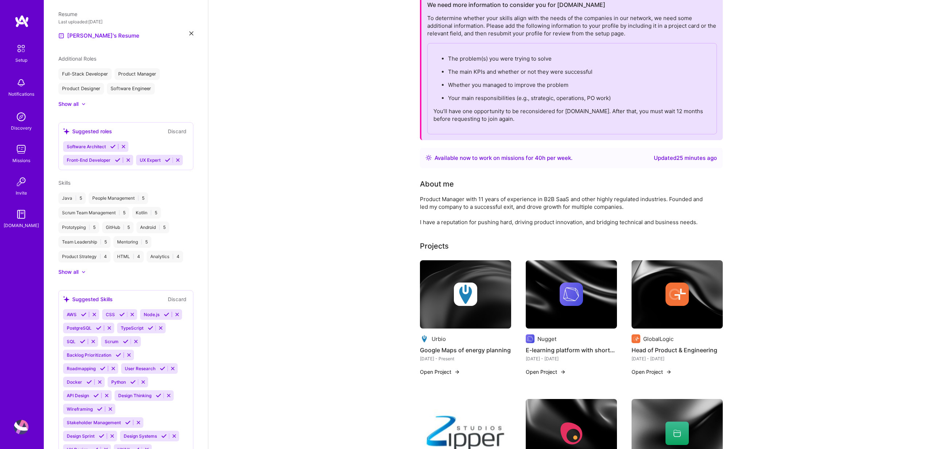
click at [116, 158] on icon at bounding box center [117, 159] width 5 height 5
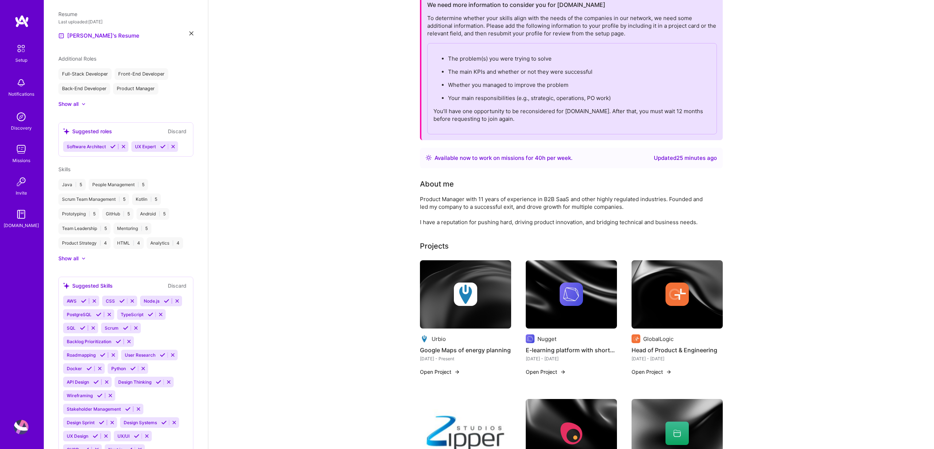
click at [161, 145] on icon at bounding box center [162, 146] width 5 height 5
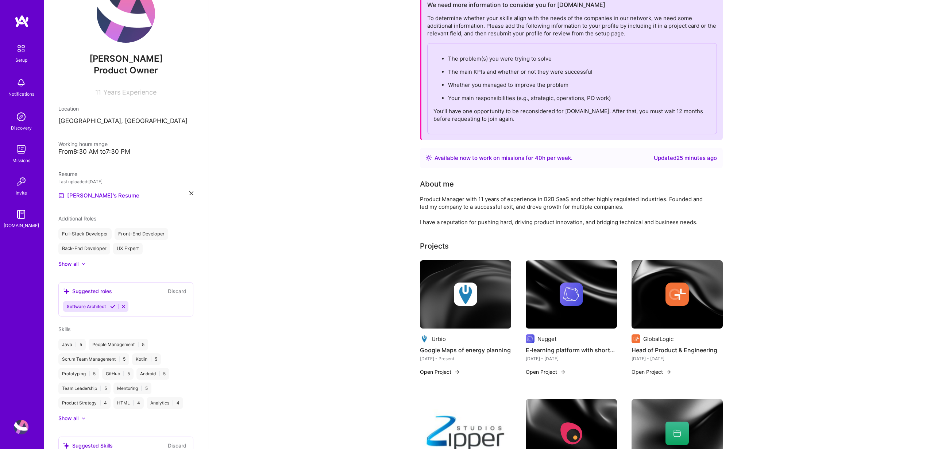
scroll to position [36, 0]
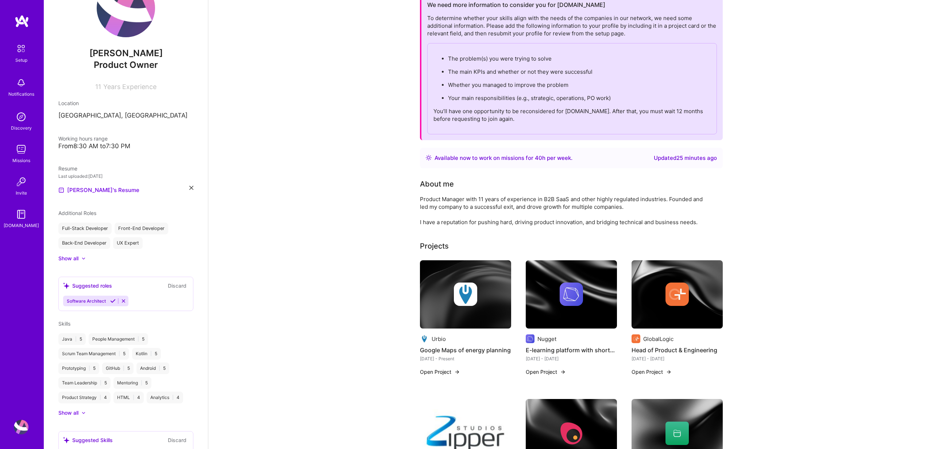
click at [76, 255] on div "Show all" at bounding box center [68, 258] width 20 height 7
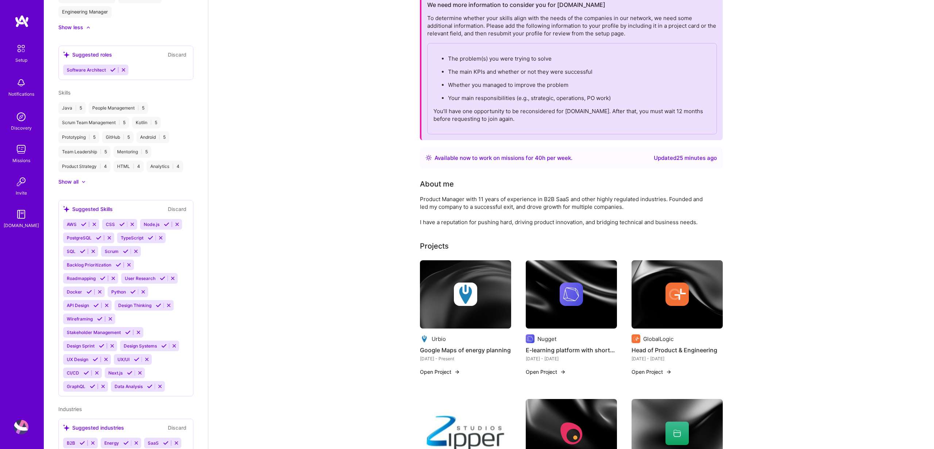
scroll to position [357, 0]
click at [100, 343] on icon at bounding box center [101, 342] width 5 height 5
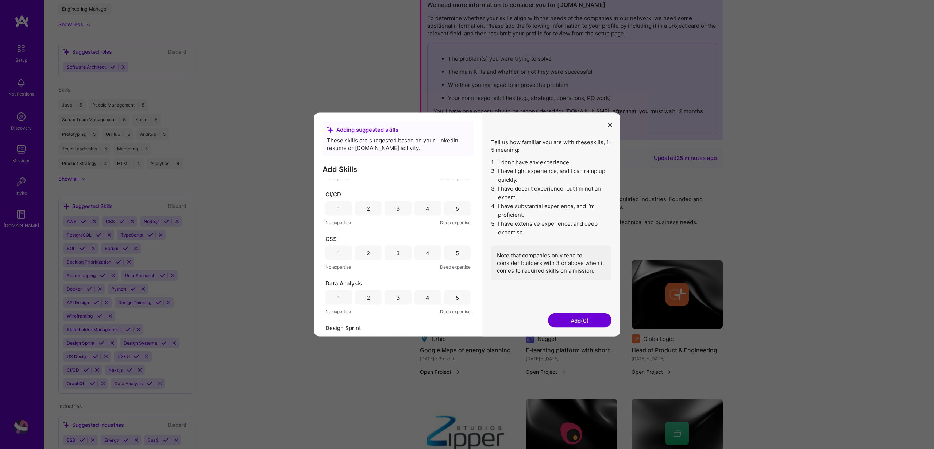
scroll to position [123, 0]
click at [427, 273] on div "4" at bounding box center [428, 274] width 4 height 8
click at [427, 273] on div "4" at bounding box center [428, 272] width 4 height 8
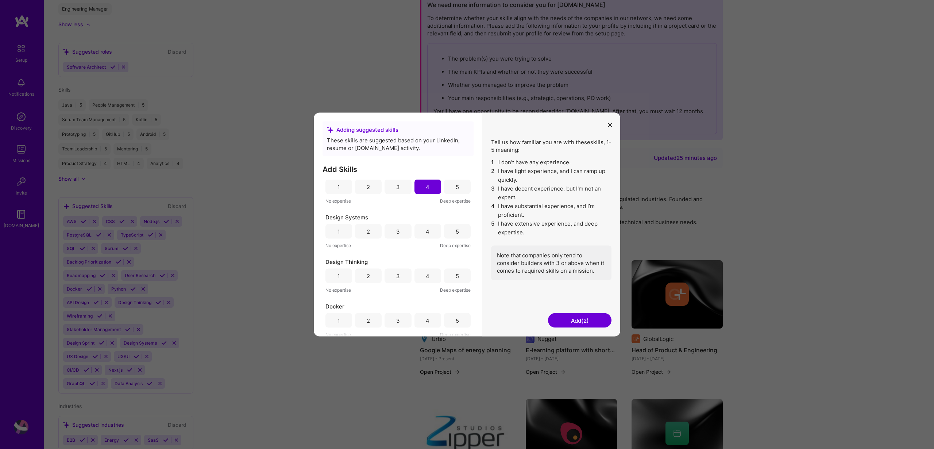
scroll to position [279, 0]
click at [419, 275] on div "4" at bounding box center [428, 275] width 27 height 15
click at [452, 185] on div "5" at bounding box center [457, 184] width 27 height 15
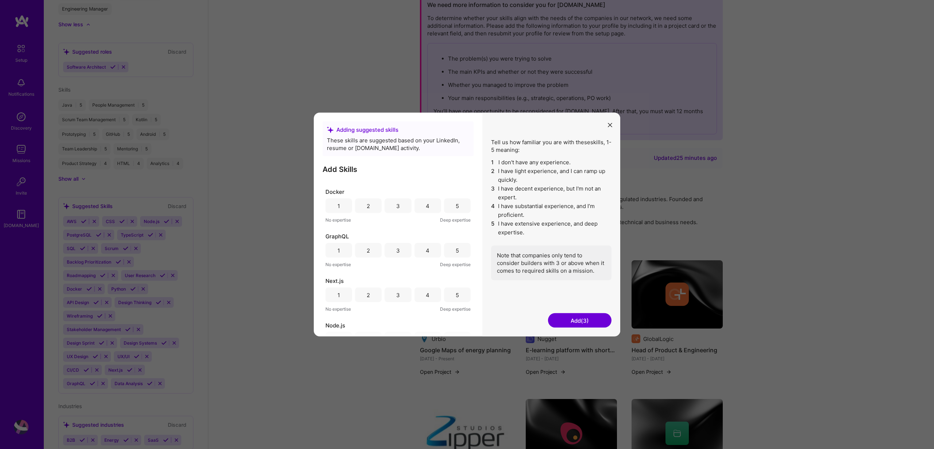
scroll to position [405, 0]
click at [396, 284] on div "3" at bounding box center [398, 282] width 4 height 8
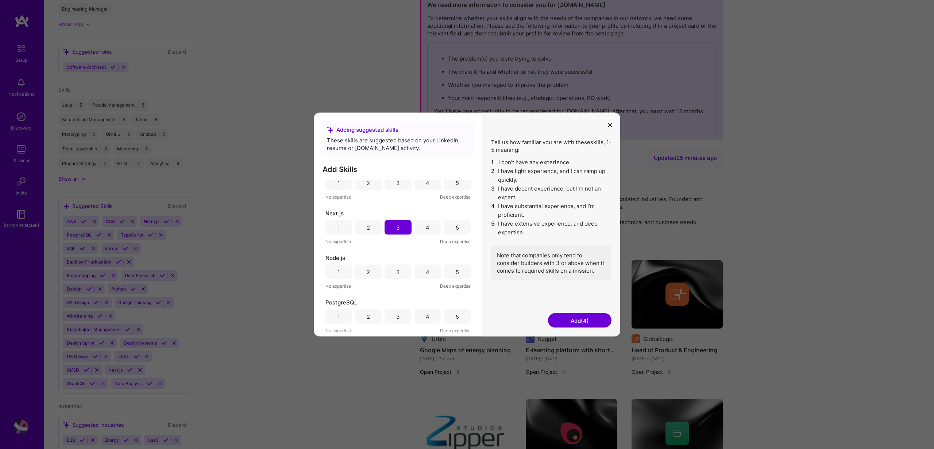
click at [409, 276] on div "3" at bounding box center [398, 272] width 27 height 15
click at [458, 293] on div "5" at bounding box center [457, 292] width 27 height 15
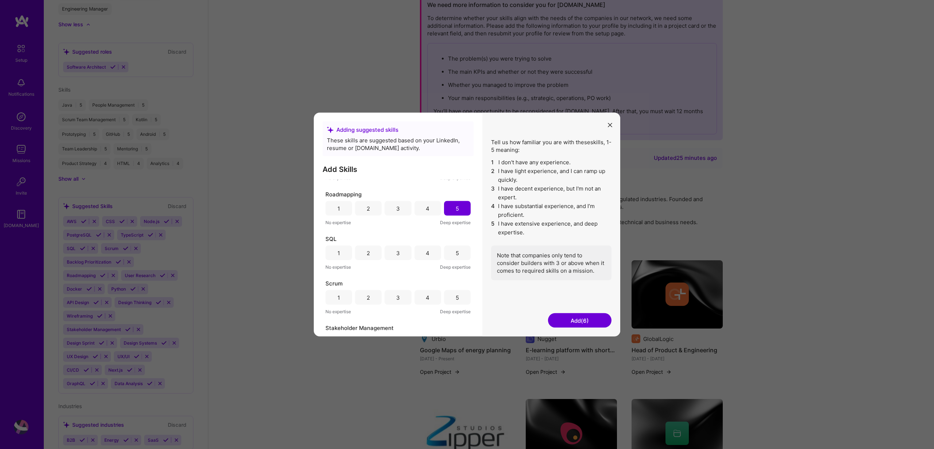
scroll to position [657, 0]
click at [426, 251] on div "4" at bounding box center [428, 253] width 4 height 8
click at [427, 253] on div "4" at bounding box center [428, 256] width 27 height 15
click at [452, 254] on div "5" at bounding box center [457, 256] width 27 height 15
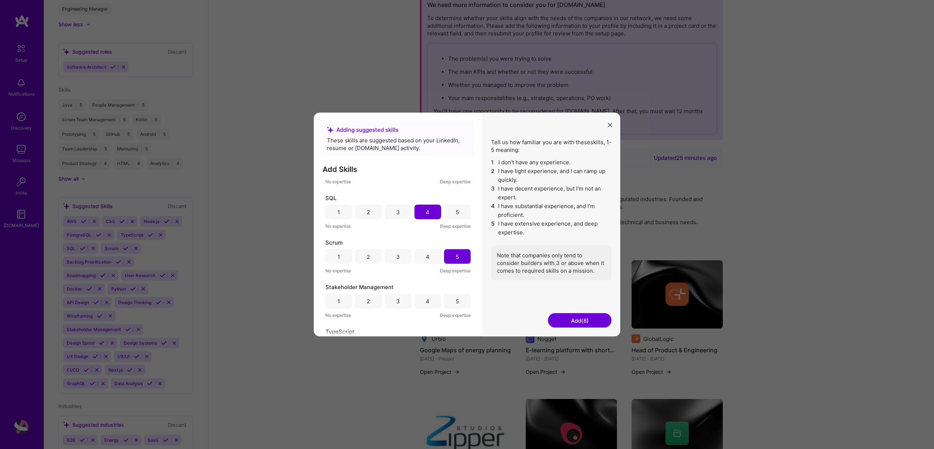
click at [456, 299] on div "5" at bounding box center [457, 301] width 3 height 8
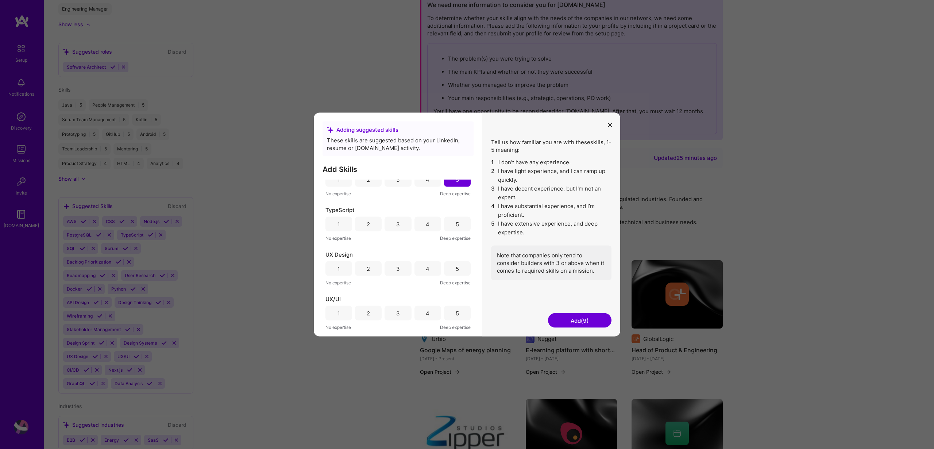
scroll to position [903, 0]
click at [430, 224] on div "4" at bounding box center [428, 229] width 27 height 15
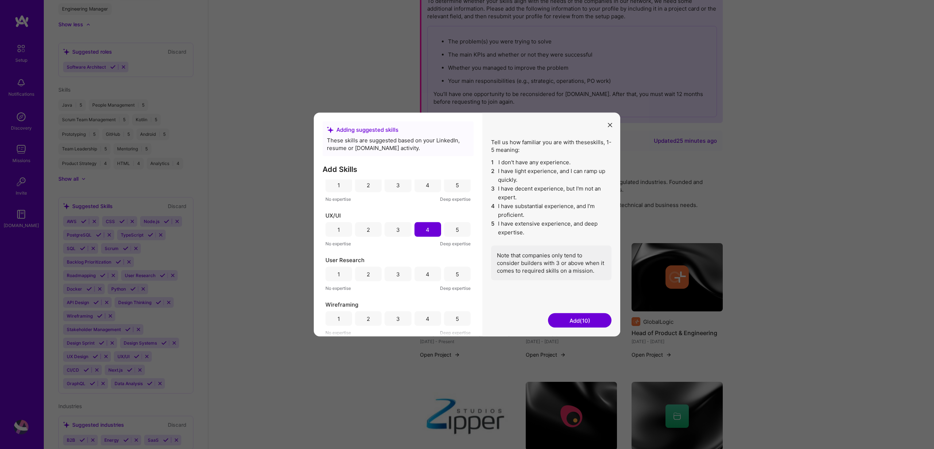
scroll to position [71, 0]
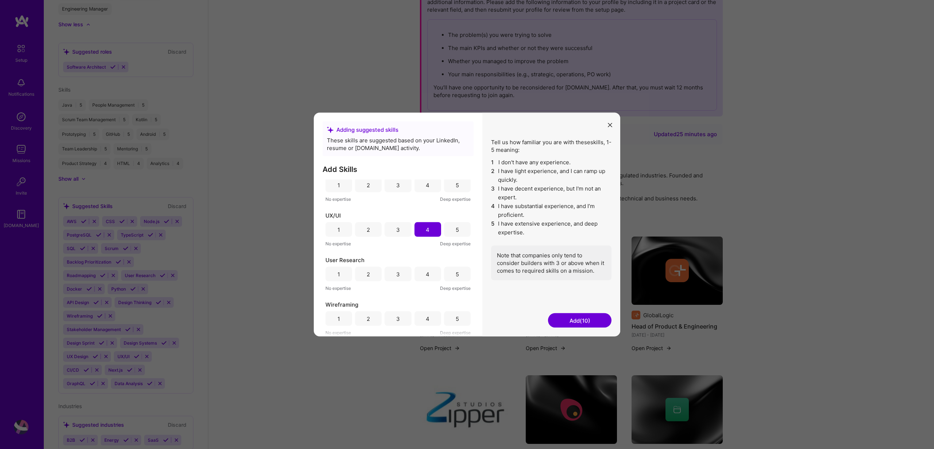
click at [450, 273] on div "5" at bounding box center [457, 274] width 27 height 15
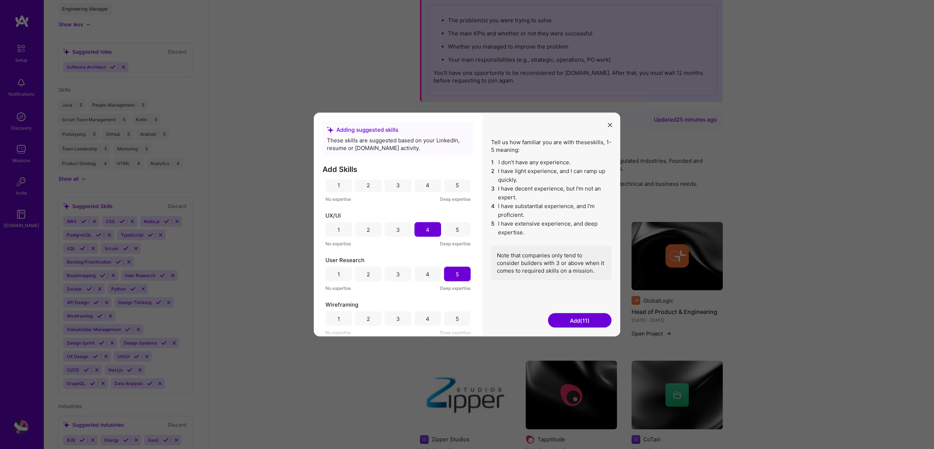
scroll to position [89, 0]
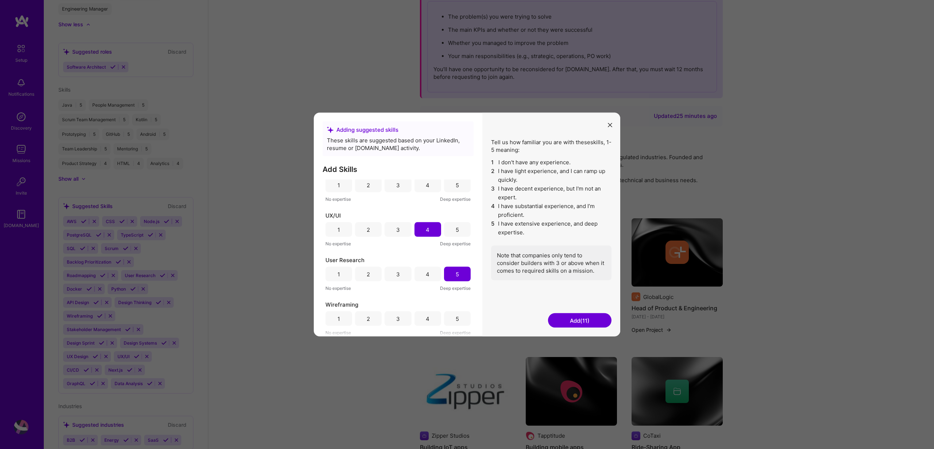
click at [456, 320] on div "5" at bounding box center [457, 319] width 3 height 8
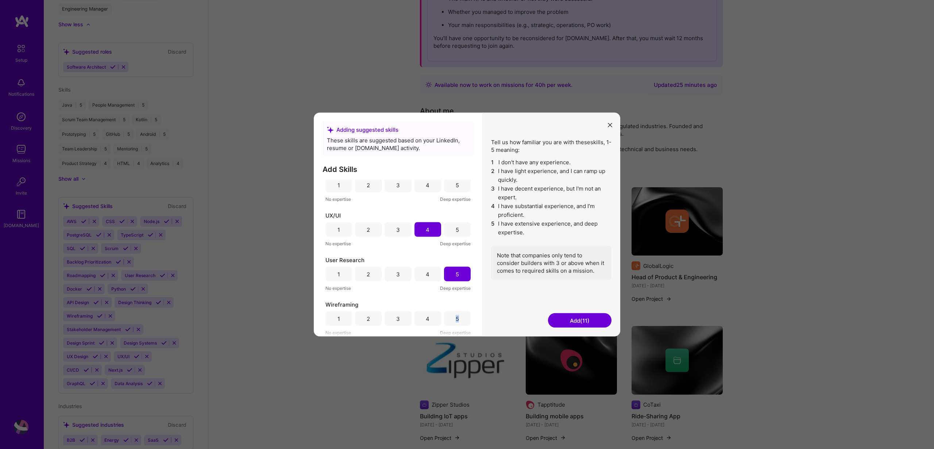
scroll to position [121, 0]
click at [459, 320] on div "5" at bounding box center [457, 318] width 27 height 15
click at [597, 323] on button "Add (12)" at bounding box center [580, 320] width 64 height 15
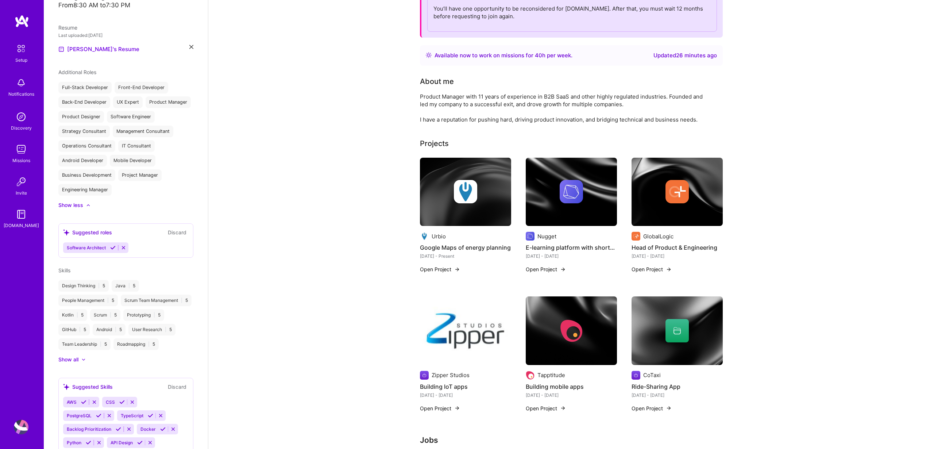
scroll to position [287, 0]
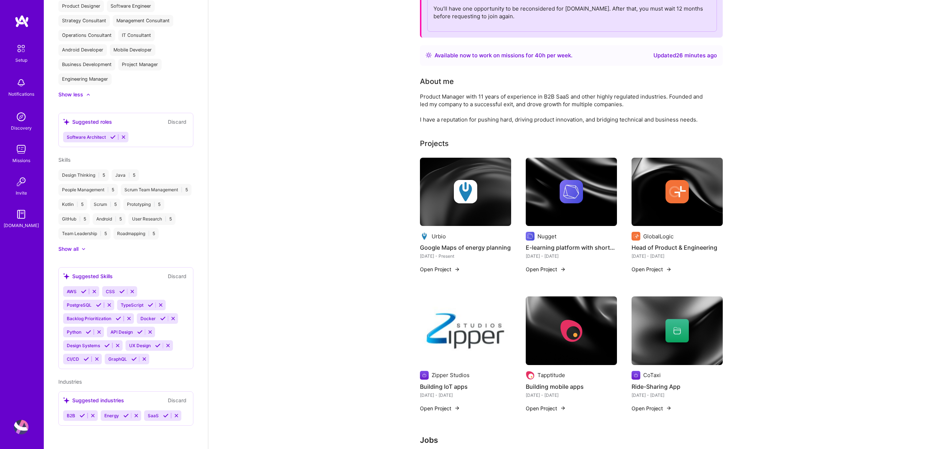
click at [122, 398] on div "Suggested industries" at bounding box center [93, 400] width 61 height 8
click at [85, 416] on icon at bounding box center [82, 415] width 5 height 5
click at [127, 415] on icon at bounding box center [125, 415] width 5 height 5
click at [81, 416] on div "Filip Marusca Product Owner 11 Years Experience Location Cluj-Napoca, Romania W…" at bounding box center [126, 224] width 164 height 449
click at [81, 442] on button at bounding box center [85, 442] width 10 height 6
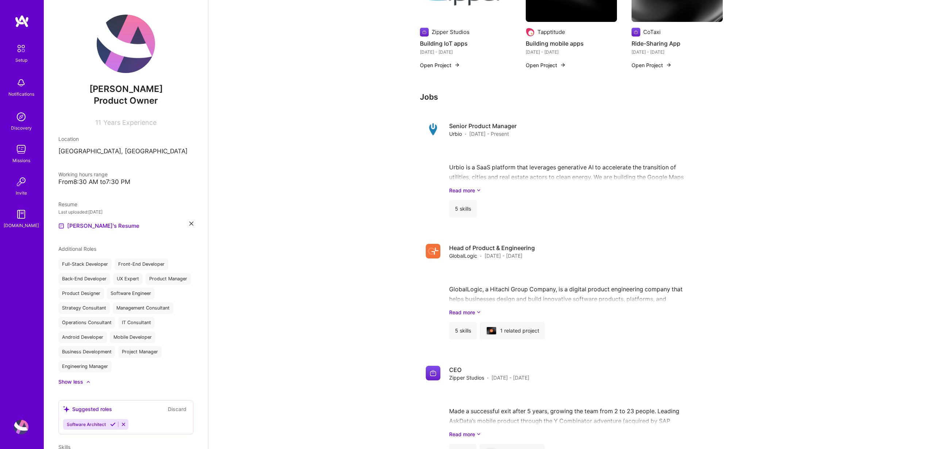
scroll to position [0, 0]
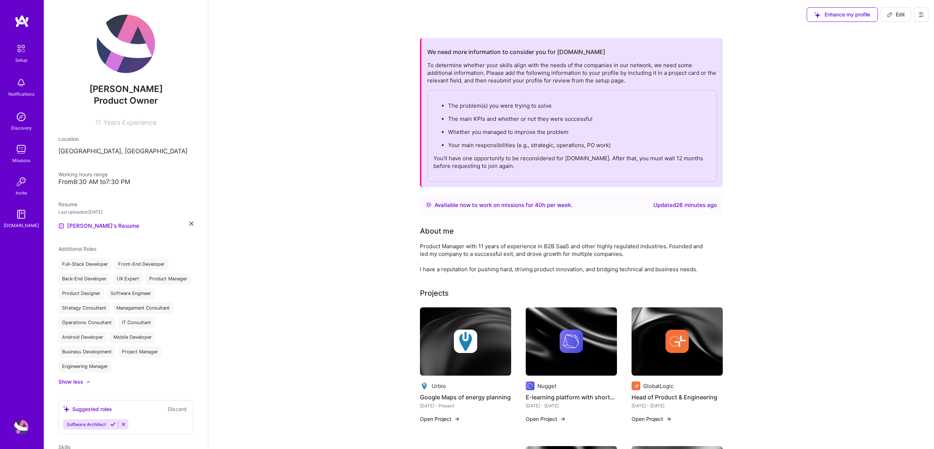
click at [422, 39] on div "We need more information to consider you for A.Team To determine whether your s…" at bounding box center [571, 112] width 303 height 149
click at [23, 118] on img at bounding box center [21, 117] width 15 height 15
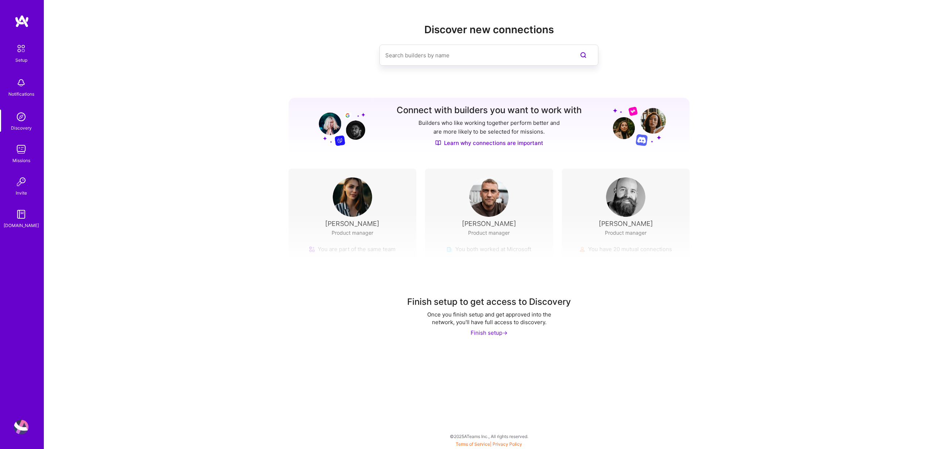
click at [458, 52] on input at bounding box center [474, 55] width 178 height 19
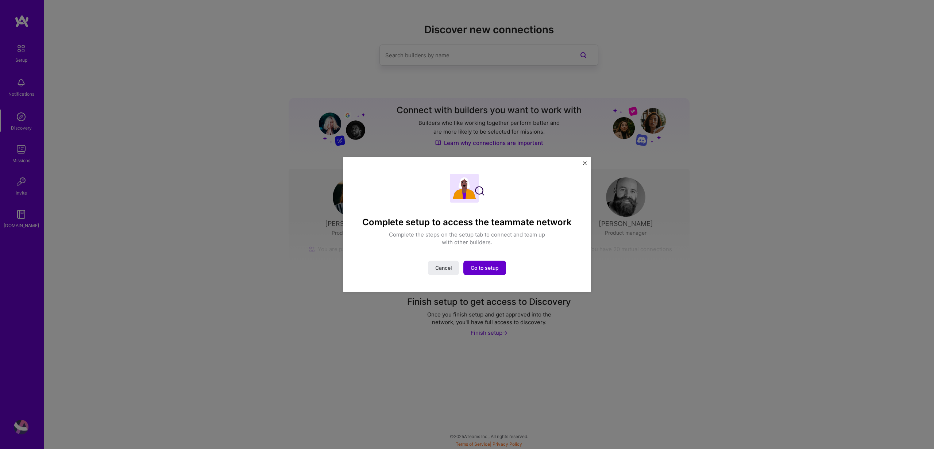
click at [488, 273] on button "Go to setup" at bounding box center [485, 268] width 43 height 15
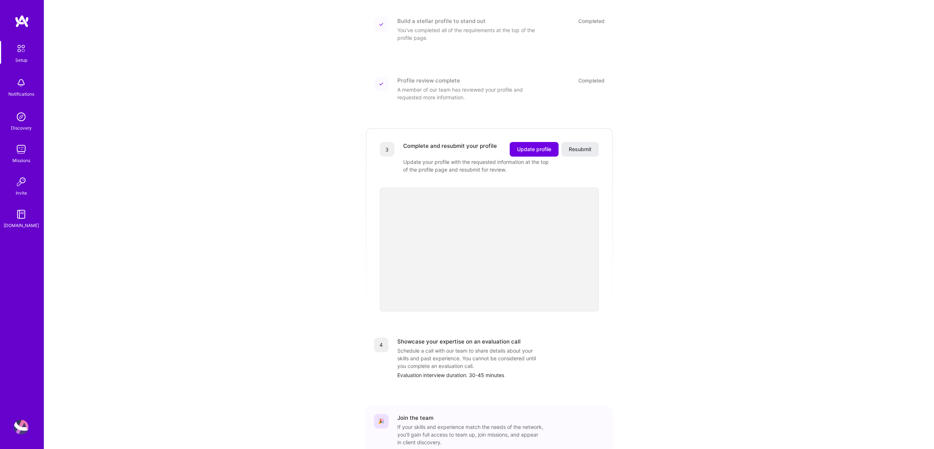
scroll to position [101, 0]
click at [527, 141] on button "Update profile" at bounding box center [534, 148] width 49 height 15
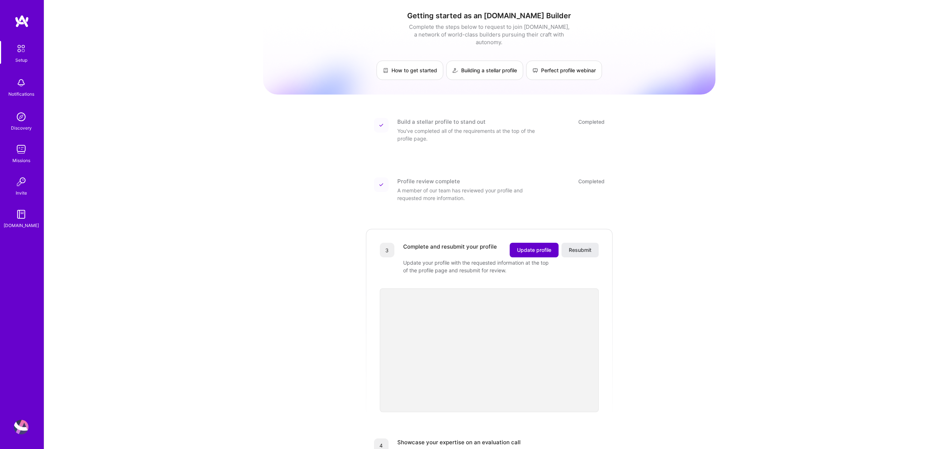
click at [523, 246] on span "Update profile" at bounding box center [534, 249] width 34 height 7
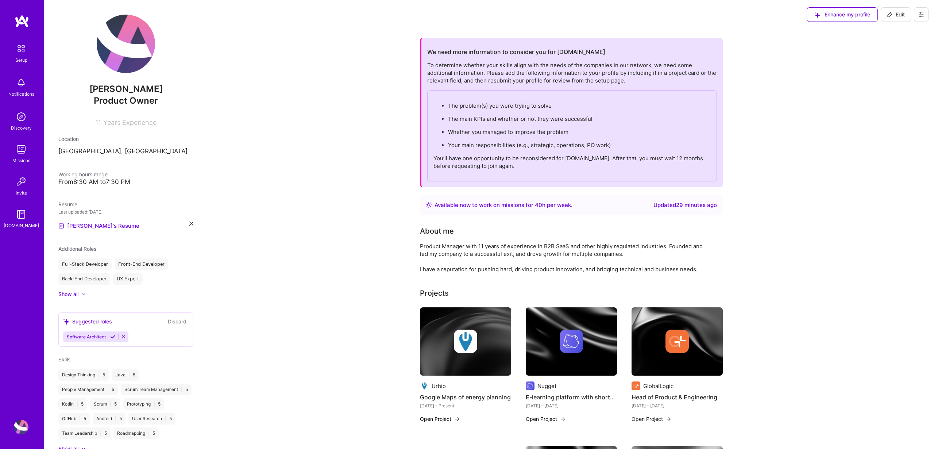
click at [897, 12] on span "Edit" at bounding box center [896, 14] width 18 height 7
select select "US"
select select "Right Now"
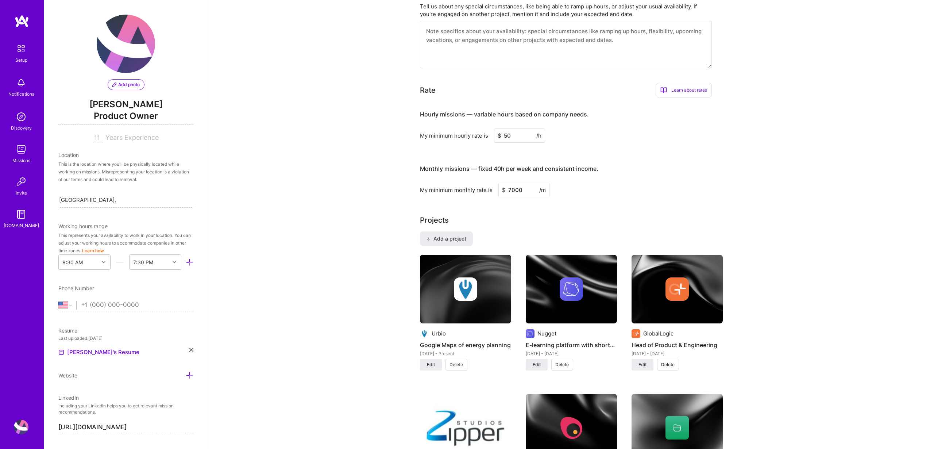
scroll to position [373, 0]
click at [432, 366] on span "Edit" at bounding box center [431, 365] width 8 height 7
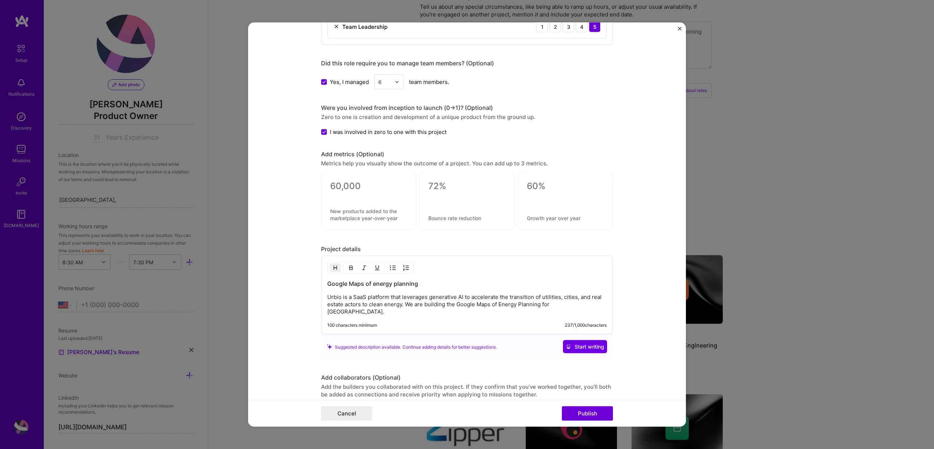
scroll to position [646, 0]
click at [433, 306] on p "Urbio is a SaaS platform that leverages generative AI to accelerate the transit…" at bounding box center [467, 305] width 280 height 22
click at [580, 305] on p "Urbio is a SaaS platform that leverages generative AI to accelerate the transit…" at bounding box center [467, 305] width 280 height 22
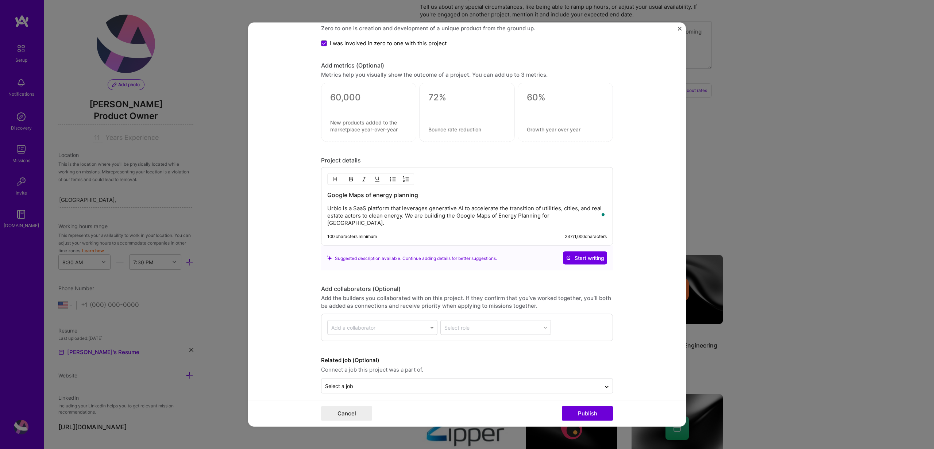
scroll to position [735, 0]
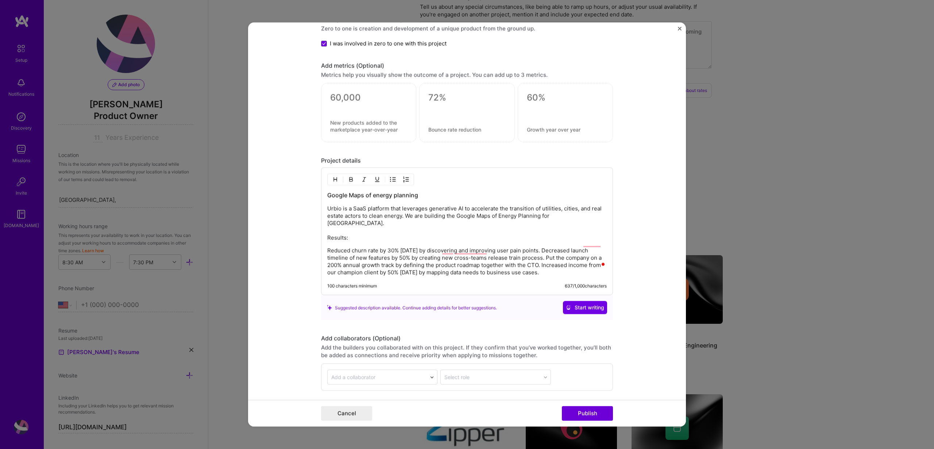
click at [328, 247] on p "Reduced churn rate by 30% [DATE] by discovering and improving user pain points.…" at bounding box center [467, 261] width 280 height 29
click at [570, 247] on p "Reduced churn rate by 30% [DATE] by discovering and improving user pain points.…" at bounding box center [474, 261] width 265 height 29
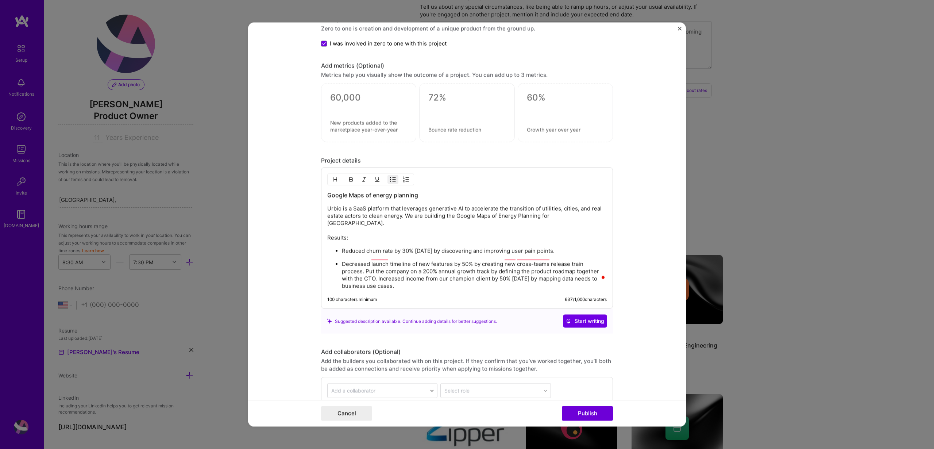
click at [380, 270] on p "Decreased launch timeline of new features by 50% by creating new cross-teams re…" at bounding box center [474, 275] width 265 height 29
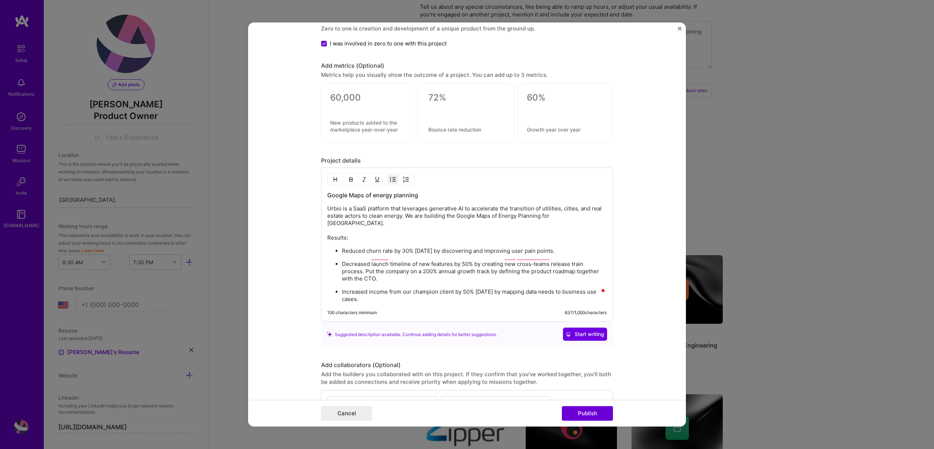
click at [365, 263] on p "Decreased launch timeline of new features by 50% by creating new cross-teams re…" at bounding box center [474, 272] width 265 height 22
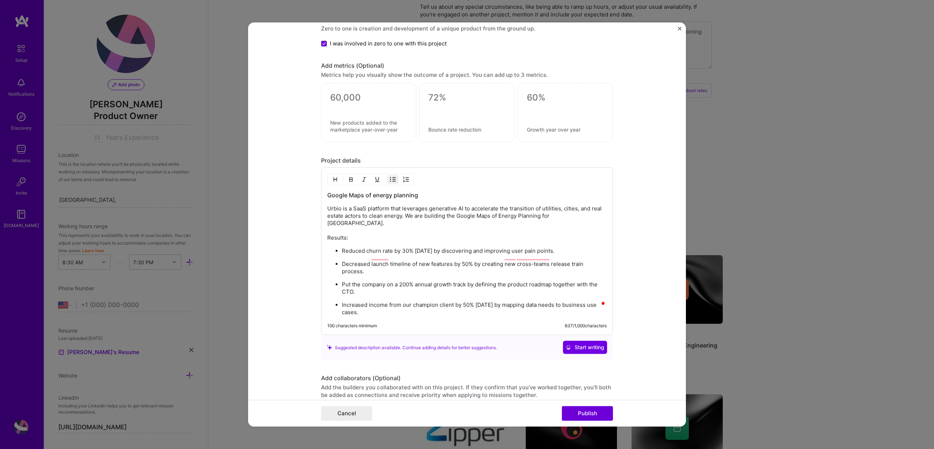
scroll to position [823, 0]
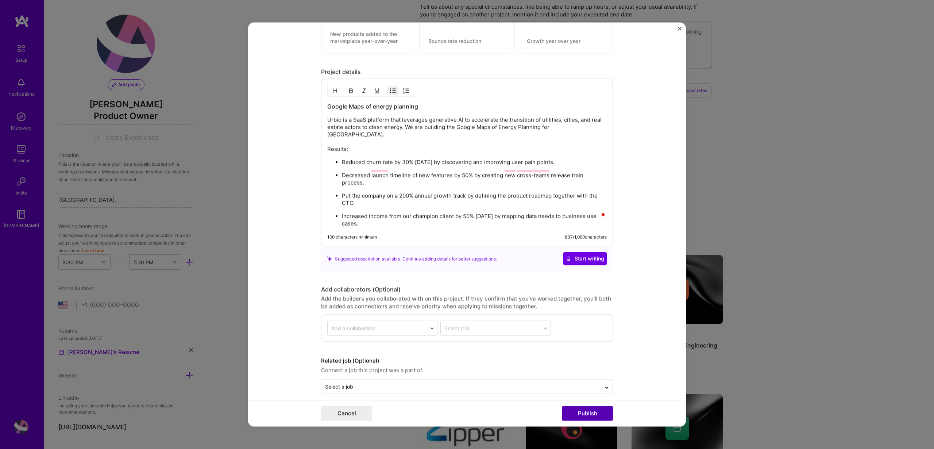
click at [596, 415] on button "Publish" at bounding box center [587, 413] width 51 height 15
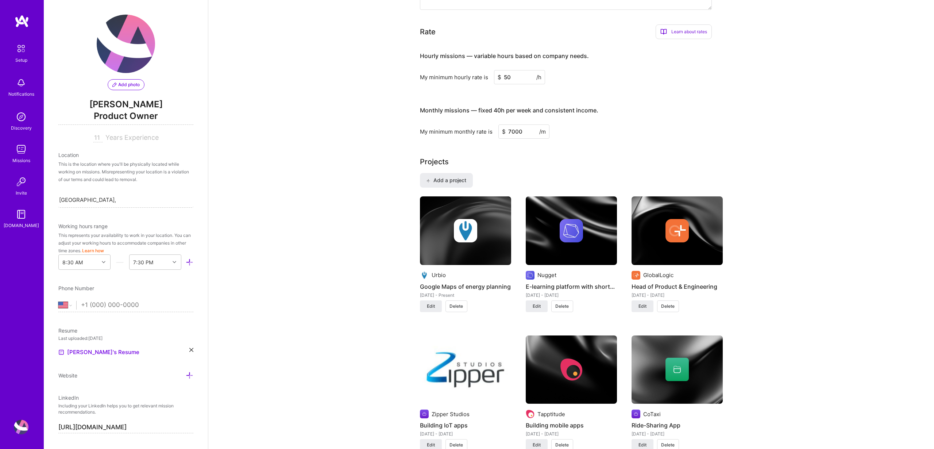
scroll to position [439, 0]
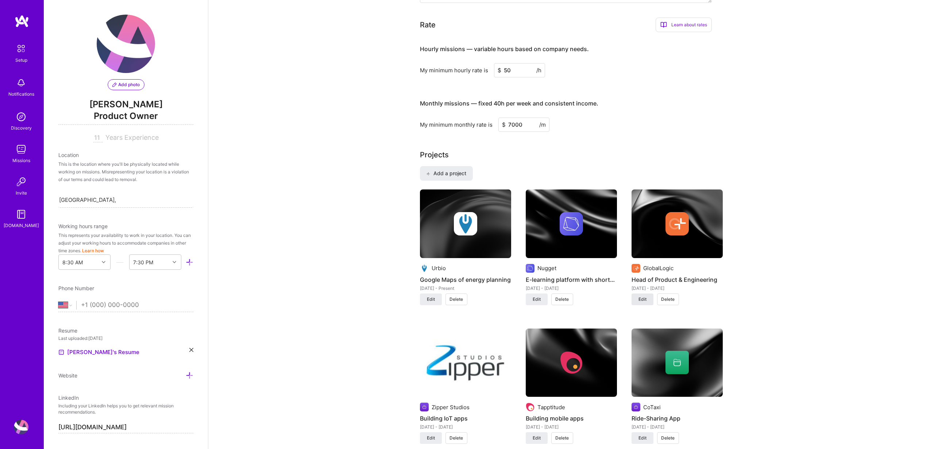
click at [642, 299] on span "Edit" at bounding box center [643, 299] width 8 height 7
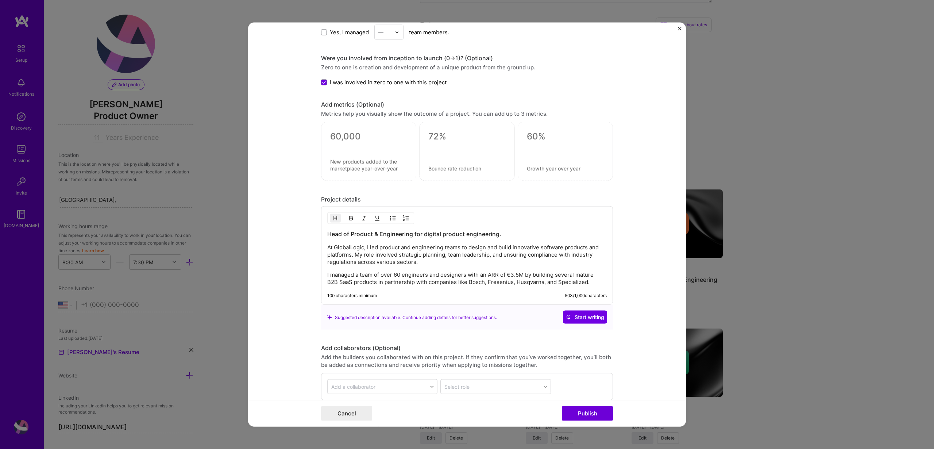
scroll to position [546, 0]
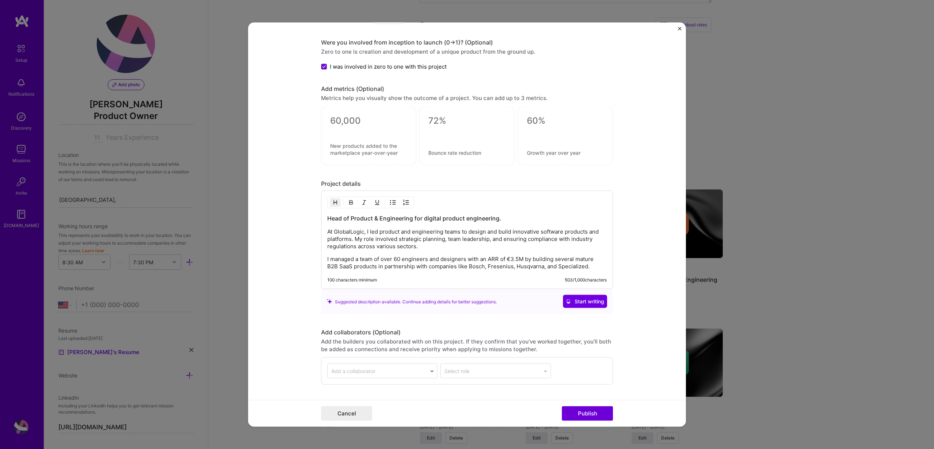
click at [515, 111] on div at bounding box center [467, 135] width 292 height 59
click at [527, 120] on textarea at bounding box center [565, 120] width 77 height 11
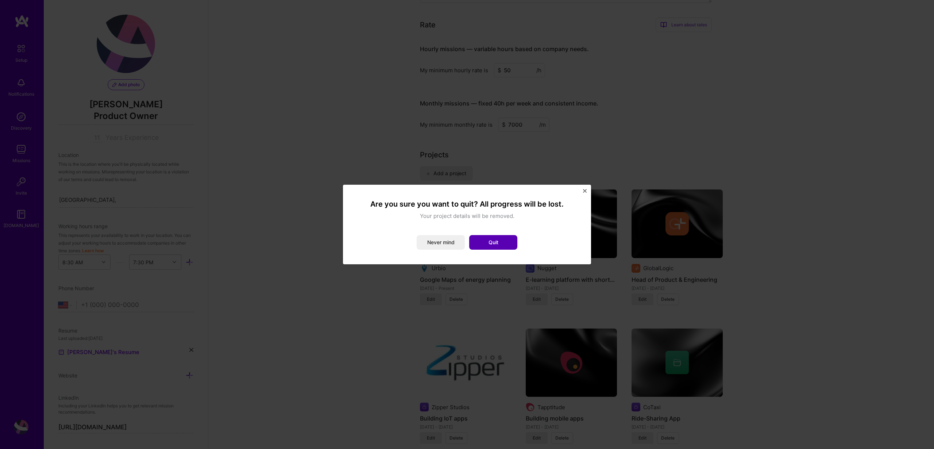
click at [485, 246] on button "Quit" at bounding box center [493, 242] width 48 height 15
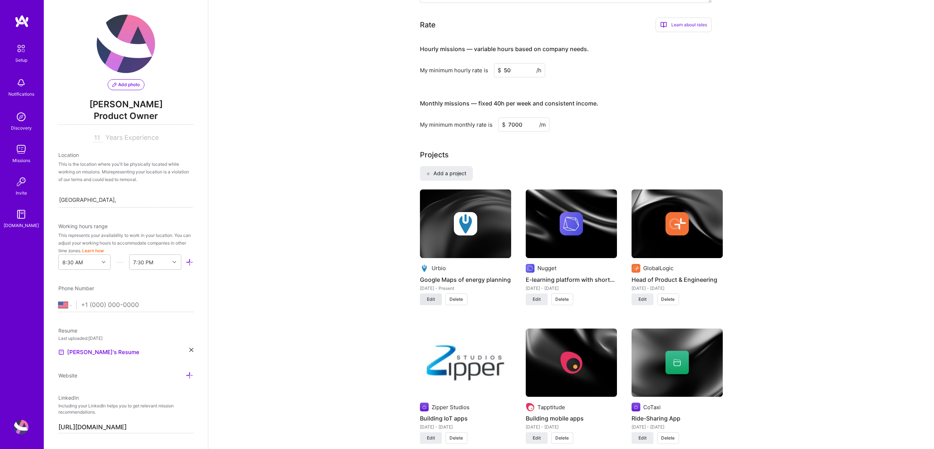
click at [433, 302] on span "Edit" at bounding box center [431, 299] width 8 height 7
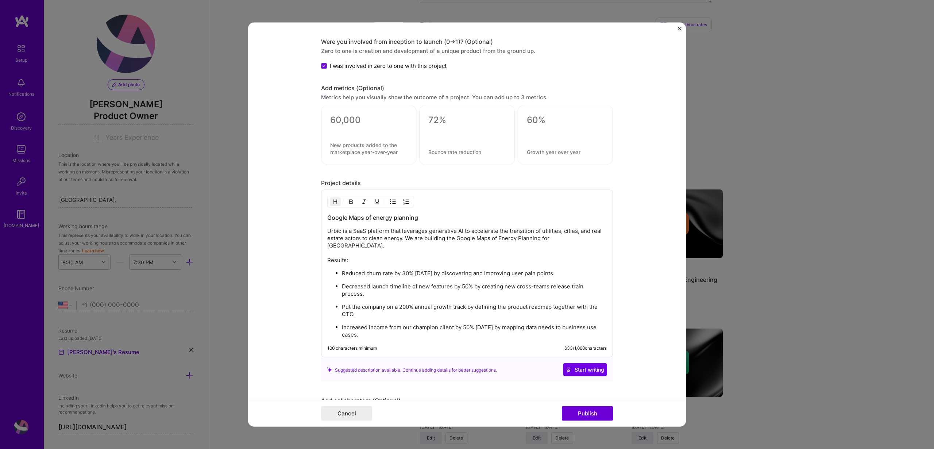
scroll to position [712, 0]
click at [361, 116] on textarea at bounding box center [368, 120] width 77 height 11
click at [371, 149] on textarea at bounding box center [368, 149] width 77 height 14
click at [429, 122] on textarea at bounding box center [467, 120] width 77 height 11
click at [534, 119] on textarea at bounding box center [565, 120] width 77 height 11
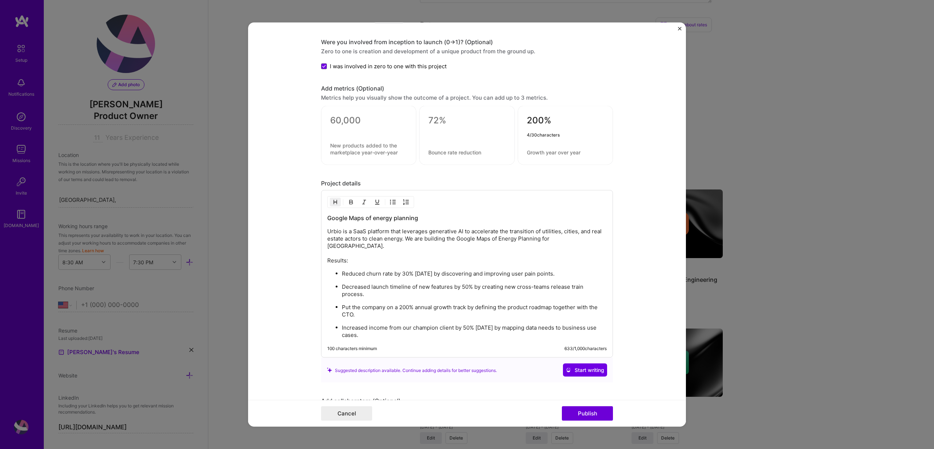
type textarea "200%"
click at [405, 287] on ul "Reduced churn rate by 30% [DATE] by discovering and improving user pain points.…" at bounding box center [467, 304] width 280 height 69
drag, startPoint x: 401, startPoint y: 293, endPoint x: 395, endPoint y: 300, distance: 9.3
click at [395, 304] on p "Put the company on a 200% annual growth track by defining the product roadmap t…" at bounding box center [474, 311] width 265 height 15
copy p "200% annual growth track by defining the product roadmap together with the CTO."
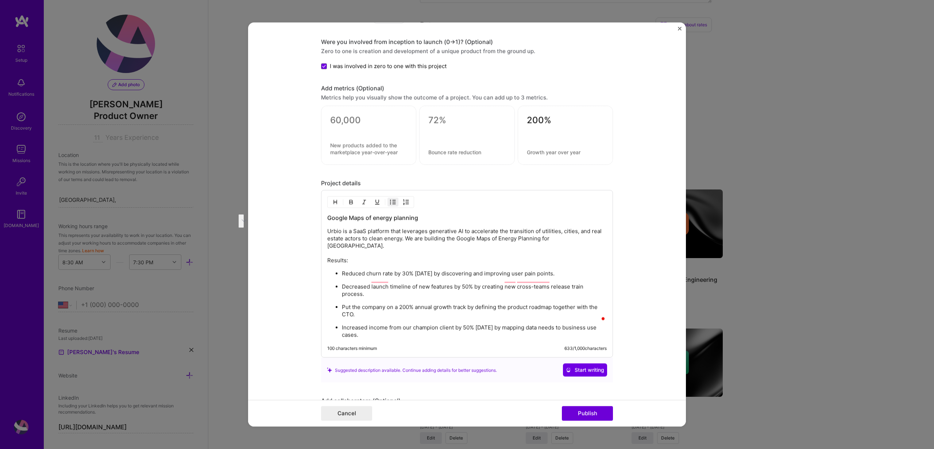
click at [534, 151] on textarea at bounding box center [565, 152] width 77 height 7
paste textarea "200% annual growth track by defining the product roadmap together with the CTO."
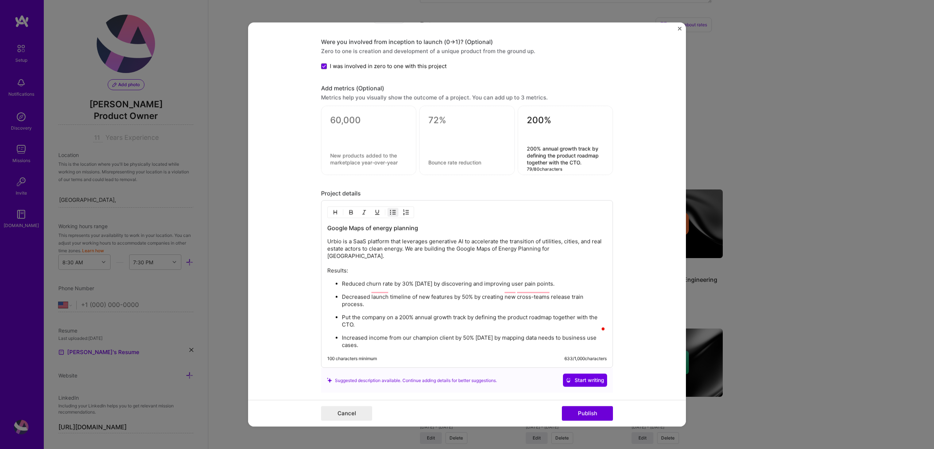
type textarea "200% annual growth track by defining the product roadmap together with the CTO"
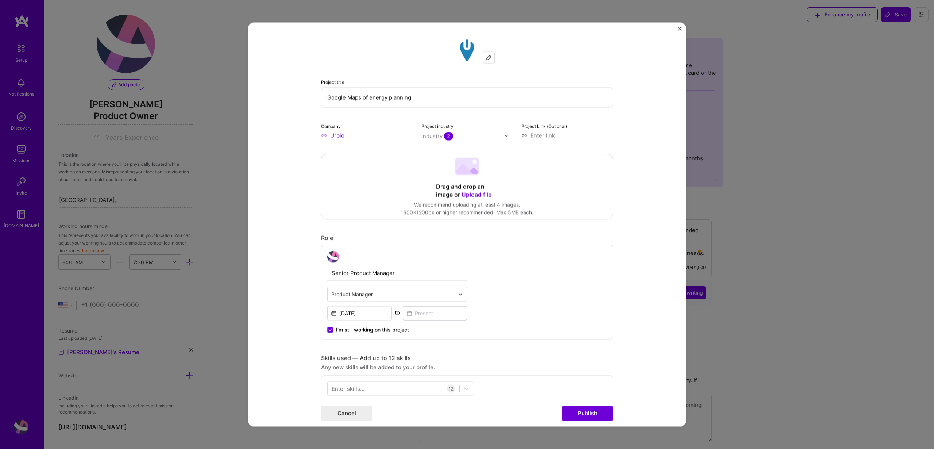
select select "US"
select select "Right Now"
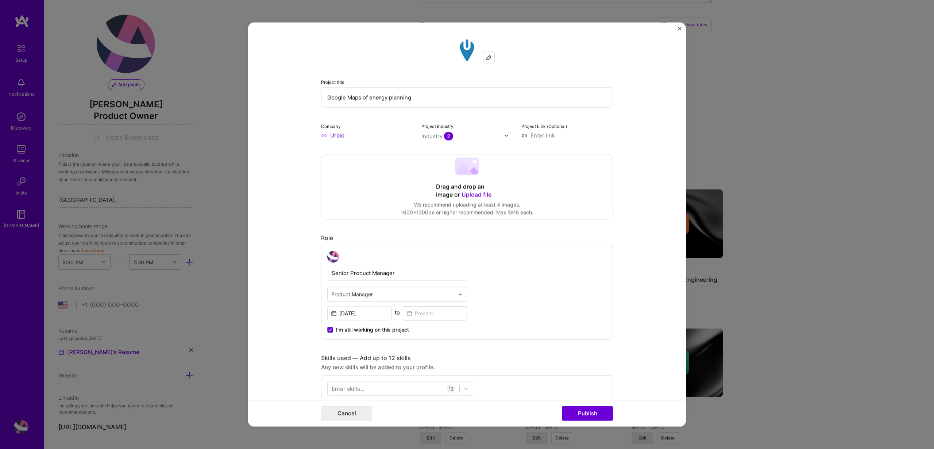
scroll to position [712, 0]
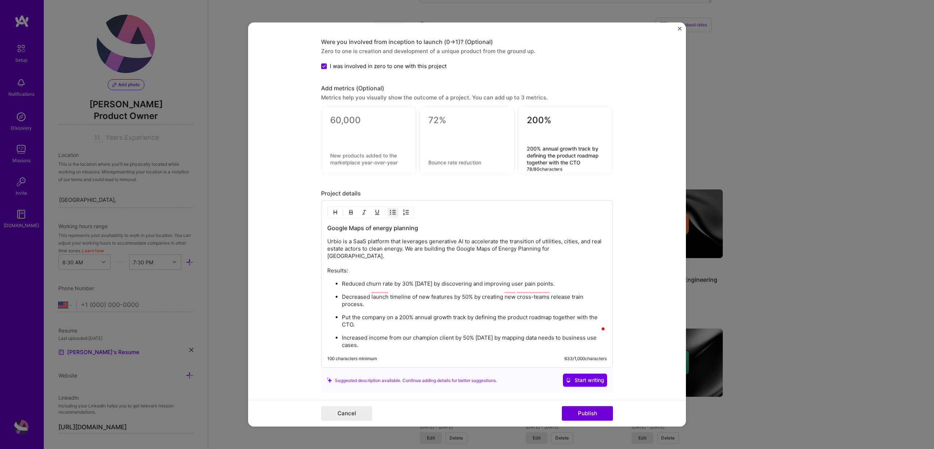
type textarea "200% annual growth track by defining the product roadmap together with the CTO"
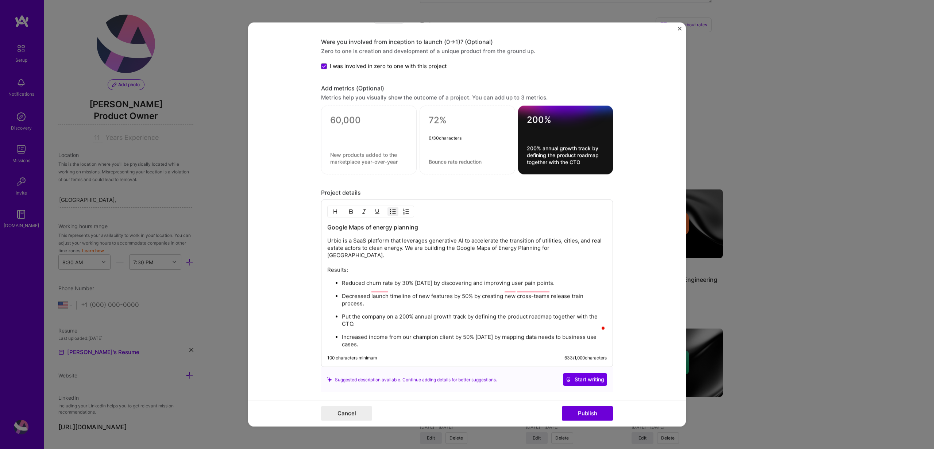
click at [433, 119] on textarea at bounding box center [467, 120] width 77 height 11
type textarea "50%"
click at [457, 166] on div "50%" at bounding box center [468, 140] width 96 height 69
click at [457, 162] on textarea at bounding box center [467, 161] width 77 height 7
type textarea "Income increase"
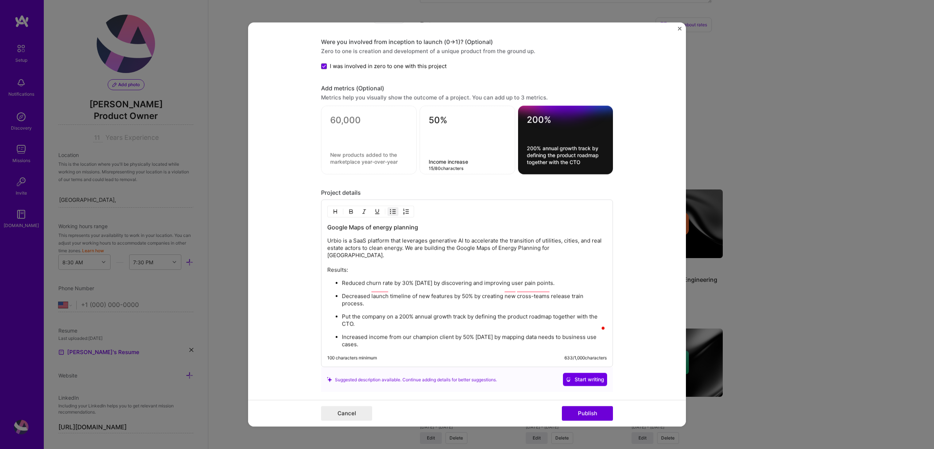
click at [531, 146] on textarea "200% annual growth track by defining the product roadmap together with the CTO" at bounding box center [565, 155] width 77 height 21
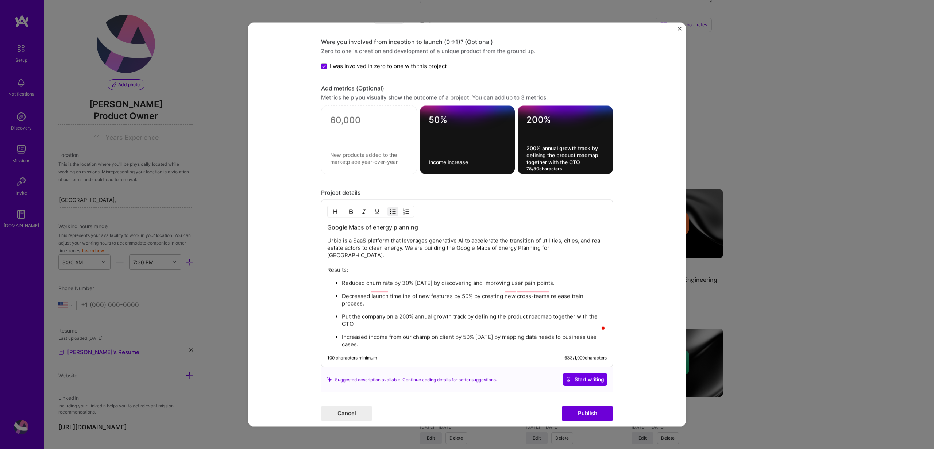
click at [528, 146] on textarea "200% annual growth track by defining the product roadmap together with the CTO" at bounding box center [566, 155] width 78 height 21
type textarea "200% annual growth track by defining the product roadmap together with the CTO"
click at [548, 156] on textarea "200% annual growth track by defining the product roadmap together with the CTO" at bounding box center [566, 155] width 78 height 21
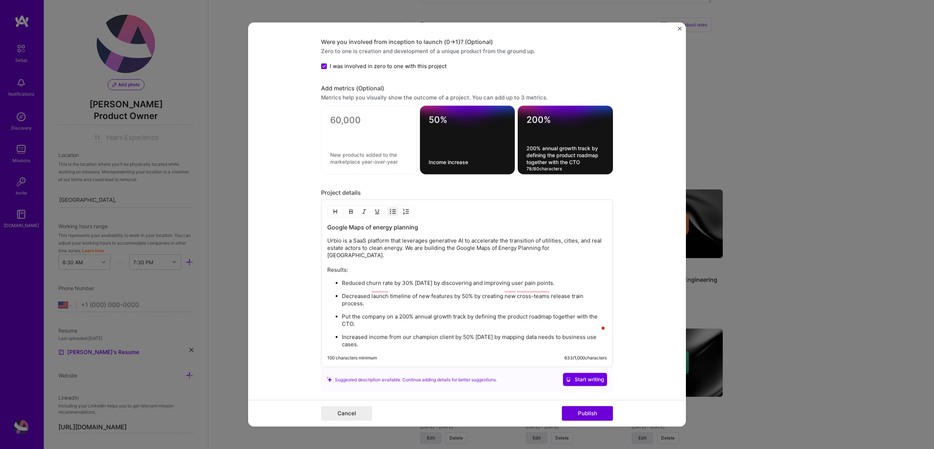
click at [350, 316] on ul "Reduced churn rate by 30% [DATE] by discovering and improving user pain points.…" at bounding box center [467, 313] width 280 height 69
drag, startPoint x: 356, startPoint y: 311, endPoint x: 337, endPoint y: 303, distance: 20.1
click at [342, 313] on li "Put the company on a 200% annual growth track by defining the product roadmap t…" at bounding box center [474, 320] width 265 height 15
click at [374, 313] on p "Put the company on a 200% annual growth track by defining the product roadmap t…" at bounding box center [474, 320] width 265 height 15
drag, startPoint x: 368, startPoint y: 309, endPoint x: 337, endPoint y: 304, distance: 31.4
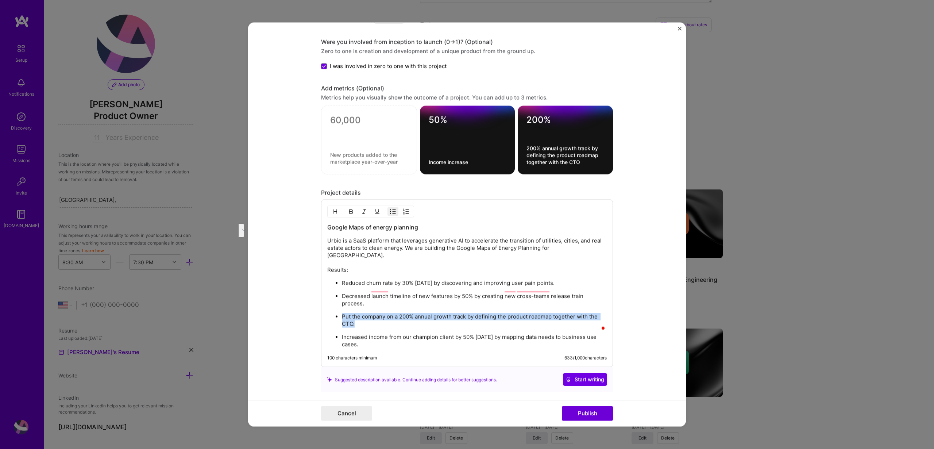
click at [342, 313] on li "Put the company on a 200% annual growth track by defining the product roadmap t…" at bounding box center [474, 320] width 265 height 15
copy p "Put the company on a 200% annual growth track by defining the product roadmap t…"
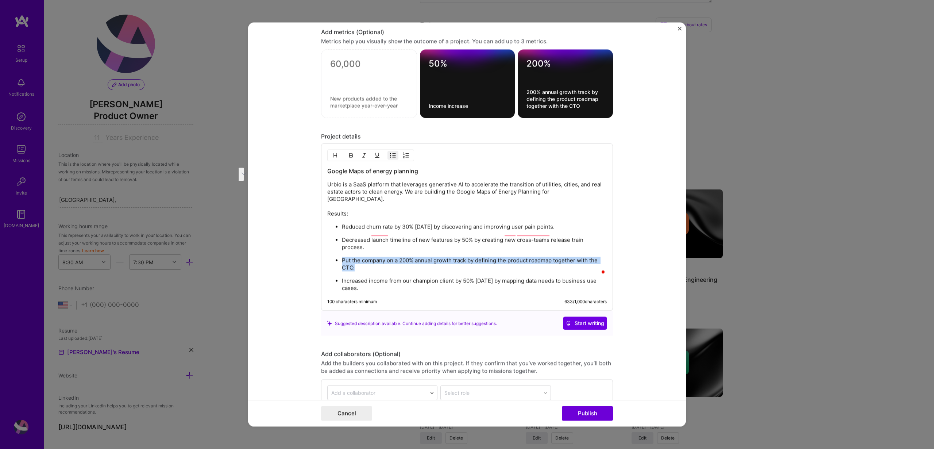
scroll to position [764, 0]
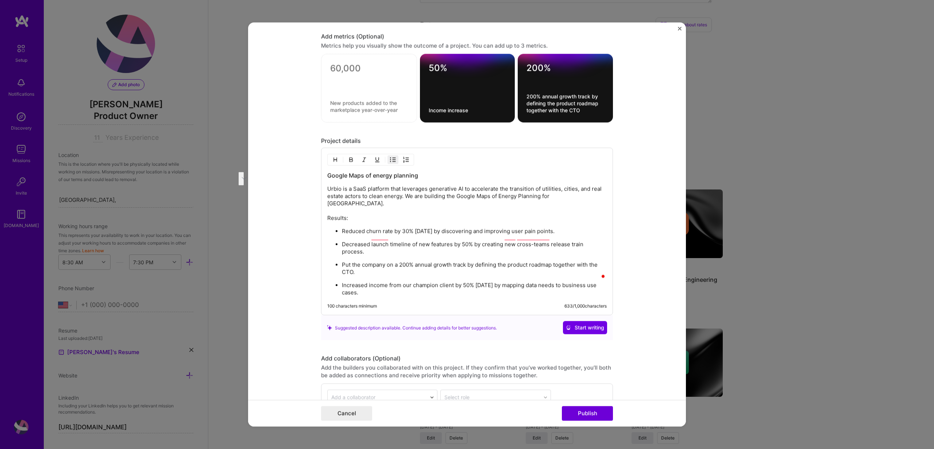
click at [473, 113] on textarea "Income increase" at bounding box center [468, 110] width 78 height 7
type textarea "Income increase from our champion client [DATE]."
click at [355, 68] on textarea at bounding box center [369, 68] width 78 height 11
type textarea "30%"
click at [352, 111] on textarea at bounding box center [369, 107] width 78 height 14
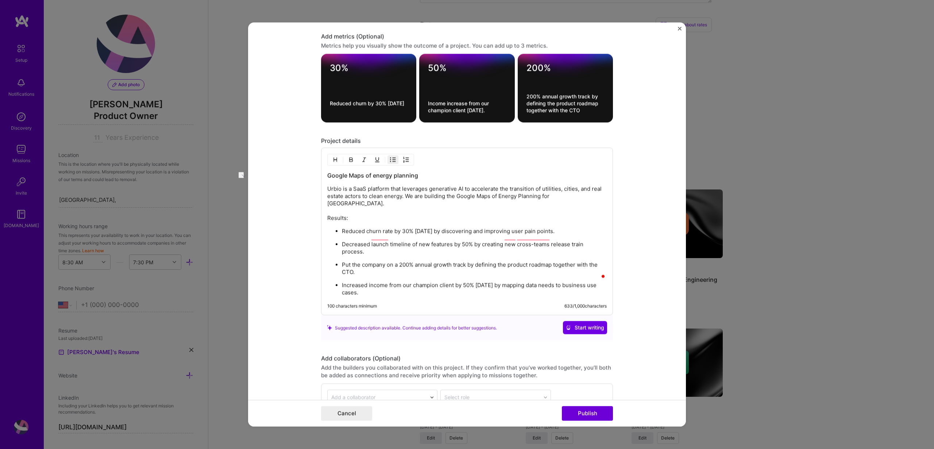
drag, startPoint x: 446, startPoint y: 223, endPoint x: 577, endPoint y: 223, distance: 130.7
click at [577, 228] on p "Reduced churn rate by 30% [DATE] by discovering and improving user pain points." at bounding box center [474, 231] width 265 height 7
copy p "by discovering and improving user pain points."
click at [379, 111] on textarea "Reduced churn by 30% [DATE]" at bounding box center [369, 107] width 78 height 14
paste textarea "by discovering and improving user pain points."
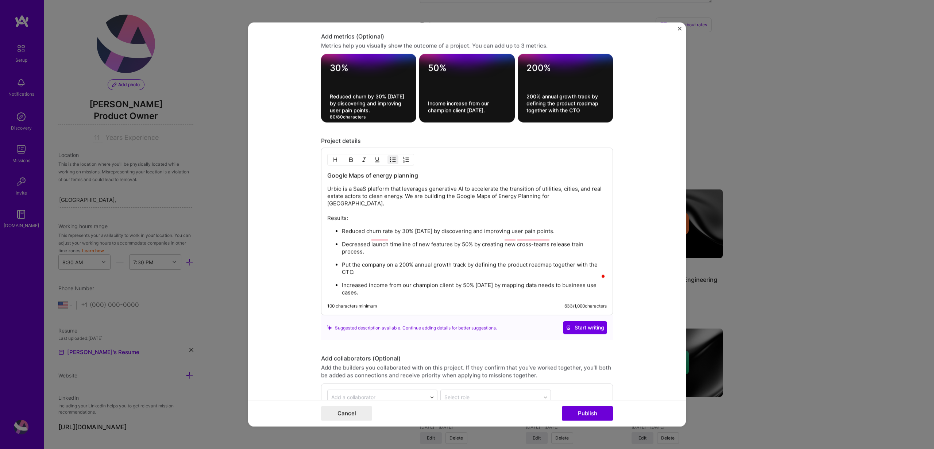
type textarea "Reduced churn by 30% [DATE] by discovering and improving user pain points."
click at [551, 98] on textarea "200% annual growth track by defining the product roadmap together with the CTO" at bounding box center [566, 103] width 78 height 21
paste textarea "“Set 200% annual growth track by defining product roadmap with CTO.”"
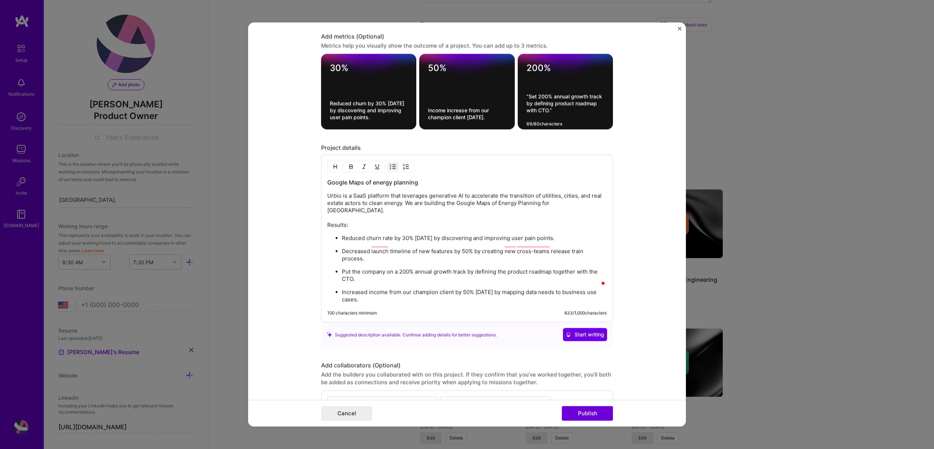
click at [530, 97] on textarea "“Set 200% annual growth track by defining product roadmap with CTO.”" at bounding box center [566, 107] width 78 height 28
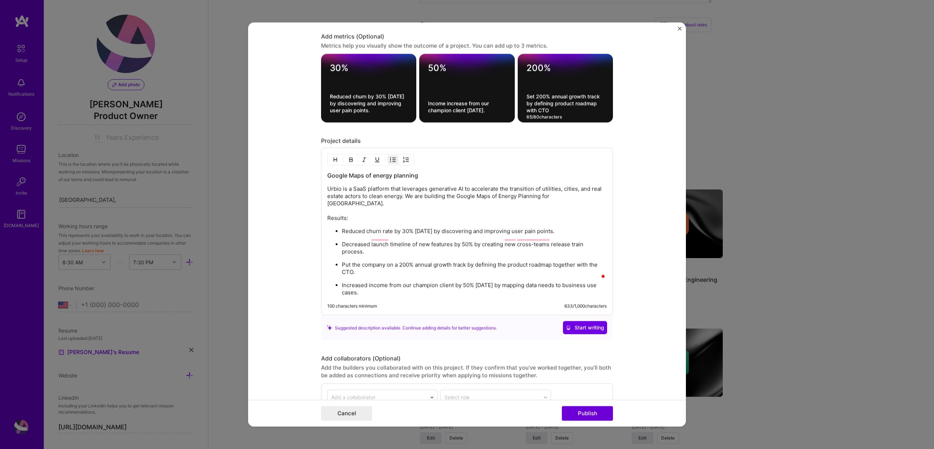
type textarea "Set 200% annual growth track by defining product roadmap with CTO"
click at [638, 177] on form "Project title Google Maps of energy planning Company Urbio Project industry Ind…" at bounding box center [467, 225] width 438 height 404
drag, startPoint x: 385, startPoint y: 279, endPoint x: 362, endPoint y: 205, distance: 76.9
click at [362, 205] on div "Google Maps of energy planning Urbio is a SaaS platform that leverages generati…" at bounding box center [467, 234] width 280 height 125
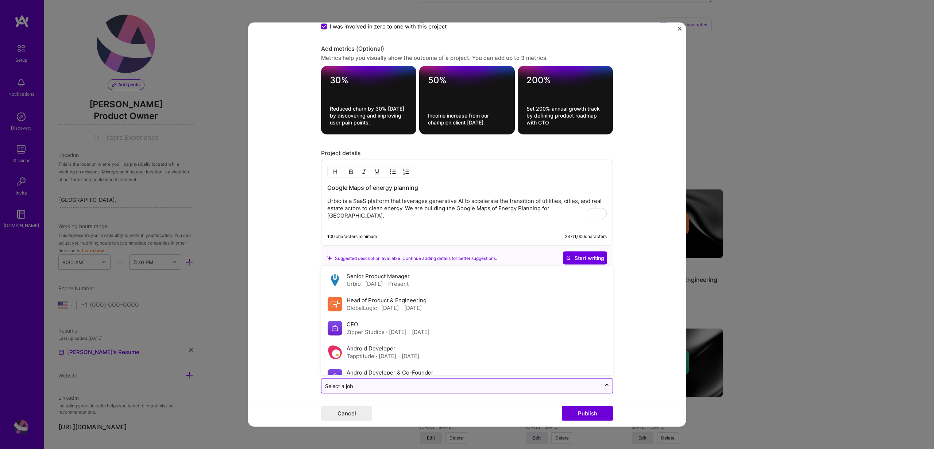
click at [513, 382] on input "text" at bounding box center [461, 386] width 272 height 8
click at [472, 270] on div "Senior Product Manager [PERSON_NAME][DATE] - Present" at bounding box center [467, 280] width 288 height 24
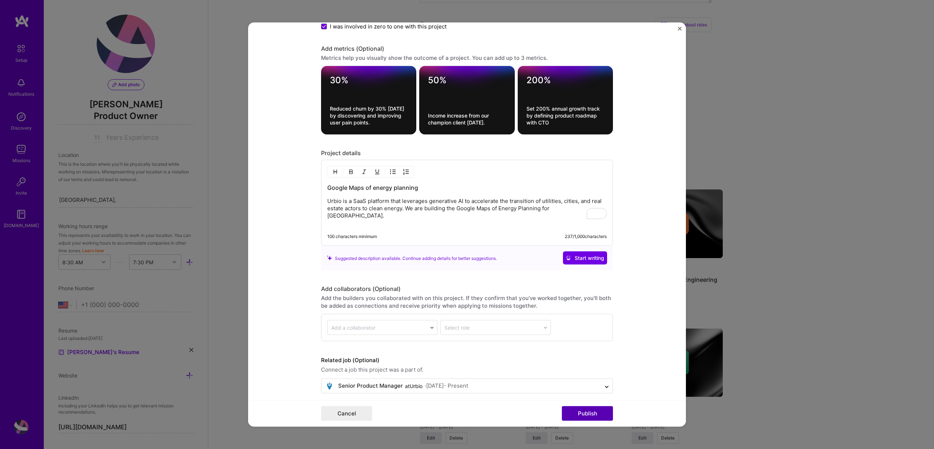
click at [584, 415] on button "Publish" at bounding box center [587, 413] width 51 height 15
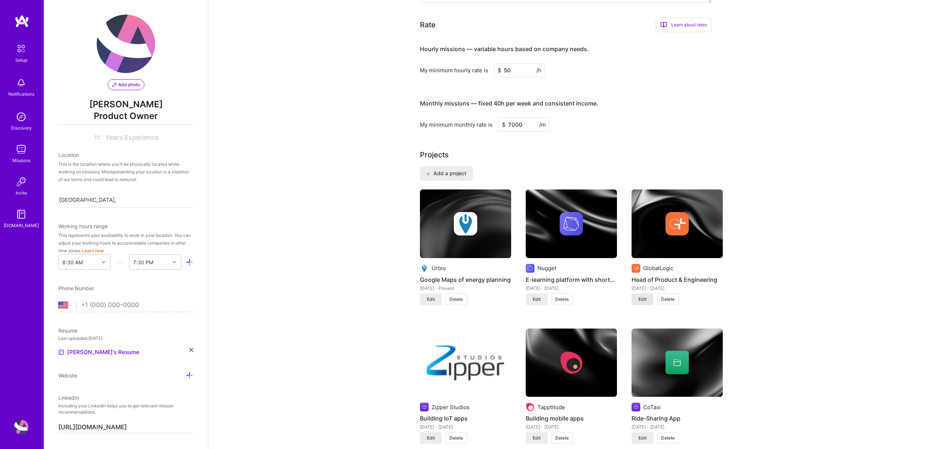
click at [647, 300] on button "Edit" at bounding box center [643, 299] width 22 height 12
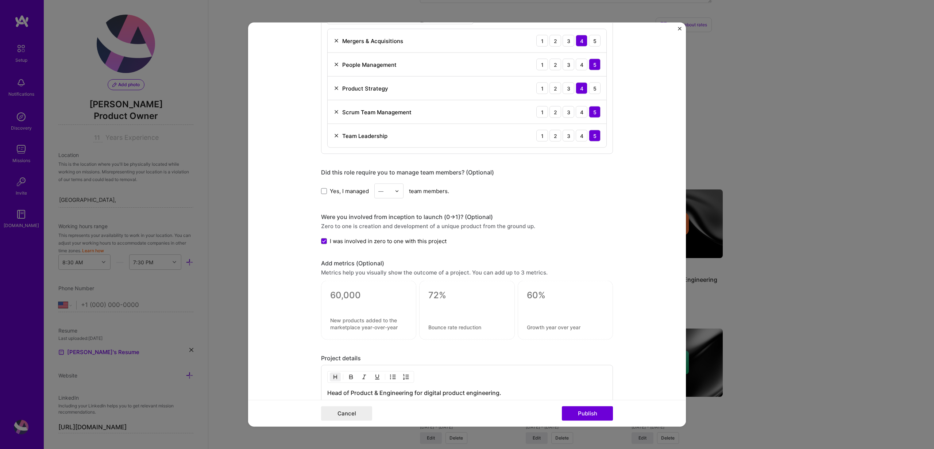
scroll to position [369, 0]
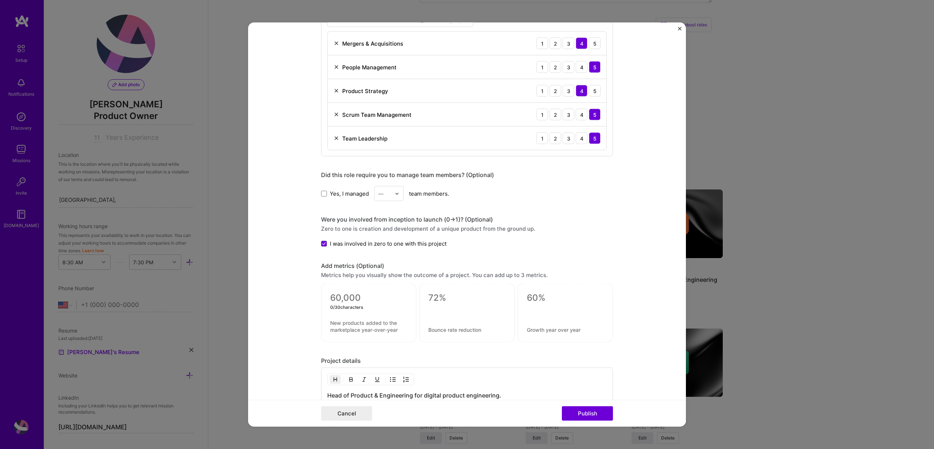
click at [348, 294] on textarea at bounding box center [368, 297] width 77 height 11
type textarea "60"
type textarea "Managed a team of over 60 people"
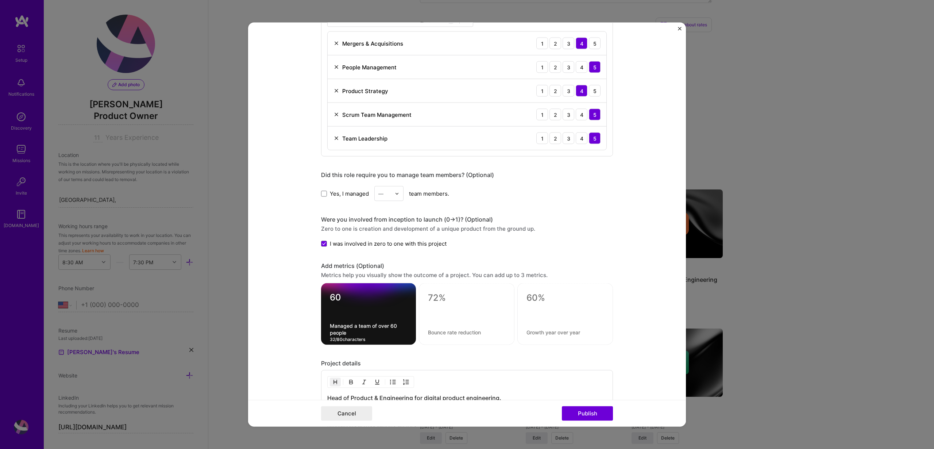
click at [451, 304] on div at bounding box center [467, 314] width 96 height 62
click at [443, 303] on textarea at bounding box center [466, 297] width 77 height 11
type textarea "3.5M euro"
click at [453, 330] on textarea at bounding box center [466, 332] width 77 height 7
click at [454, 335] on textarea "Annual recuring revenue" at bounding box center [466, 332] width 77 height 7
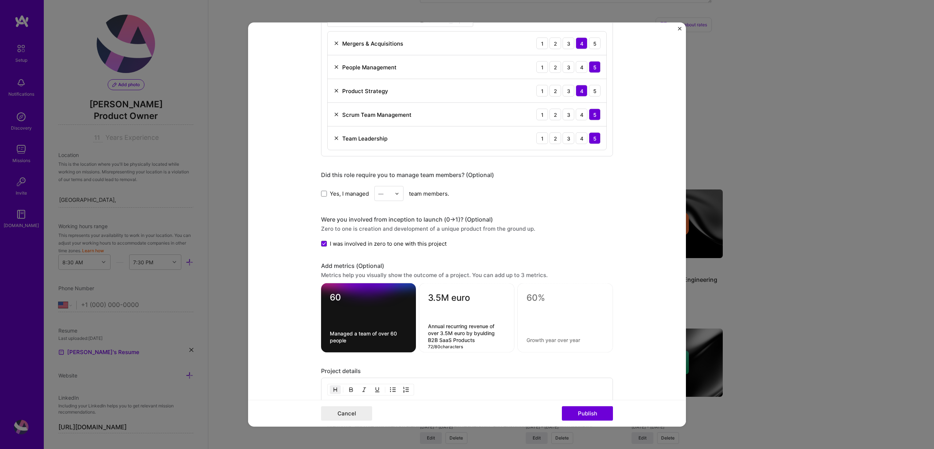
click at [480, 334] on textarea "Annual recurring revenue of over 3.5M euro by byulding B2B SaaS Products" at bounding box center [466, 333] width 77 height 21
type textarea "Annual recurring revenue of over 3.5M euro by building B2B SaaS Products"
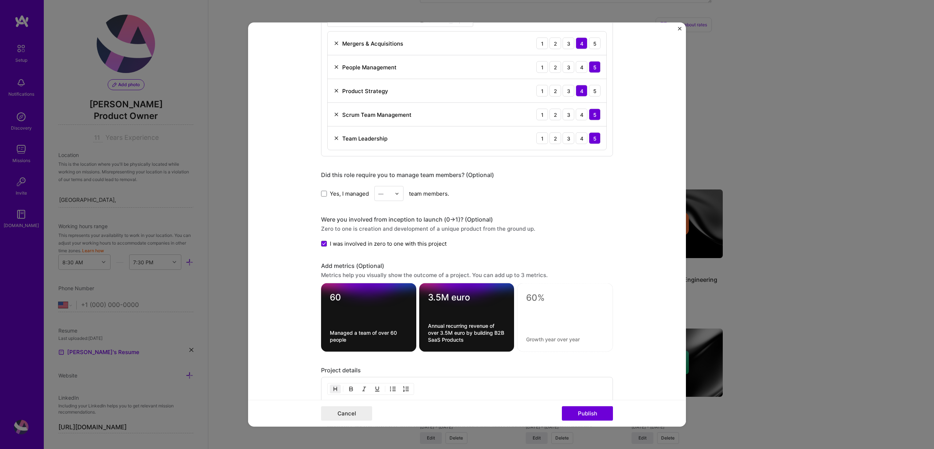
click at [558, 333] on div at bounding box center [565, 317] width 96 height 69
click at [545, 299] on textarea at bounding box center [565, 297] width 78 height 11
type textarea "600%"
click at [542, 343] on div "600%" at bounding box center [565, 317] width 96 height 69
click at [542, 338] on textarea at bounding box center [565, 339] width 78 height 7
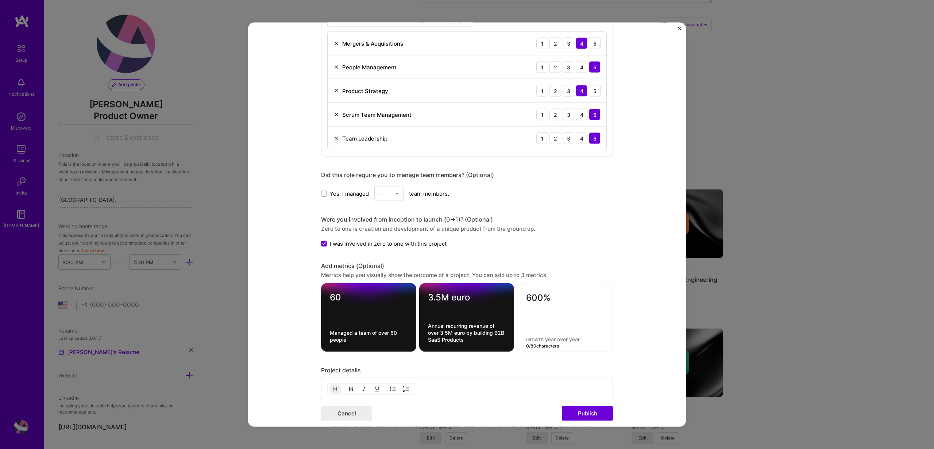
paste textarea "Drove a 600% increase in ARR [DATE] by leading strategic initiatives across eng…"
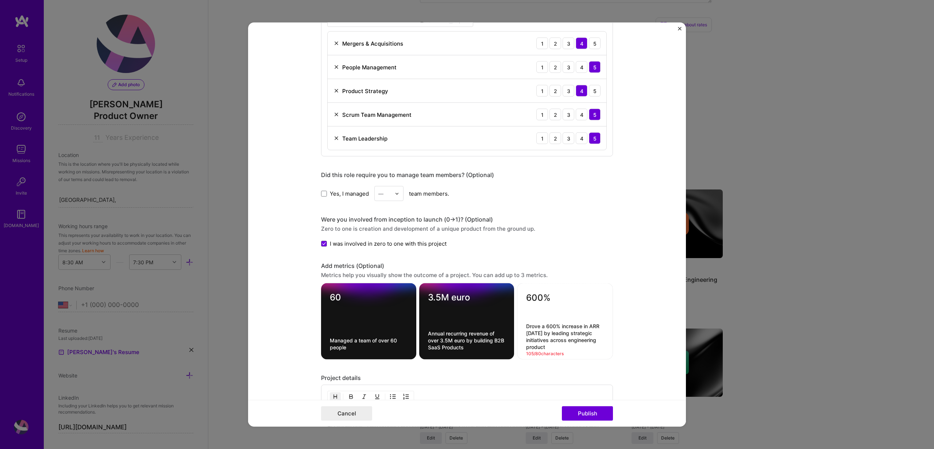
drag, startPoint x: 580, startPoint y: 348, endPoint x: 572, endPoint y: 339, distance: 12.4
click at [572, 339] on textarea "Drove a 600% increase in ARR [DATE] by leading strategic initiatives across eng…" at bounding box center [565, 337] width 78 height 28
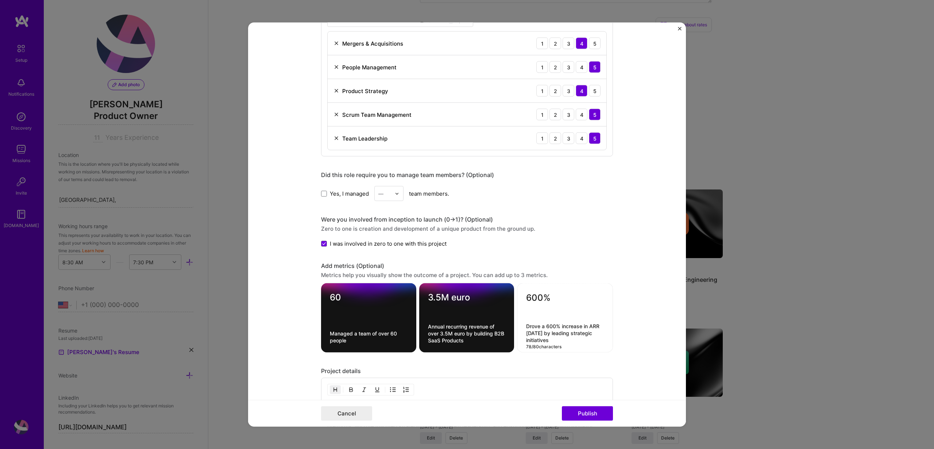
type textarea "Drove a 600% increase in ARR [DATE] by leading strategic initiatives"
click at [640, 332] on form "Project title Head of Product & Engineering Company GlobalLogic Project industr…" at bounding box center [467, 225] width 438 height 404
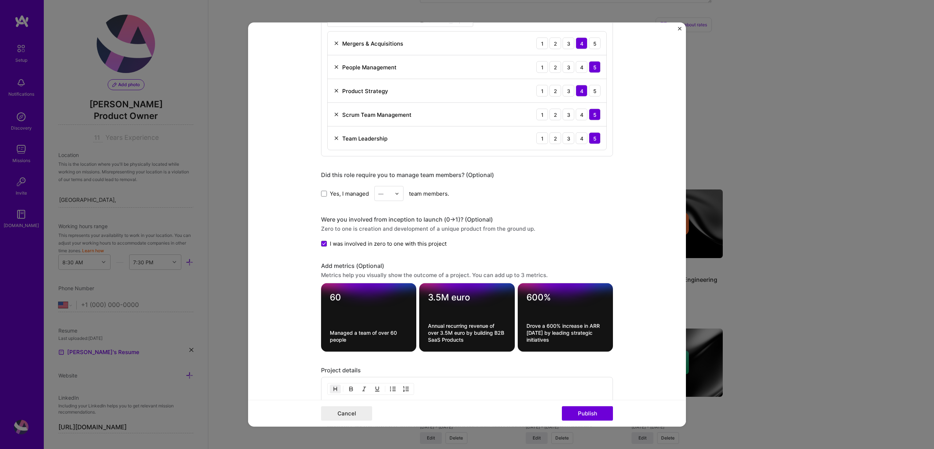
scroll to position [495, 0]
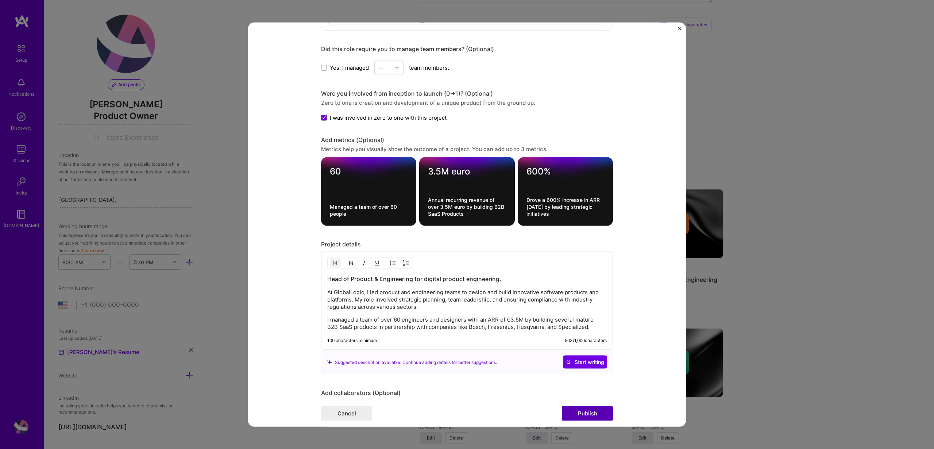
click at [583, 414] on button "Publish" at bounding box center [587, 413] width 51 height 15
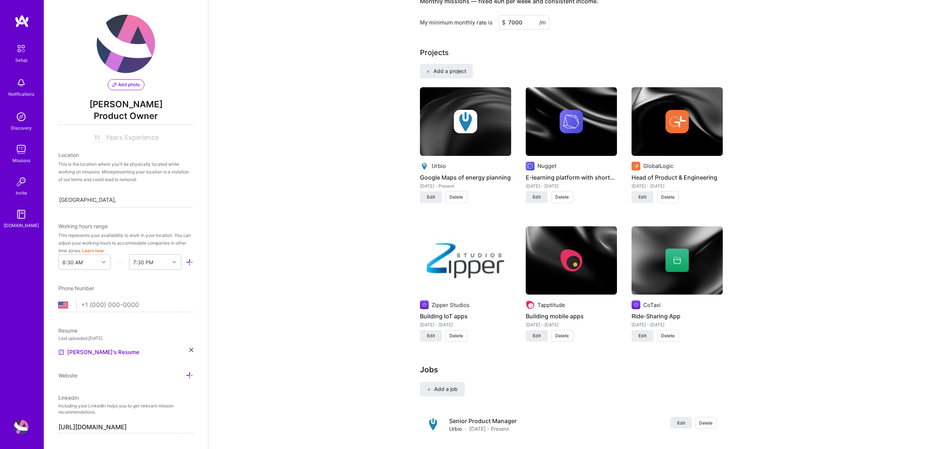
scroll to position [541, 0]
click at [428, 335] on span "Edit" at bounding box center [431, 336] width 8 height 7
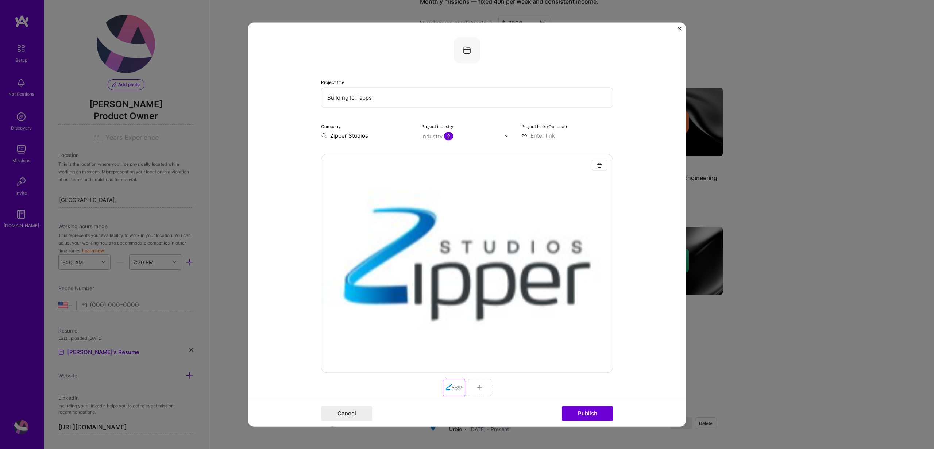
scroll to position [576, 0]
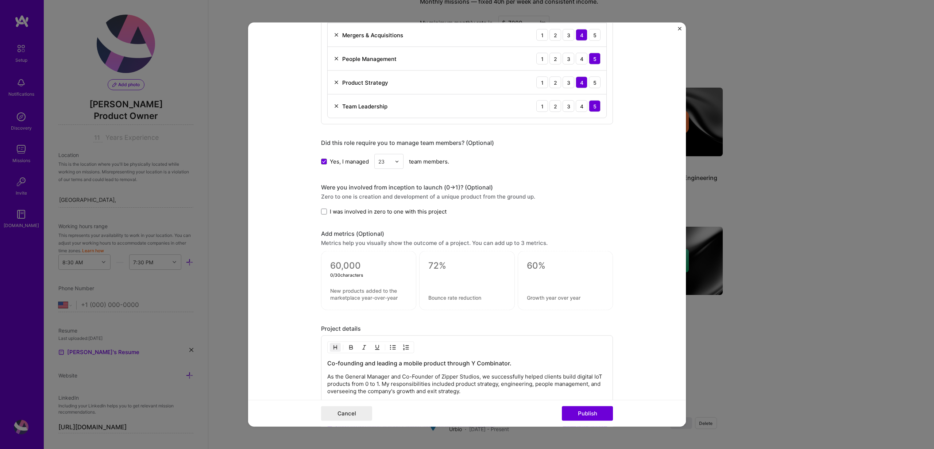
click at [350, 266] on textarea at bounding box center [368, 265] width 77 height 11
type textarea "6"
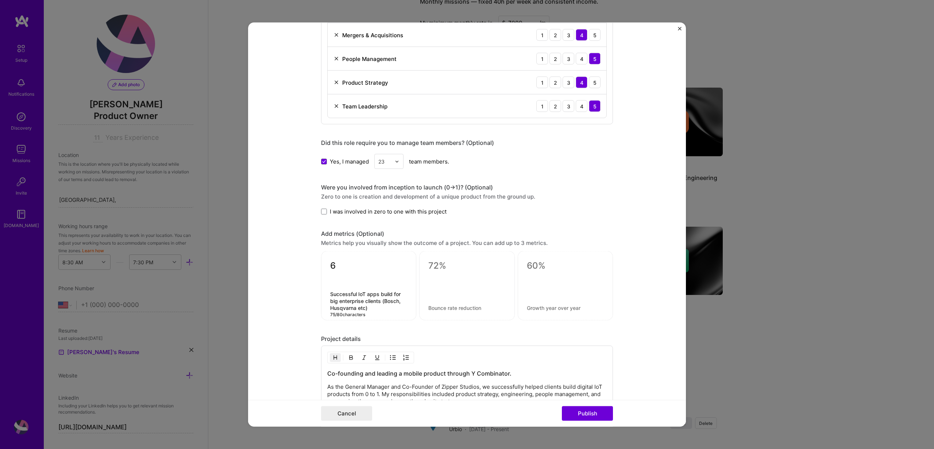
type textarea "Successful IoT apps build for big enterprise clients (Bosch, Husqvarna etc)"
click at [445, 268] on textarea at bounding box center [467, 265] width 77 height 11
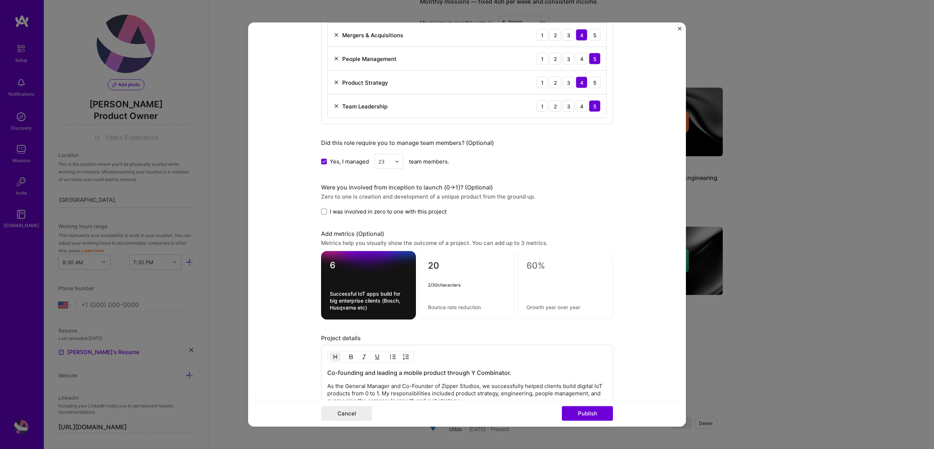
type textarea "2"
type textarea "200%"
click at [455, 306] on textarea at bounding box center [466, 307] width 77 height 7
type textarea "Over 200%"
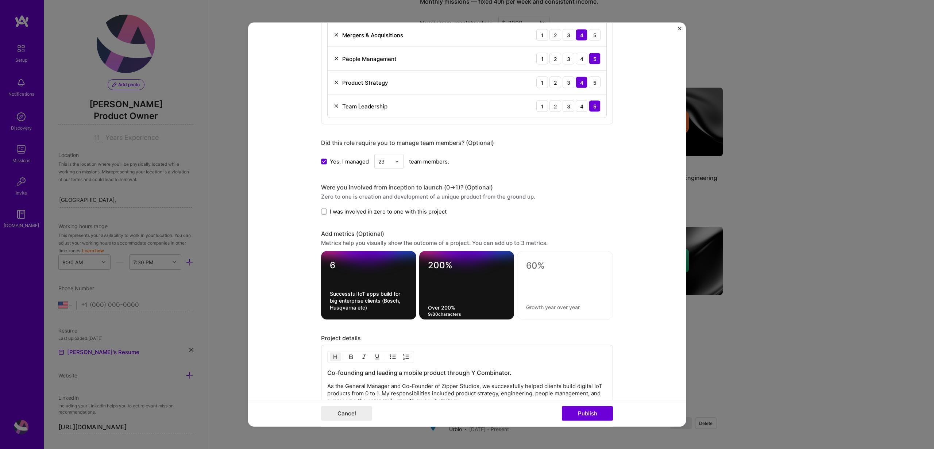
click at [440, 266] on textarea "200%" at bounding box center [467, 267] width 78 height 14
type textarea "250%"
click at [464, 308] on textarea "Over 200%" at bounding box center [467, 307] width 78 height 7
type textarea "Over 250% increase in ARR year by year"
click at [538, 265] on textarea at bounding box center [565, 265] width 78 height 11
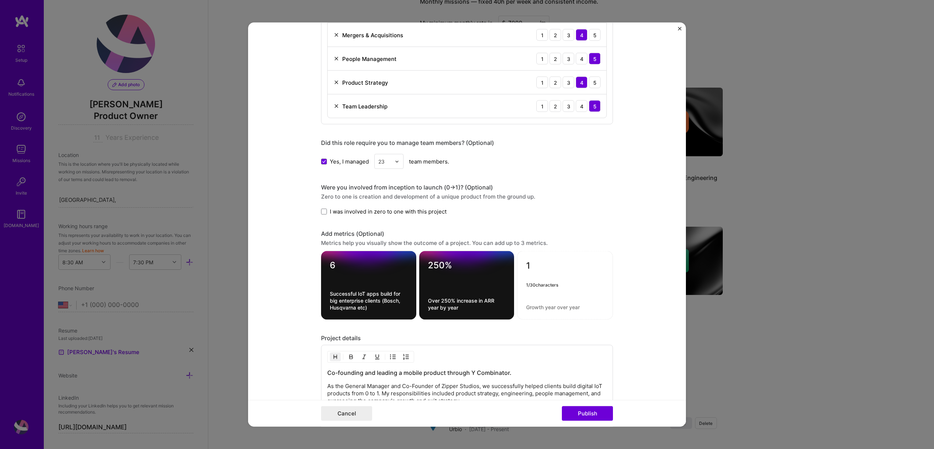
type textarea "1"
type textarea "Succesful exit"
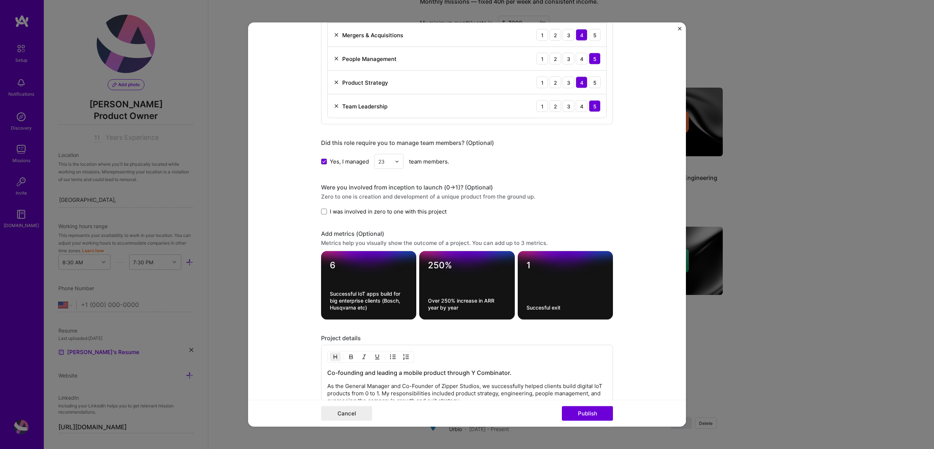
click at [580, 299] on div "1 Succesful exit" at bounding box center [565, 285] width 95 height 69
click at [593, 414] on button "Publish" at bounding box center [587, 413] width 51 height 15
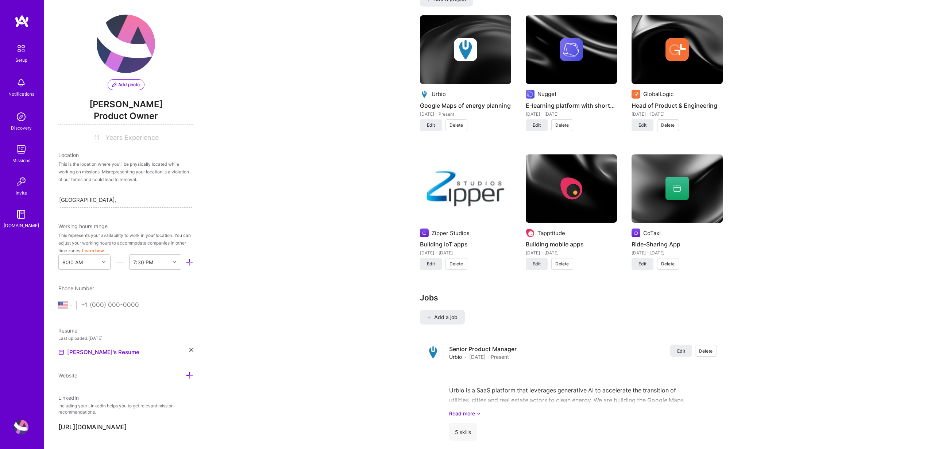
scroll to position [823, 0]
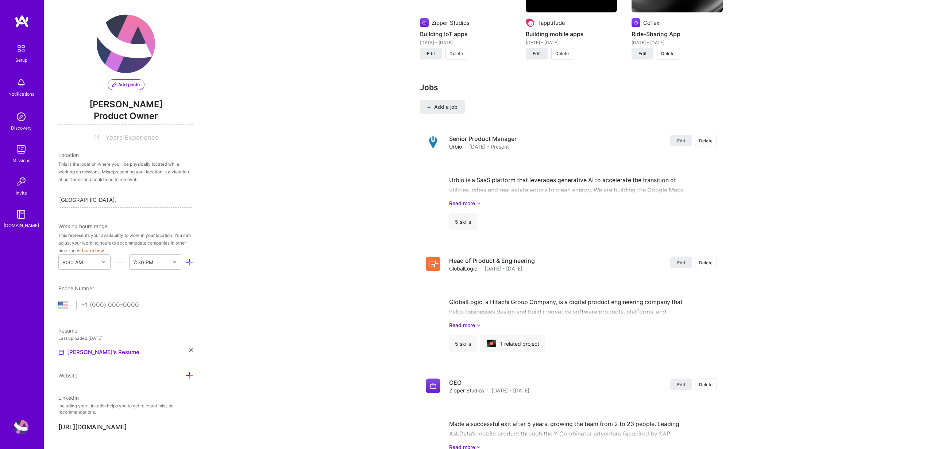
click at [108, 302] on input "tel" at bounding box center [137, 305] width 112 height 21
type input "+4"
select select "RO"
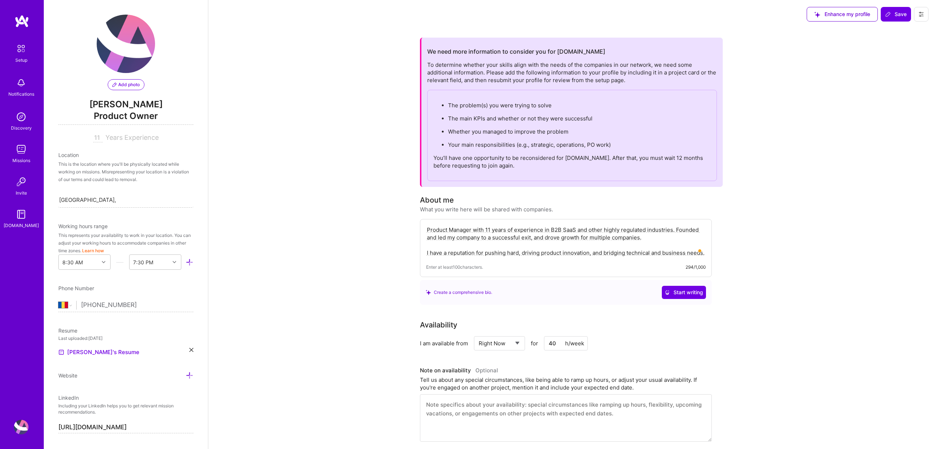
scroll to position [0, 0]
type input "[PHONE_NUMBER]"
click at [895, 15] on span "Save" at bounding box center [897, 14] width 22 height 7
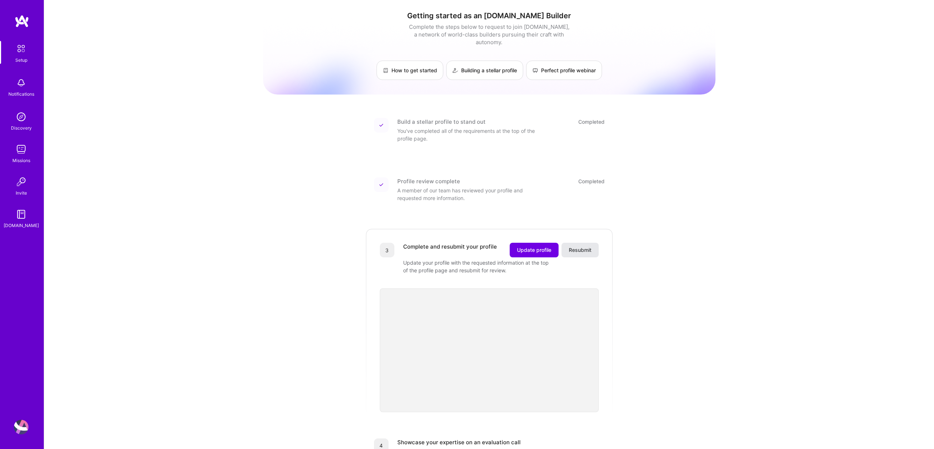
click at [591, 246] on span "Resubmit" at bounding box center [580, 249] width 23 height 7
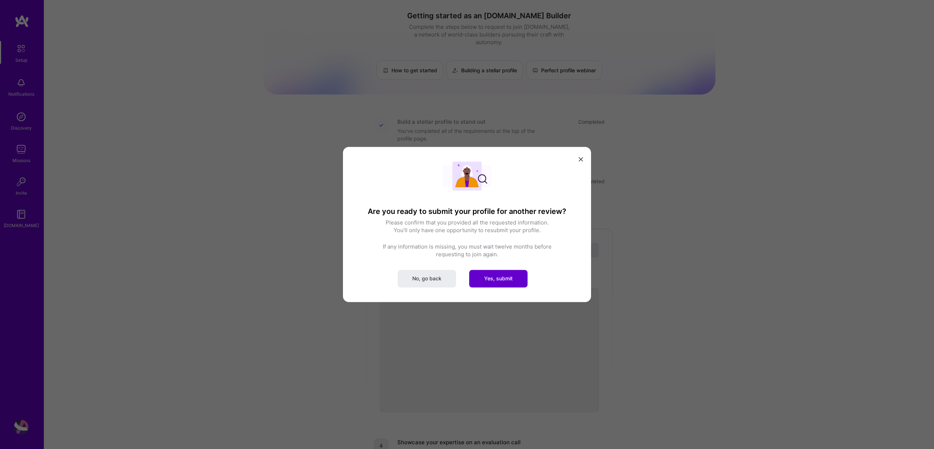
click at [499, 281] on span "Yes, submit" at bounding box center [498, 278] width 28 height 7
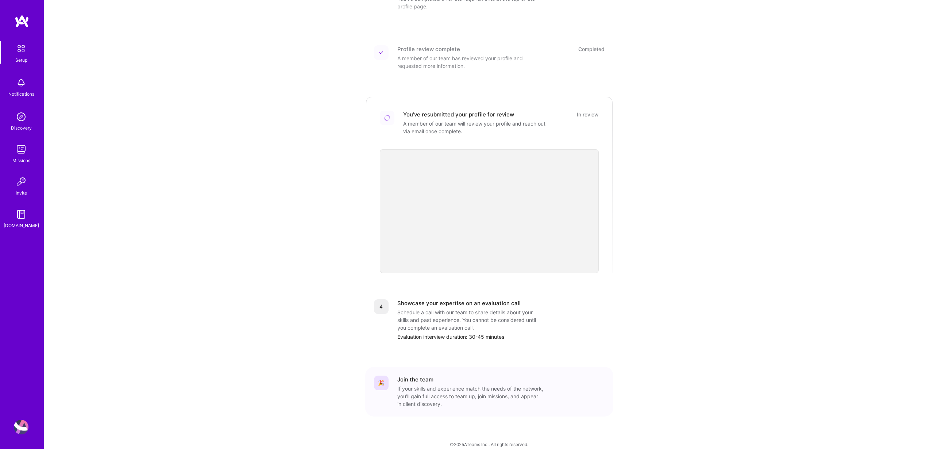
scroll to position [132, 0]
click at [28, 124] on div "Discovery" at bounding box center [21, 128] width 21 height 8
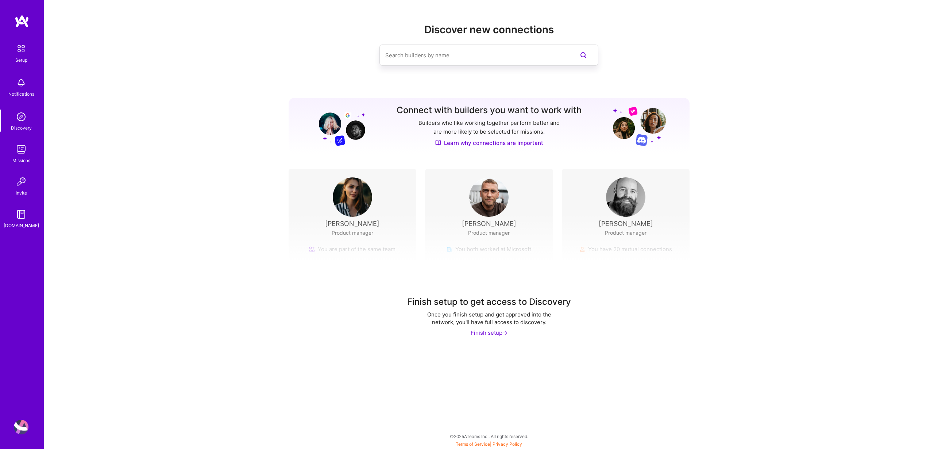
click at [416, 59] on input at bounding box center [474, 55] width 178 height 19
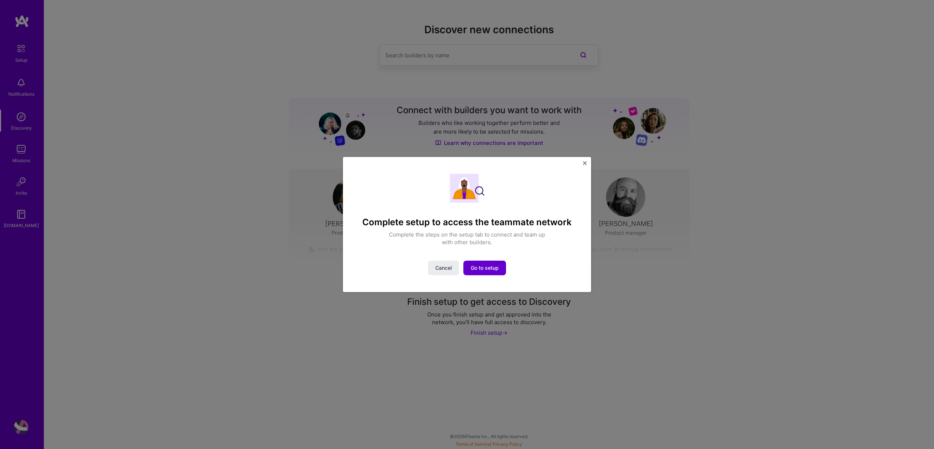
click at [482, 268] on span "Go to setup" at bounding box center [485, 267] width 28 height 7
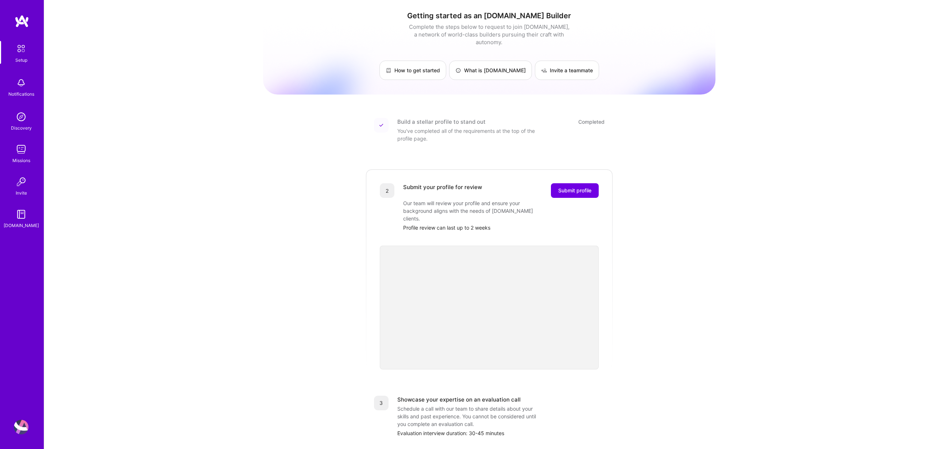
click at [775, 228] on div "Getting started as an [DOMAIN_NAME] Builder Complete the steps below to request…" at bounding box center [489, 276] width 890 height 553
